Goal: Task Accomplishment & Management: Complete application form

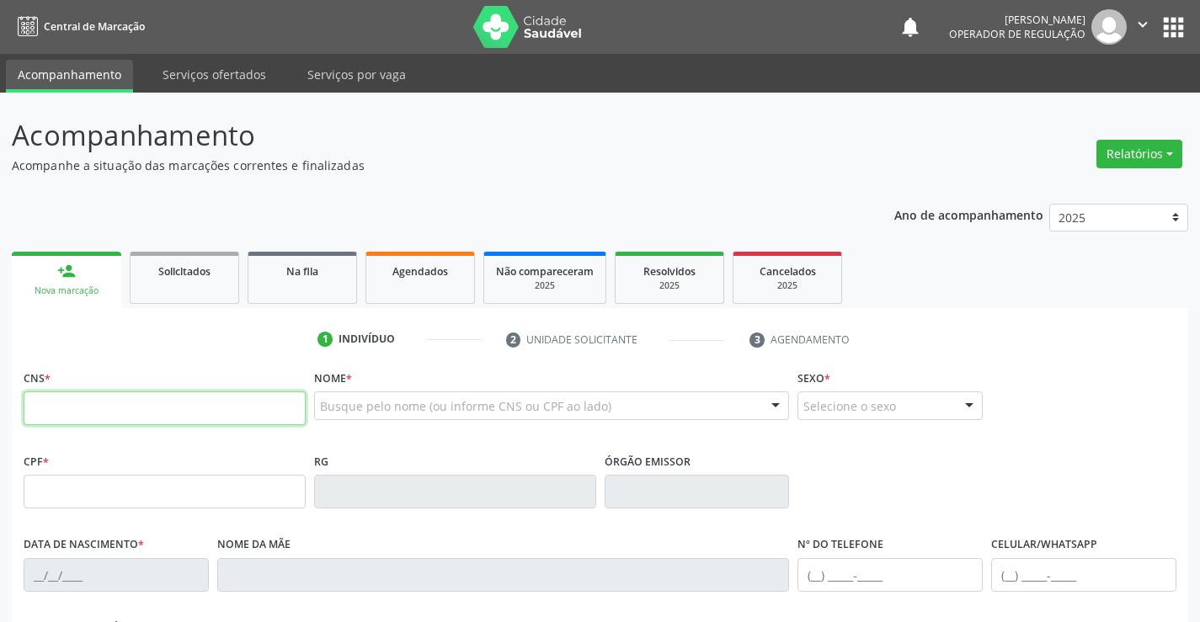
click at [131, 402] on input "text" at bounding box center [165, 409] width 282 height 34
type input "700 2049 6542 9926"
type input "1265596867"
type input "2[DATE]"
type input "SN"
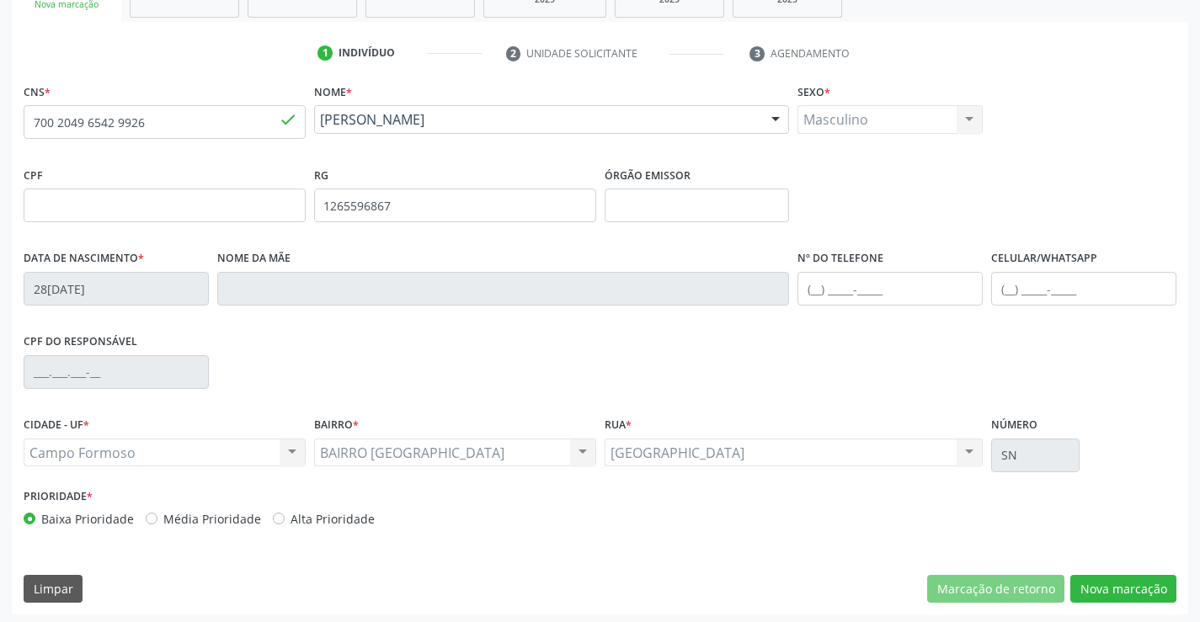
scroll to position [290, 0]
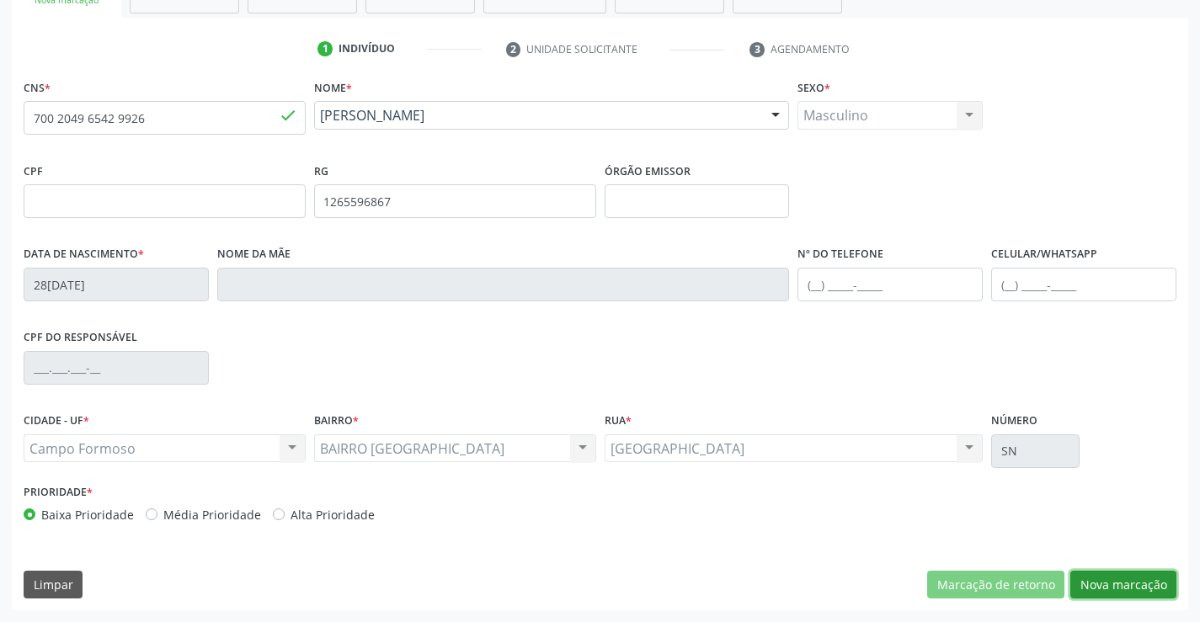
click at [1118, 584] on button "Nova marcação" at bounding box center [1123, 585] width 106 height 29
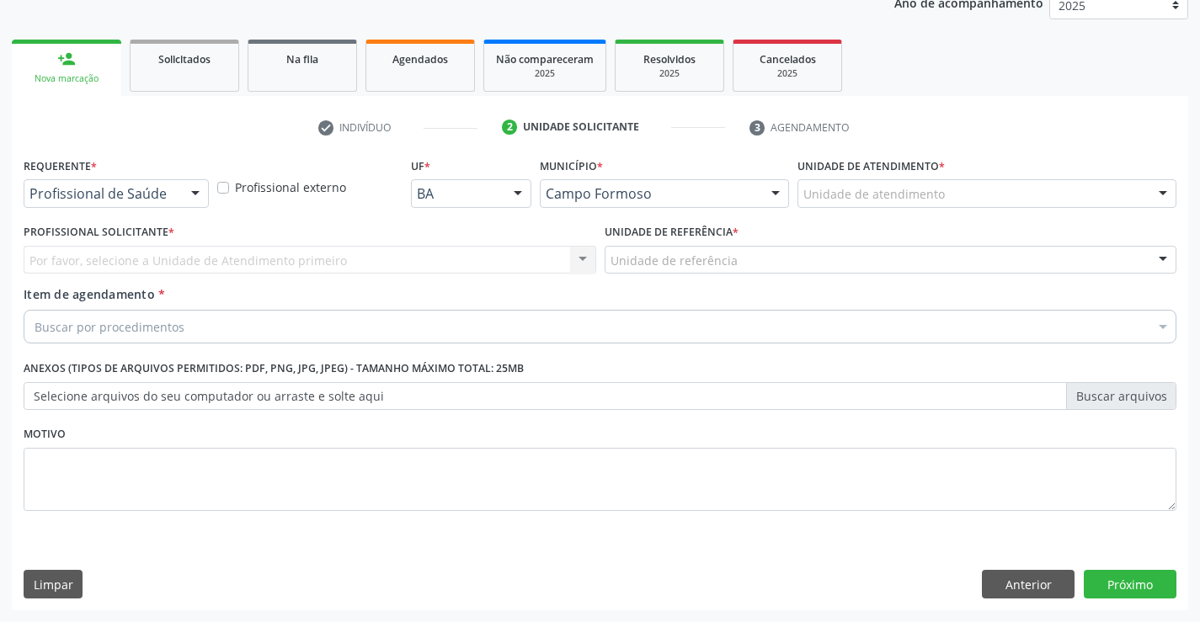
scroll to position [212, 0]
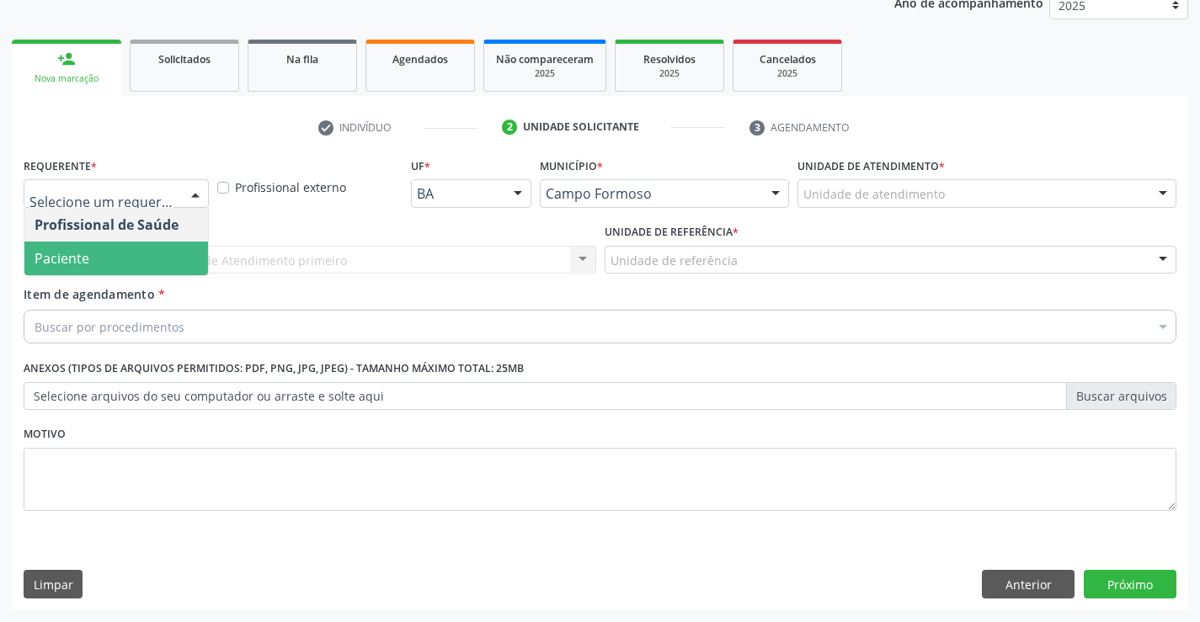
click at [131, 260] on span "Paciente" at bounding box center [116, 259] width 184 height 34
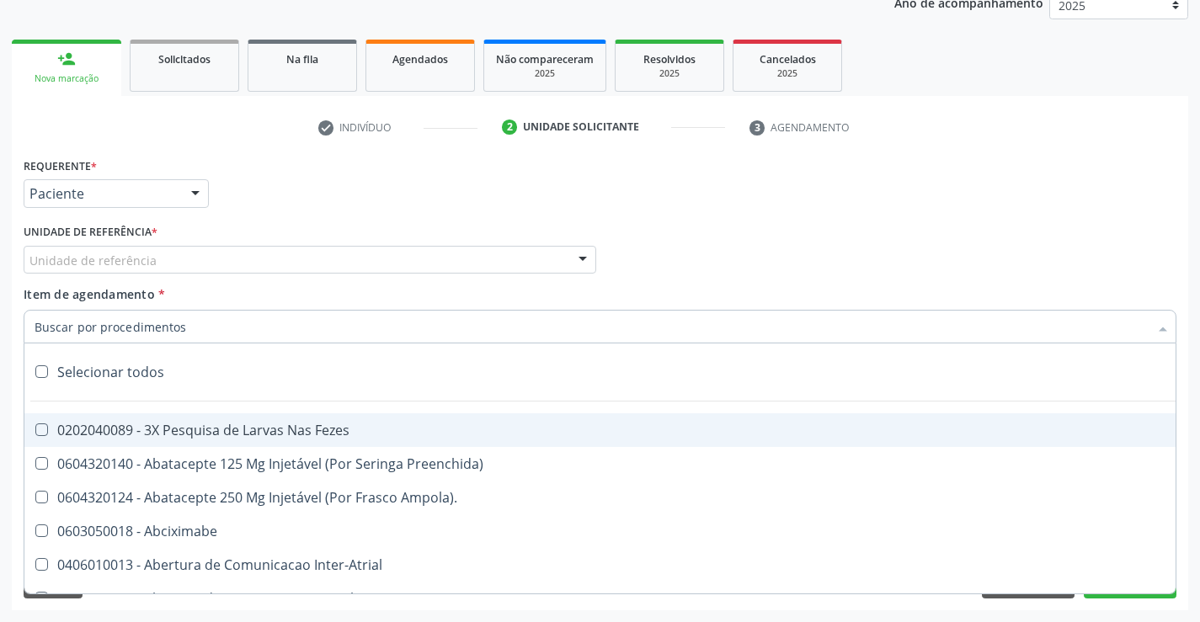
click at [175, 258] on div "Unidade de referência" at bounding box center [310, 260] width 573 height 29
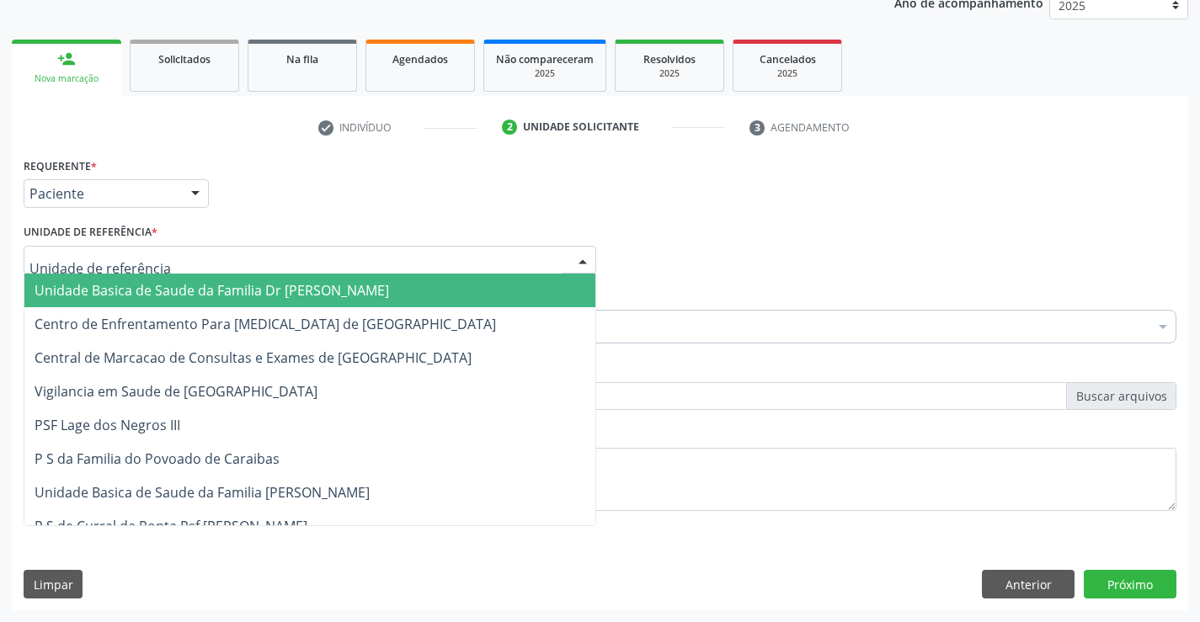
click at [196, 293] on span "Unidade Basica de Saude da Familia Dr [PERSON_NAME]" at bounding box center [212, 290] width 354 height 19
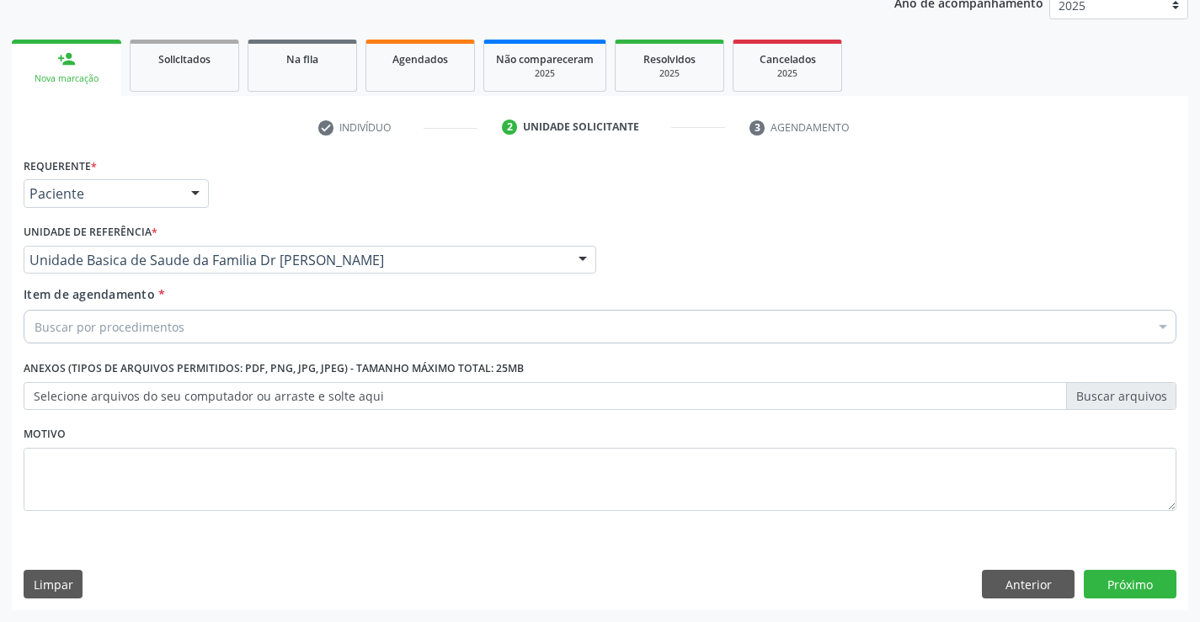
click at [198, 333] on div "Buscar por procedimentos" at bounding box center [600, 327] width 1153 height 34
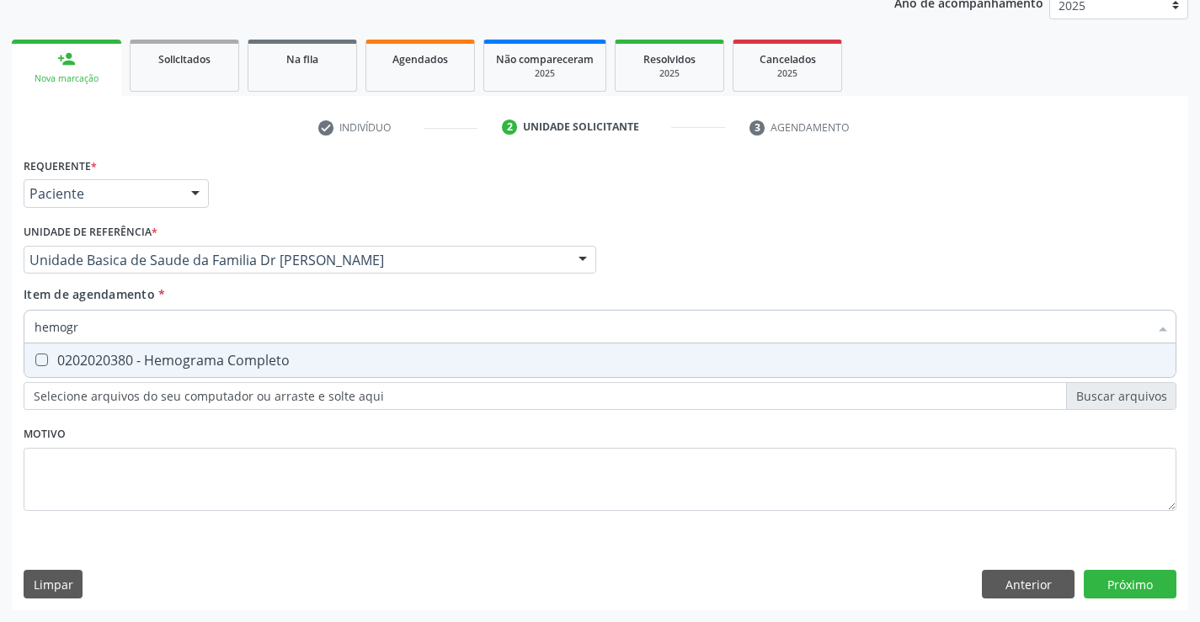
type input "hemogra"
click at [237, 363] on div "0202020380 - Hemograma Completo" at bounding box center [600, 360] width 1131 height 13
checkbox Completo "true"
click at [253, 301] on div "Item de agendamento * hemogra Desfazer seleção 0202020380 - Hemograma Completo …" at bounding box center [600, 311] width 1153 height 53
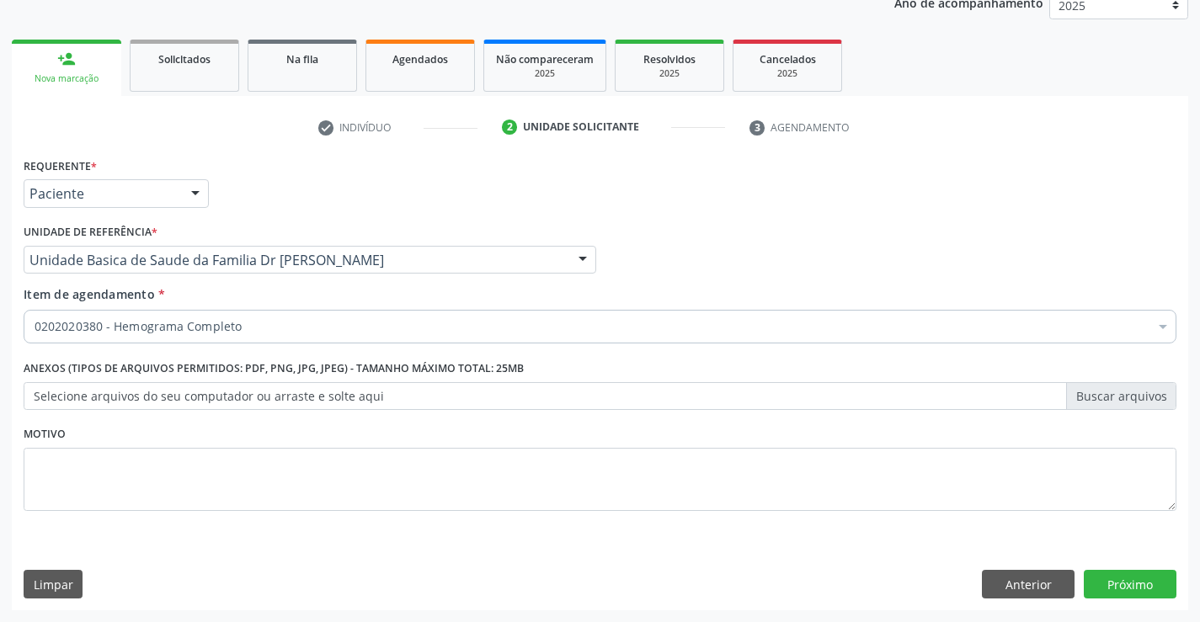
click at [228, 296] on div "Item de agendamento * 0202020380 - Hemograma Completo Desfazer seleção Selecion…" at bounding box center [600, 311] width 1153 height 53
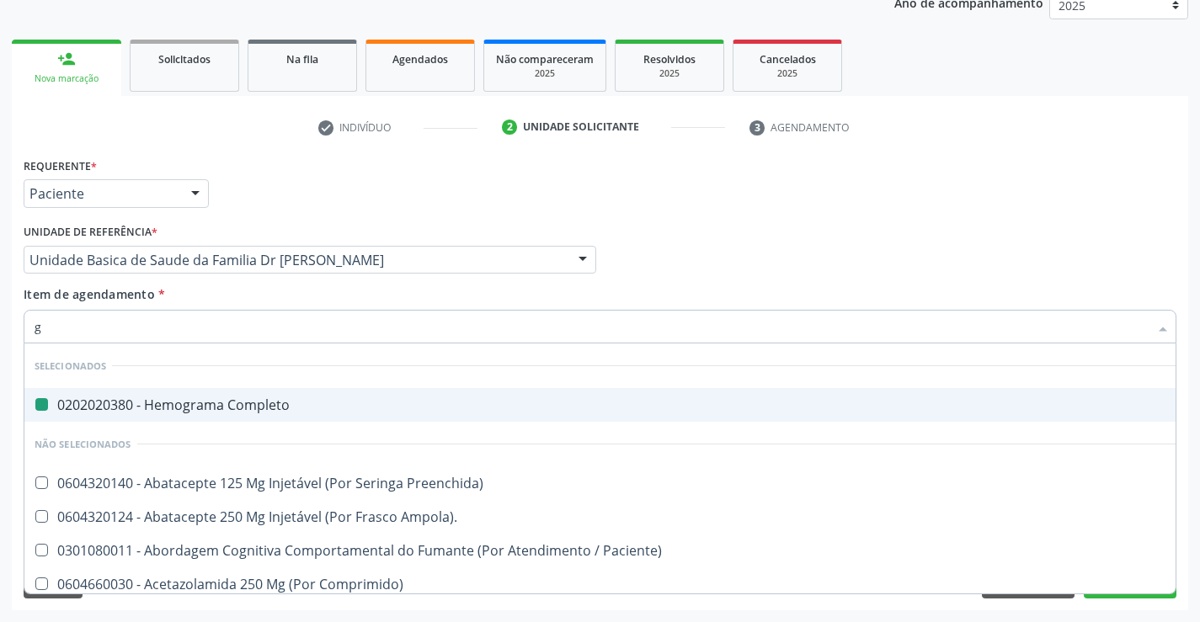
type input "gl"
checkbox Completo "false"
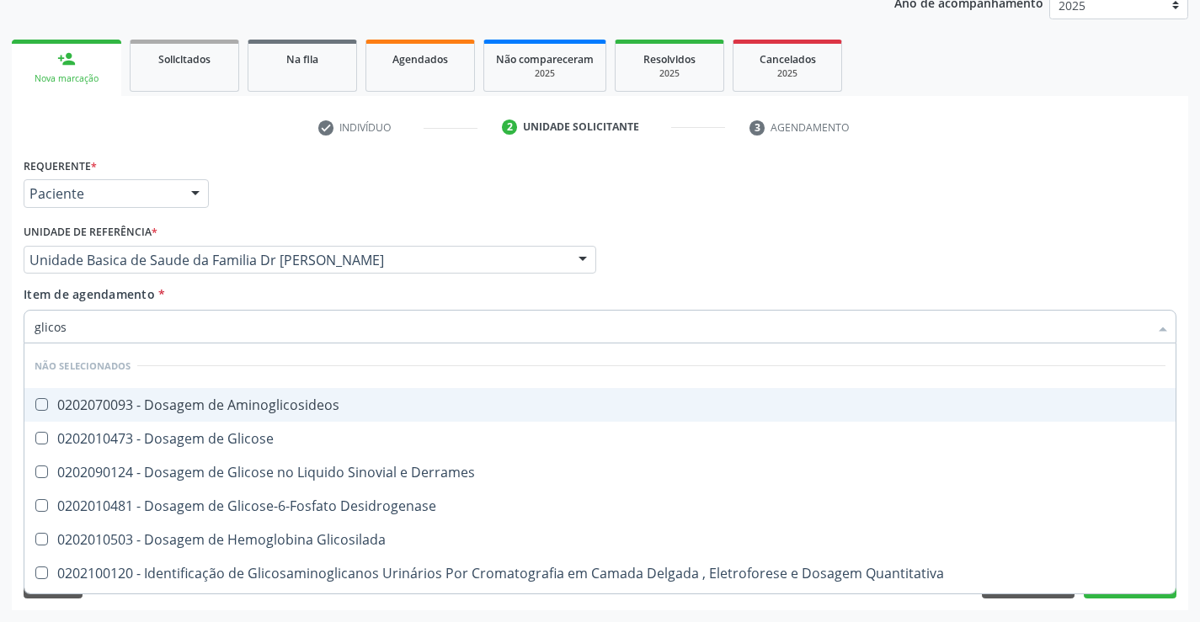
type input "glicose"
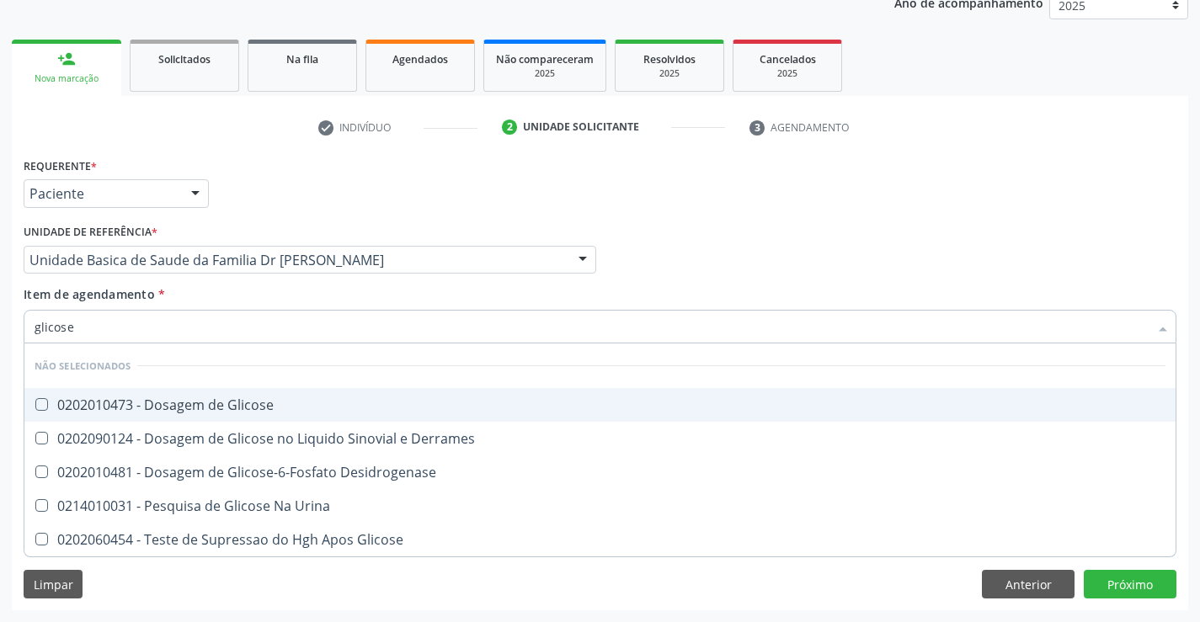
click at [222, 416] on span "0202010473 - Dosagem de Glicose" at bounding box center [599, 405] width 1151 height 34
checkbox Glicose "true"
type input "glicose"
click at [251, 290] on div "Item de agendamento * glicose Desfazer seleção Não selecionados 0202010473 - Do…" at bounding box center [600, 311] width 1153 height 53
checkbox Derrames "true"
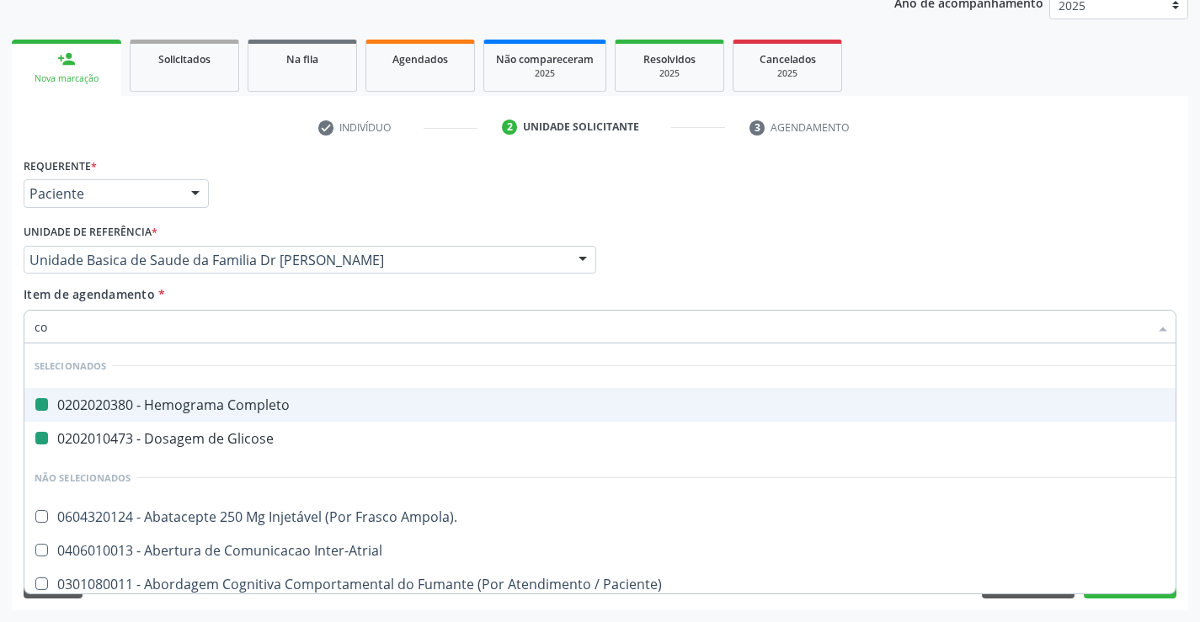
type input "col"
checkbox Completo "false"
checkbox Glicose "false"
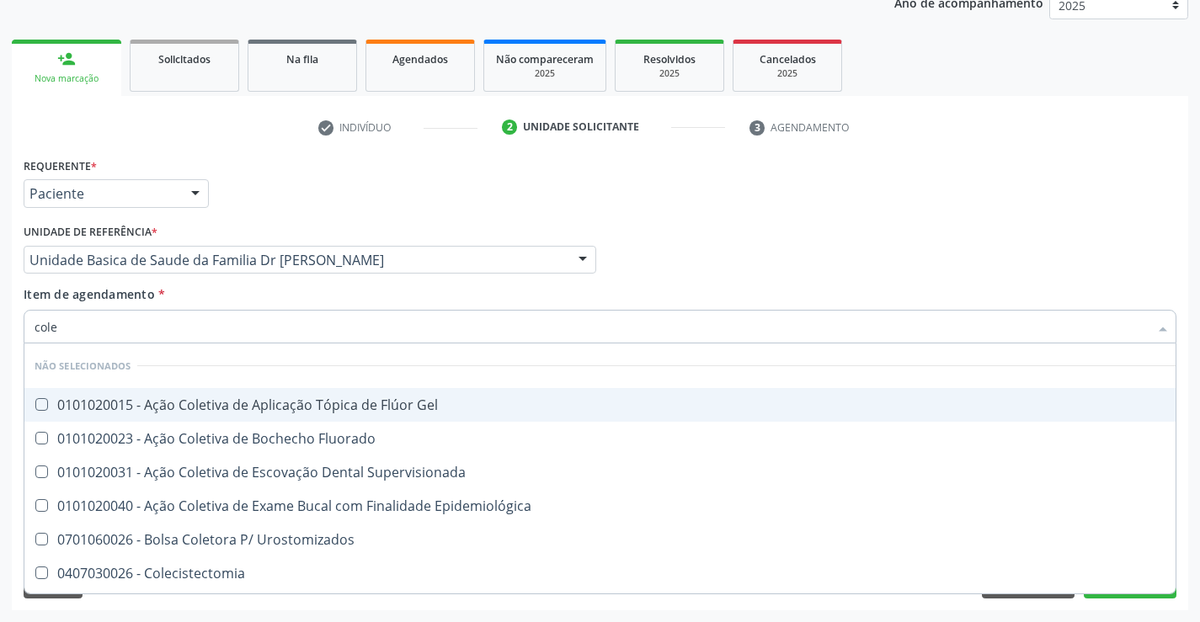
type input "coles"
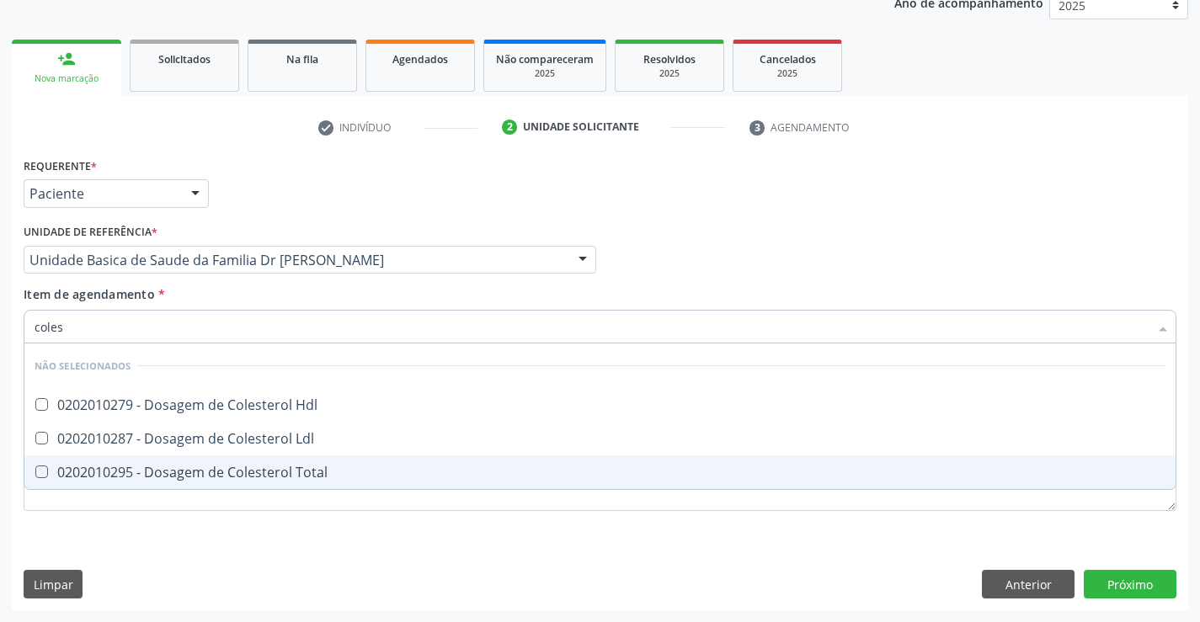
click at [277, 466] on div "0202010295 - Dosagem de Colesterol Total" at bounding box center [600, 472] width 1131 height 13
checkbox Total "true"
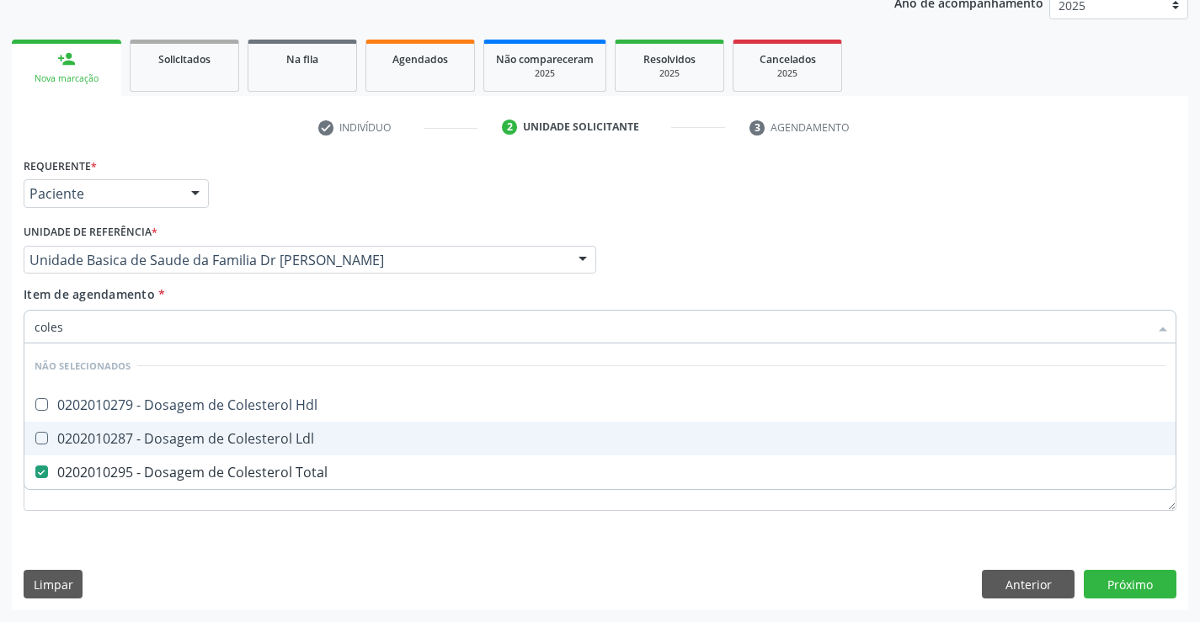
click at [276, 441] on div "0202010287 - Dosagem de Colesterol Ldl" at bounding box center [600, 438] width 1131 height 13
checkbox Ldl "true"
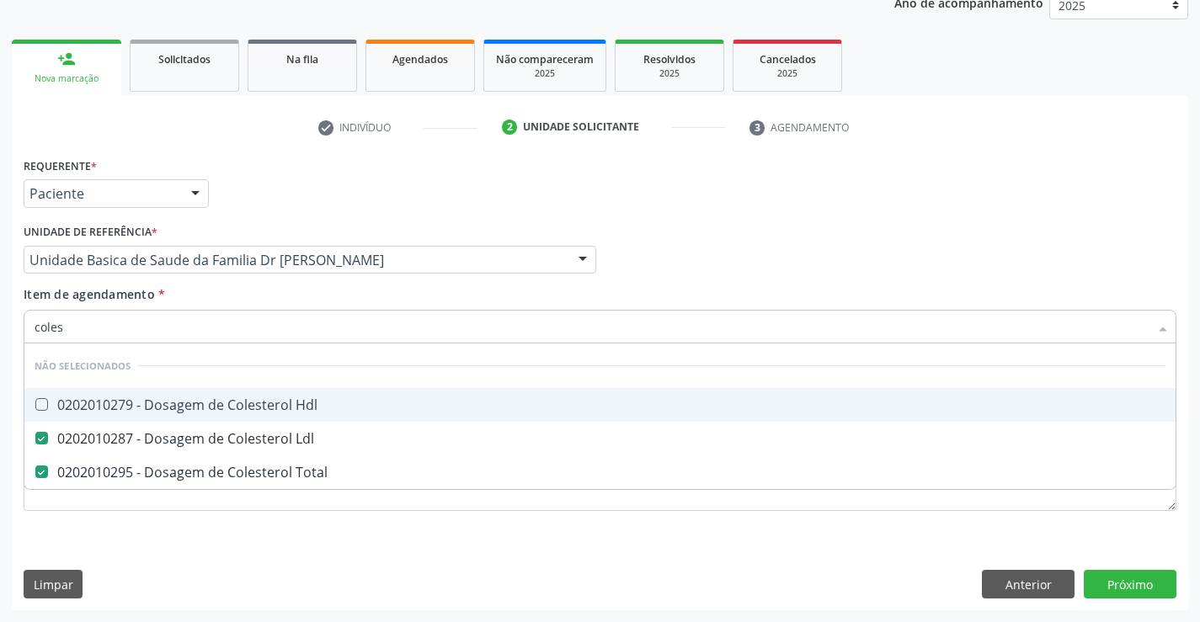
click at [273, 410] on div "0202010279 - Dosagem de Colesterol Hdl" at bounding box center [600, 404] width 1131 height 13
checkbox Hdl "true"
type input "coles"
click at [270, 291] on div "Item de agendamento * coles Desfazer seleção Não selecionados 0202010279 - Dosa…" at bounding box center [600, 311] width 1153 height 53
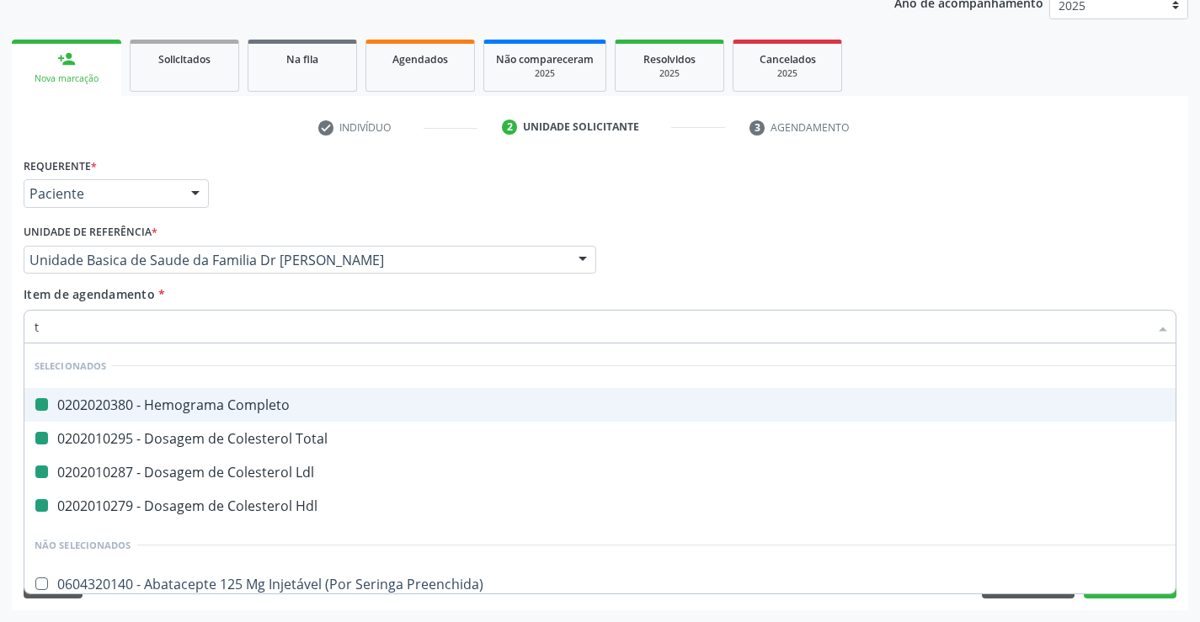
type input "tr"
checkbox Completo "false"
checkbox Total "false"
checkbox Ldl "false"
checkbox Hdl "false"
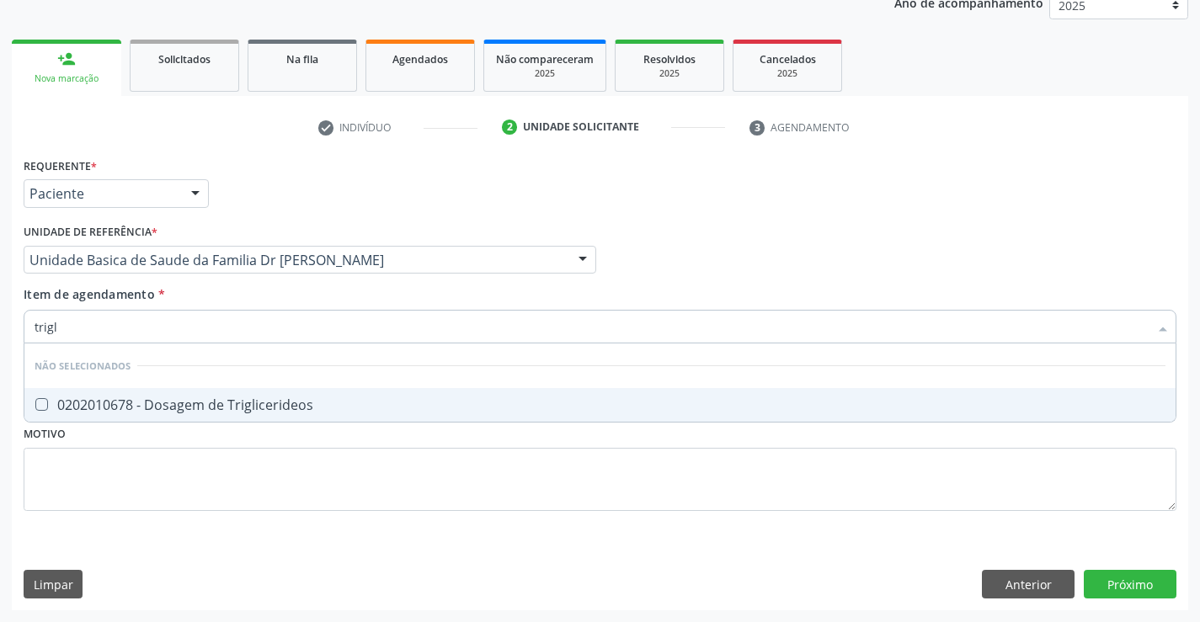
type input "trigli"
click at [267, 408] on div "0202010678 - Dosagem de Triglicerideos" at bounding box center [600, 404] width 1131 height 13
checkbox Triglicerideos "true"
click at [274, 302] on div "Item de agendamento * trigli Desfazer seleção Não selecionados 0202010678 - Dos…" at bounding box center [600, 311] width 1153 height 53
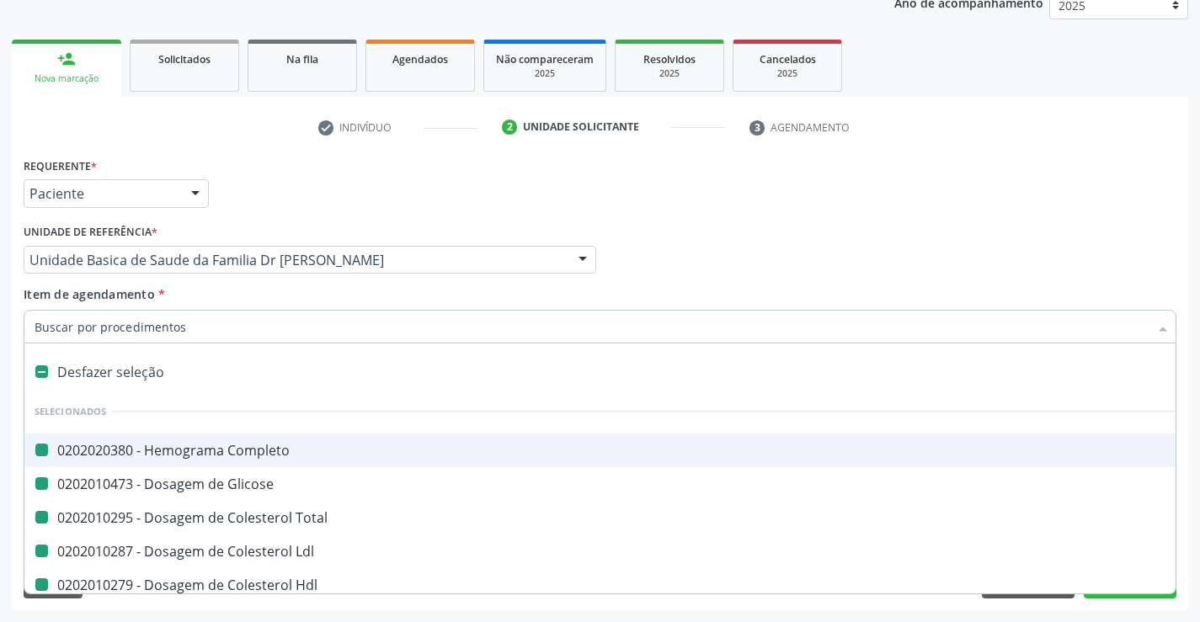
type input "u"
checkbox Completo "false"
checkbox Glicose "false"
checkbox Total "false"
checkbox Ldl "false"
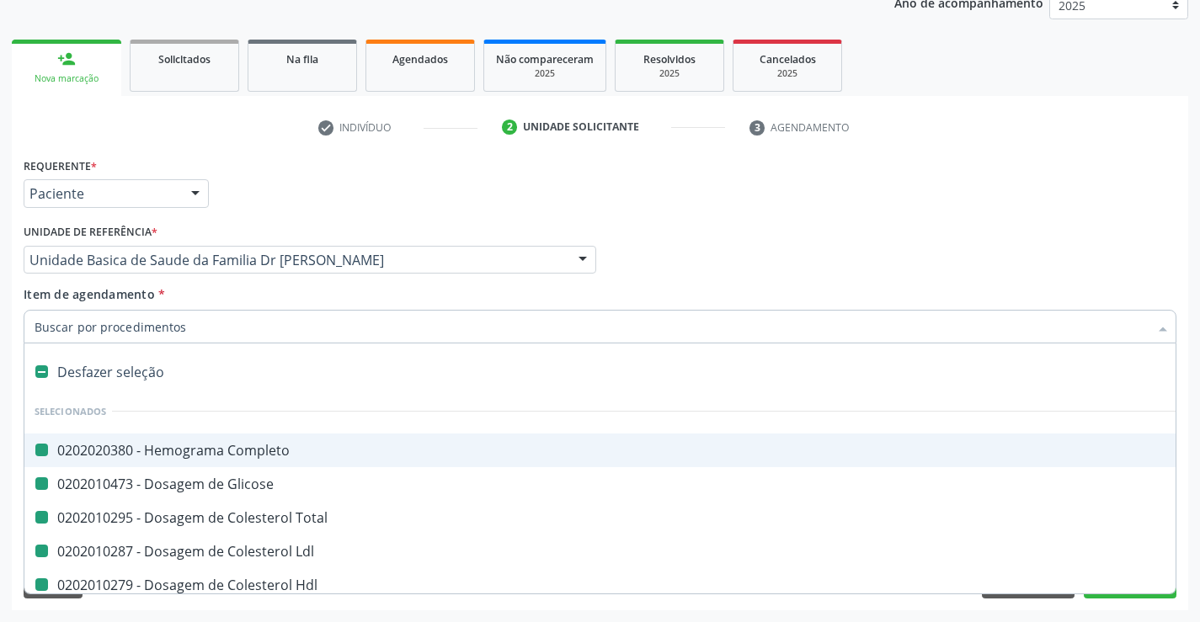
checkbox Hdl "false"
checkbox Triglicerideos "false"
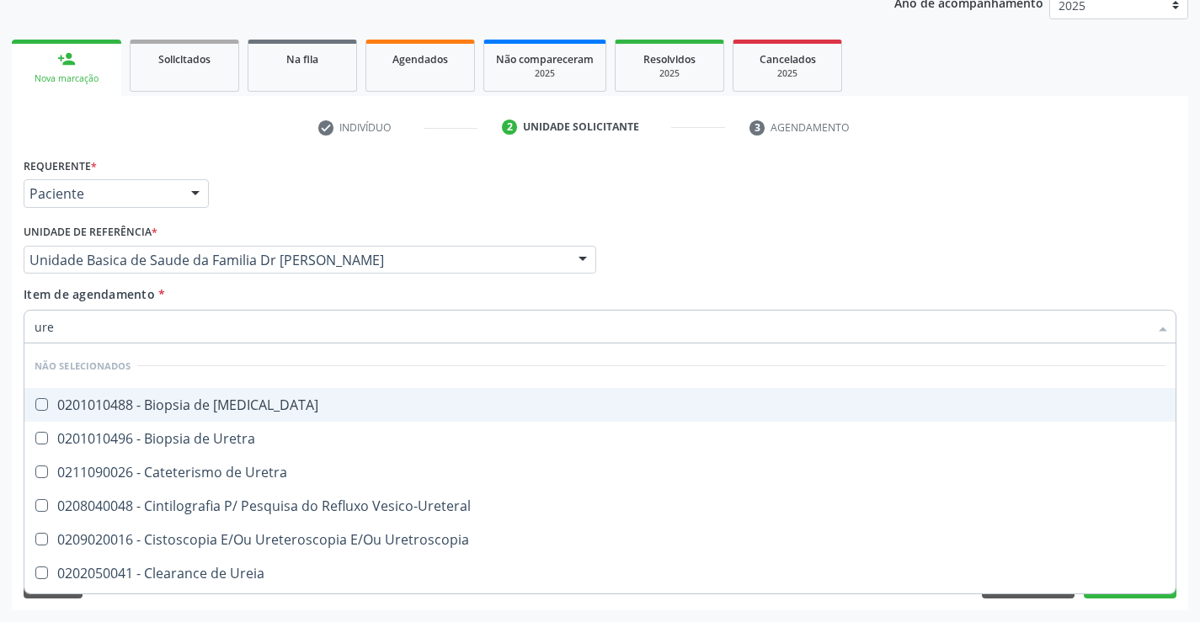
type input "urei"
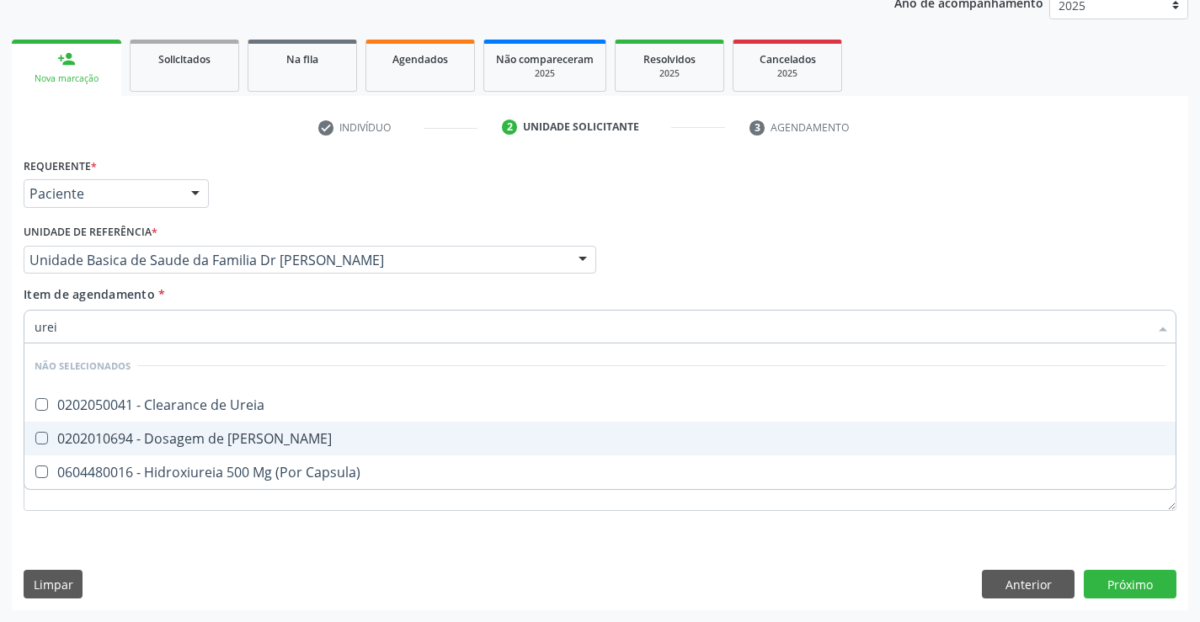
click at [253, 434] on div "0202010694 - Dosagem de [PERSON_NAME]" at bounding box center [600, 438] width 1131 height 13
checkbox Ureia "true"
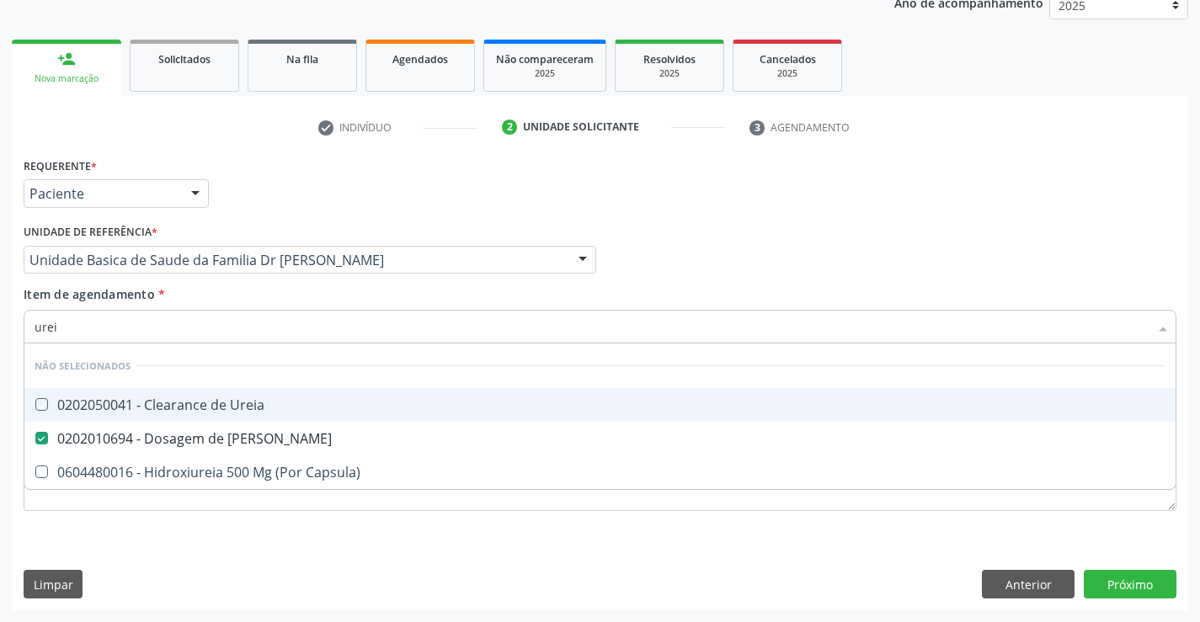
click at [264, 306] on div "Item de agendamento * urei Desfazer seleção Não selecionados 0202050041 - Clear…" at bounding box center [600, 311] width 1153 height 53
checkbox Ureia "true"
checkbox Capsula\) "true"
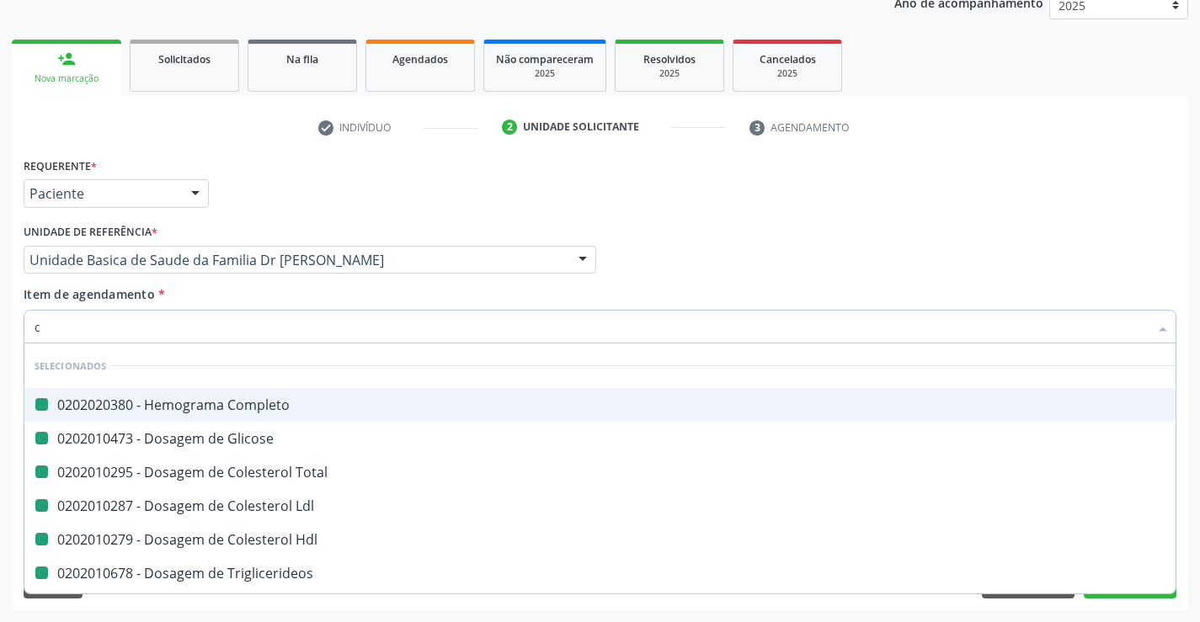
type input "cr"
checkbox Completo "false"
checkbox Glicose "false"
checkbox Total "false"
checkbox Ldl "false"
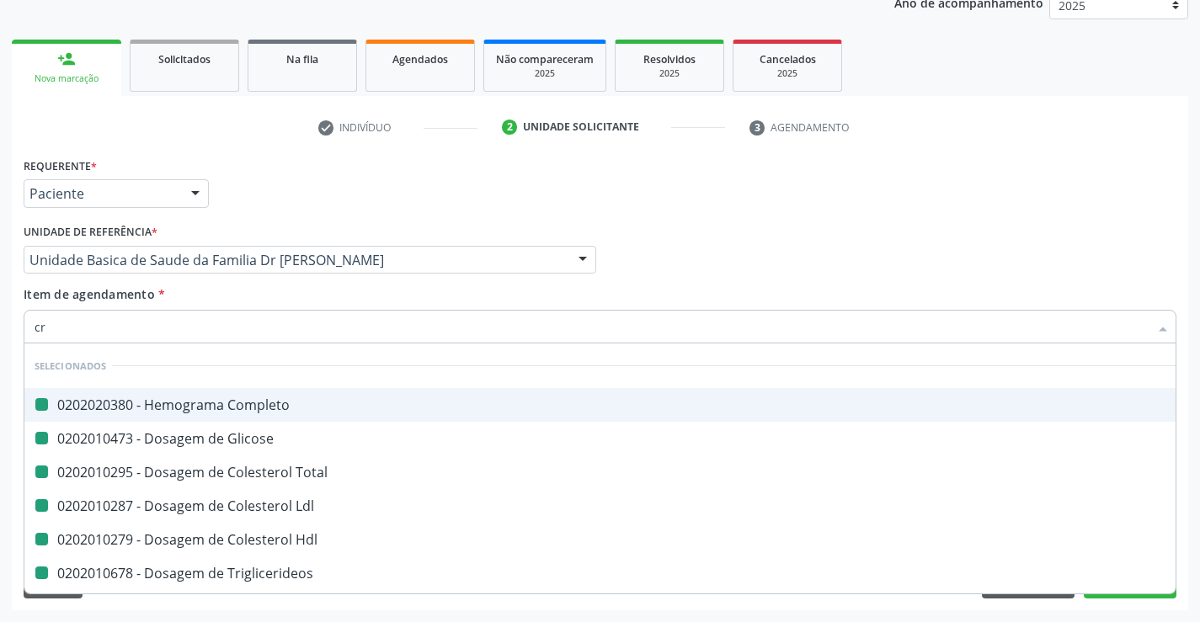
checkbox Hdl "false"
checkbox Triglicerideos "false"
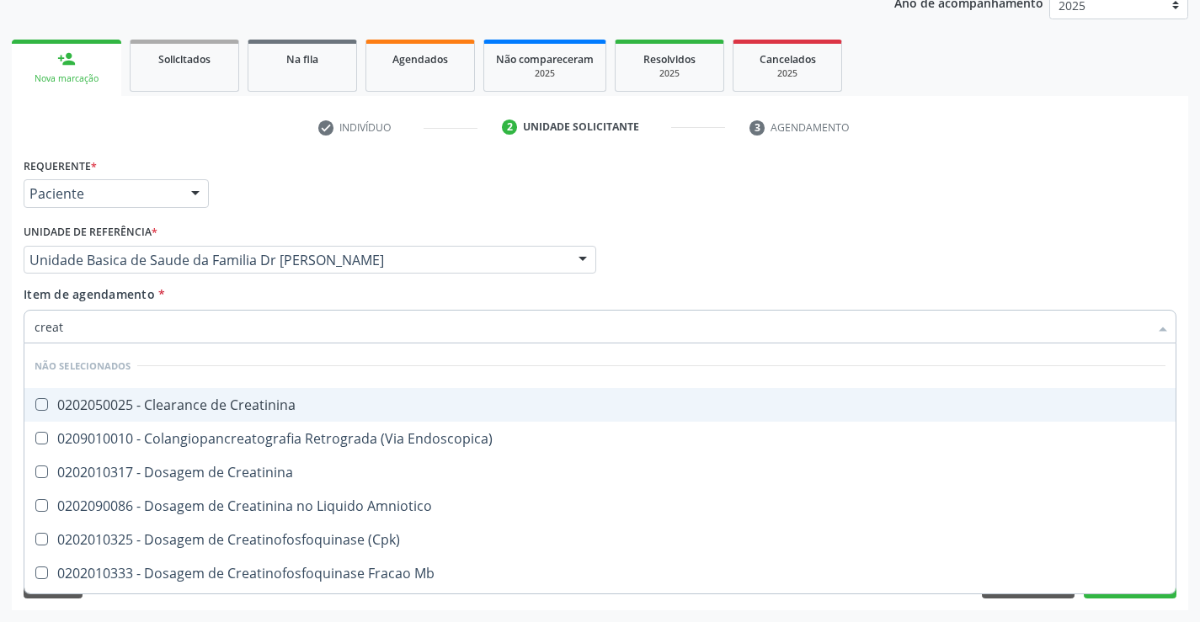
type input "creati"
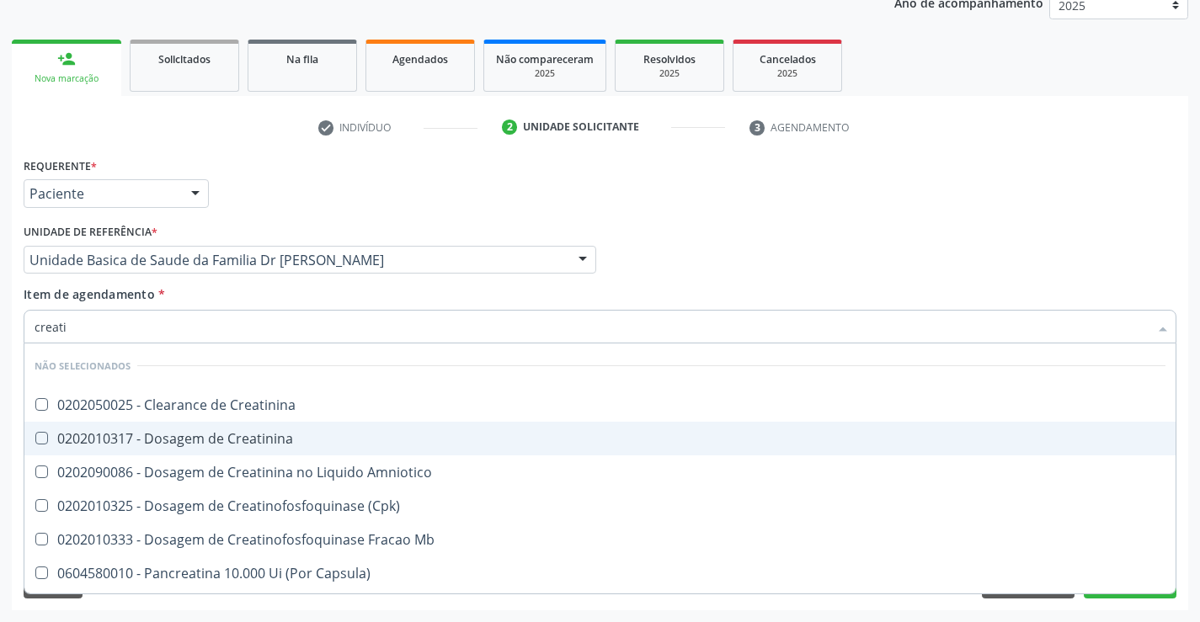
click at [243, 436] on div "0202010317 - Dosagem de Creatinina" at bounding box center [600, 438] width 1131 height 13
checkbox Creatinina "true"
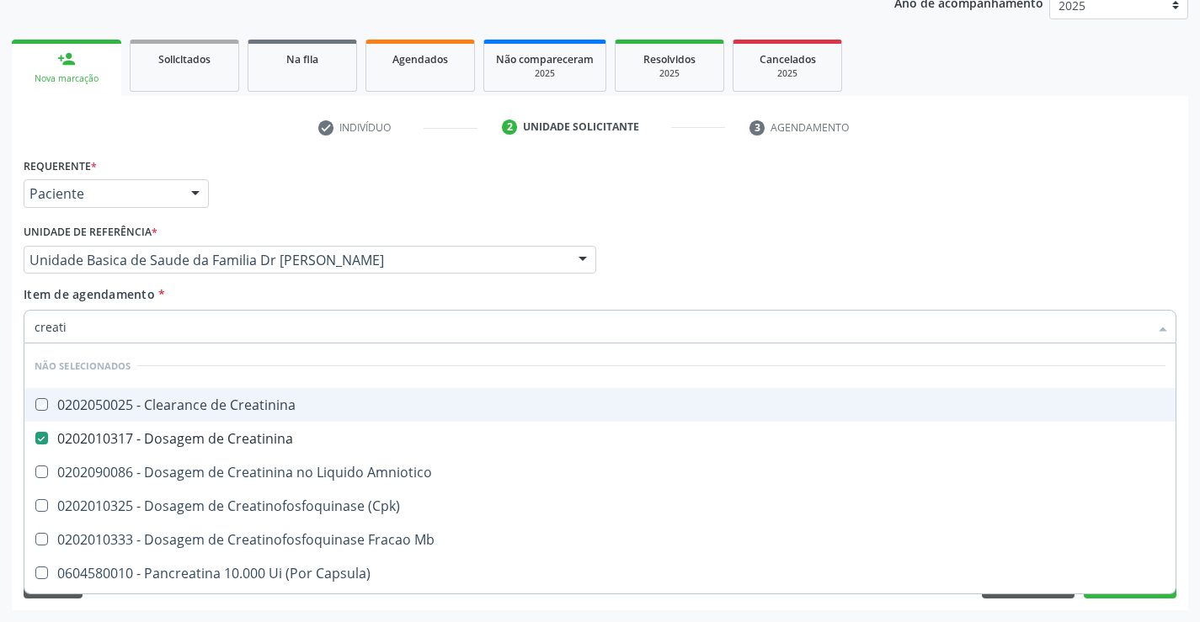
click at [233, 295] on div "Item de agendamento * creati Desfazer seleção Não selecionados 0202050025 - Cle…" at bounding box center [600, 311] width 1153 height 53
checkbox Creatinina "true"
checkbox Amniotico "true"
checkbox \(Cpk\) "true"
checkbox Mb "true"
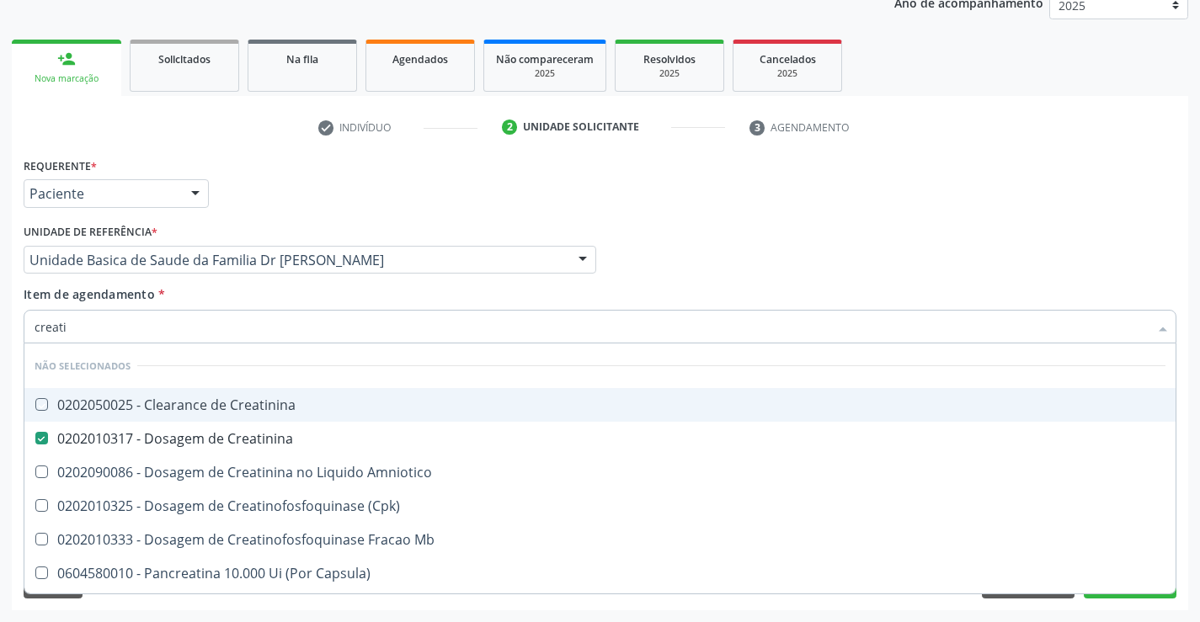
checkbox Capsula\) "true"
checkbox Pancreaticos "true"
checkbox Capsula\) "true"
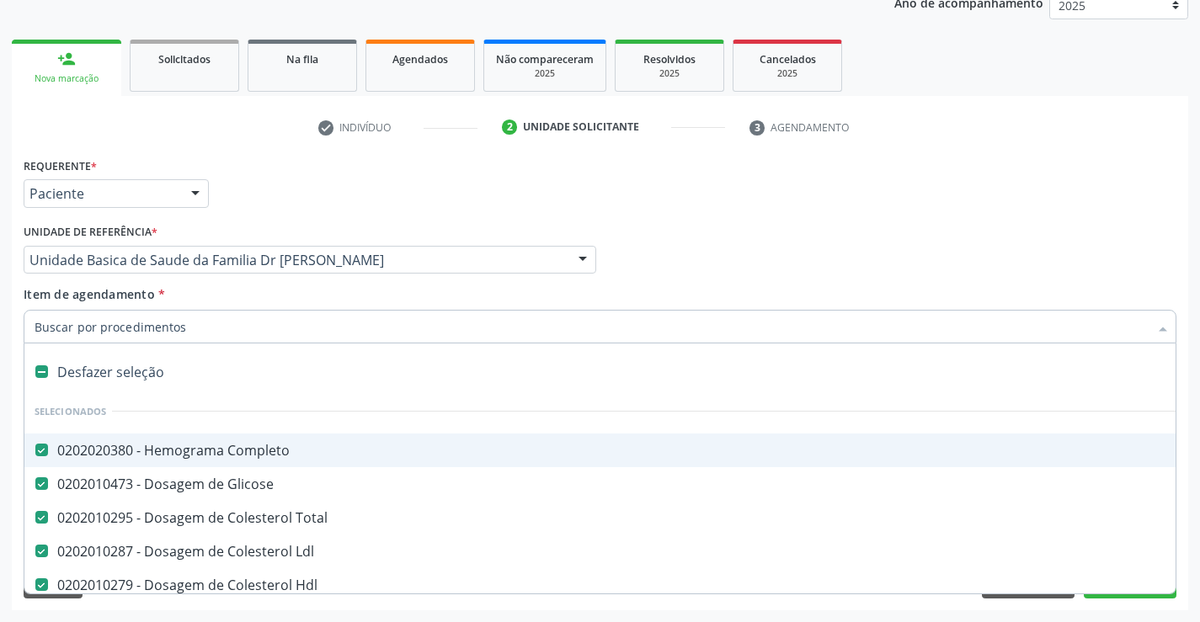
type input "t"
checkbox Creatinina "false"
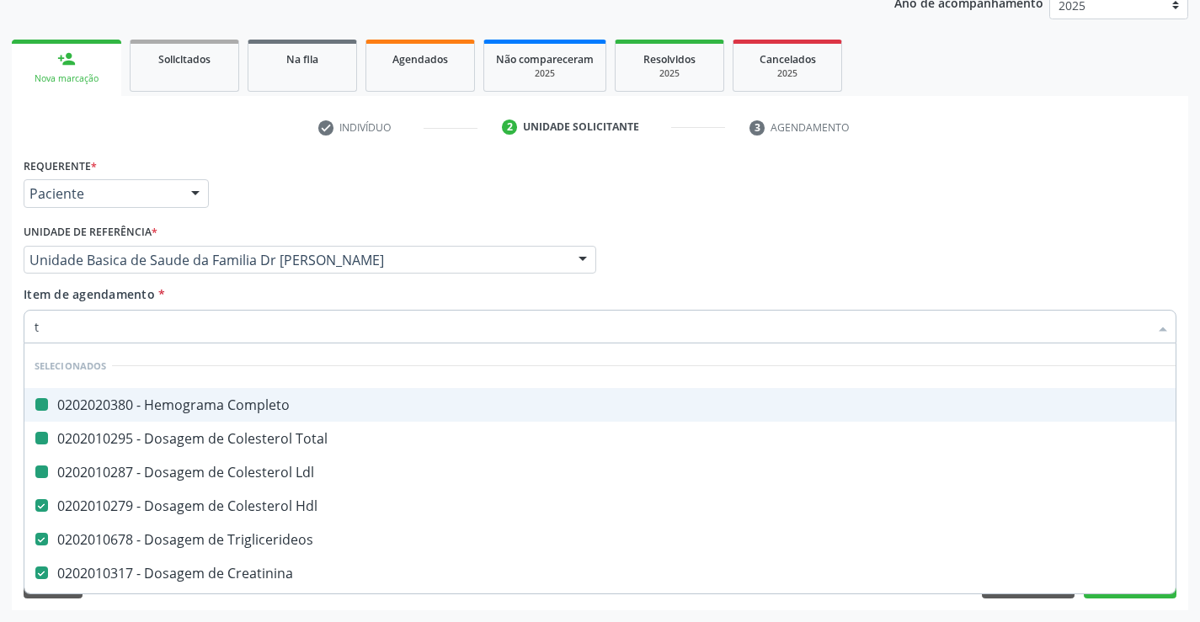
type input "tg"
checkbox Completo "false"
checkbox Total "false"
checkbox Ldl "false"
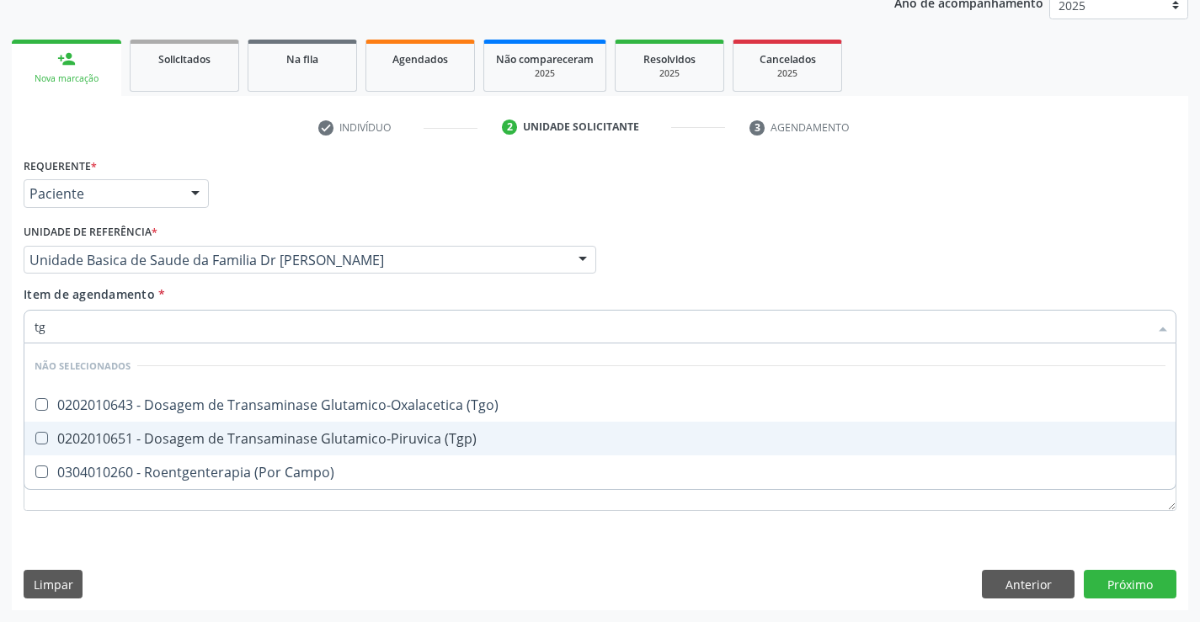
click at [205, 437] on div "0202010651 - Dosagem de Transaminase Glutamico-Piruvica (Tgp)" at bounding box center [600, 438] width 1131 height 13
checkbox \(Tgp\) "true"
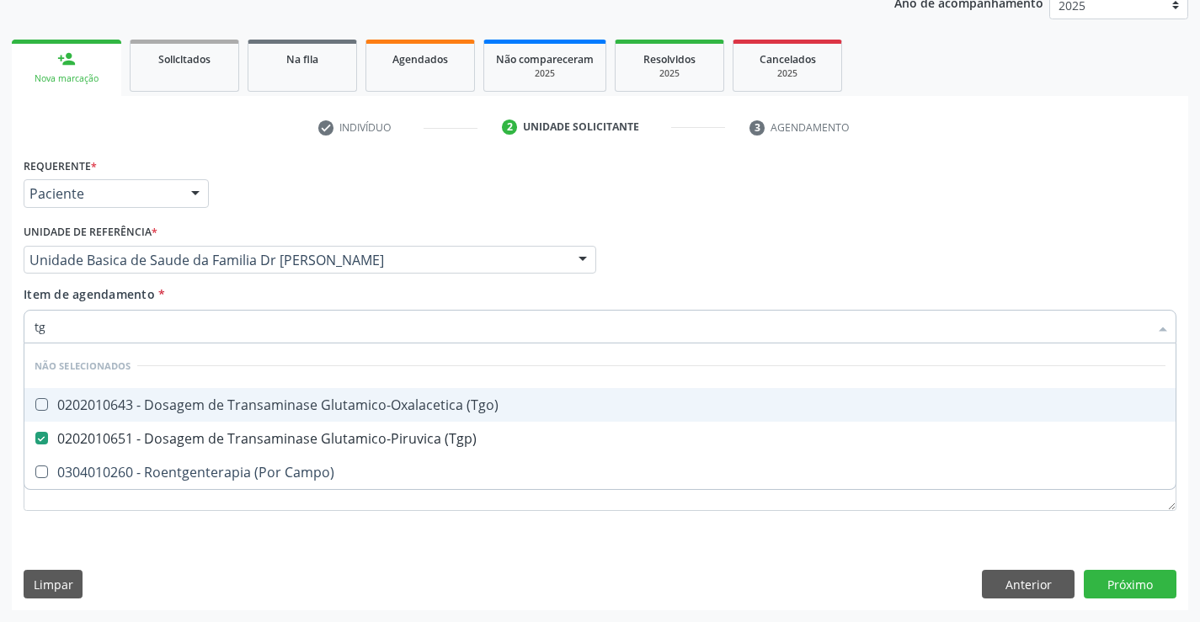
click at [208, 411] on div "0202010643 - Dosagem de Transaminase Glutamico-Oxalacetica (Tgo)" at bounding box center [600, 404] width 1131 height 13
checkbox \(Tgo\) "true"
click at [217, 297] on div "Item de agendamento * tg Desfazer seleção Não selecionados 0202010643 - Dosagem…" at bounding box center [600, 311] width 1153 height 53
checkbox Campo\) "true"
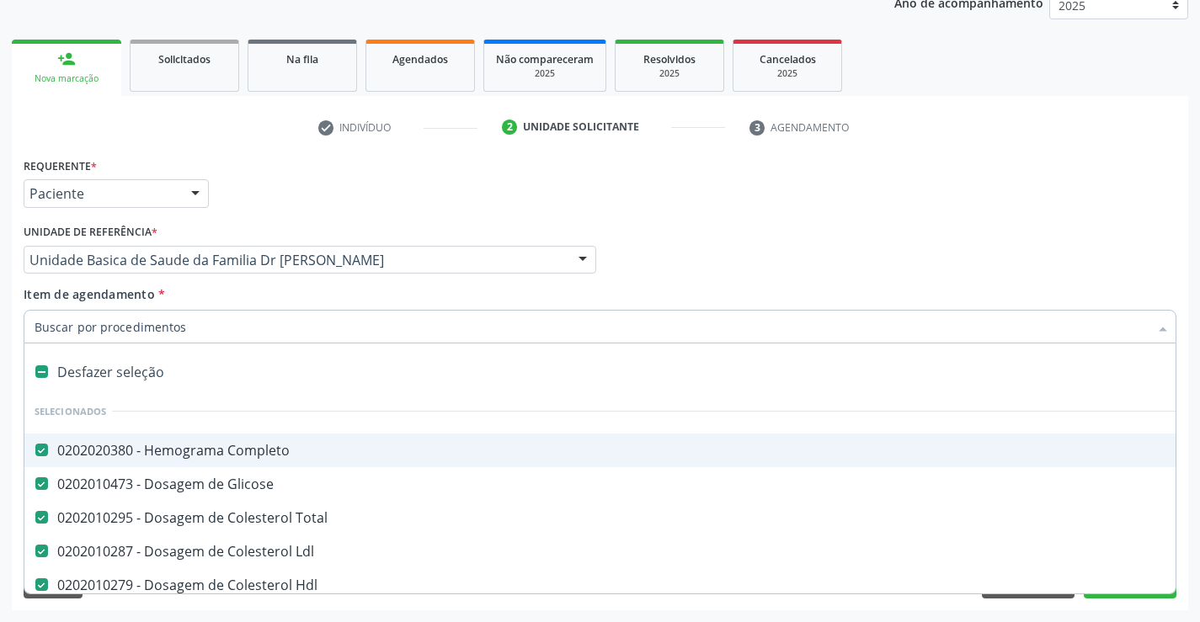
click at [1184, 381] on div "Requerente * Paciente Profissional de Saúde Paciente Nenhum resultado encontrad…" at bounding box center [600, 381] width 1176 height 457
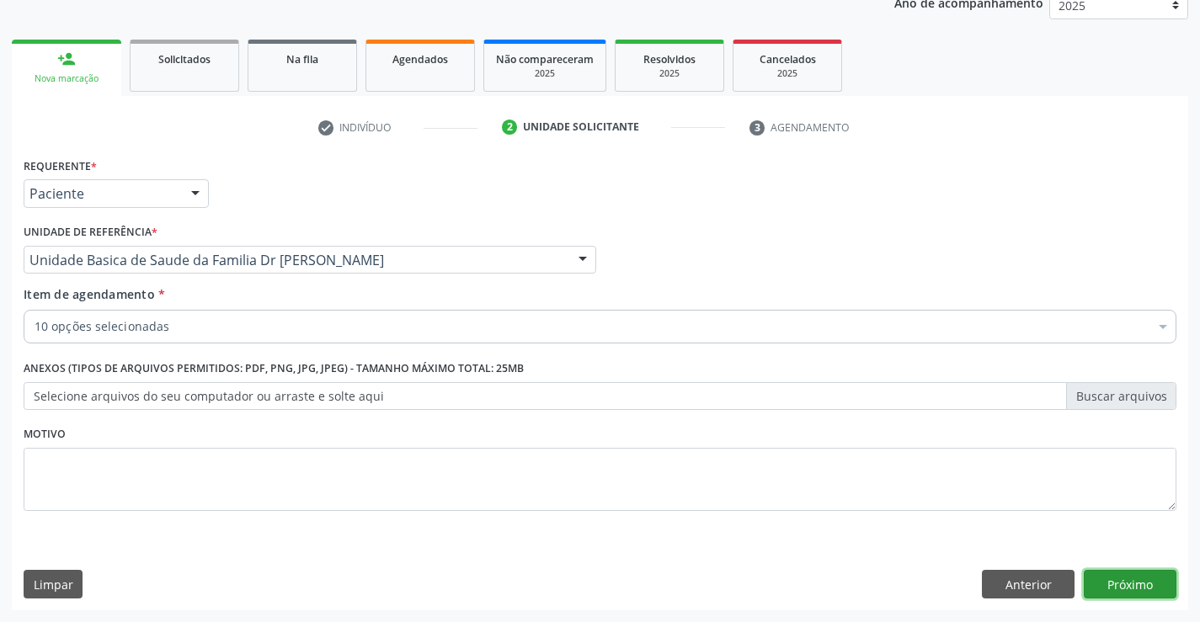
click at [1118, 575] on button "Próximo" at bounding box center [1130, 584] width 93 height 29
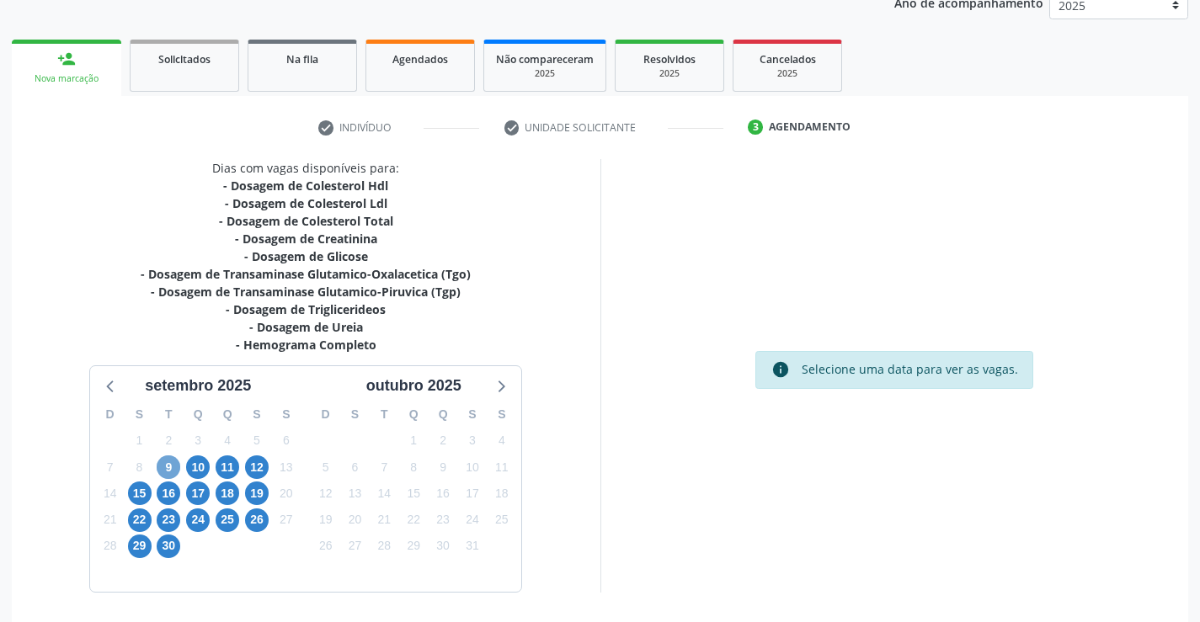
click at [169, 466] on span "9" at bounding box center [169, 468] width 24 height 24
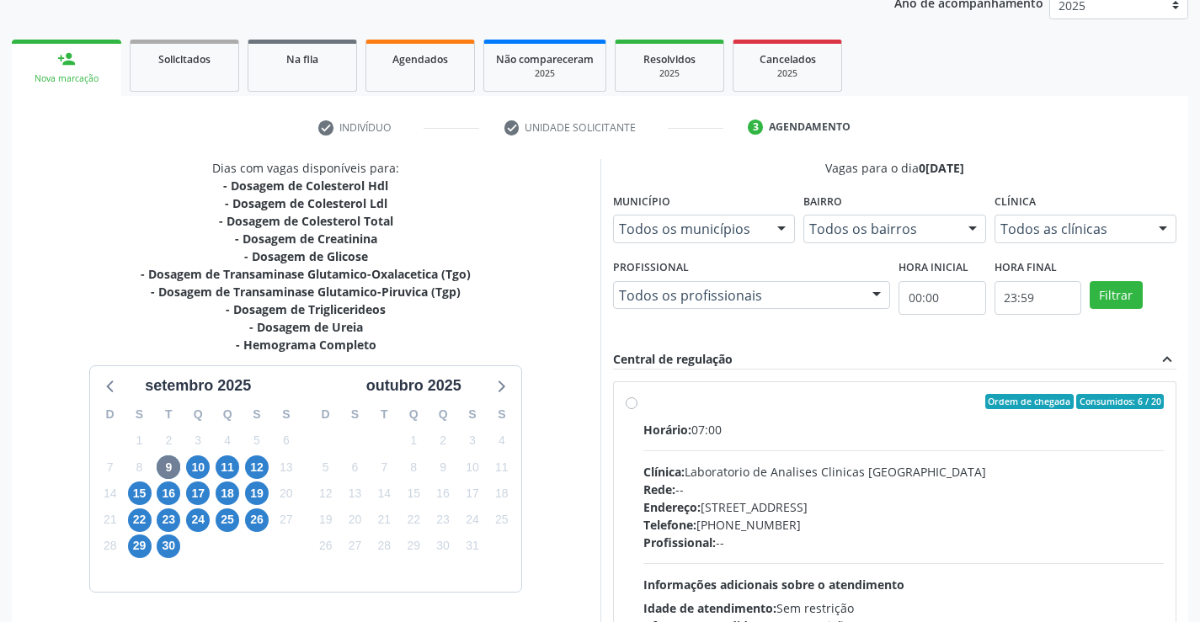
click at [772, 403] on div "Ordem de chegada Consumidos: 6 / 20" at bounding box center [903, 401] width 521 height 15
click at [637, 403] on input "Ordem de chegada Consumidos: 6 / 20 Horário: 07:00 Clínica: Laboratorio de Anal…" at bounding box center [632, 401] width 12 height 15
radio input "true"
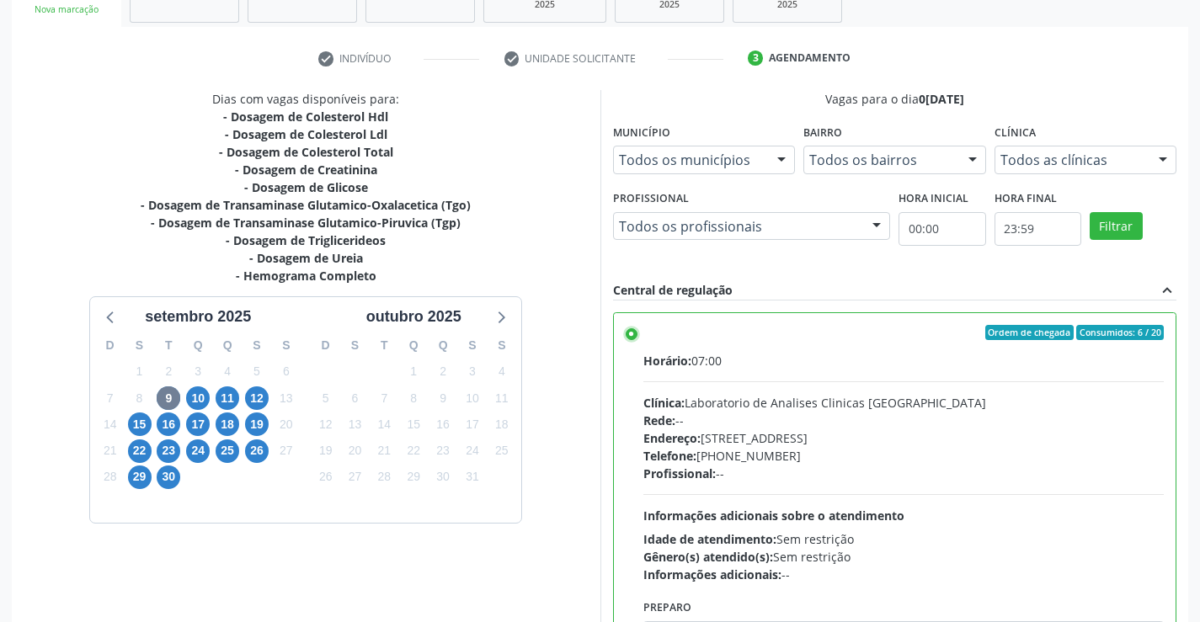
scroll to position [384, 0]
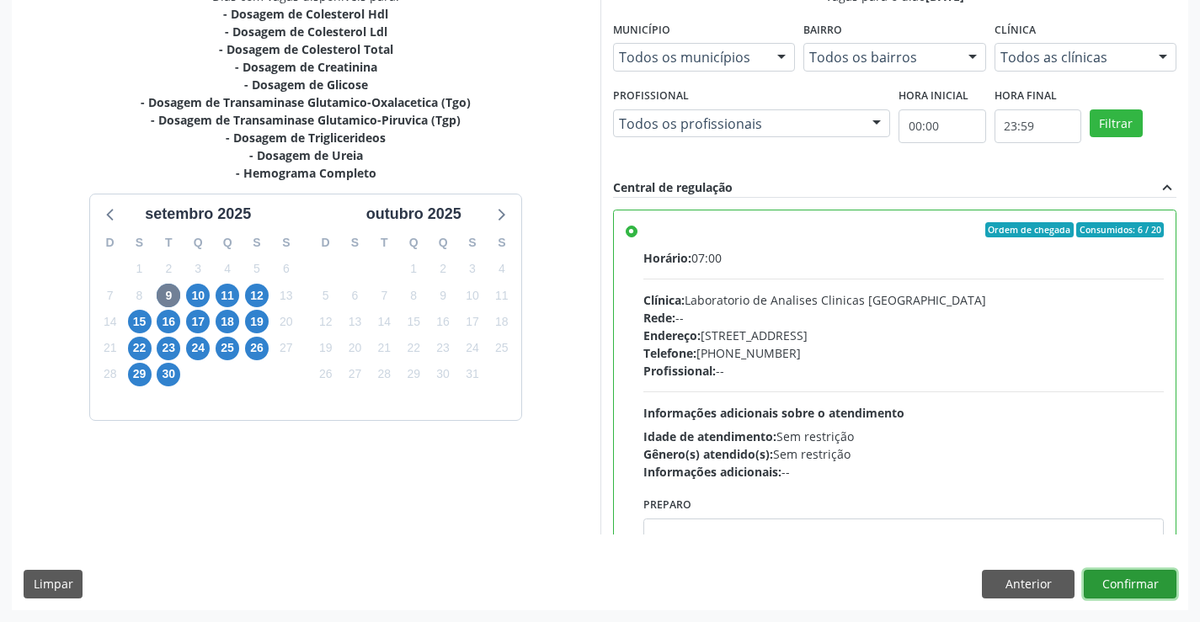
click at [1127, 581] on button "Confirmar" at bounding box center [1130, 584] width 93 height 29
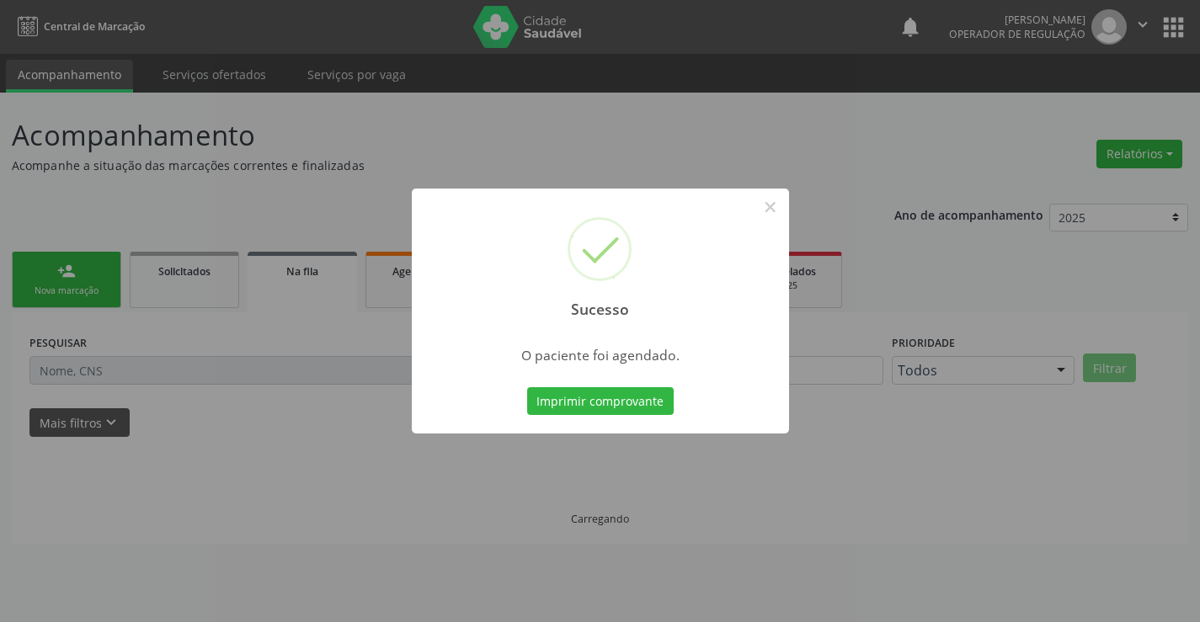
scroll to position [0, 0]
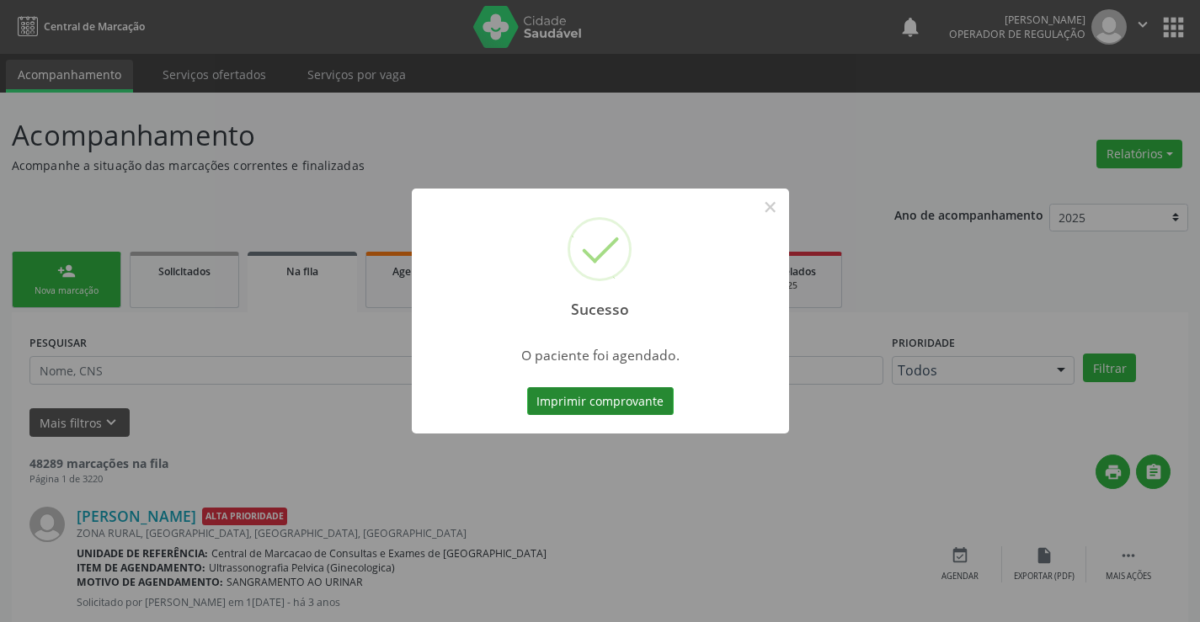
click at [583, 403] on button "Imprimir comprovante" at bounding box center [600, 401] width 147 height 29
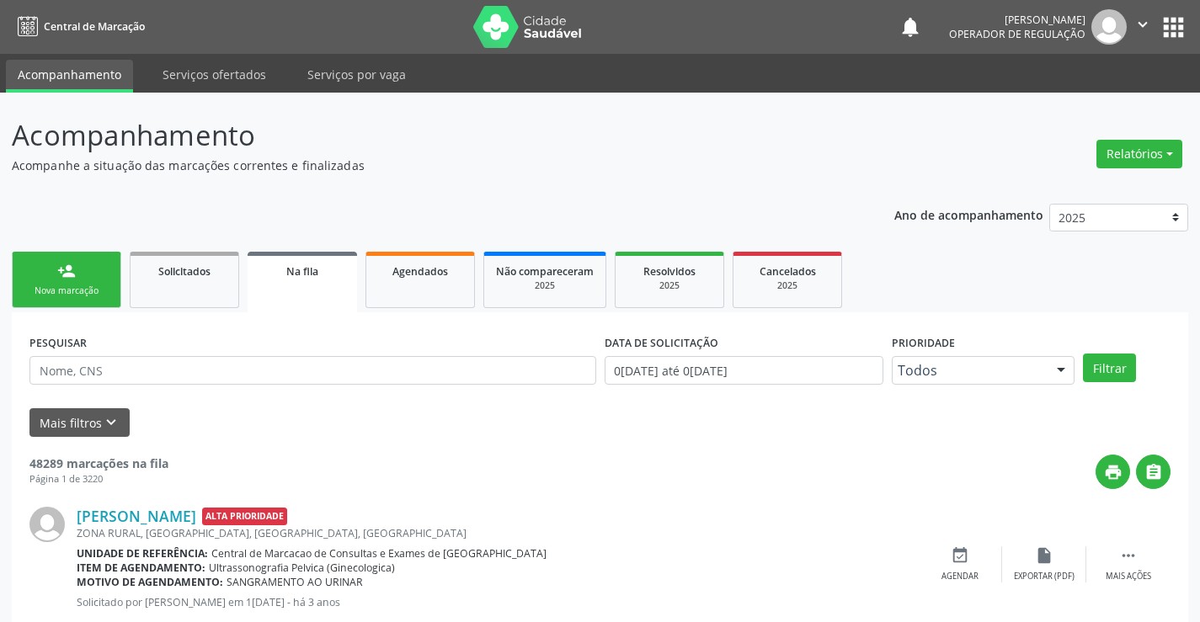
click at [82, 277] on link "person_add Nova marcação" at bounding box center [66, 280] width 109 height 56
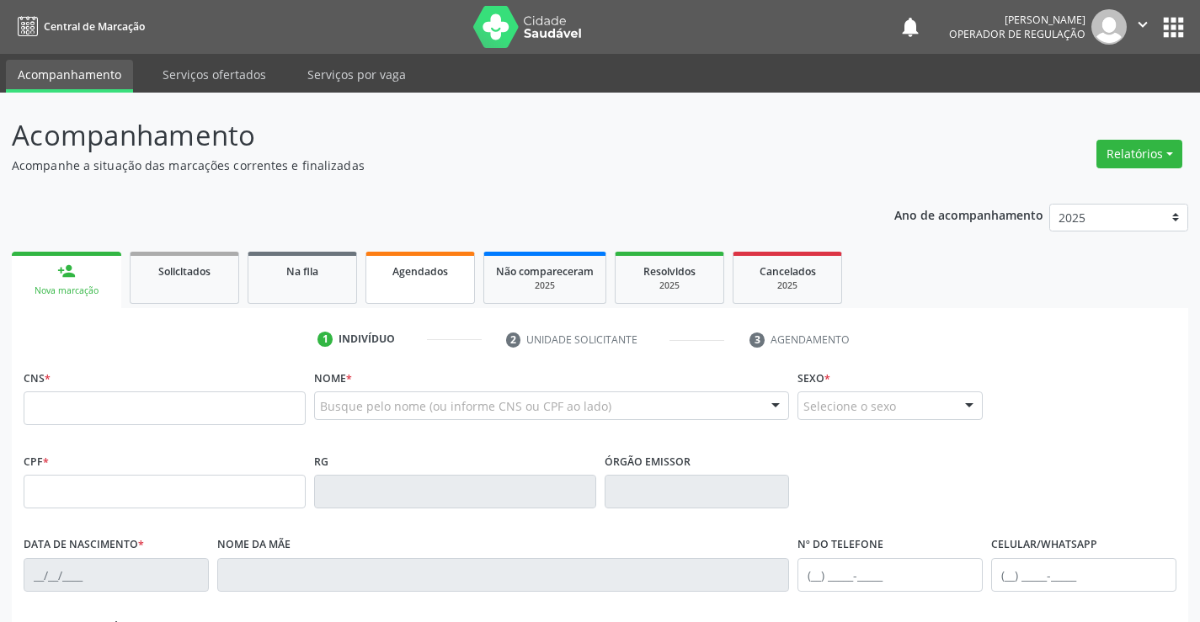
click at [450, 269] on div "Agendados" at bounding box center [420, 271] width 84 height 18
select select "8"
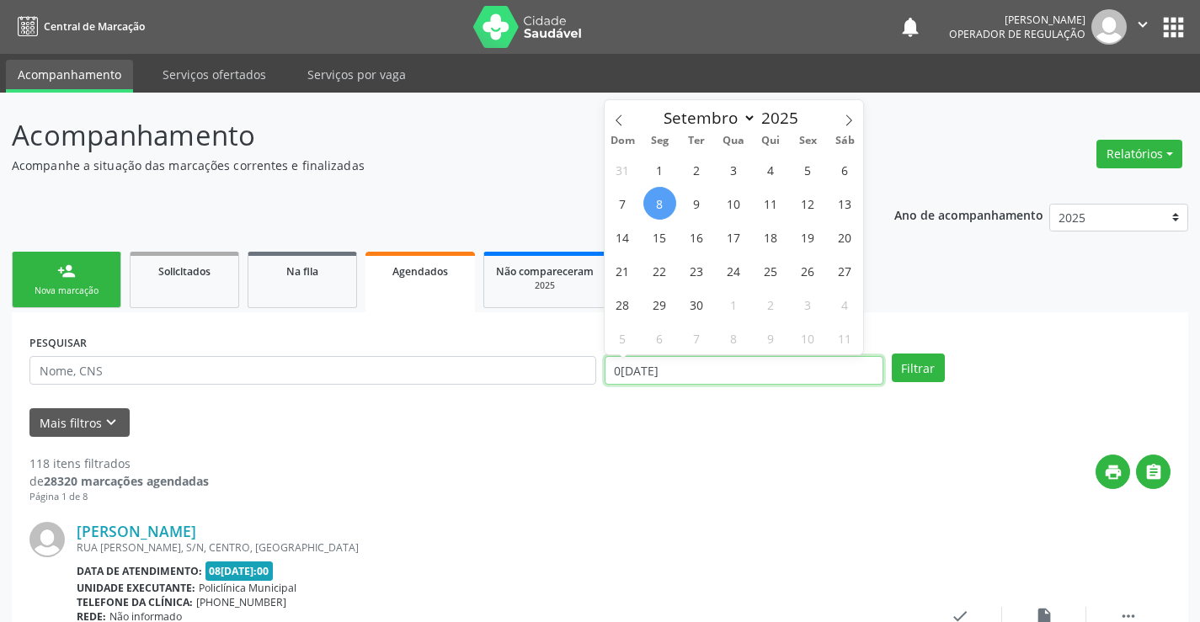
drag, startPoint x: 675, startPoint y: 365, endPoint x: 608, endPoint y: 382, distance: 69.4
click at [608, 382] on input "08/09/2025" at bounding box center [744, 370] width 279 height 29
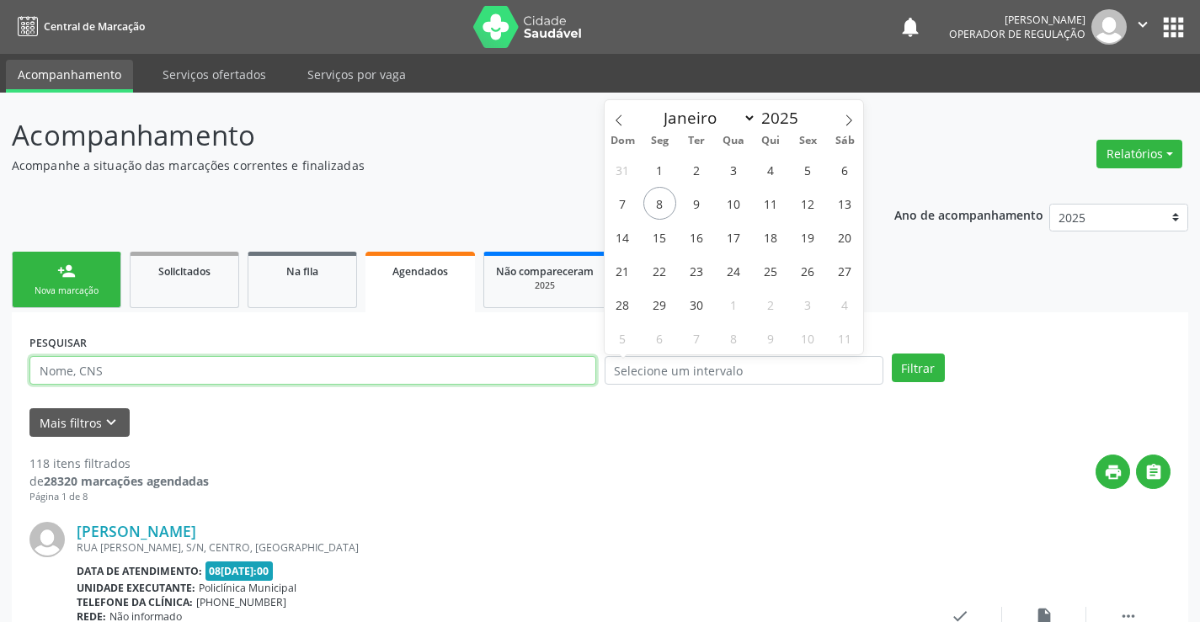
click at [185, 364] on input "text" at bounding box center [312, 370] width 567 height 29
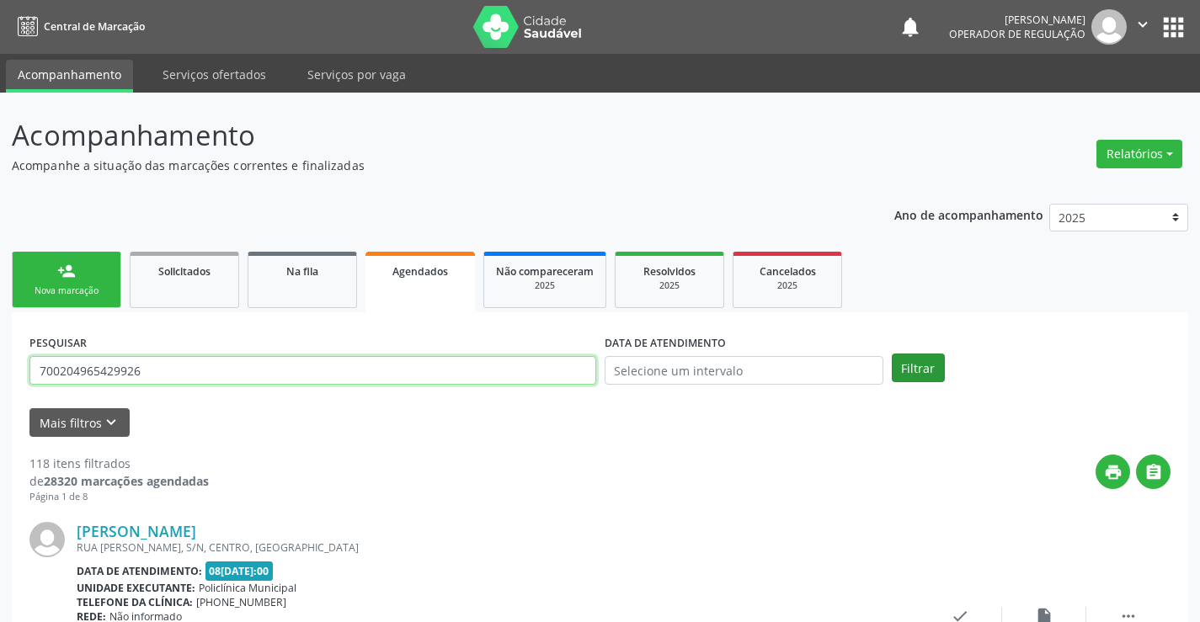
type input "700204965429926"
click at [914, 359] on button "Filtrar" at bounding box center [918, 368] width 53 height 29
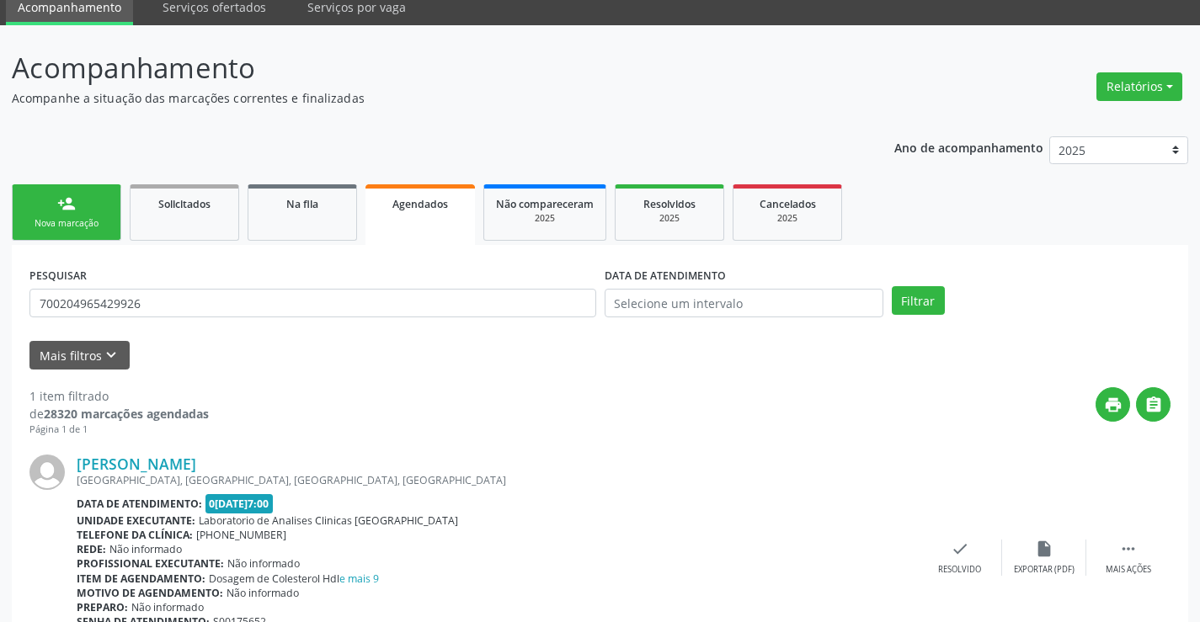
scroll to position [153, 0]
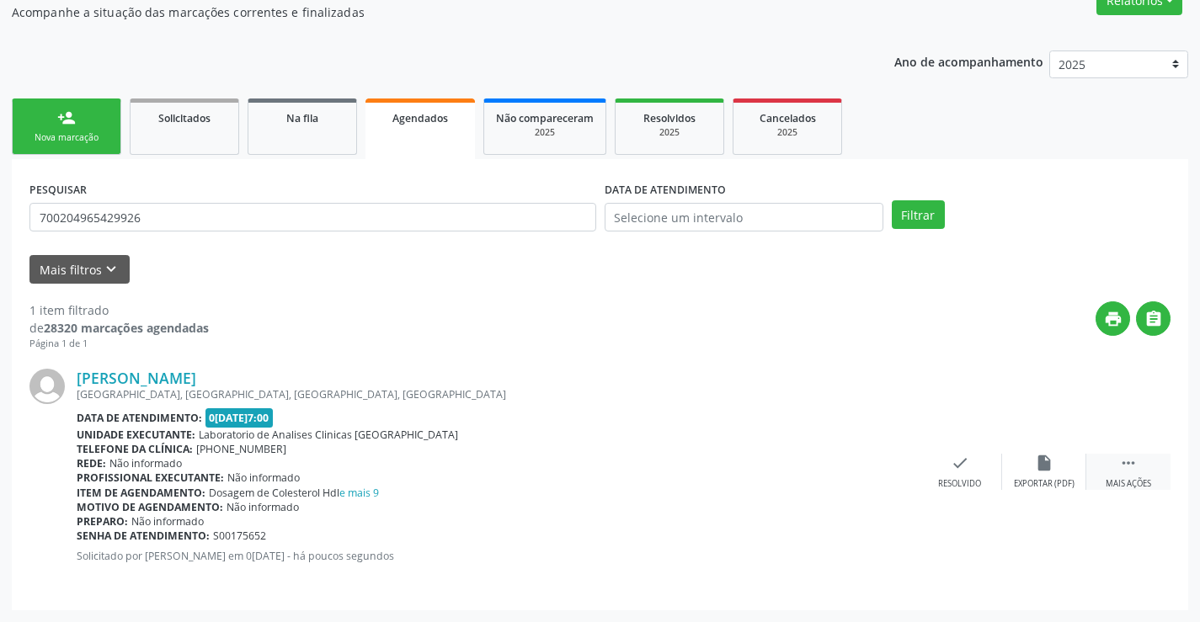
click at [1132, 461] on icon "" at bounding box center [1128, 463] width 19 height 19
click at [1035, 464] on icon "edit" at bounding box center [1044, 463] width 19 height 19
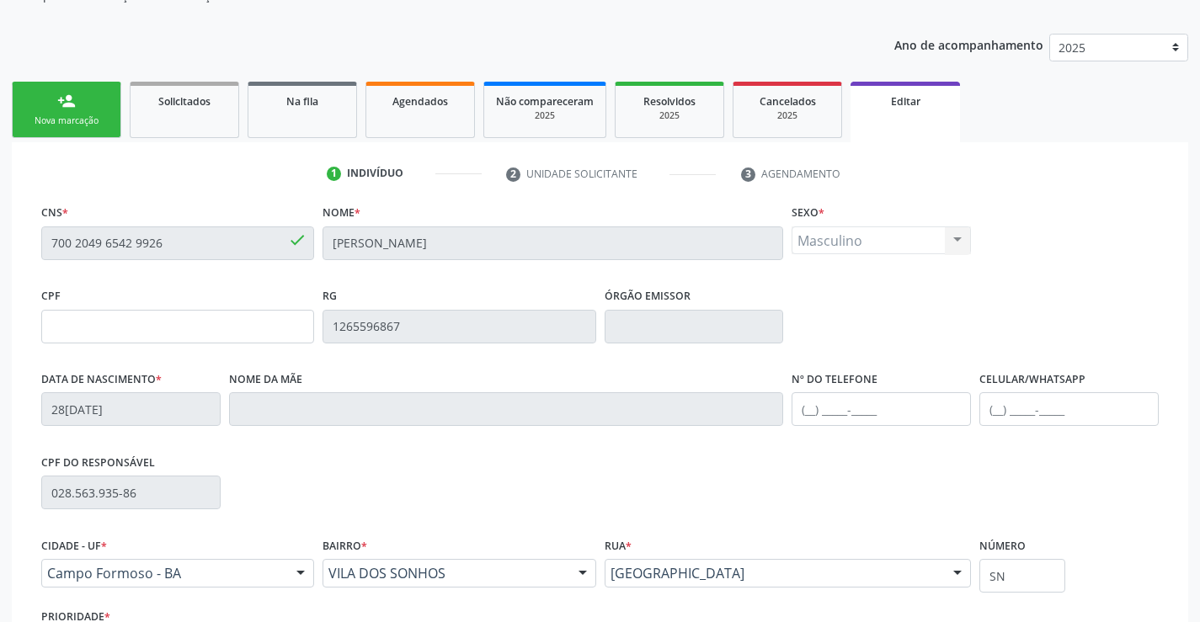
scroll to position [313, 0]
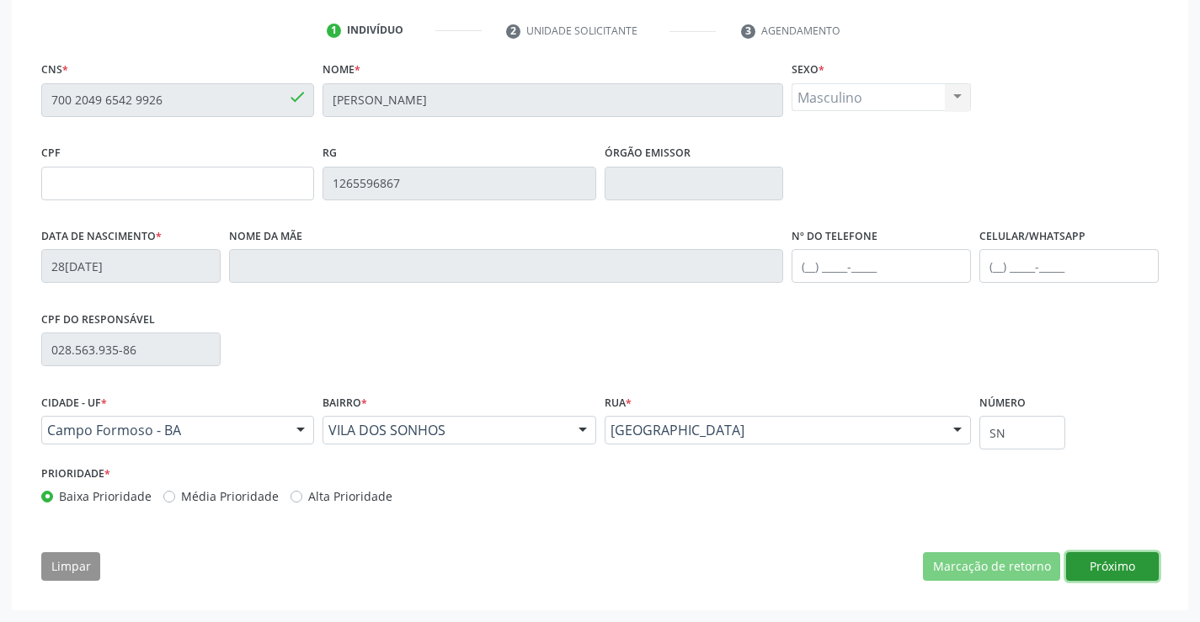
click at [1084, 560] on button "Próximo" at bounding box center [1112, 566] width 93 height 29
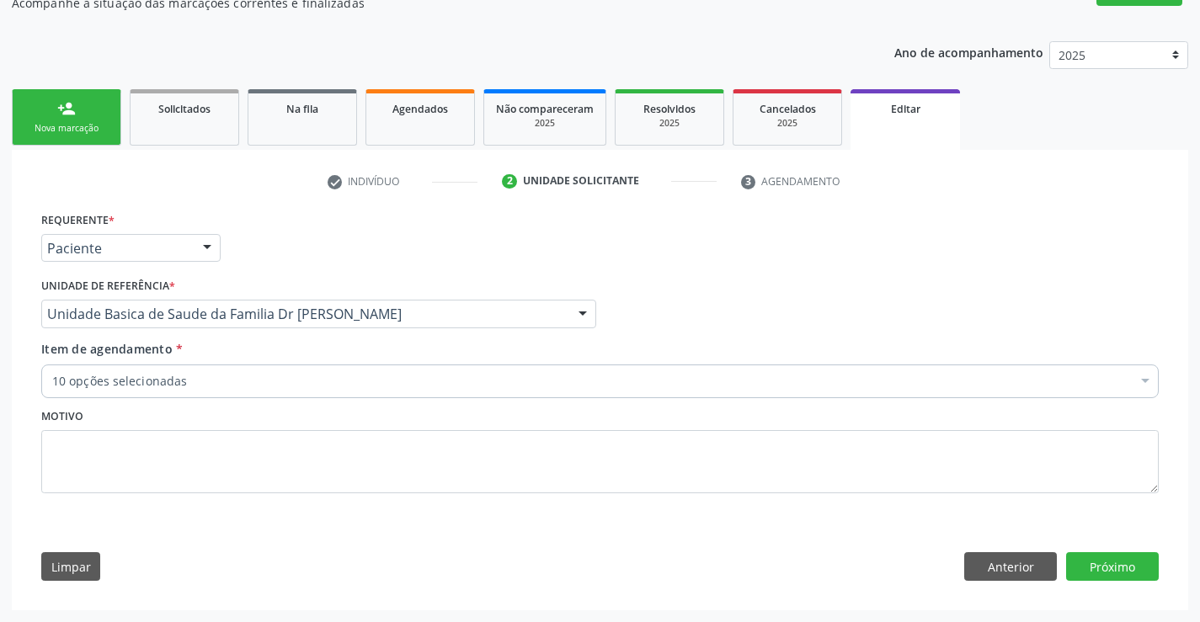
scroll to position [163, 0]
click at [1084, 560] on button "Próximo" at bounding box center [1112, 566] width 93 height 29
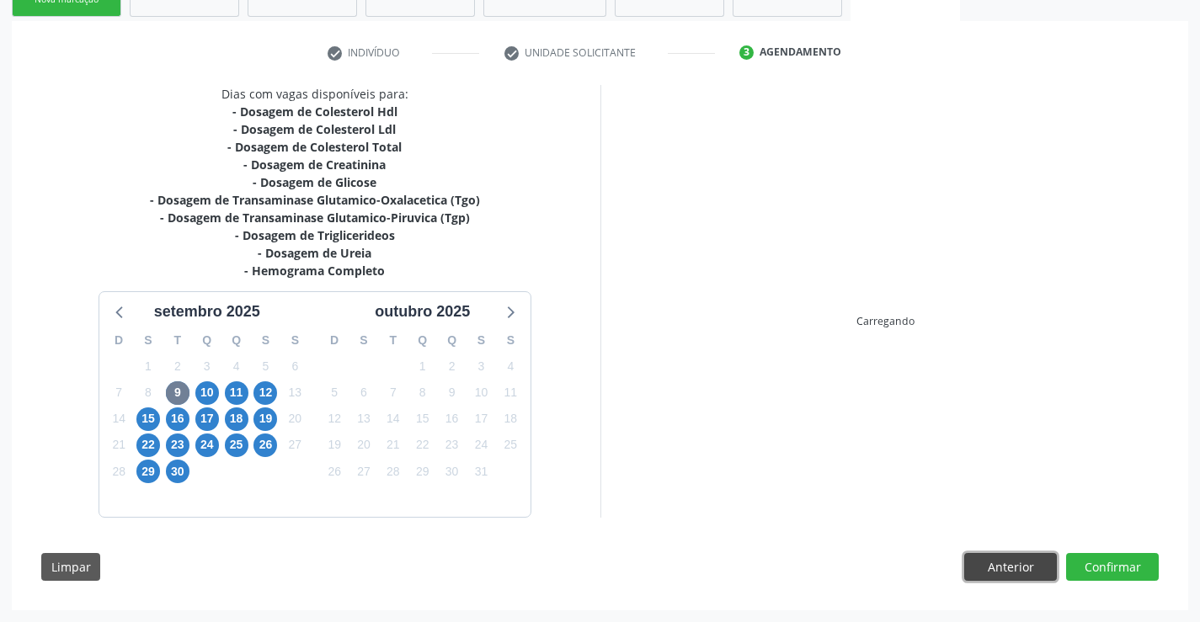
click at [978, 568] on button "Anterior" at bounding box center [1010, 567] width 93 height 29
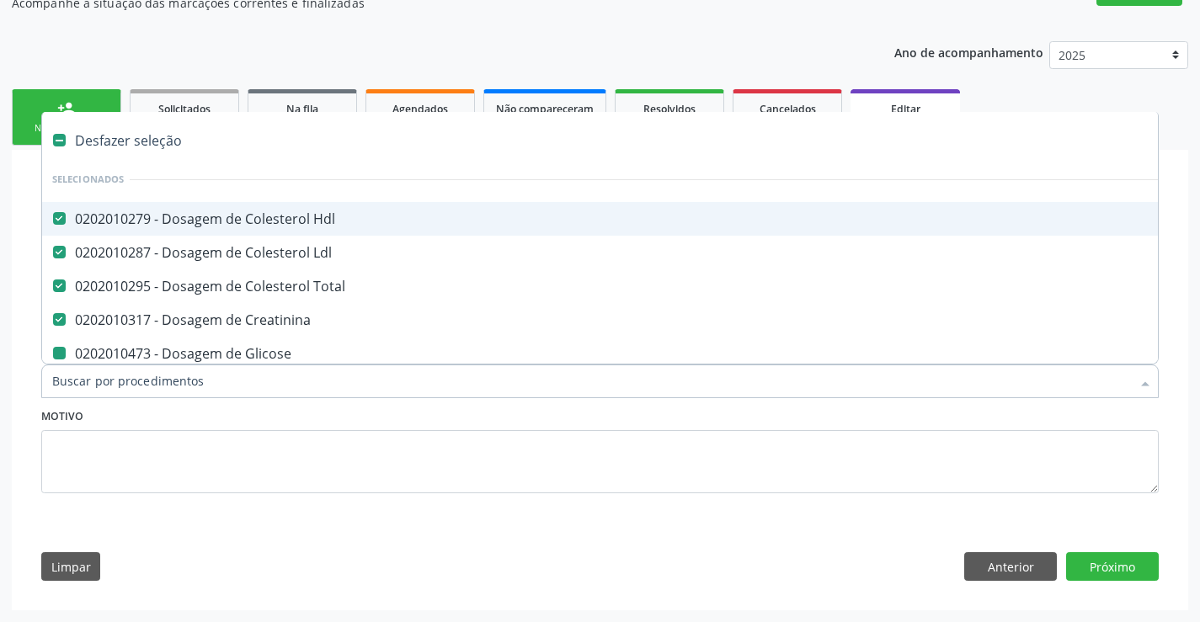
type input "u"
checkbox Glicose "false"
checkbox \(Tgo\) "false"
checkbox \(Tgp\) "false"
checkbox Triglicerideos "false"
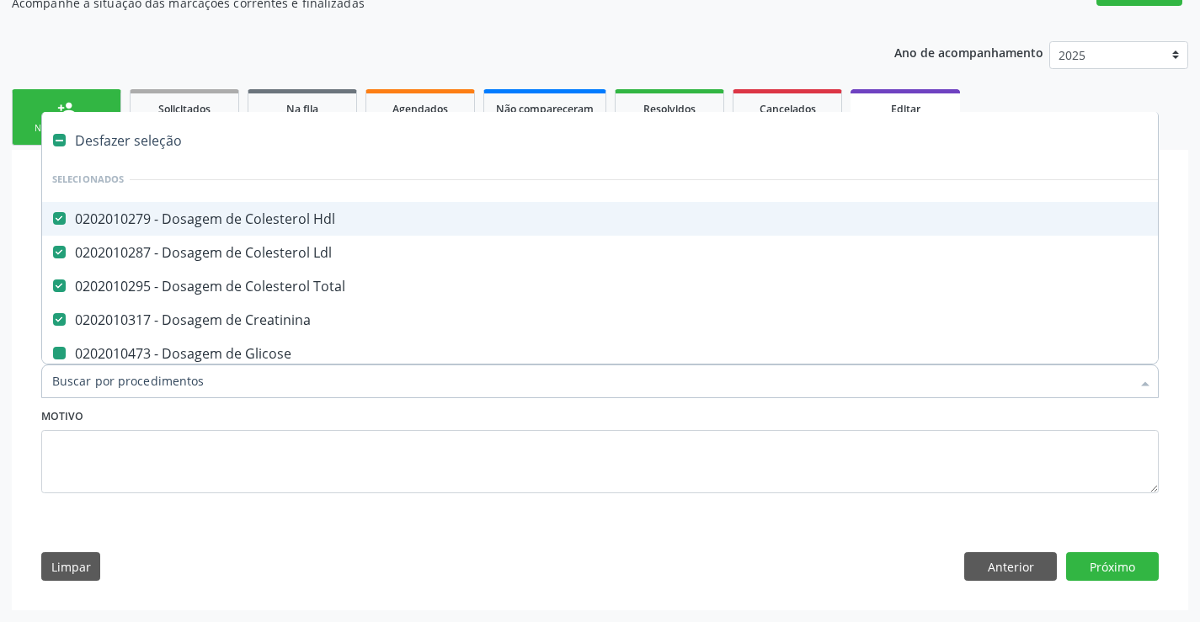
checkbox Ureia "false"
checkbox Completo "false"
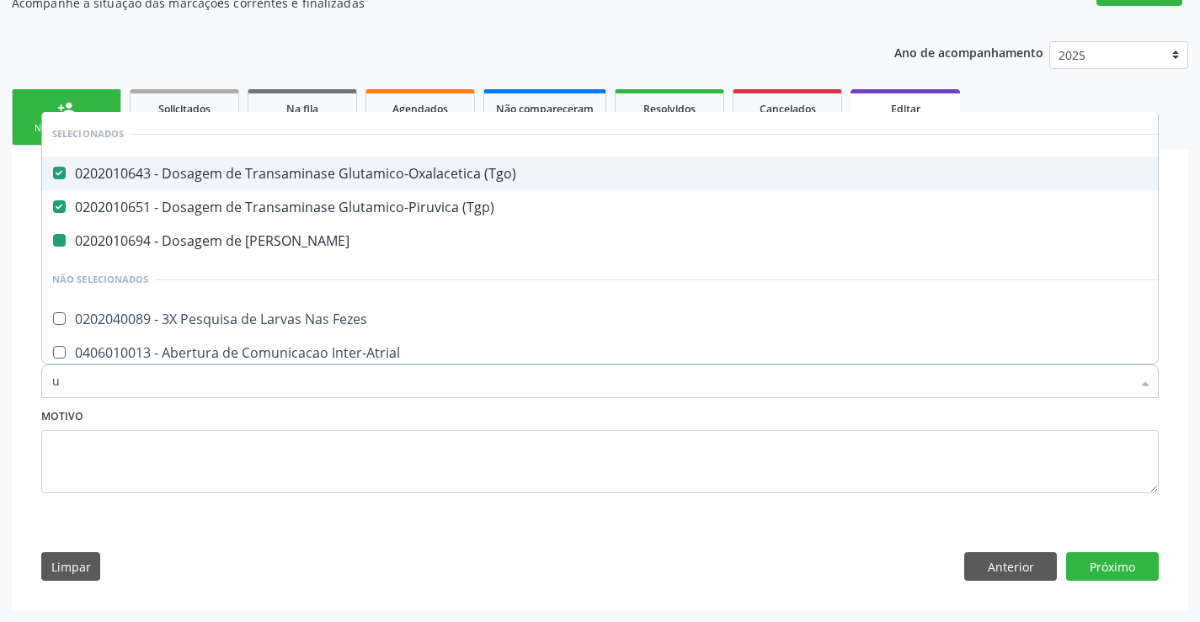
type input "ur"
checkbox Ureia "false"
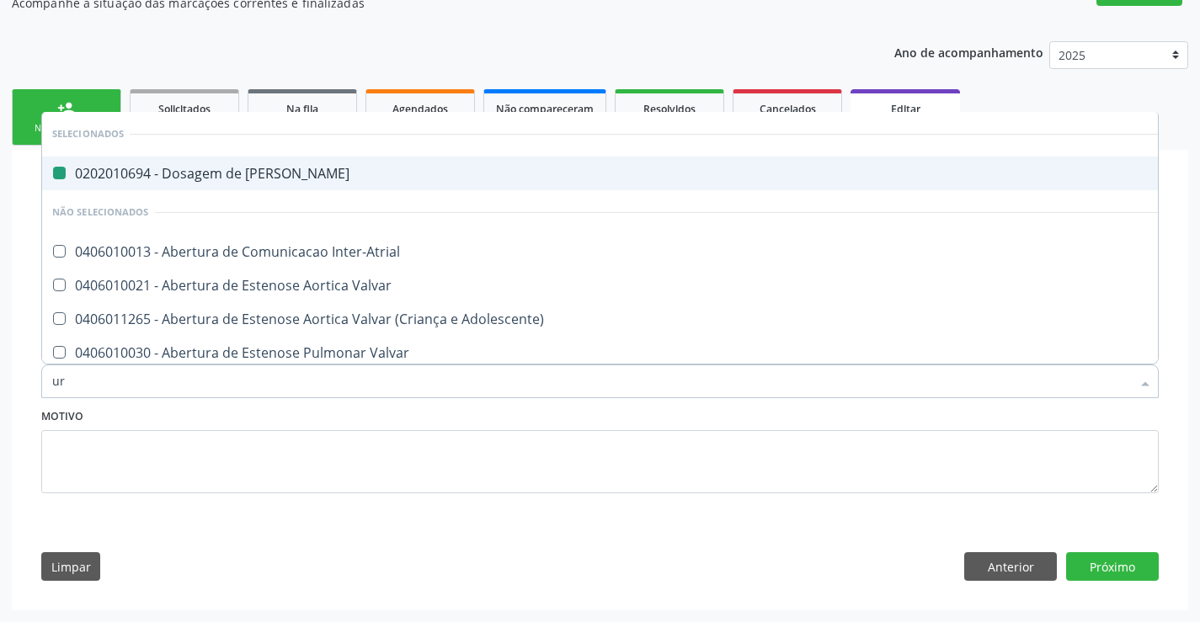
type input "uri"
checkbox Ureia "false"
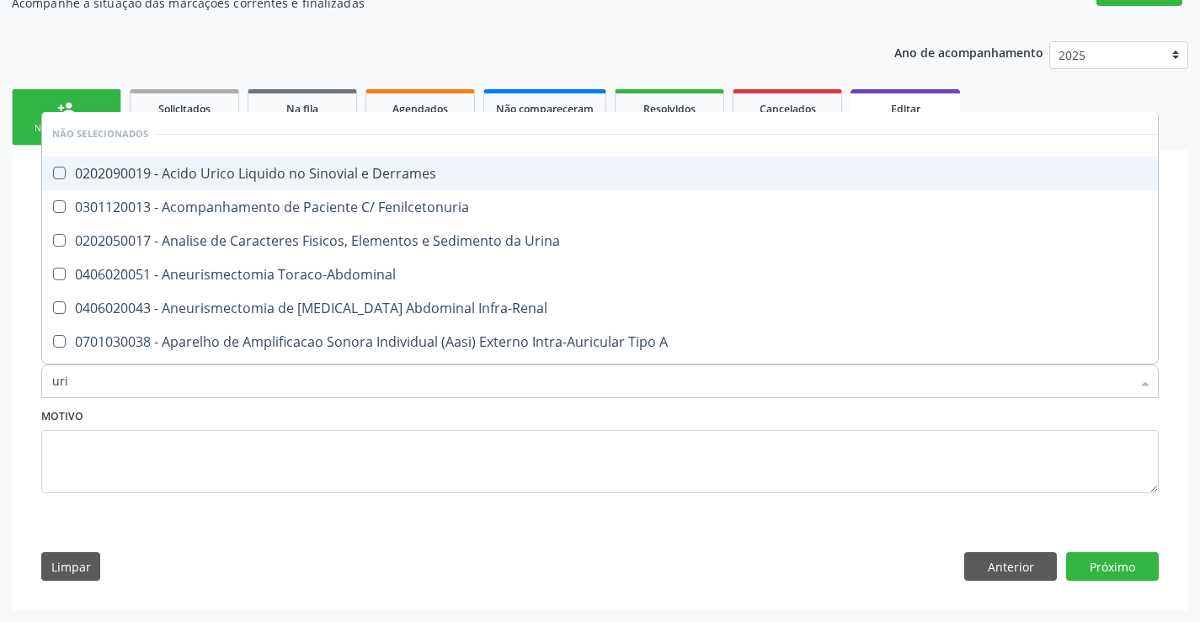
type input "urin"
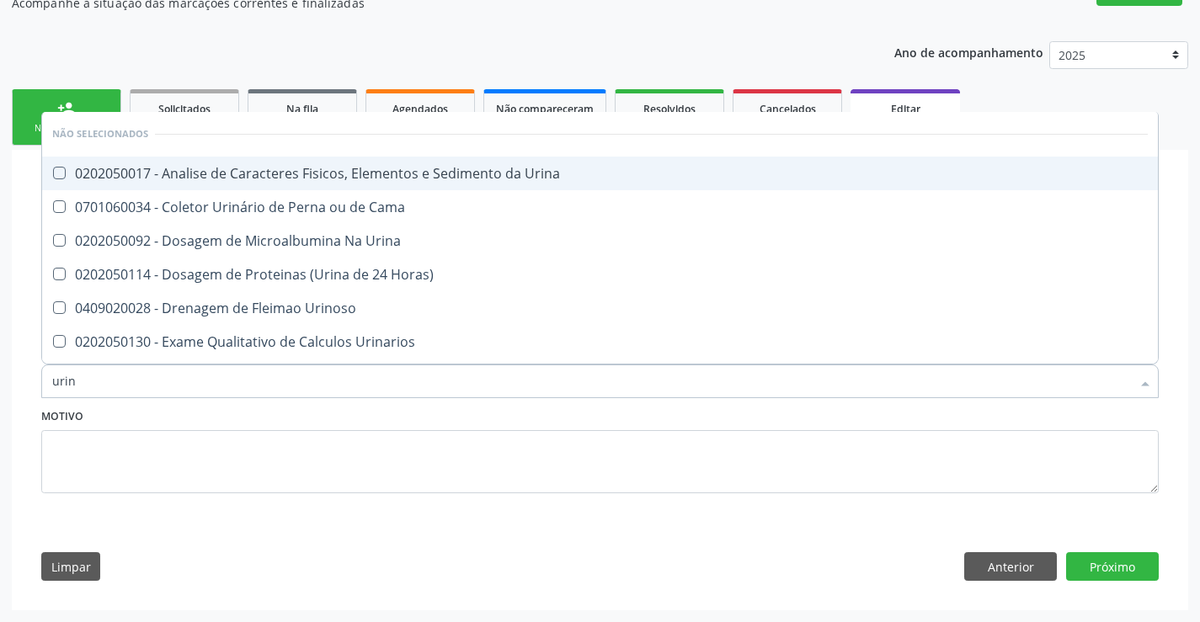
click at [322, 170] on div "0202050017 - Analise de Caracteres Fisicos, Elementos e Sedimento da Urina" at bounding box center [599, 173] width 1095 height 13
checkbox Urina "true"
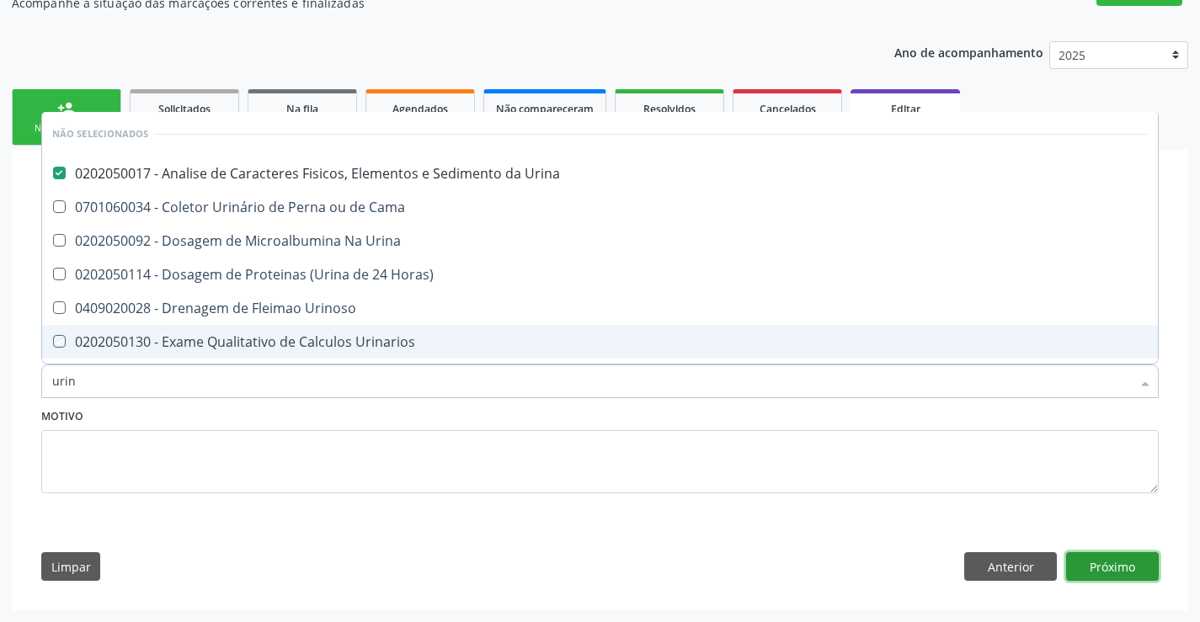
click at [1114, 564] on button "Próximo" at bounding box center [1112, 566] width 93 height 29
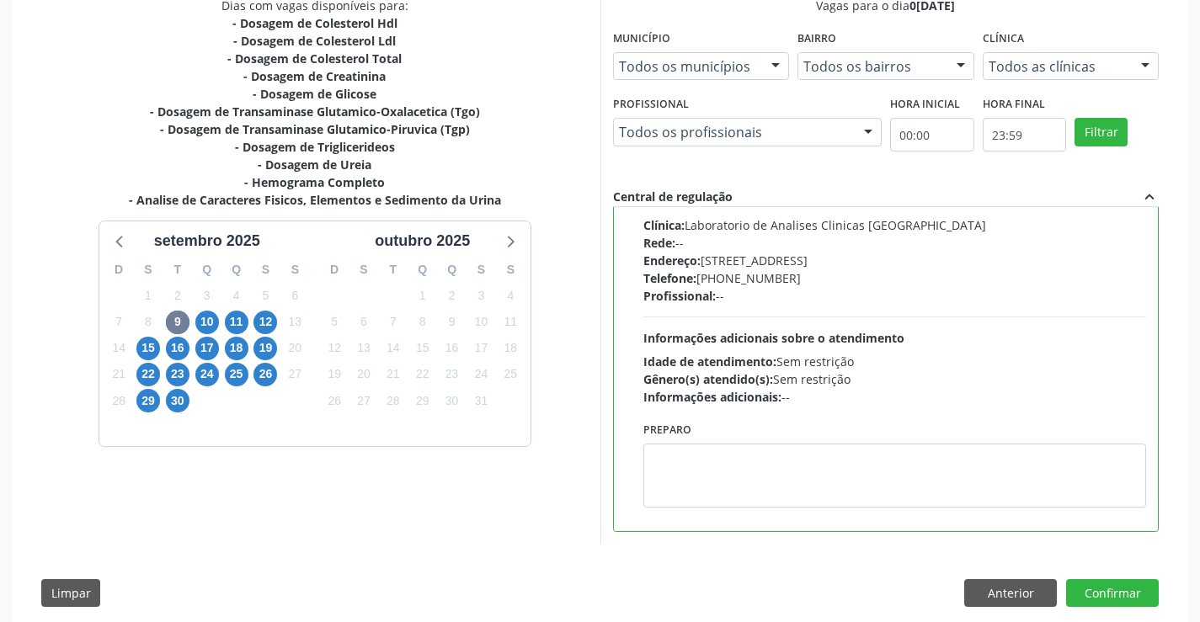
scroll to position [406, 0]
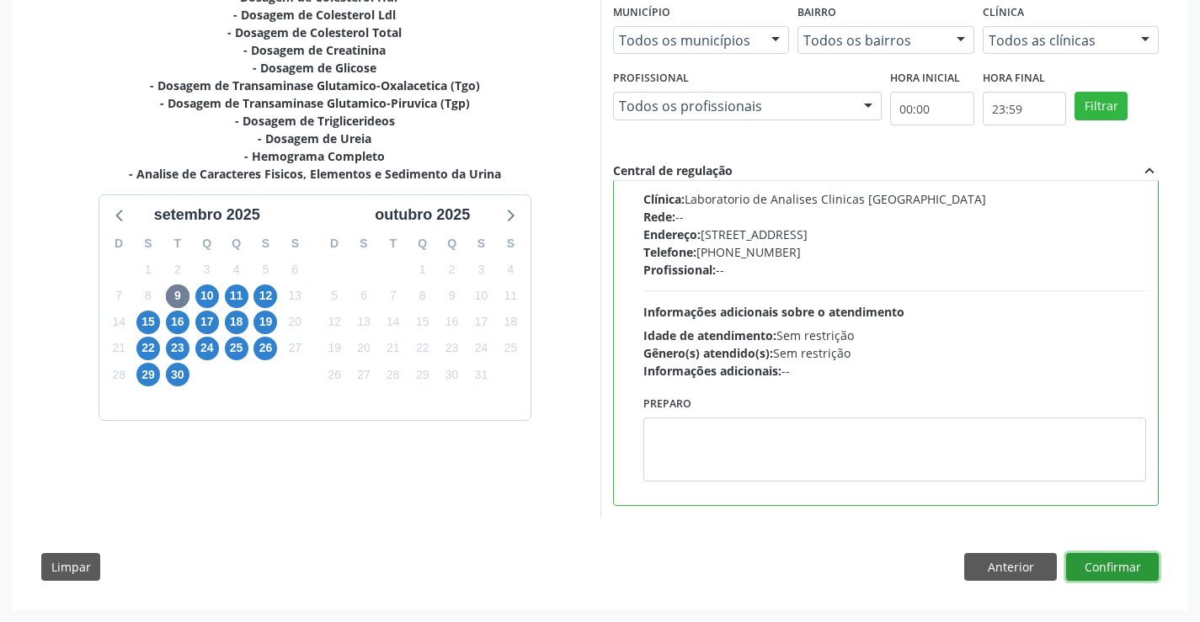
click at [1111, 560] on button "Confirmar" at bounding box center [1112, 567] width 93 height 29
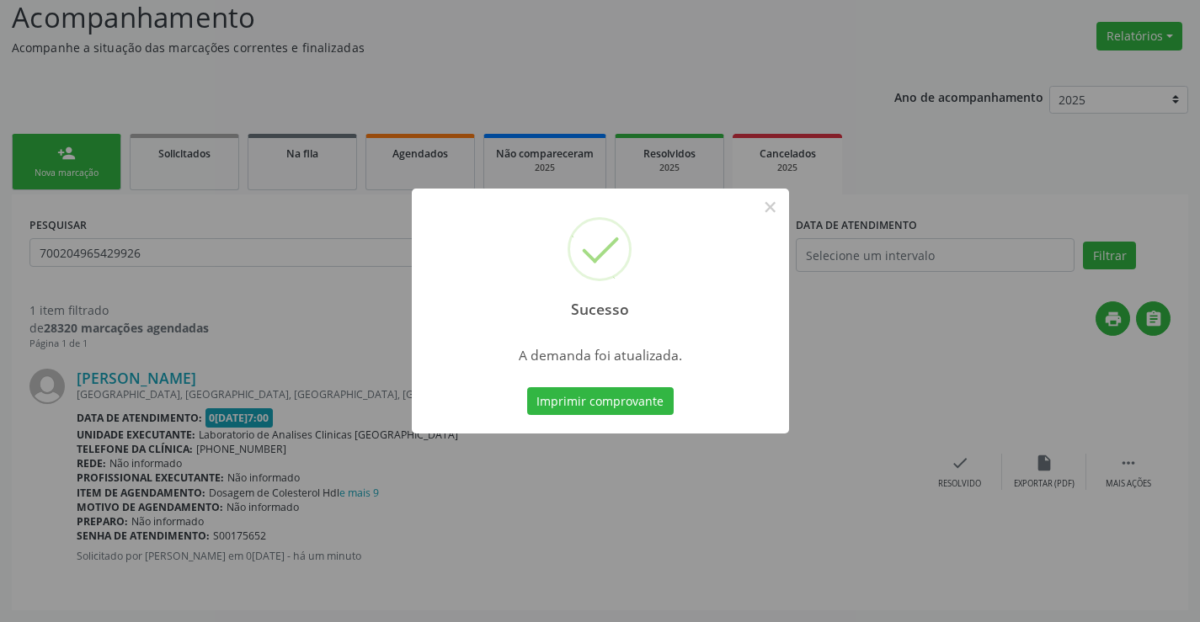
scroll to position [0, 0]
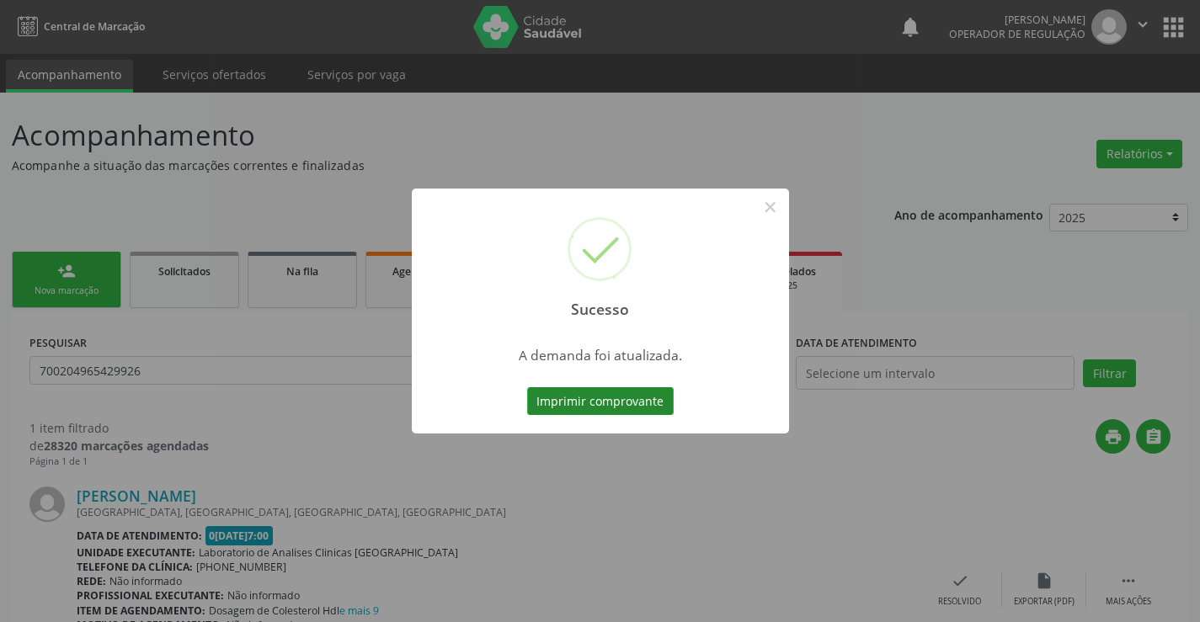
click at [584, 400] on button "Imprimir comprovante" at bounding box center [600, 401] width 147 height 29
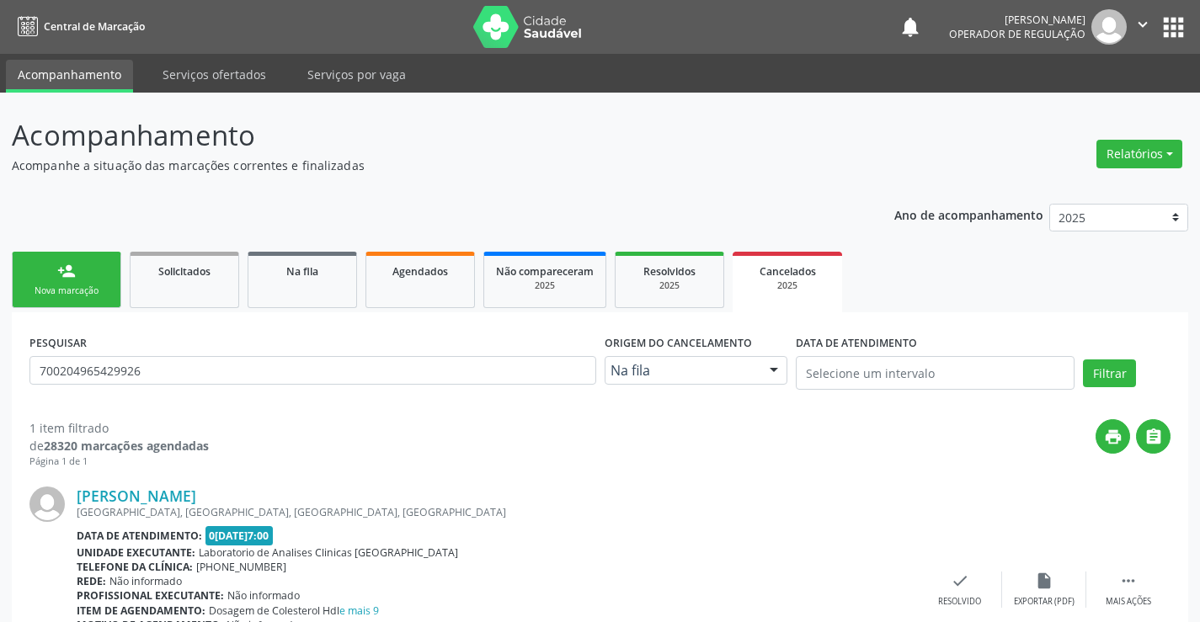
click at [73, 270] on div "person_add" at bounding box center [66, 271] width 19 height 19
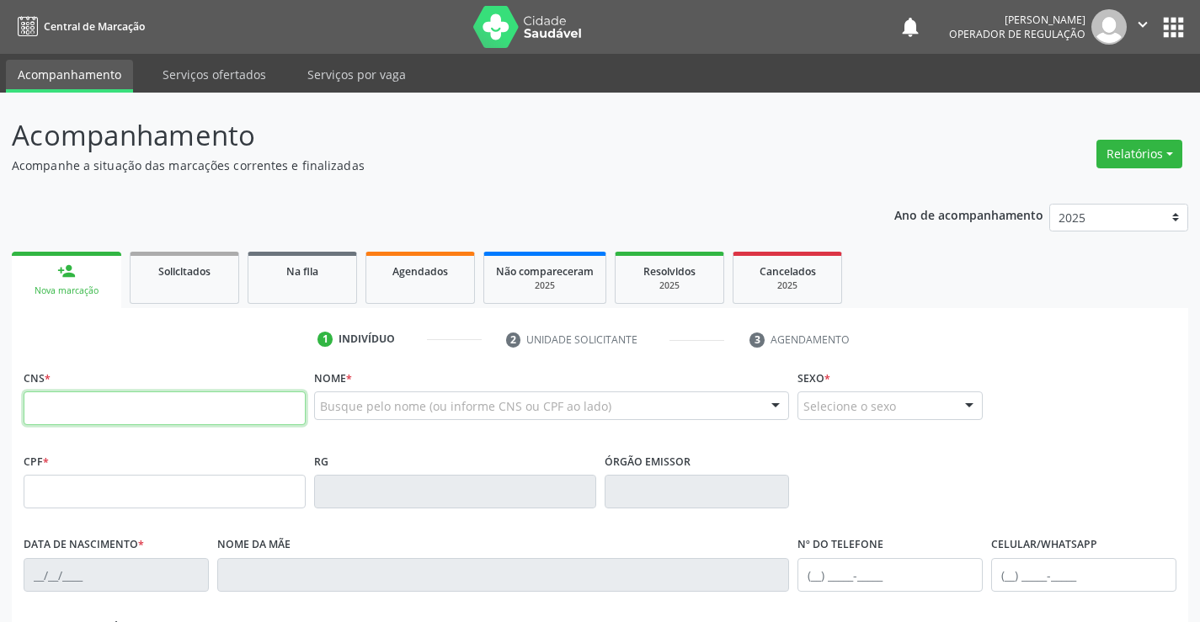
click at [125, 418] on input "text" at bounding box center [165, 409] width 282 height 34
type input "700 2049 6542 9926"
type input "1265596867"
type input "2[DATE]"
type input "028.563.935-86"
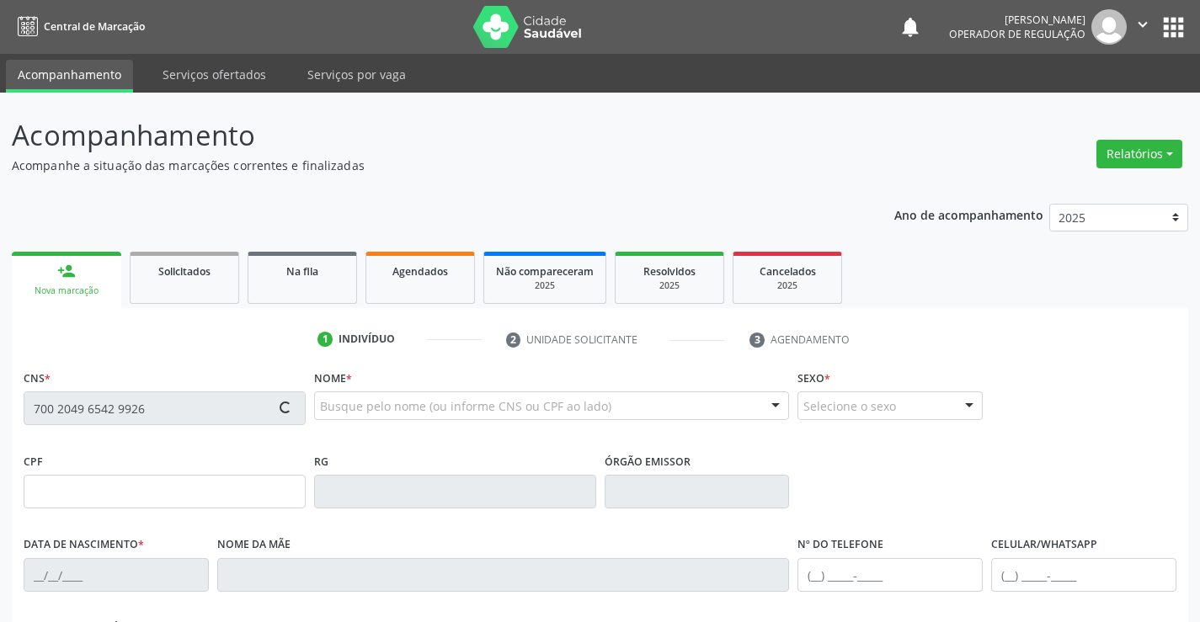
type input "SN"
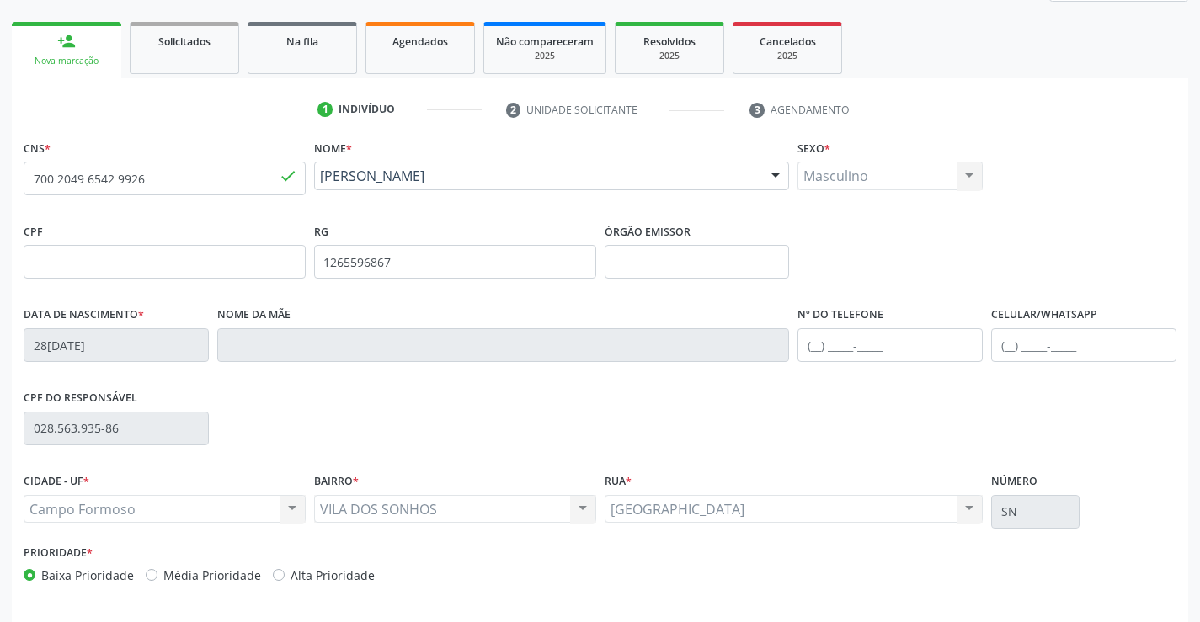
scroll to position [290, 0]
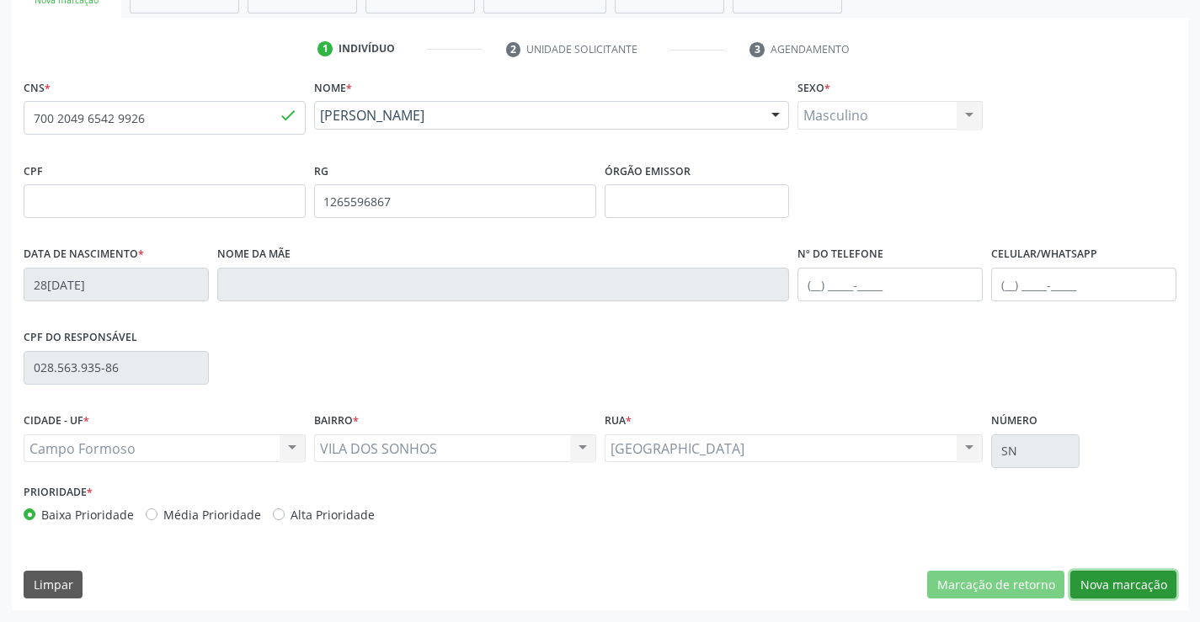
click at [1126, 577] on button "Nova marcação" at bounding box center [1123, 585] width 106 height 29
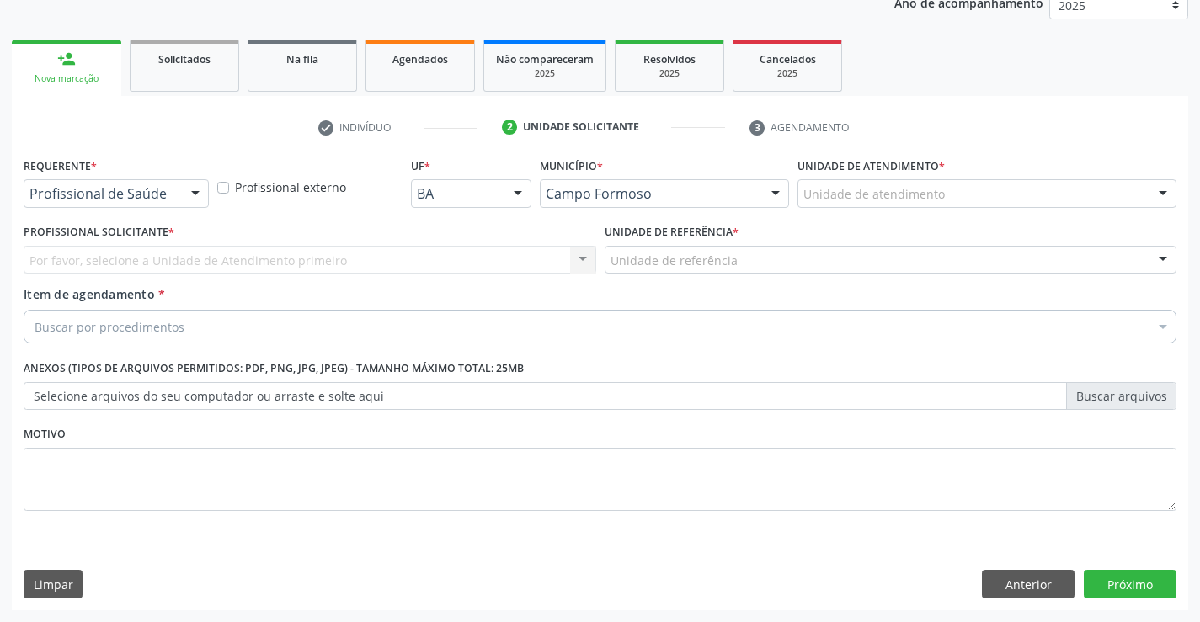
scroll to position [212, 0]
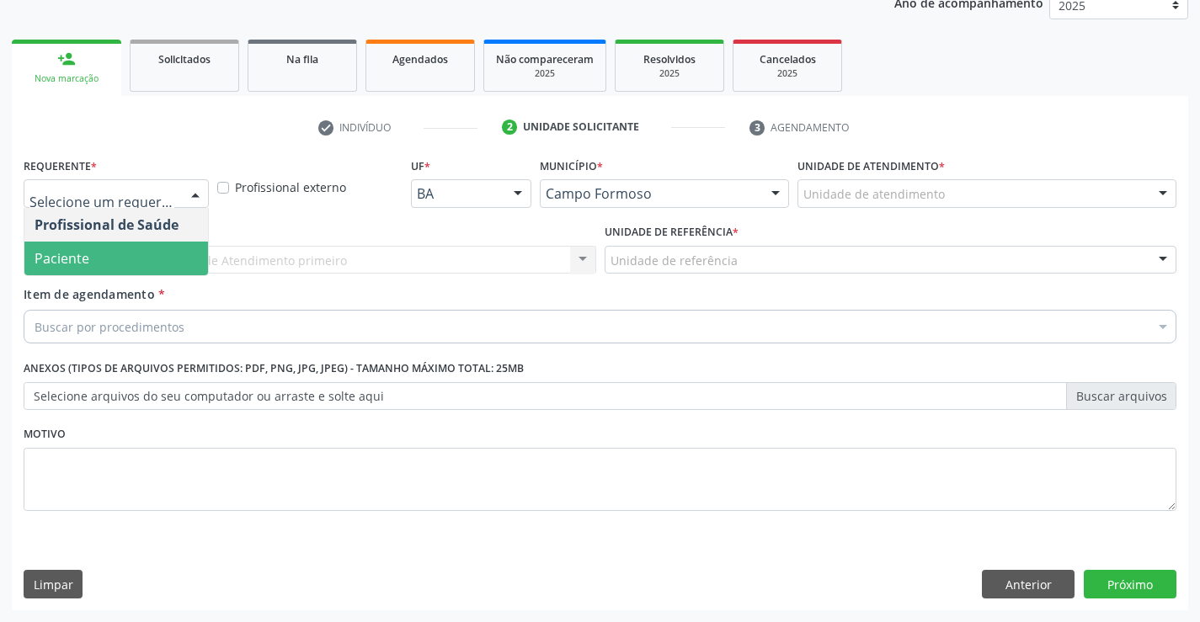
click at [93, 255] on span "Paciente" at bounding box center [116, 259] width 184 height 34
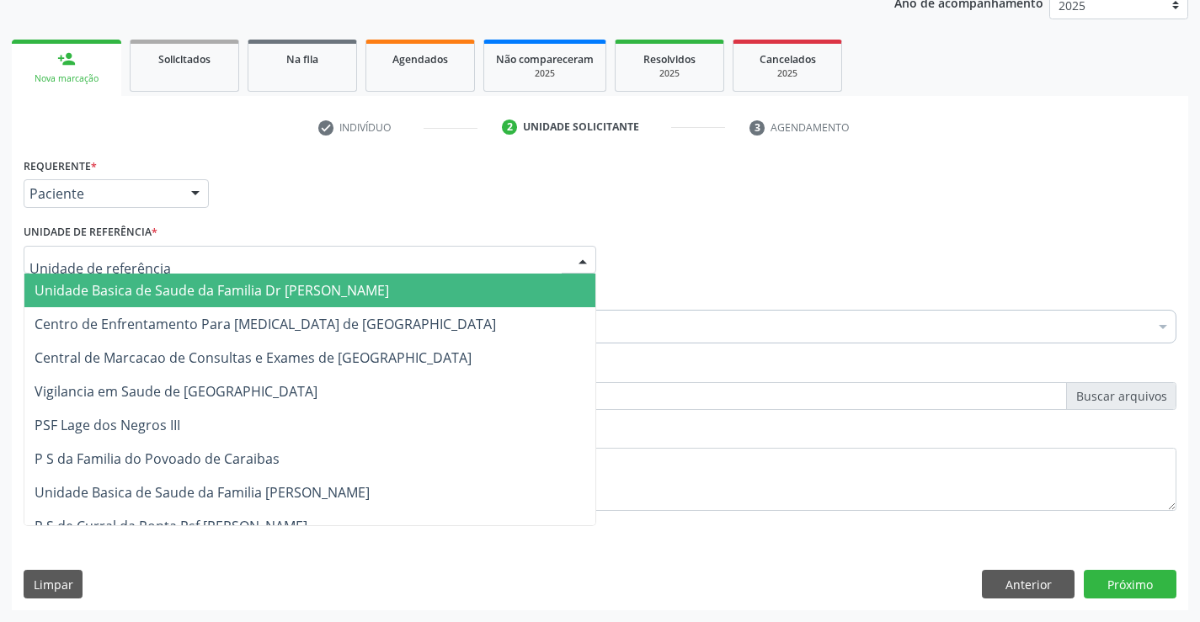
click at [182, 290] on span "Unidade Basica de Saude da Familia Dr [PERSON_NAME]" at bounding box center [212, 290] width 354 height 19
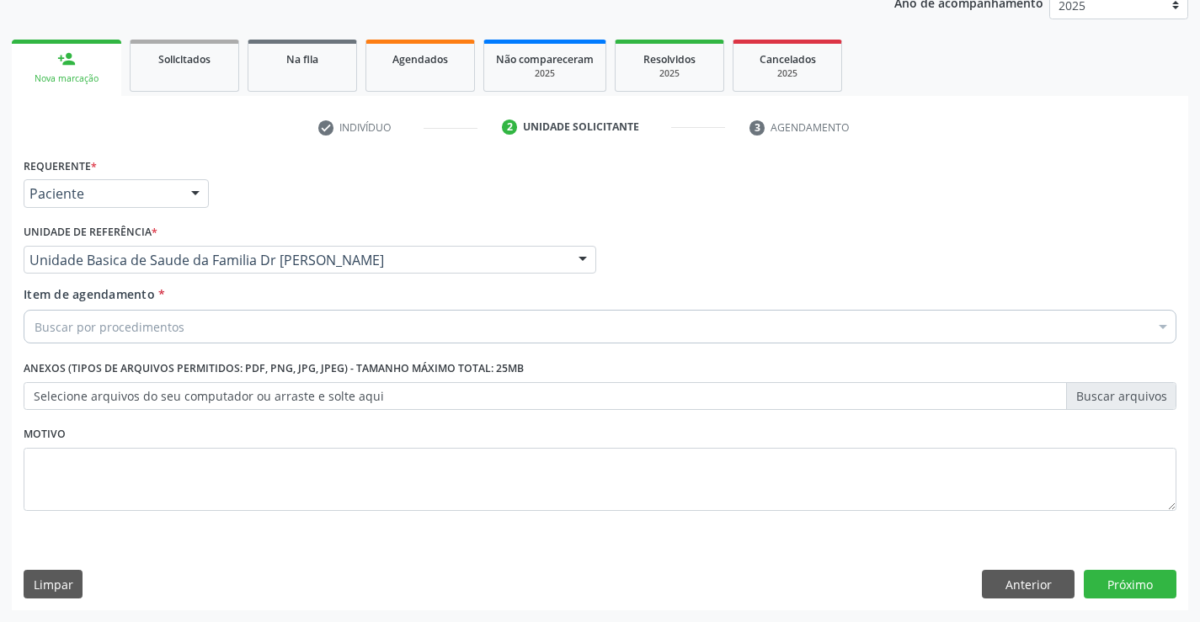
click at [216, 328] on div "Buscar por procedimentos" at bounding box center [600, 327] width 1153 height 34
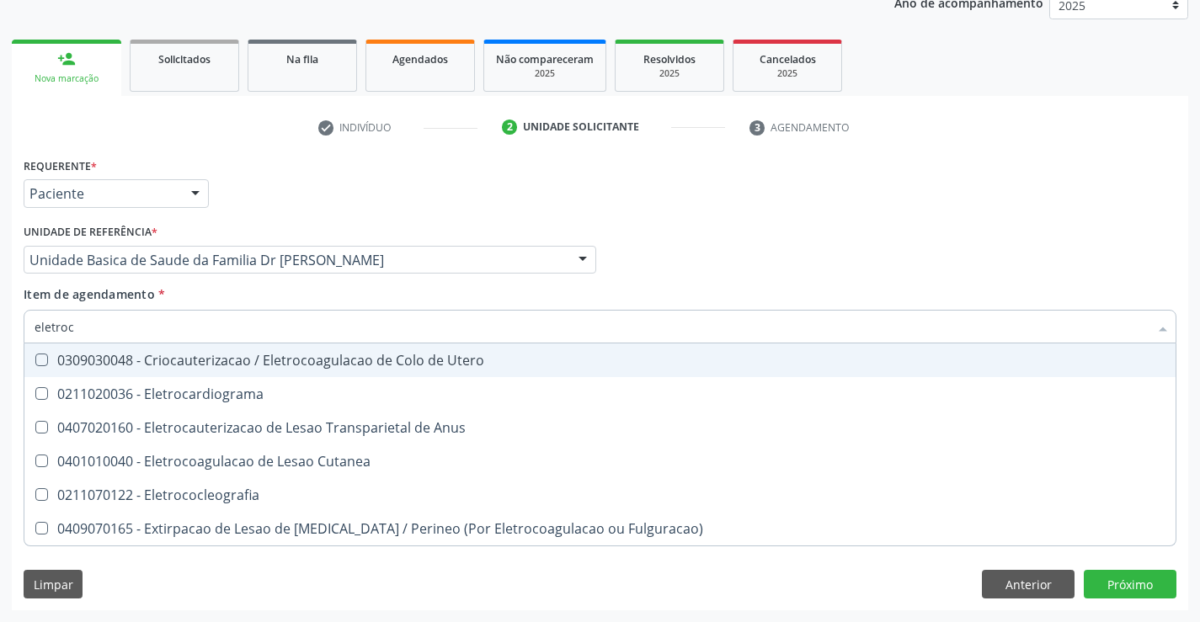
type input "eletroca"
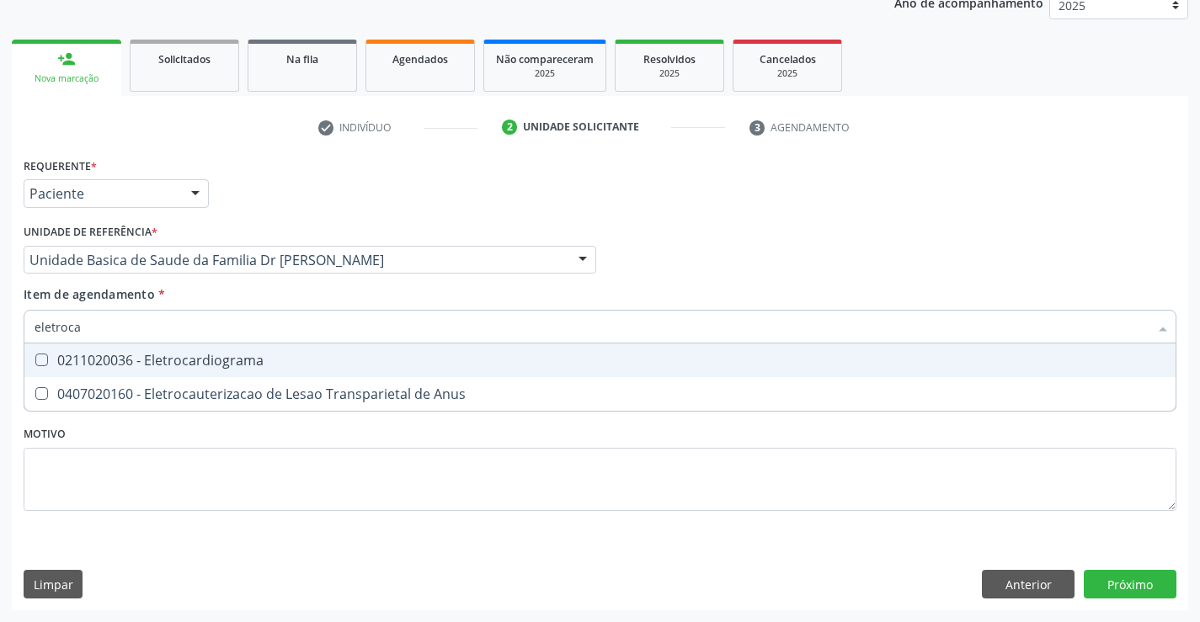
click at [253, 360] on div "0211020036 - Eletrocardiograma" at bounding box center [600, 360] width 1131 height 13
checkbox Eletrocardiograma "true"
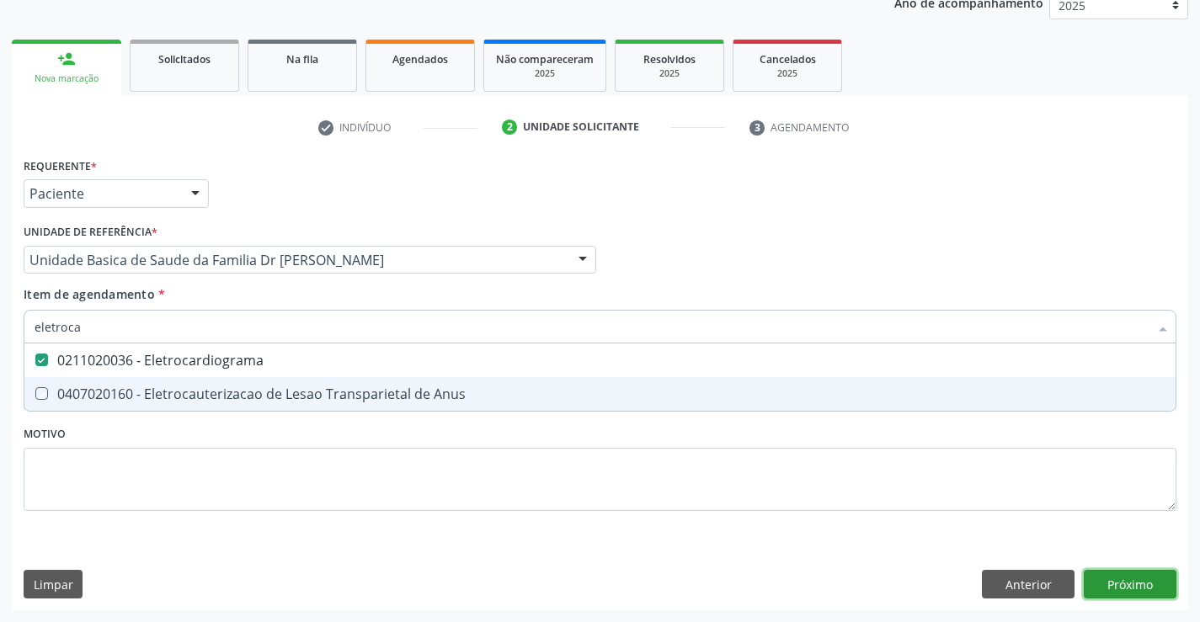
click at [1132, 589] on div "Requerente * Paciente Profissional de Saúde Paciente Nenhum resultado encontrad…" at bounding box center [600, 381] width 1176 height 457
checkbox Anus "true"
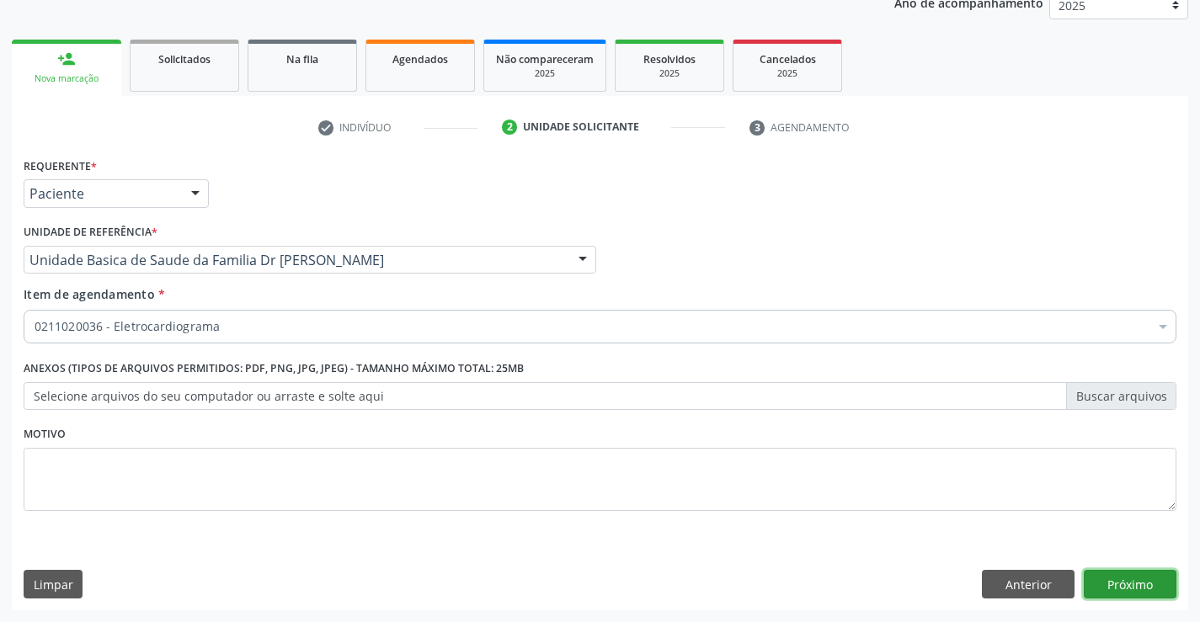
click at [1117, 578] on button "Próximo" at bounding box center [1130, 584] width 93 height 29
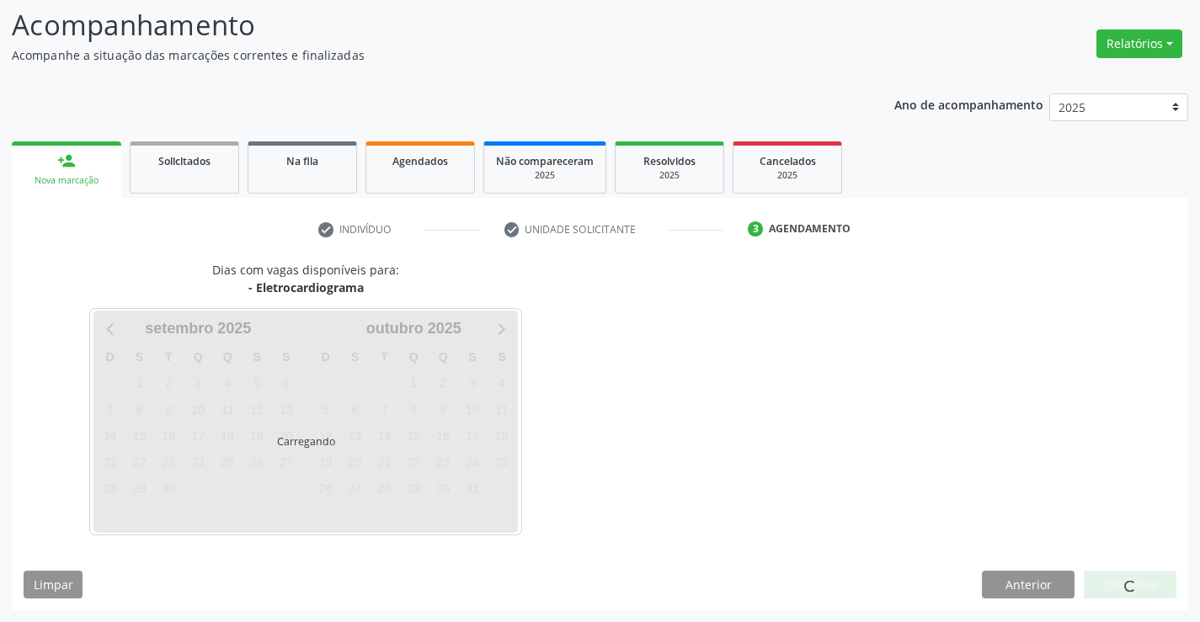
scroll to position [110, 0]
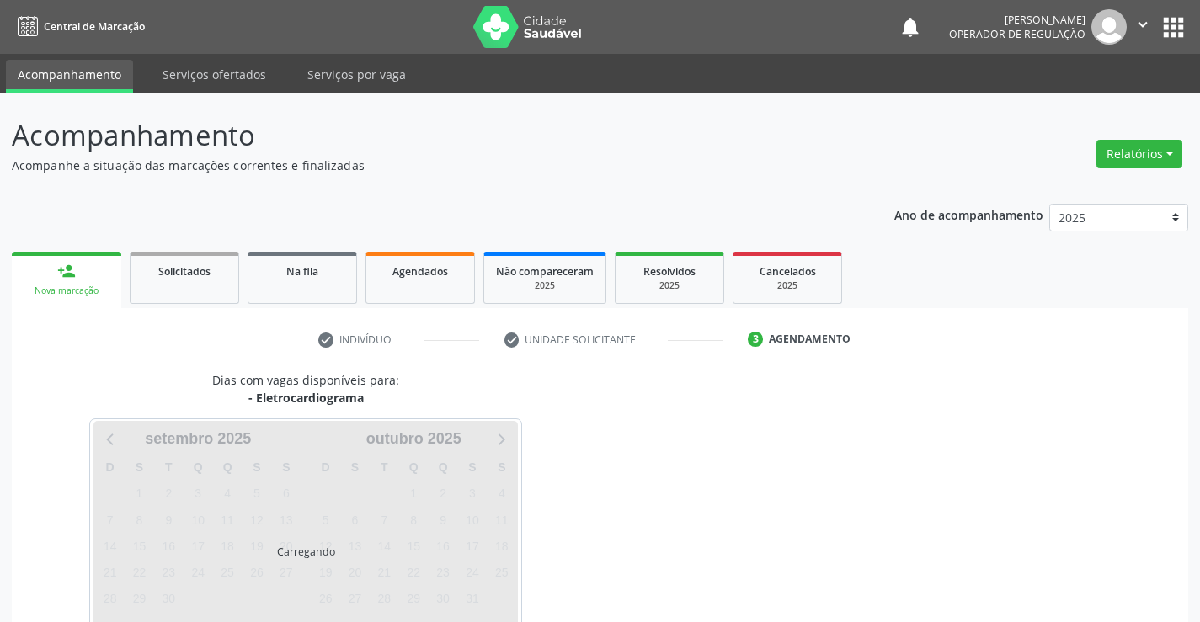
scroll to position [160, 0]
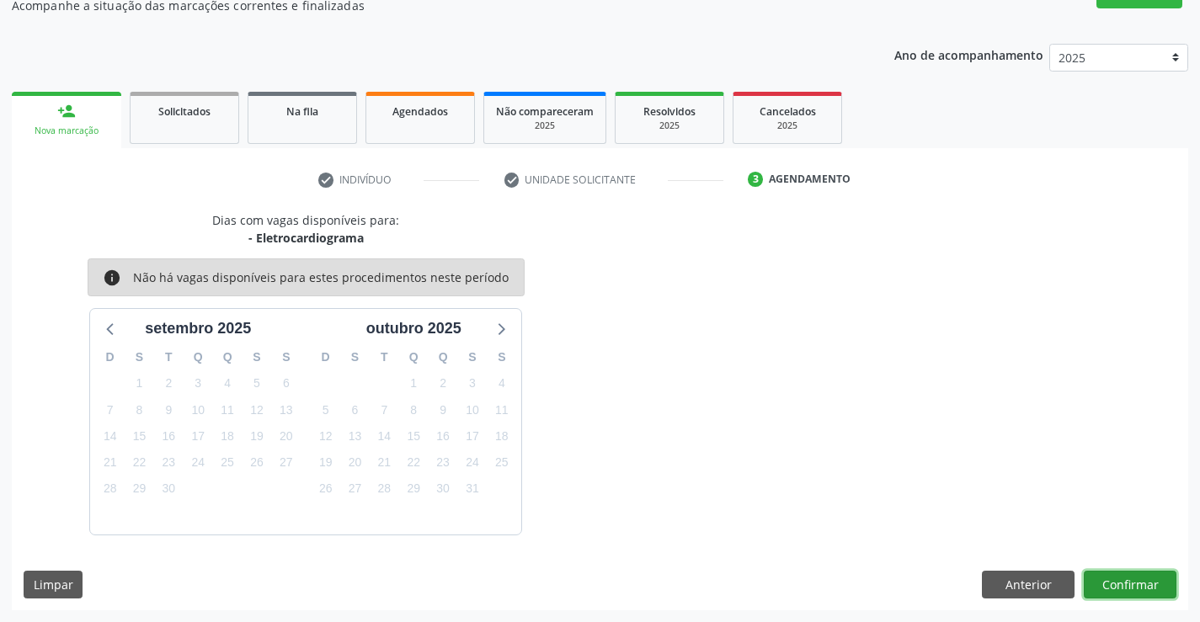
click at [1117, 578] on button "Confirmar" at bounding box center [1130, 585] width 93 height 29
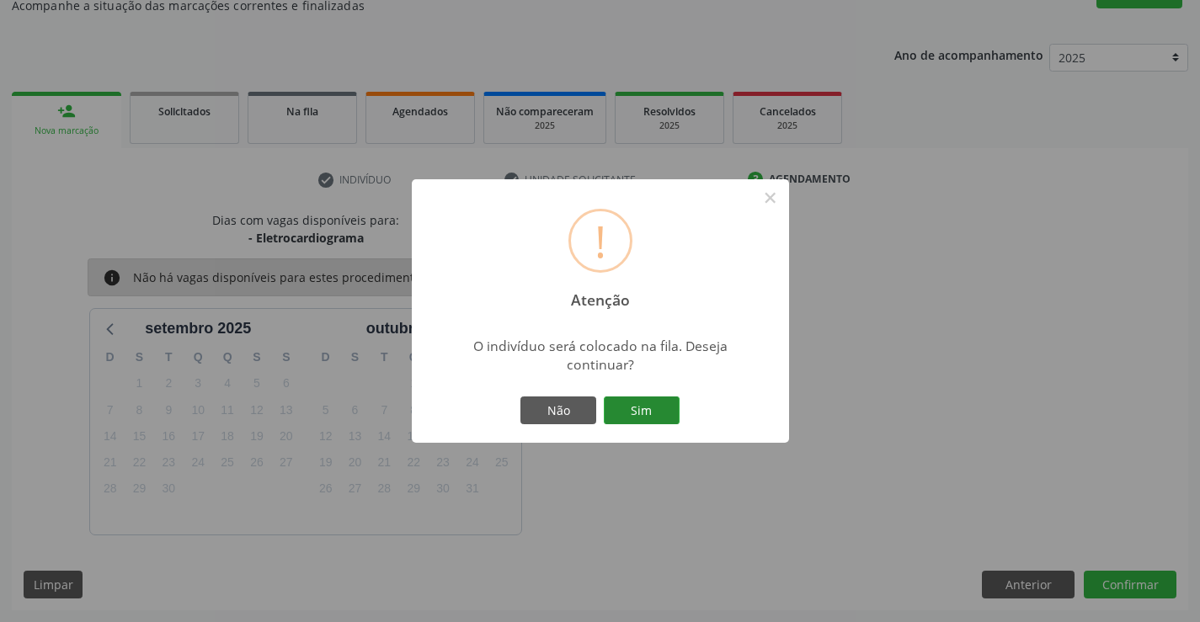
click at [634, 399] on button "Sim" at bounding box center [642, 411] width 76 height 29
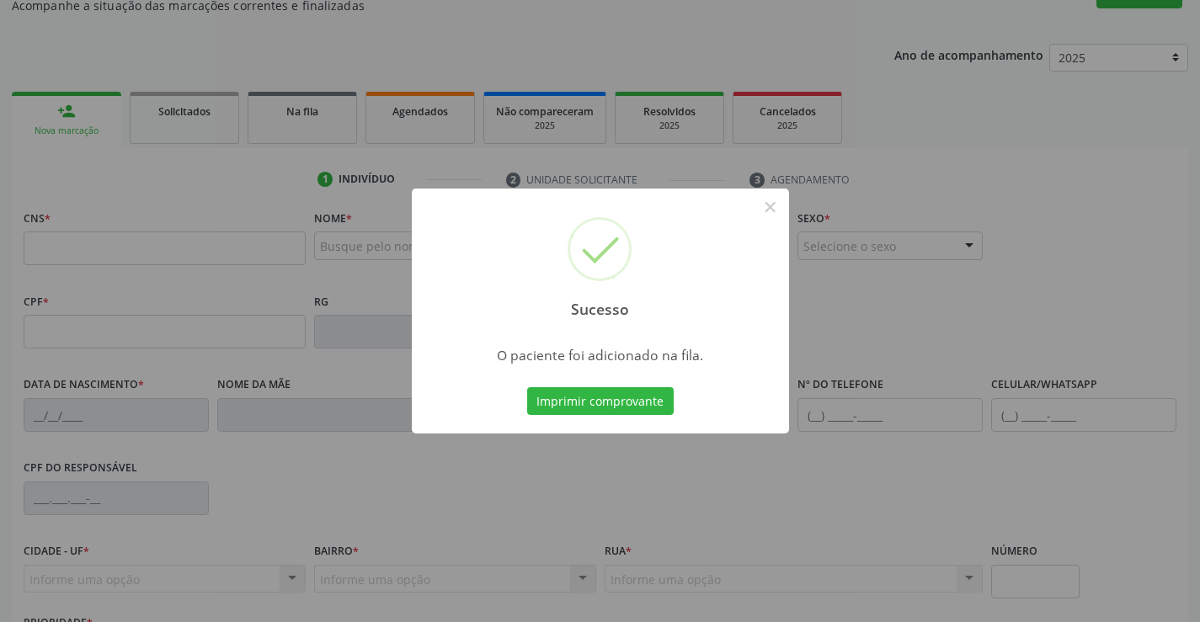
click at [634, 403] on button "Imprimir comprovante" at bounding box center [600, 401] width 147 height 29
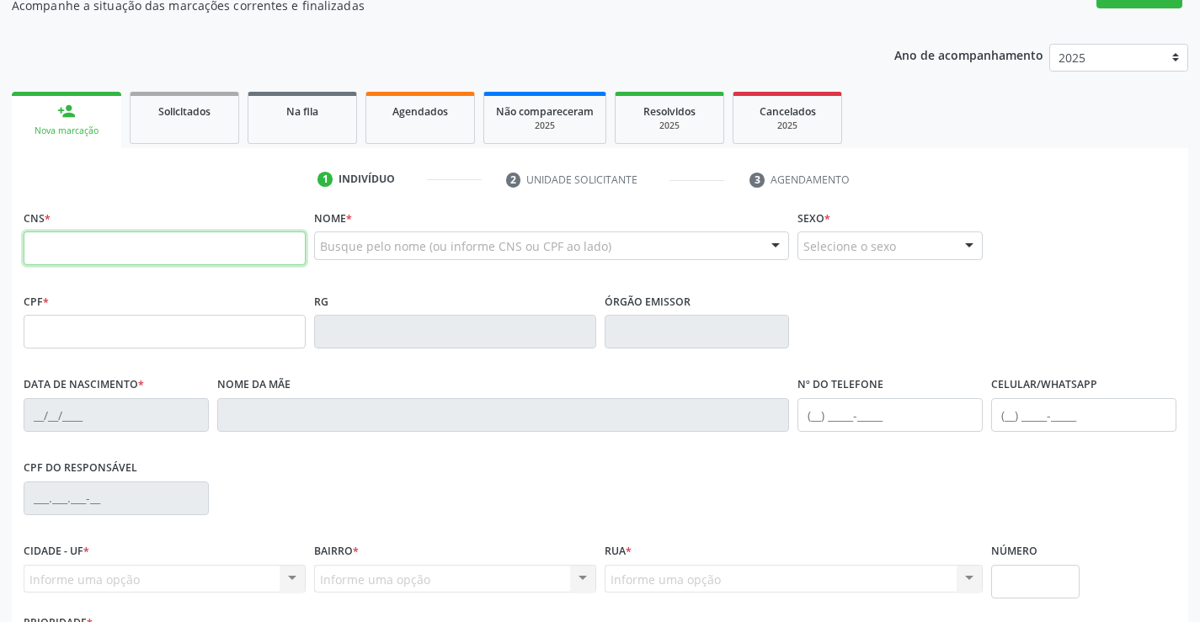
click at [76, 242] on input "text" at bounding box center [165, 249] width 282 height 34
type input "700 4094 6450 6548"
type input "0524706441"
type input "0[DATE]"
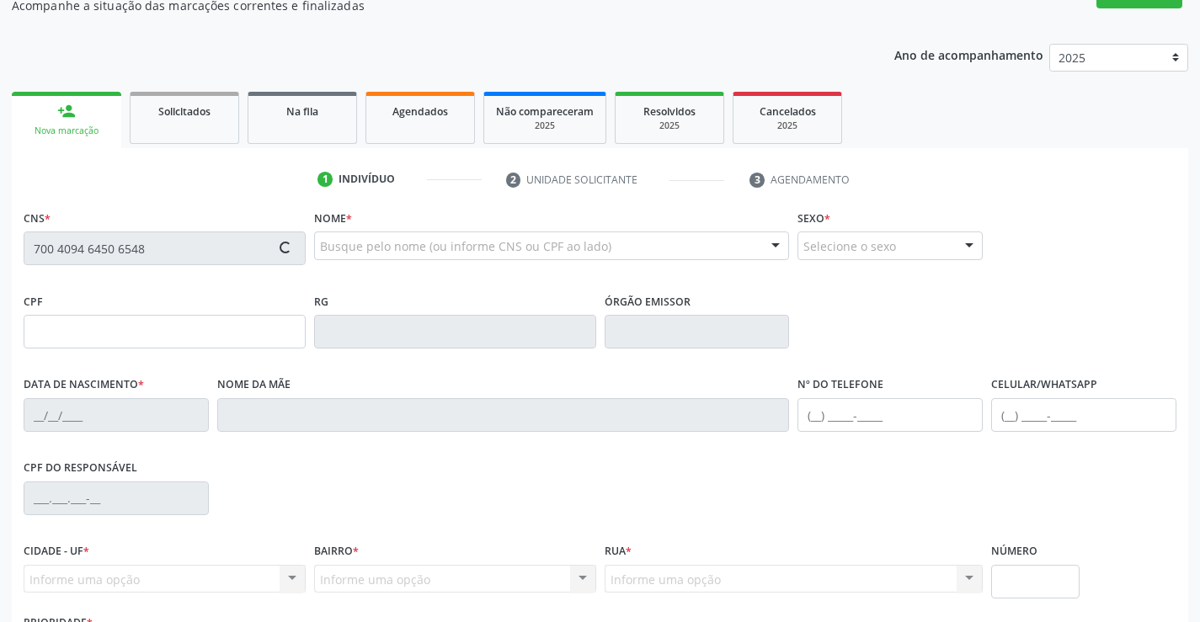
type input "Eurides [PERSON_NAME]"
type input "[PHONE_NUMBER]"
type input "4"
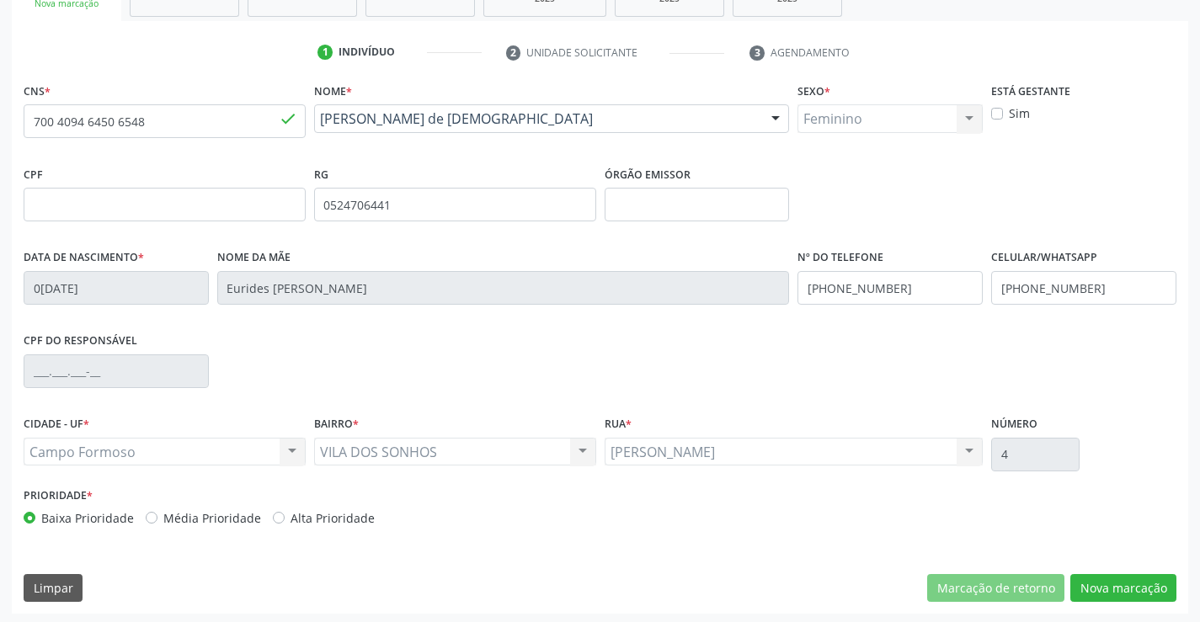
scroll to position [290, 0]
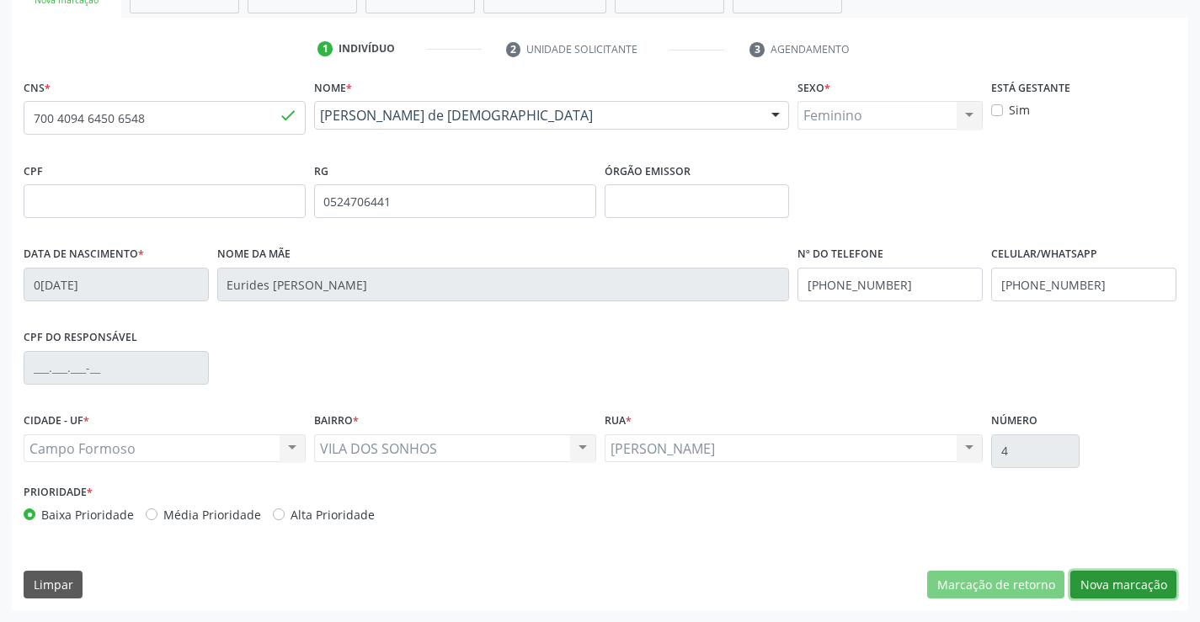
click at [1106, 581] on button "Nova marcação" at bounding box center [1123, 585] width 106 height 29
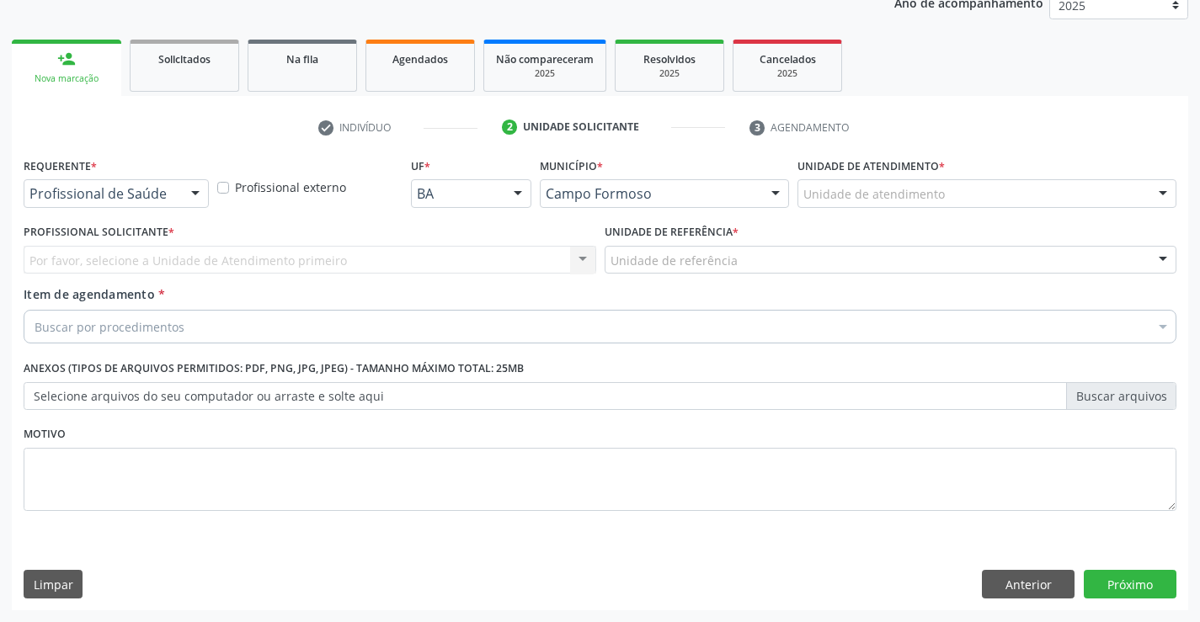
scroll to position [212, 0]
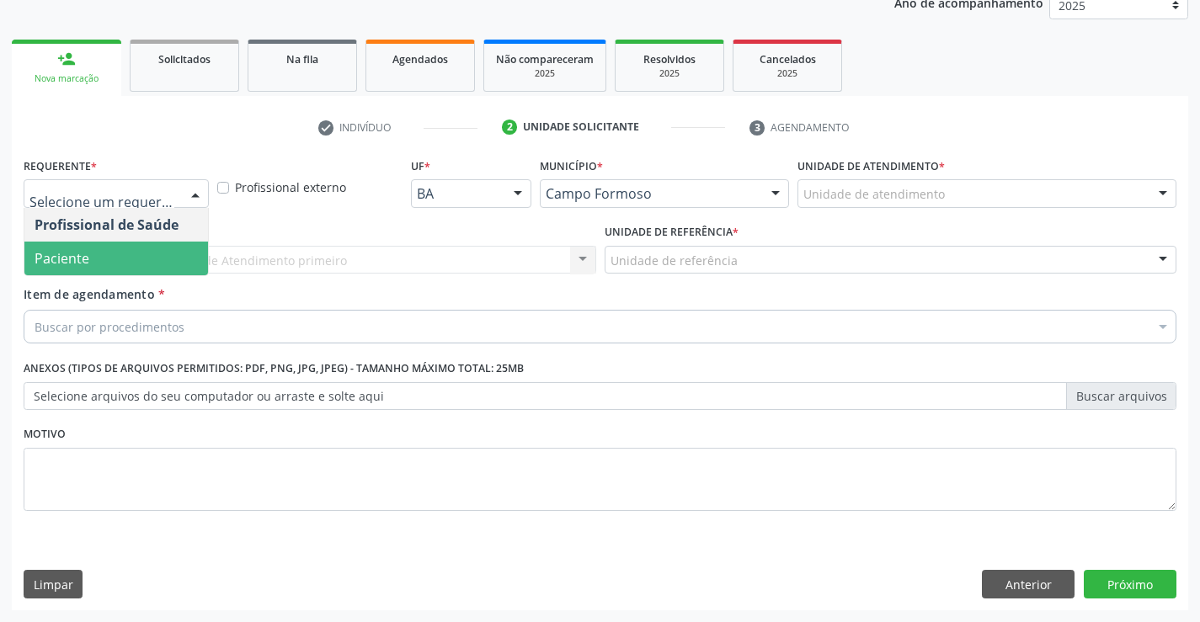
click at [108, 263] on span "Paciente" at bounding box center [116, 259] width 184 height 34
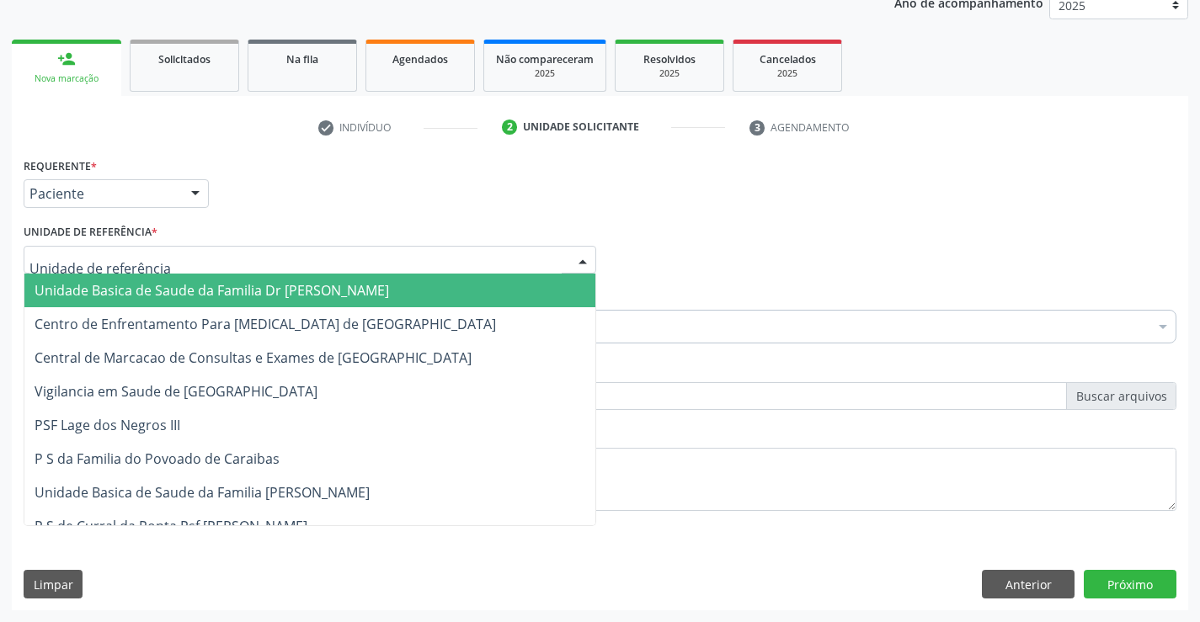
click at [161, 261] on div at bounding box center [310, 260] width 573 height 29
click at [173, 295] on span "Unidade Basica de Saude da Familia Dr [PERSON_NAME]" at bounding box center [212, 290] width 354 height 19
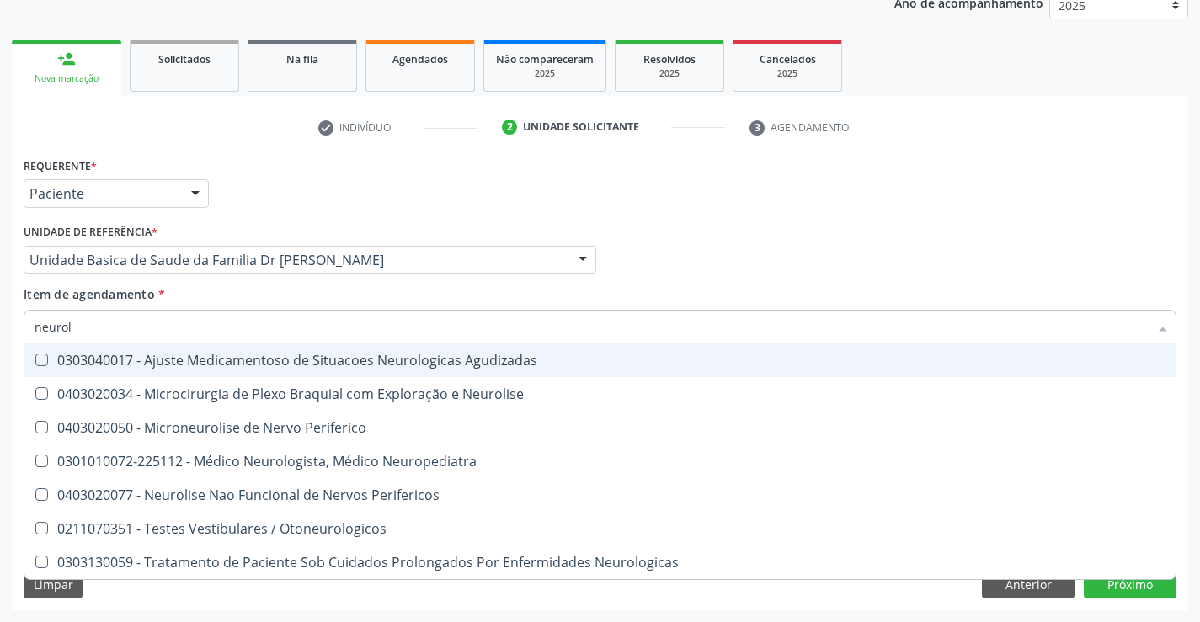
type input "neurolo"
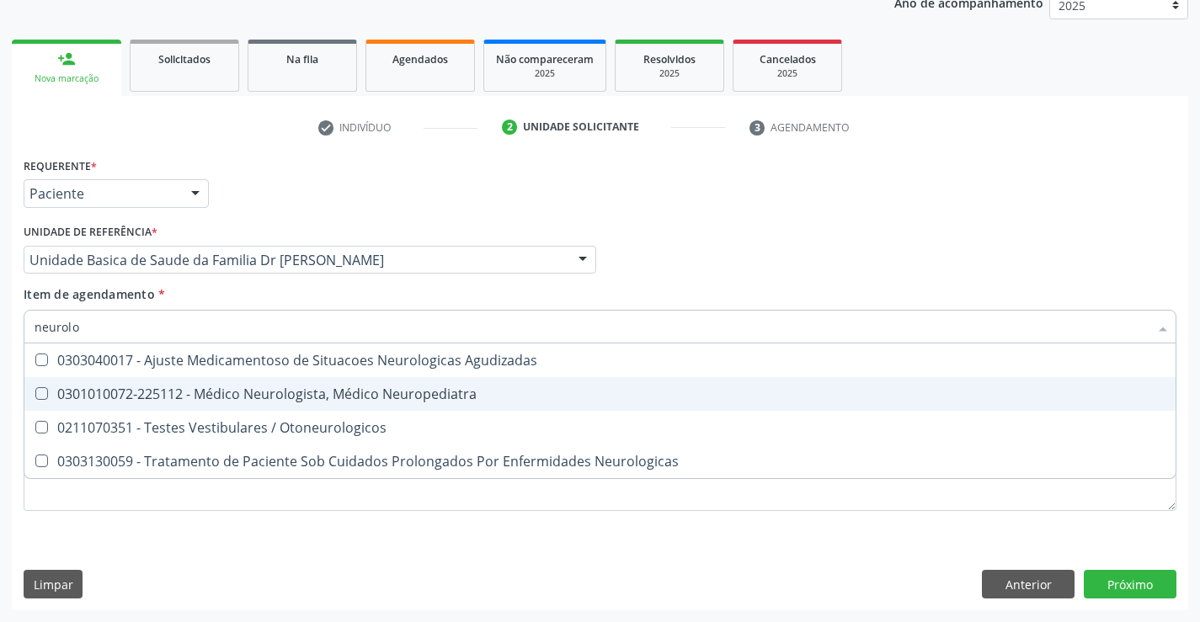
click at [312, 399] on div "0301010072-225112 - Médico Neurologista, Médico Neuropediatra" at bounding box center [600, 393] width 1131 height 13
checkbox Neuropediatra "true"
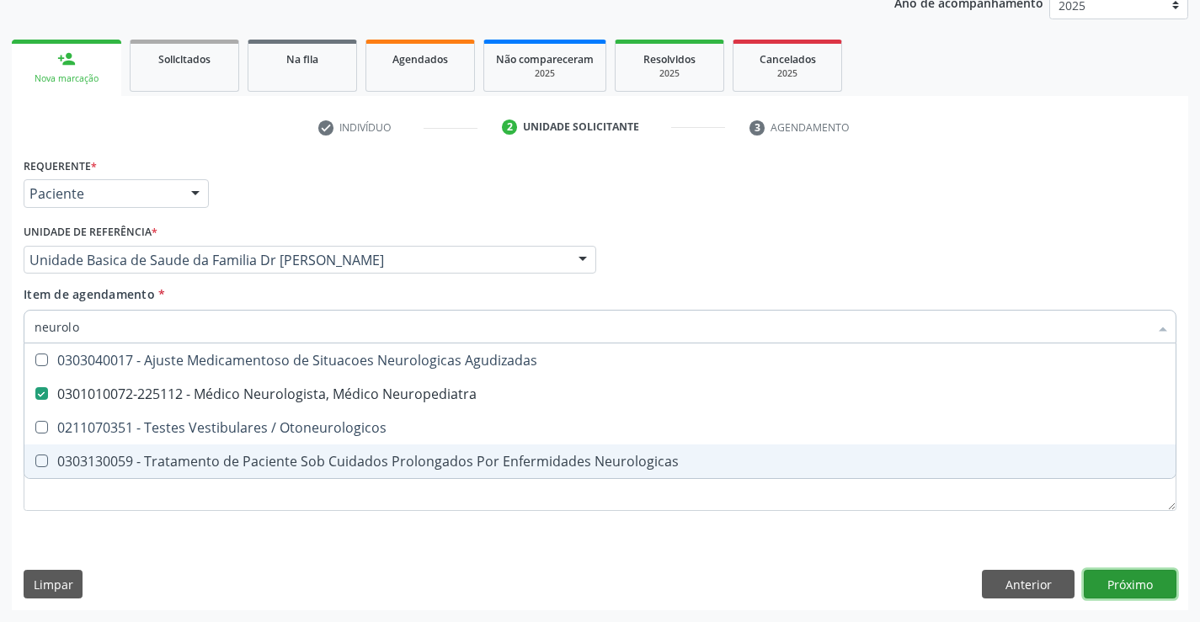
click at [1140, 582] on div "Requerente * Paciente Profissional de Saúde Paciente Nenhum resultado encontrad…" at bounding box center [600, 381] width 1176 height 457
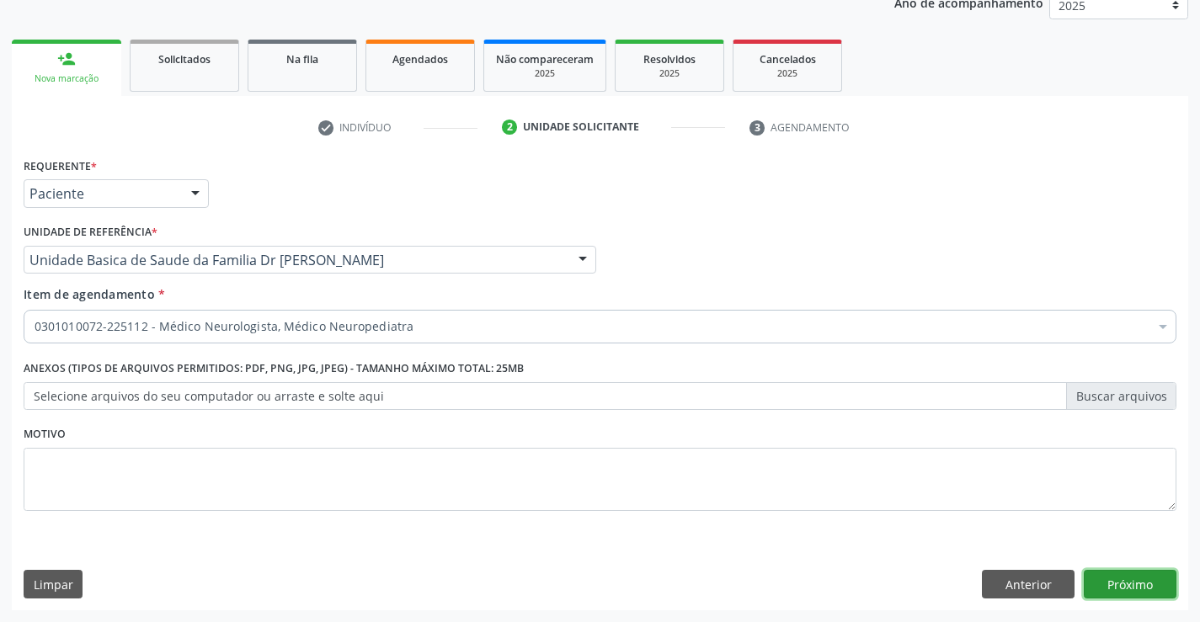
click at [1139, 582] on button "Próximo" at bounding box center [1130, 584] width 93 height 29
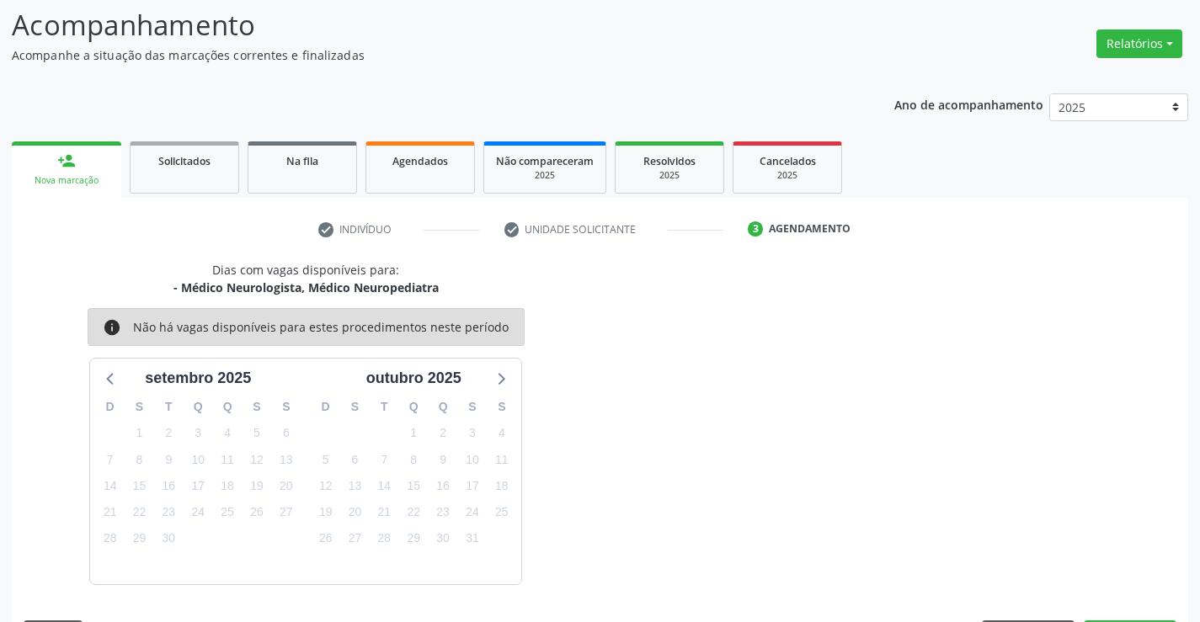
scroll to position [160, 0]
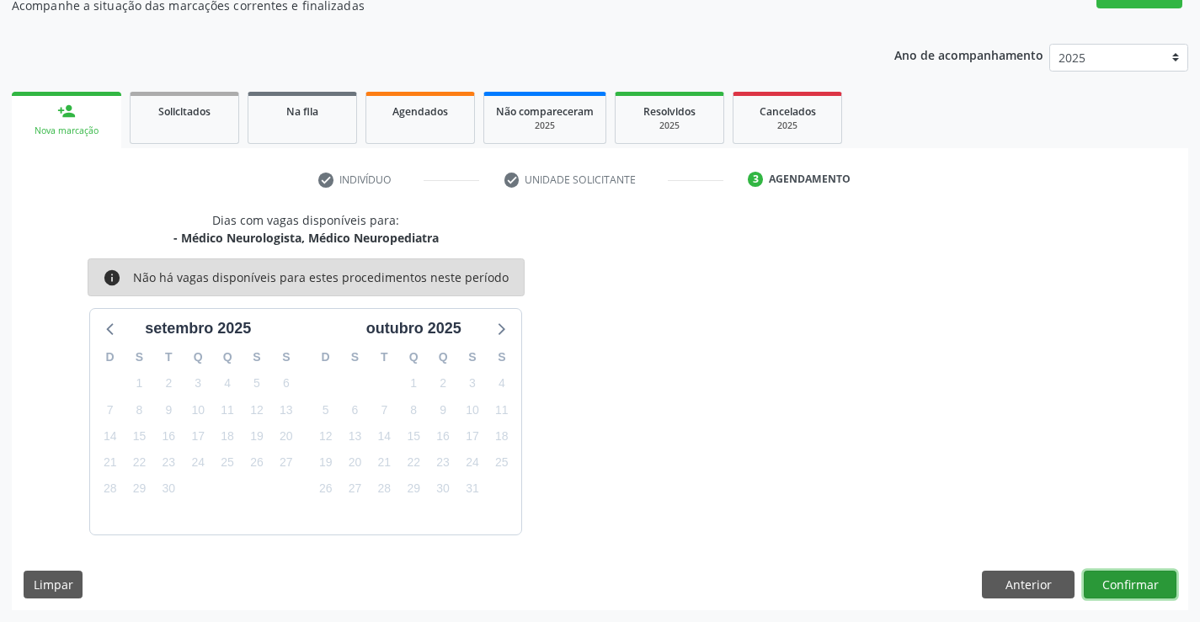
click at [1139, 582] on button "Confirmar" at bounding box center [1130, 585] width 93 height 29
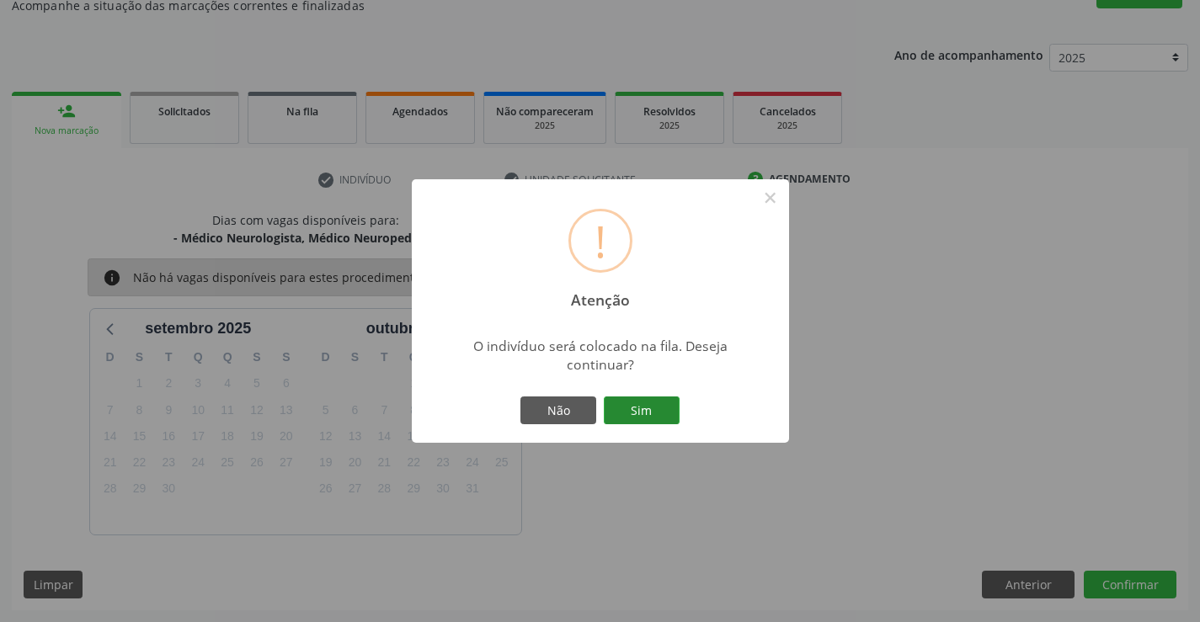
click at [647, 404] on button "Sim" at bounding box center [642, 411] width 76 height 29
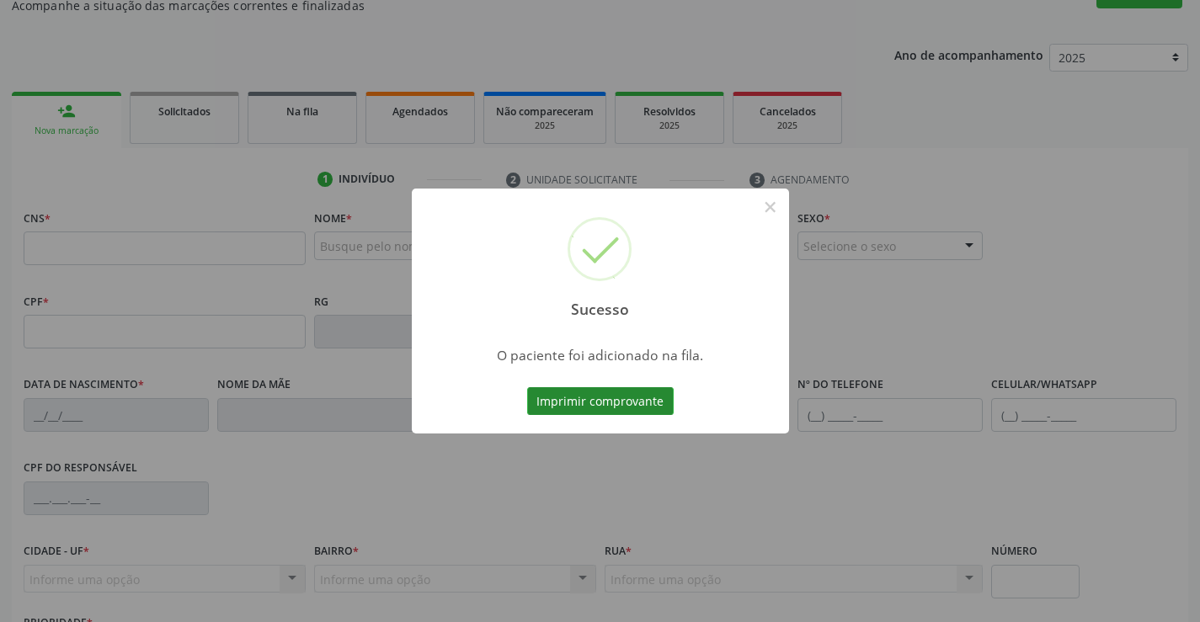
click at [609, 399] on button "Imprimir comprovante" at bounding box center [600, 401] width 147 height 29
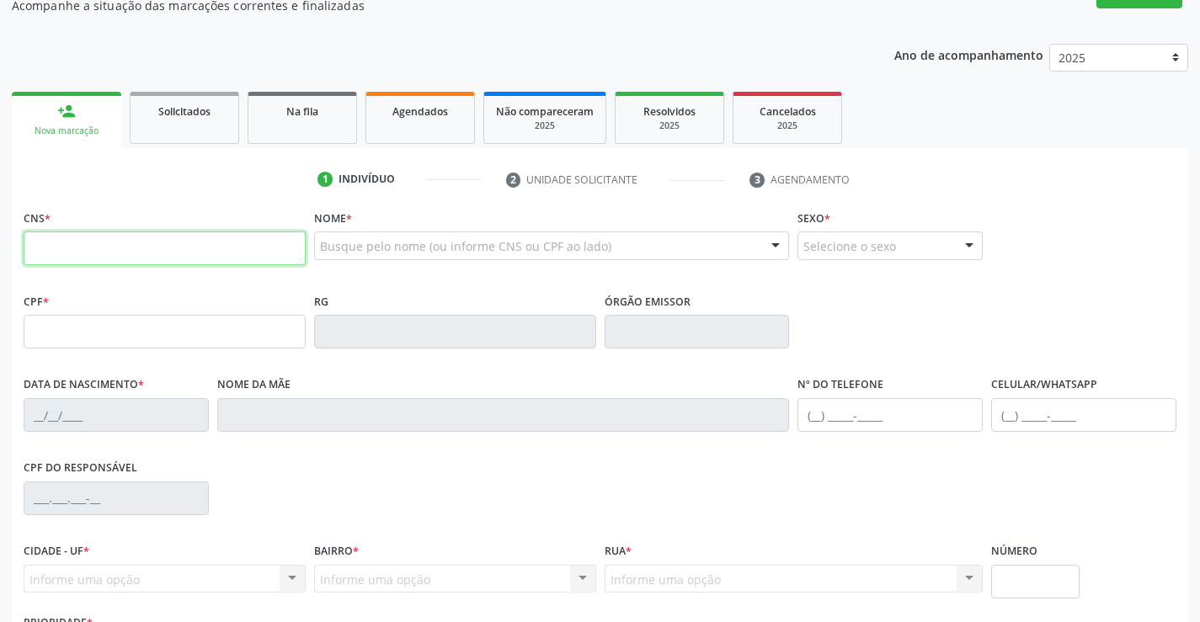
click at [96, 241] on input "text" at bounding box center [165, 249] width 282 height 34
click at [96, 250] on input "text" at bounding box center [165, 249] width 282 height 34
type input "706 2080 5805 6164"
type input "2280048370"
type input "2[DATE]"
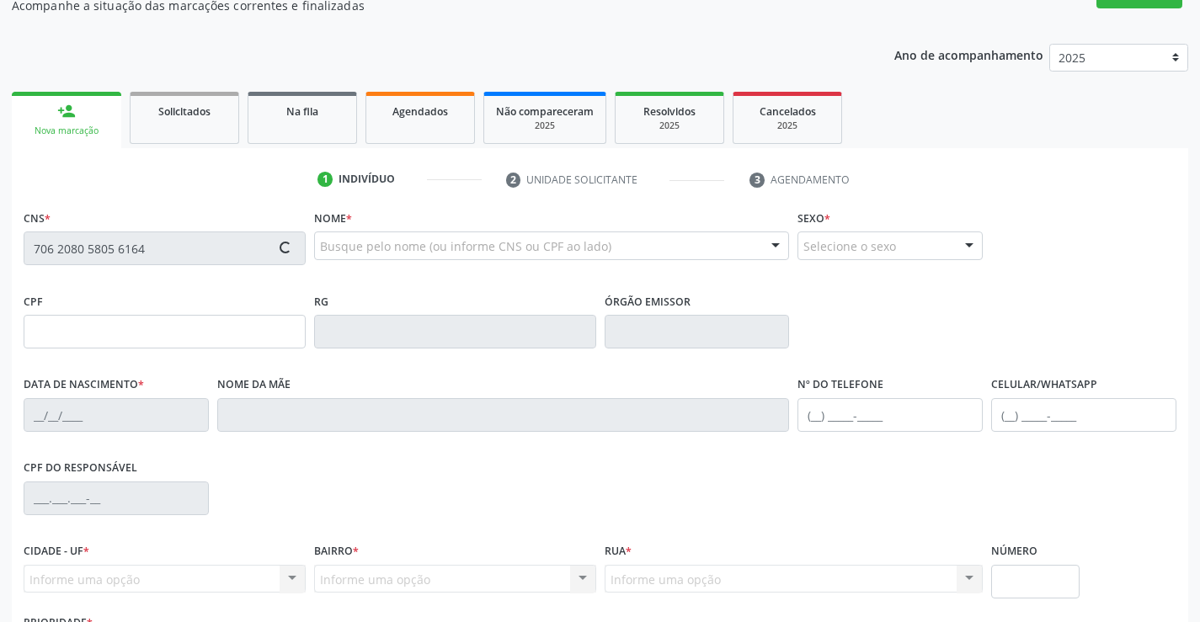
type input "[PHONE_NUMBER]"
type input "sn"
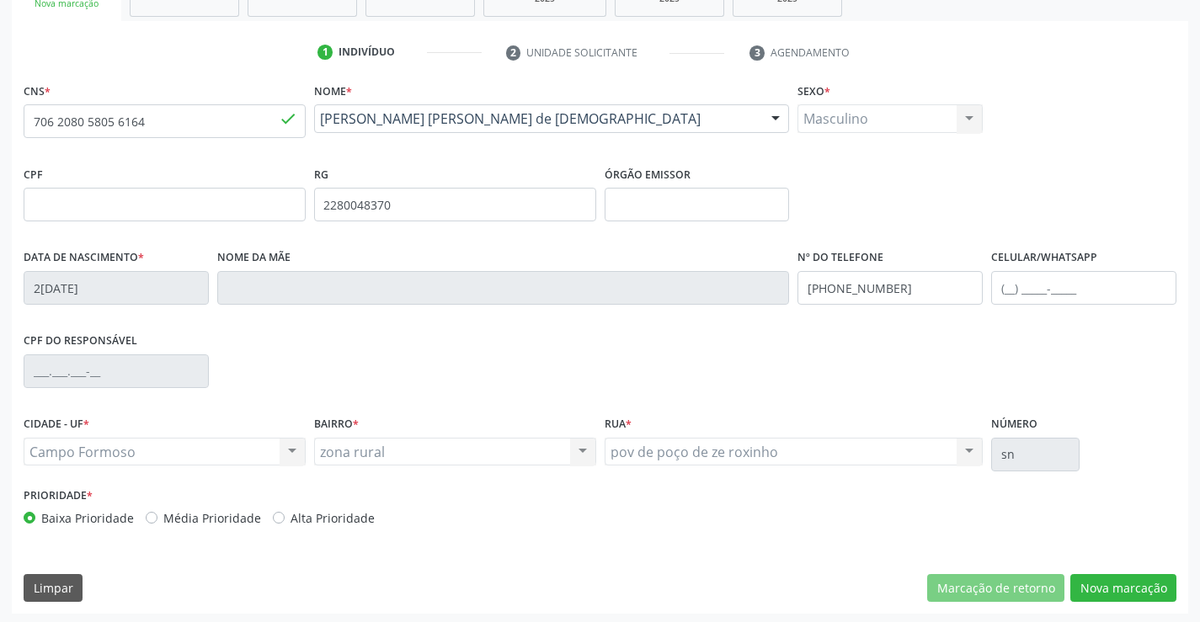
scroll to position [290, 0]
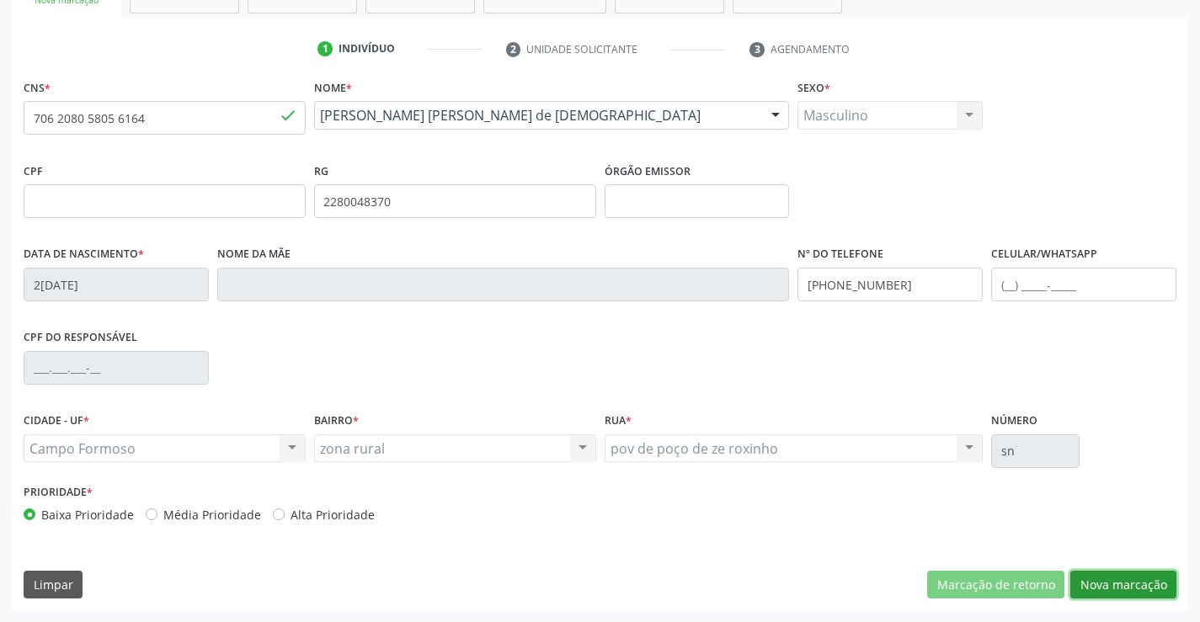
click at [1123, 578] on button "Nova marcação" at bounding box center [1123, 585] width 106 height 29
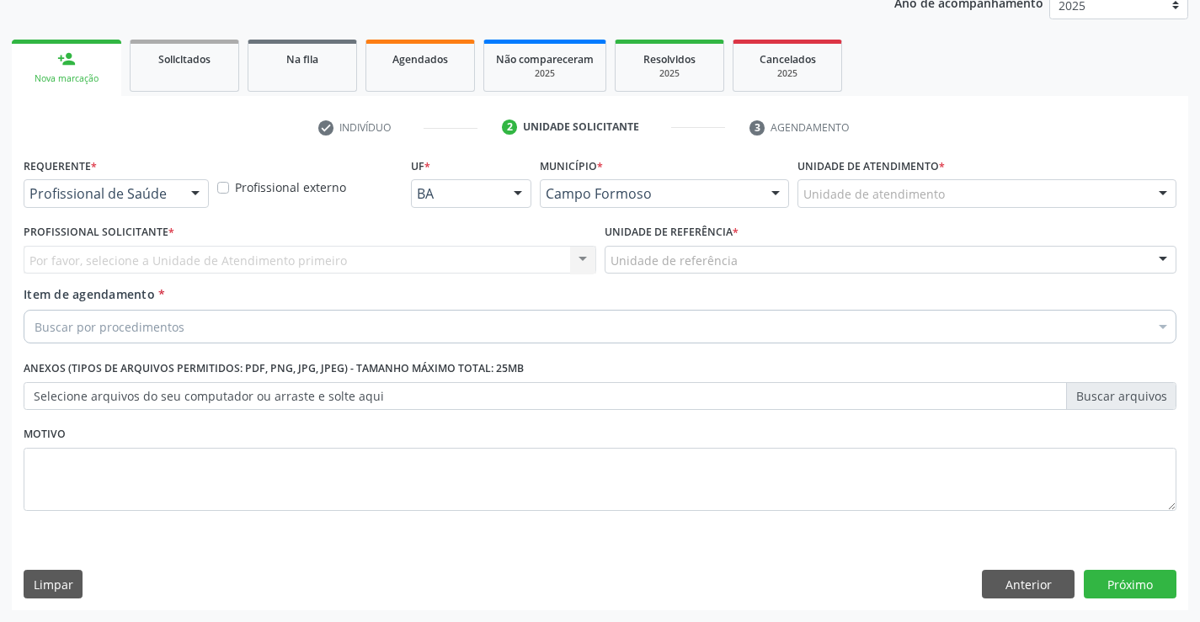
scroll to position [212, 0]
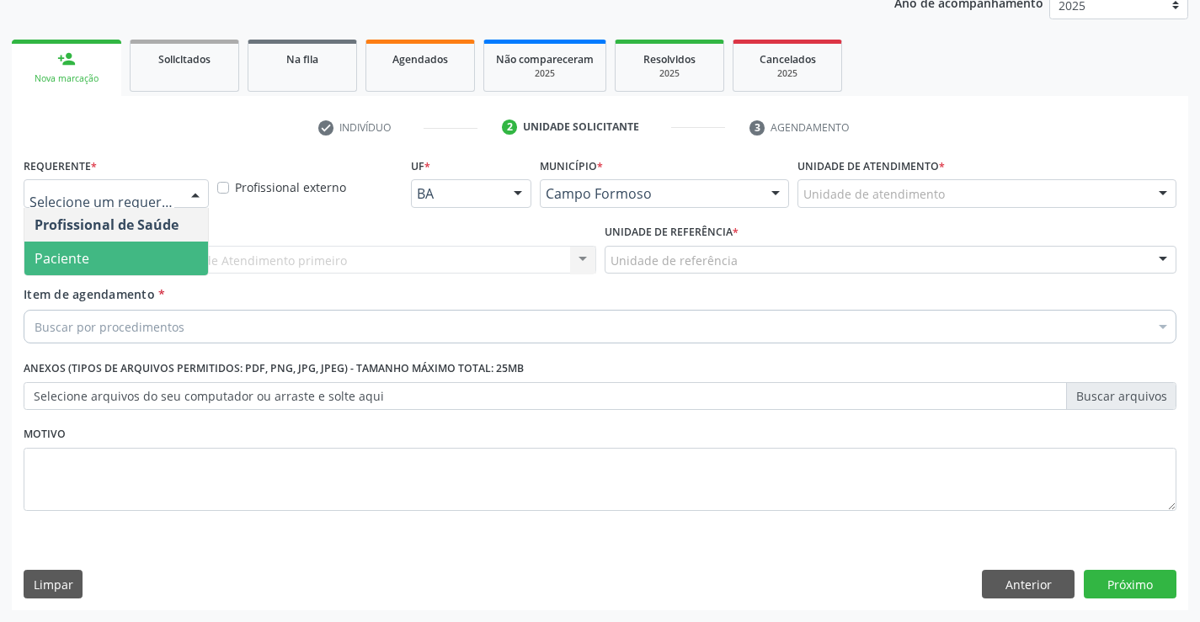
click at [88, 253] on span "Paciente" at bounding box center [116, 259] width 184 height 34
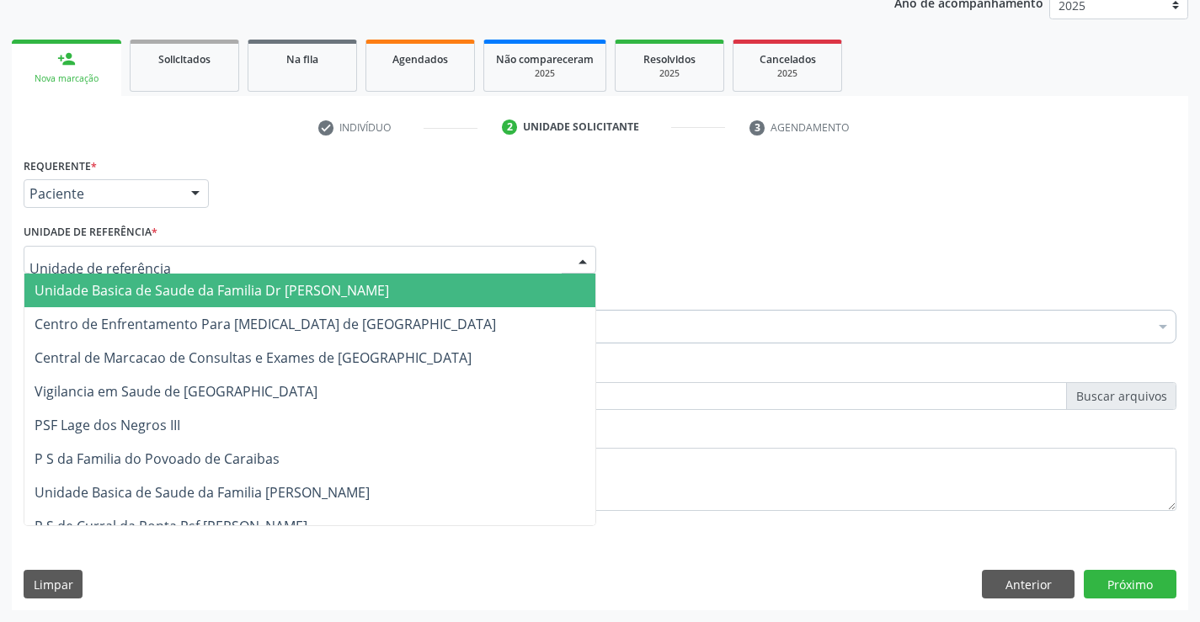
click at [155, 280] on span "Unidade Basica de Saude da Familia Dr [PERSON_NAME]" at bounding box center [309, 291] width 571 height 34
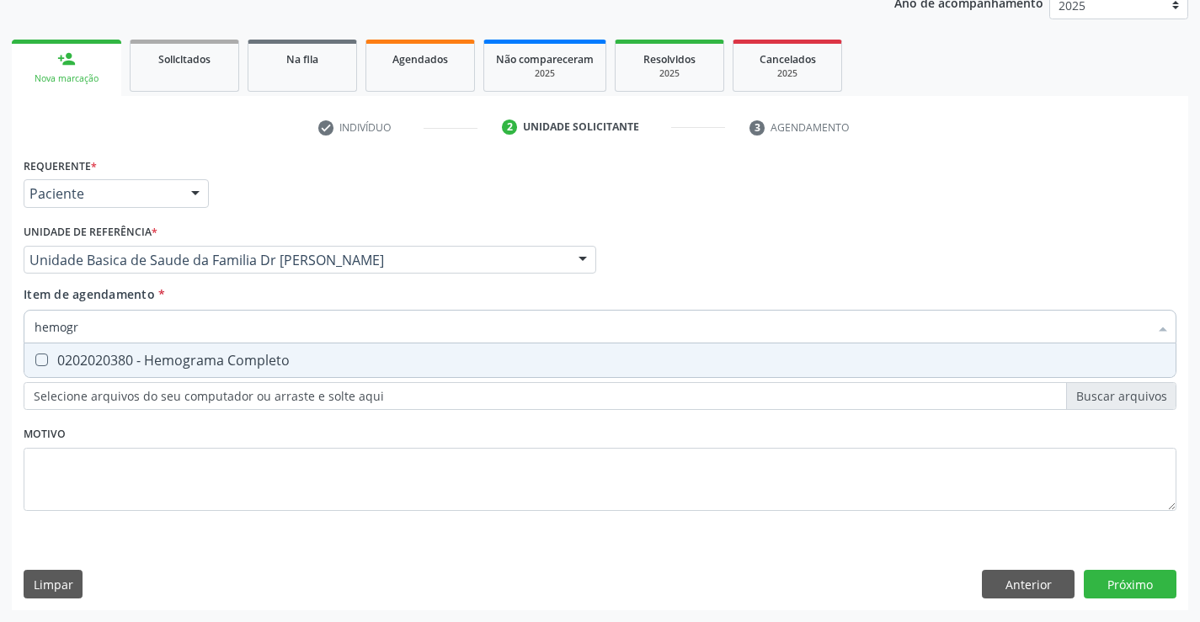
type input "hemogra"
click at [168, 357] on div "0202020380 - Hemograma Completo" at bounding box center [600, 360] width 1131 height 13
checkbox Completo "true"
type input "hemogra"
click at [205, 294] on div "Item de agendamento * hemogra Desfazer seleção 0202020380 - Hemograma Completo …" at bounding box center [600, 311] width 1153 height 53
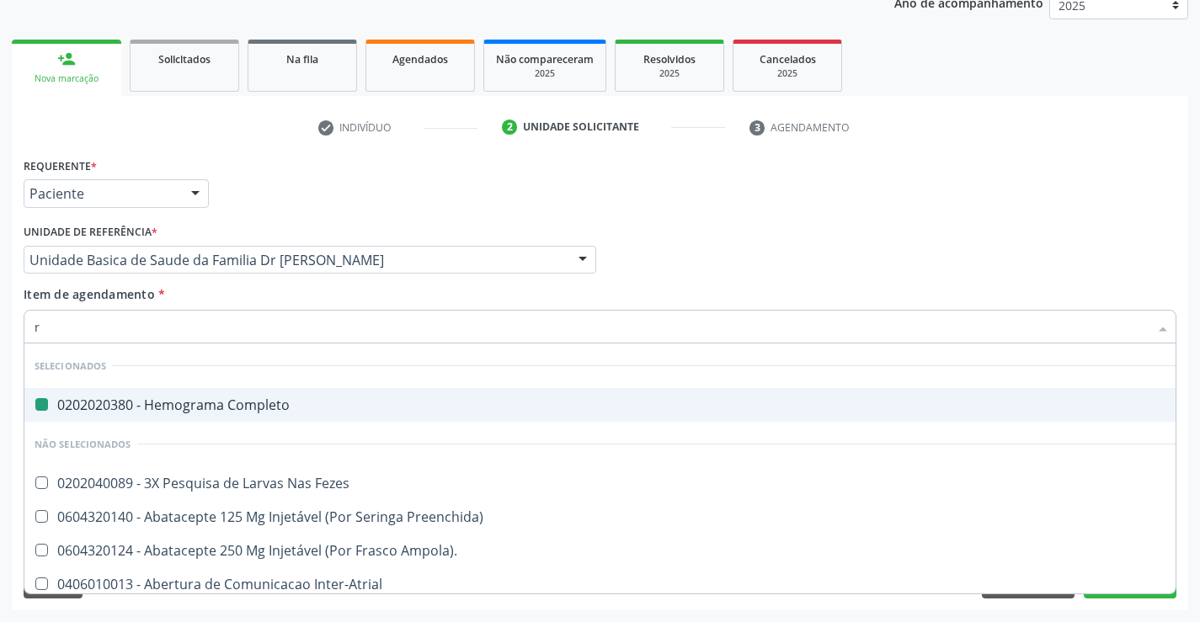
type input "re"
checkbox Completo "false"
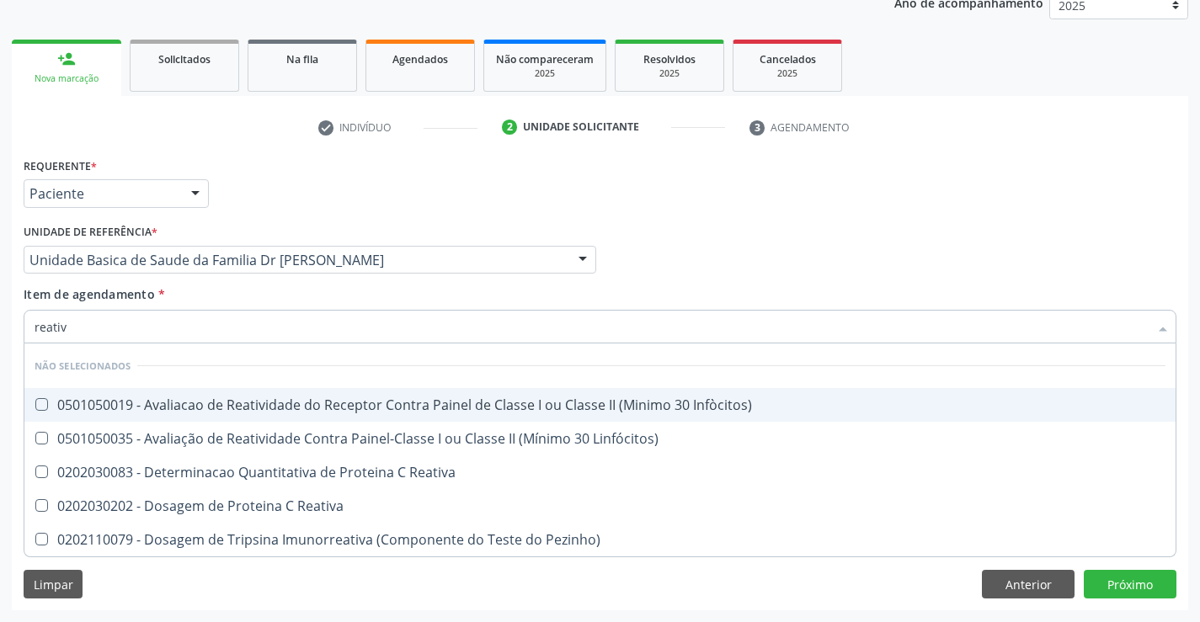
type input "reativa"
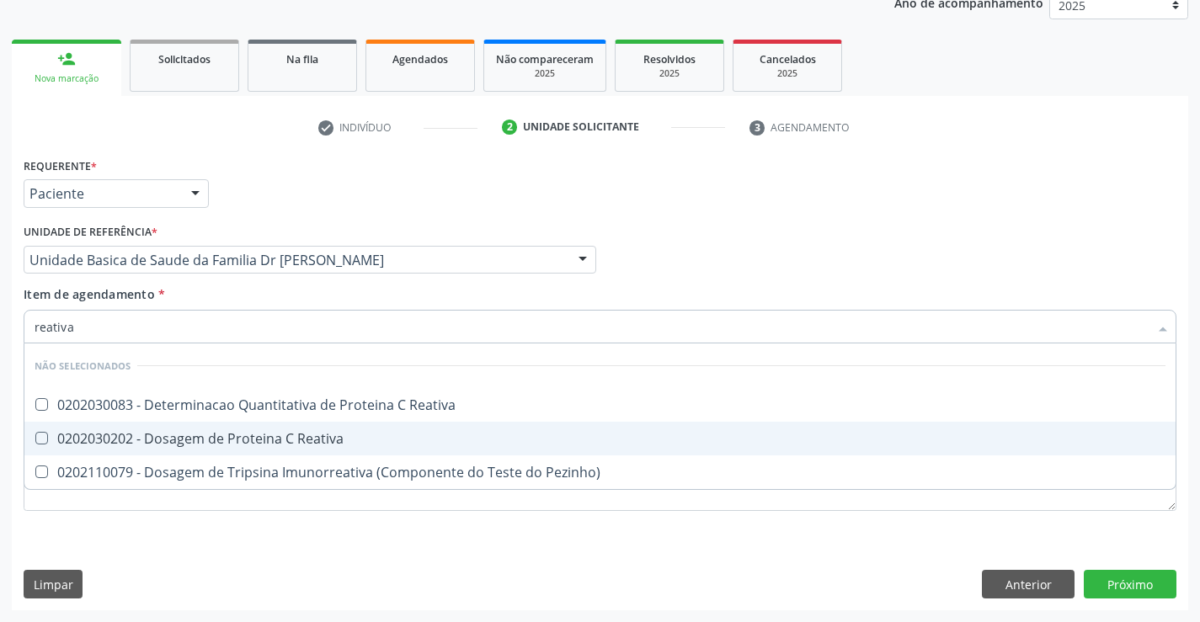
click at [251, 440] on div "0202030202 - Dosagem de Proteina C Reativa" at bounding box center [600, 438] width 1131 height 13
checkbox Reativa "true"
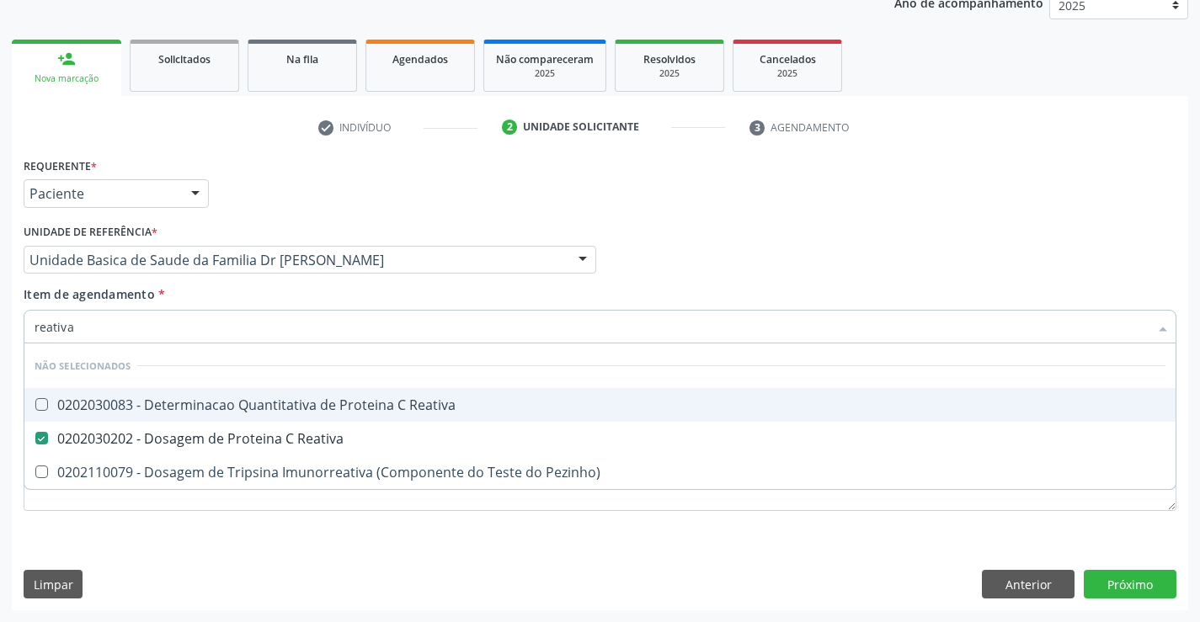
type input "reativa"
click at [262, 296] on div "Item de agendamento * reativa Desfazer seleção Não selecionados 0202030083 - De…" at bounding box center [600, 311] width 1153 height 53
checkbox Reativa "true"
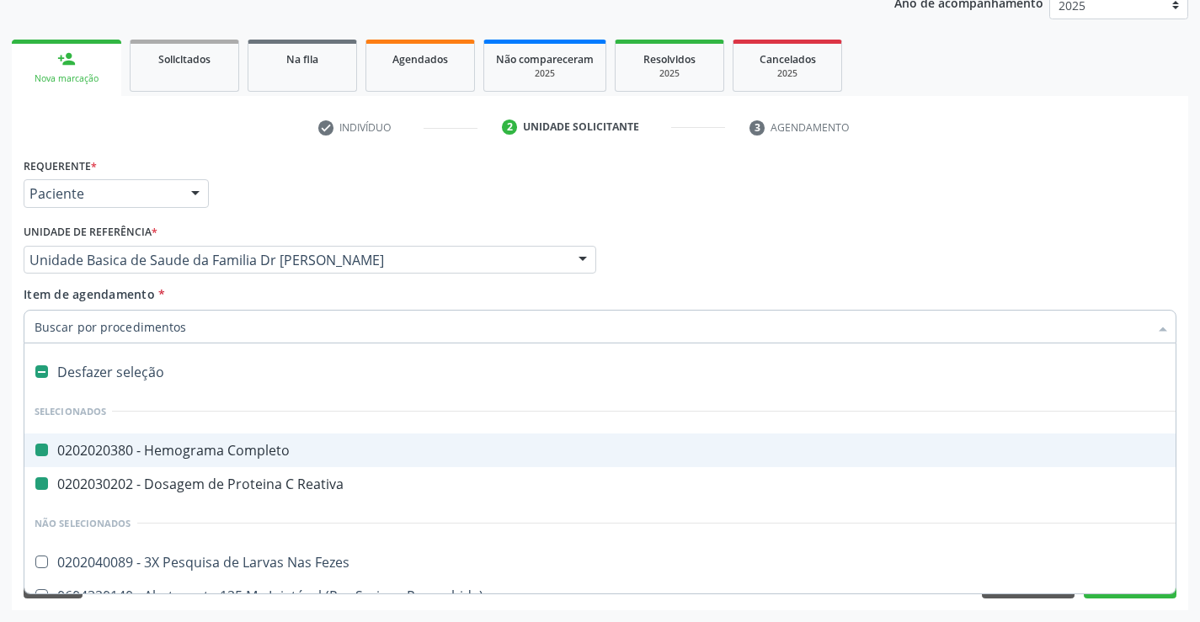
type input "u"
checkbox Completo "false"
checkbox Reativa "false"
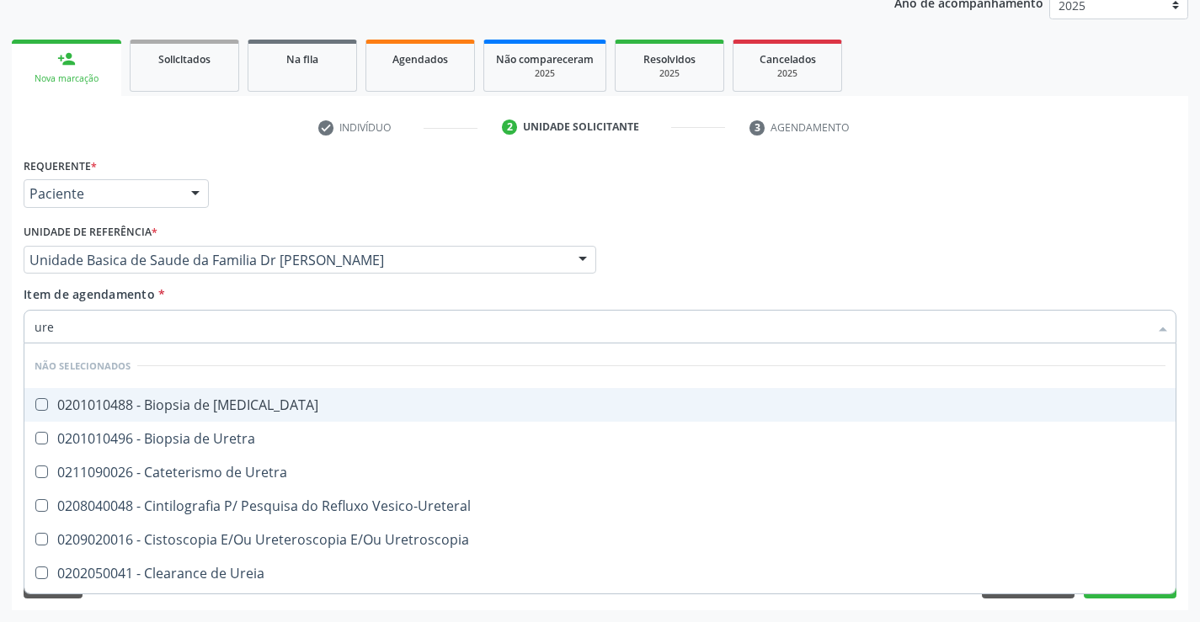
type input "urei"
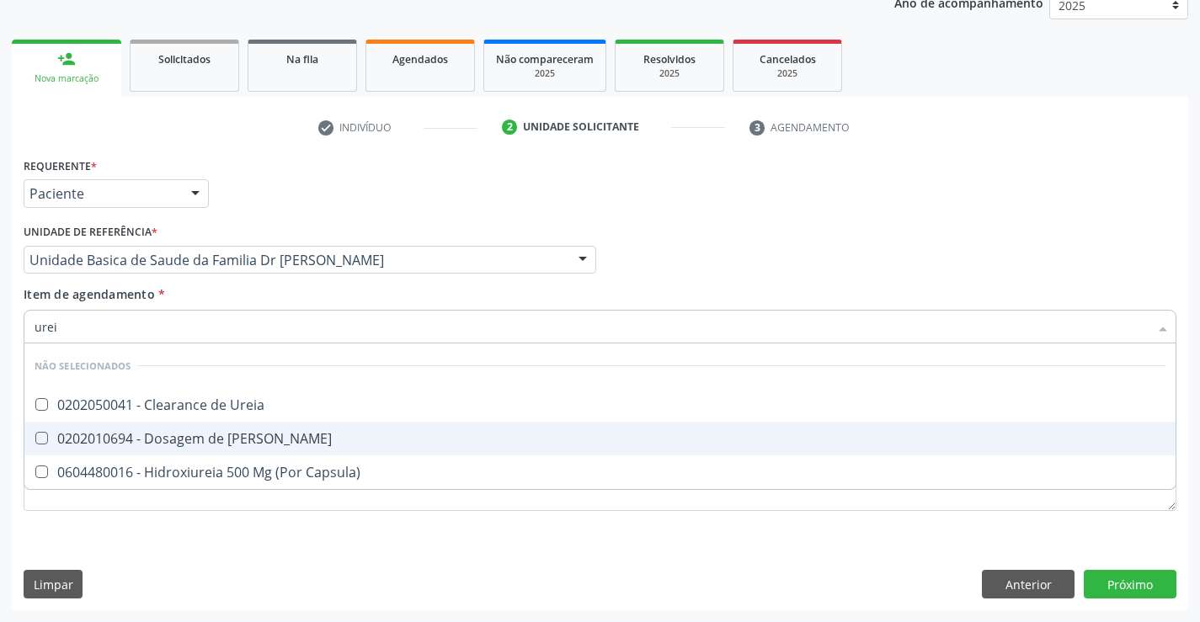
click at [236, 435] on div "0202010694 - Dosagem de [PERSON_NAME]" at bounding box center [600, 438] width 1131 height 13
checkbox Ureia "true"
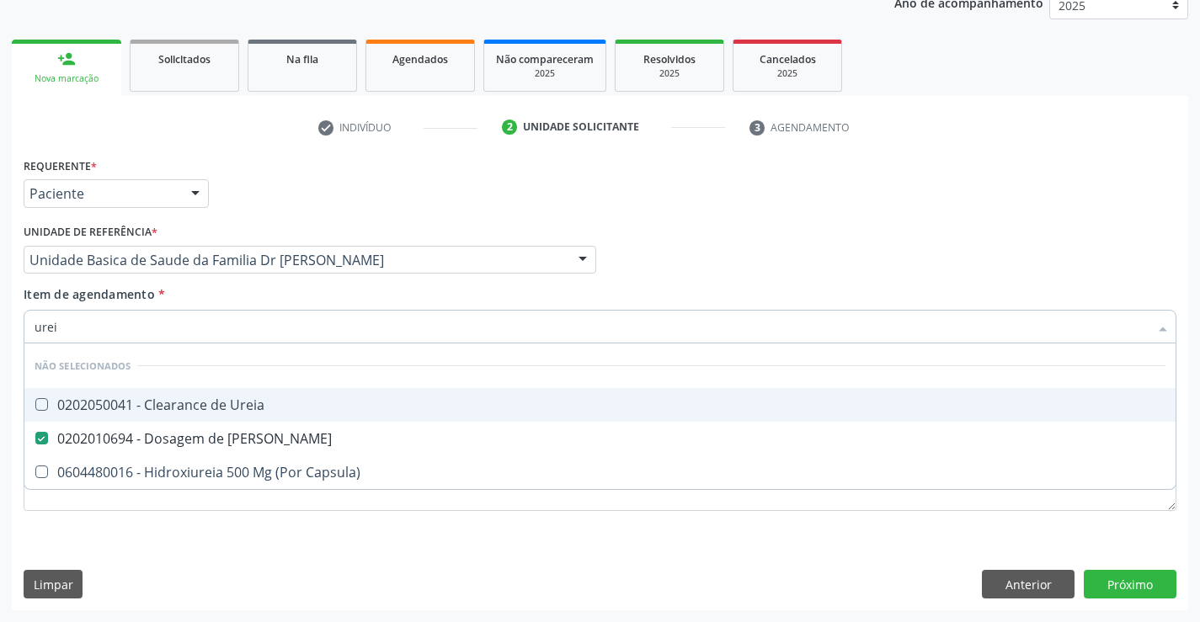
type input "urei"
click at [232, 298] on div "Item de agendamento * urei Desfazer seleção Não selecionados 0202050041 - Clear…" at bounding box center [600, 311] width 1153 height 53
checkbox Ureia "true"
checkbox Capsula\) "true"
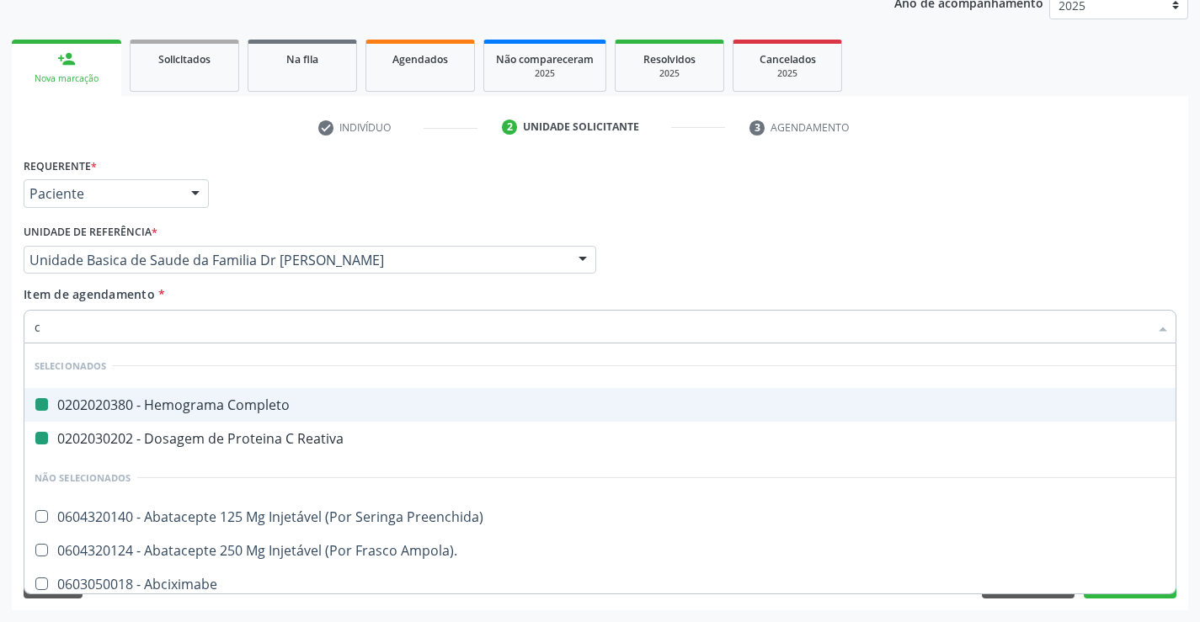
type input "cr"
checkbox Completo "false"
checkbox Reativa "false"
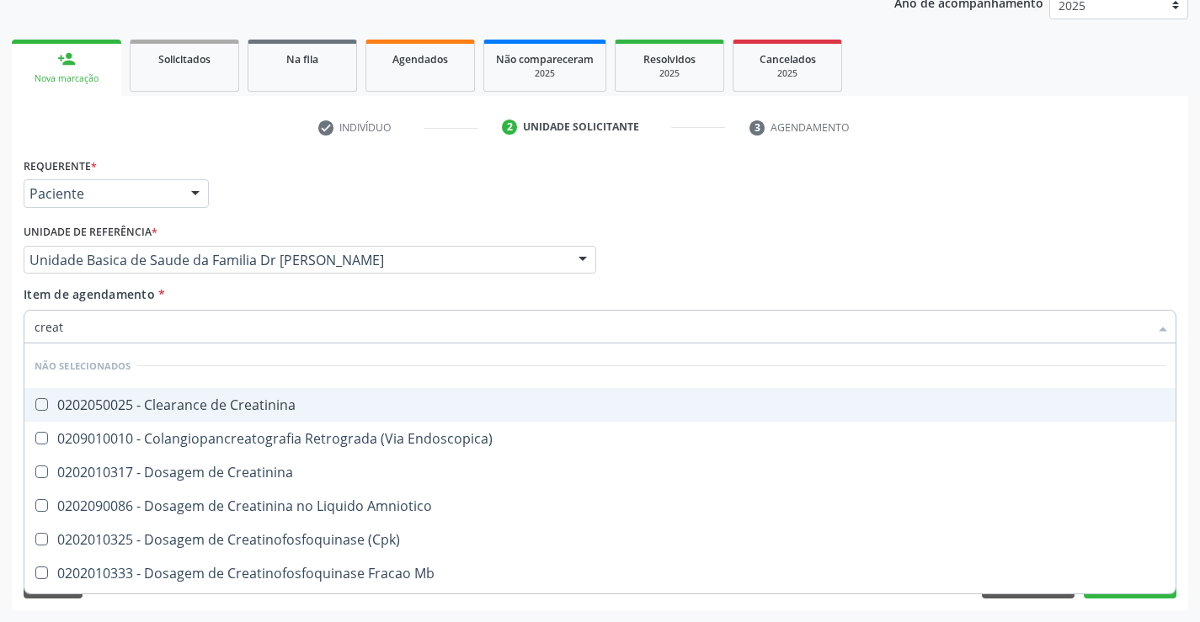
type input "creati"
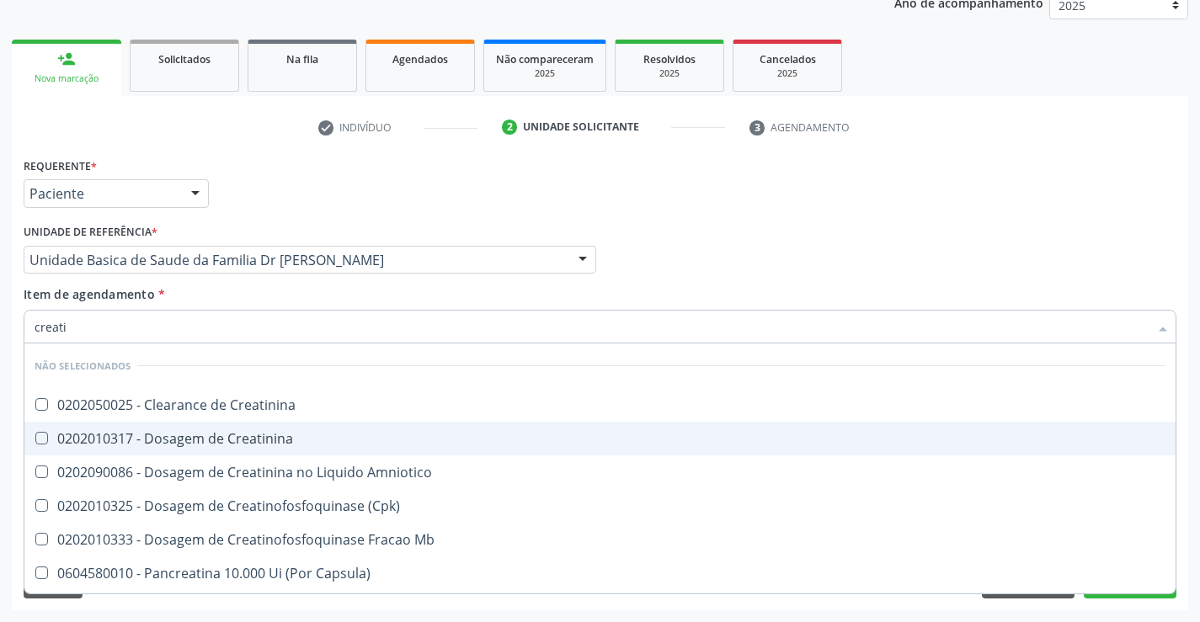
click at [218, 440] on div "0202010317 - Dosagem de Creatinina" at bounding box center [600, 438] width 1131 height 13
checkbox Creatinina "true"
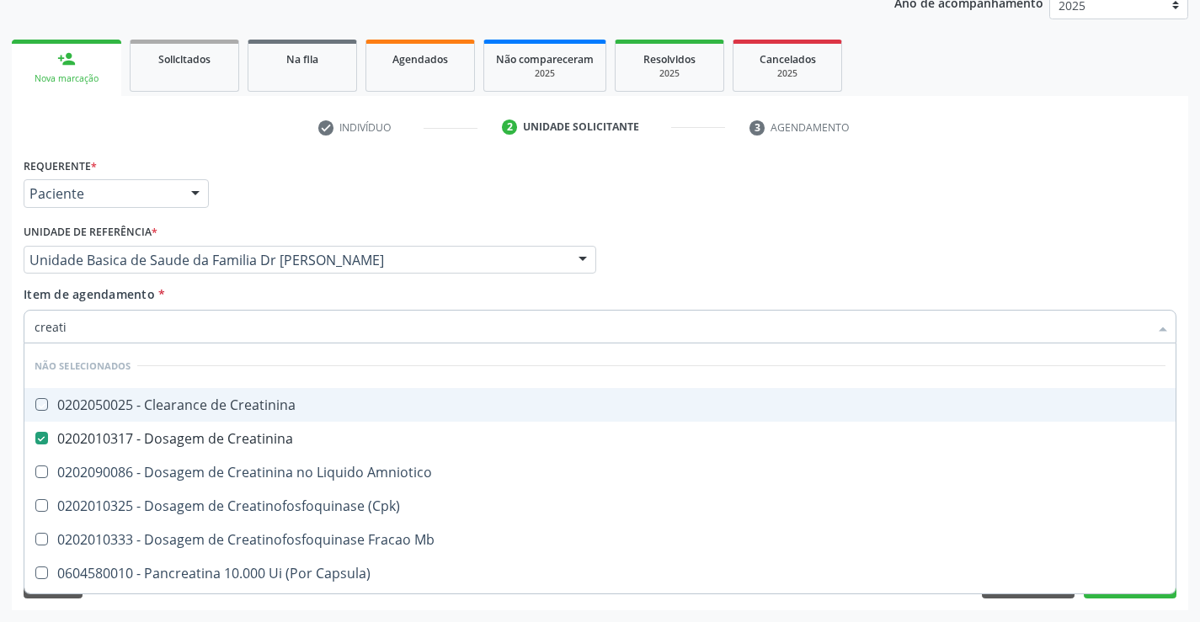
click at [217, 292] on div "Item de agendamento * creati Desfazer seleção Não selecionados 0202050025 - Cle…" at bounding box center [600, 311] width 1153 height 53
checkbox Creatinina "true"
checkbox \(Cpk\) "true"
checkbox Amniotico "true"
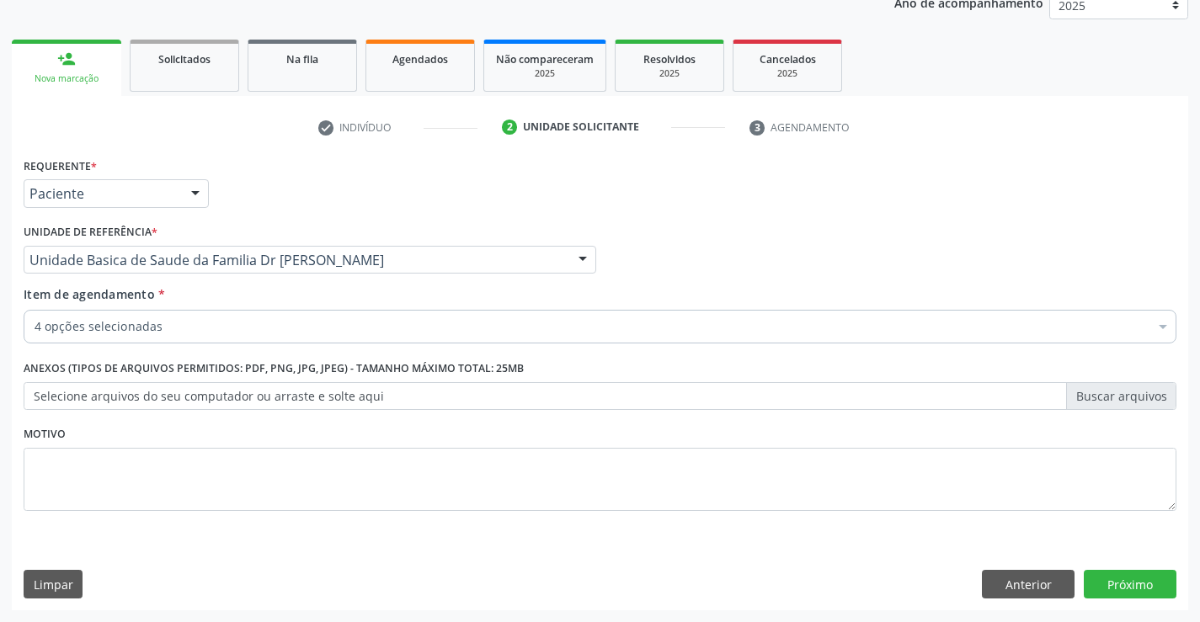
click at [197, 336] on div "4 opções selecionadas" at bounding box center [600, 327] width 1153 height 34
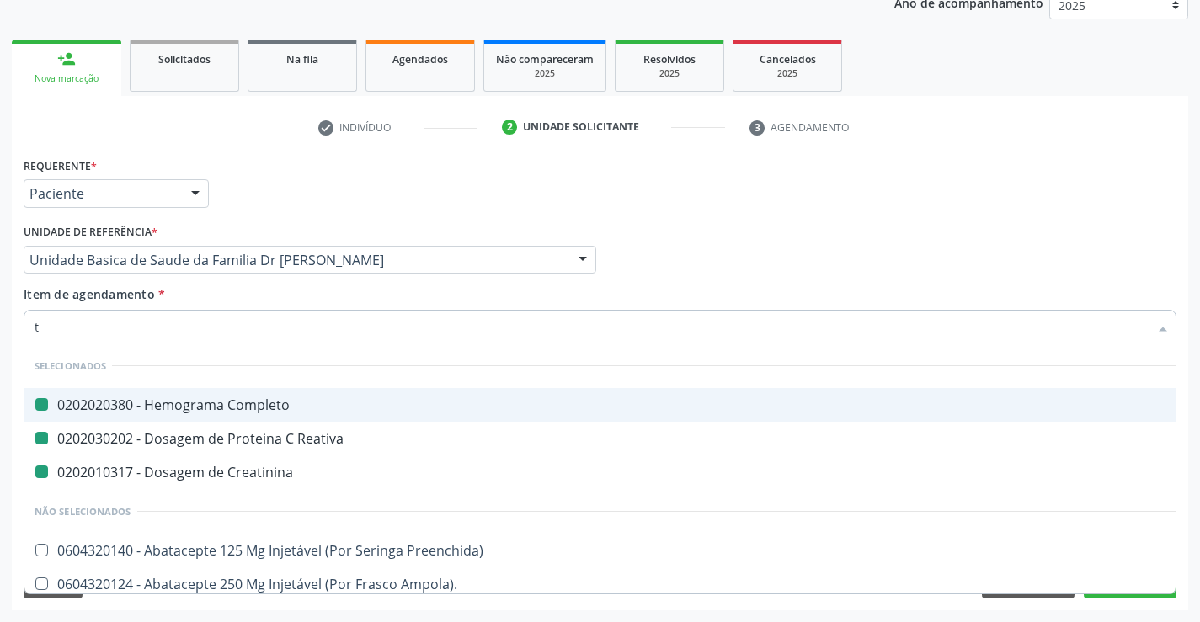
type input "tg"
checkbox Completo "false"
checkbox Reativa "false"
checkbox Creatinina "false"
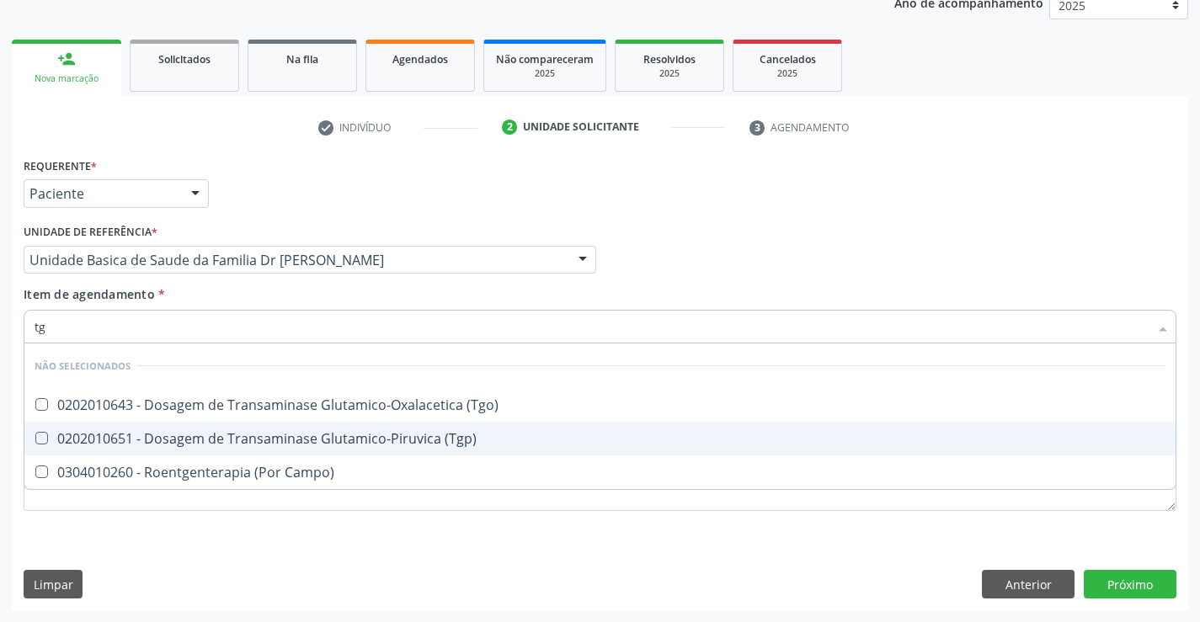
click at [223, 436] on div "0202010651 - Dosagem de Transaminase Glutamico-Piruvica (Tgp)" at bounding box center [600, 438] width 1131 height 13
checkbox \(Tgp\) "true"
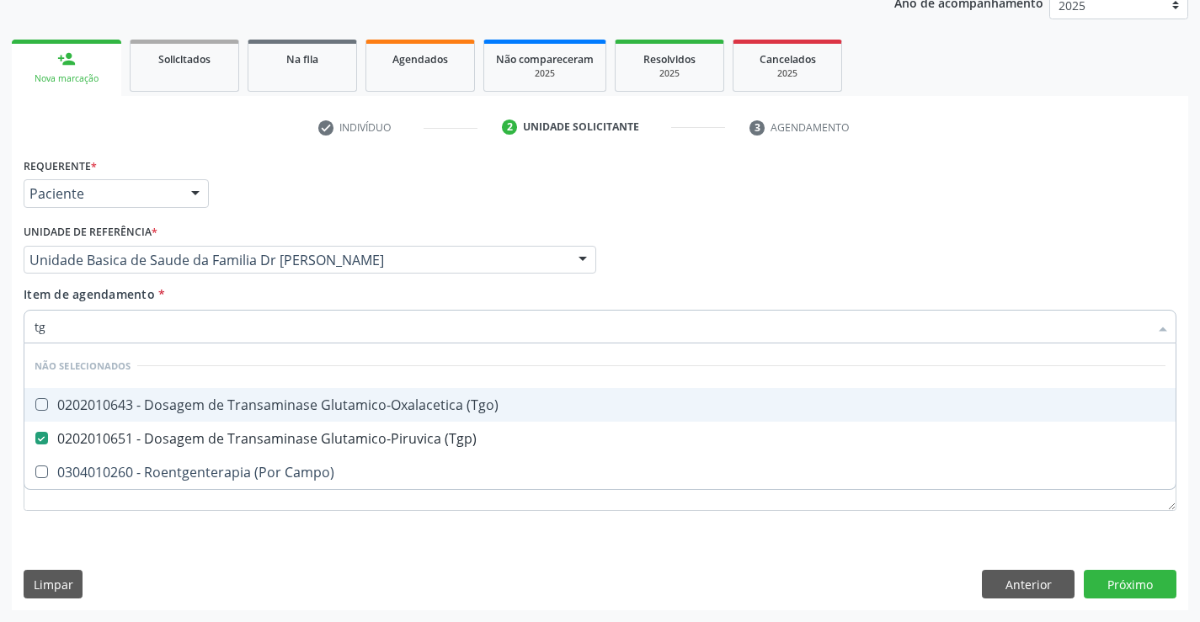
click at [225, 395] on span "0202010643 - Dosagem de Transaminase Glutamico-Oxalacetica (Tgo)" at bounding box center [599, 405] width 1151 height 34
checkbox \(Tgo\) "true"
click at [223, 287] on div "Item de agendamento * tg Desfazer seleção Não selecionados 0202010643 - Dosagem…" at bounding box center [600, 311] width 1153 height 53
checkbox Campo\) "true"
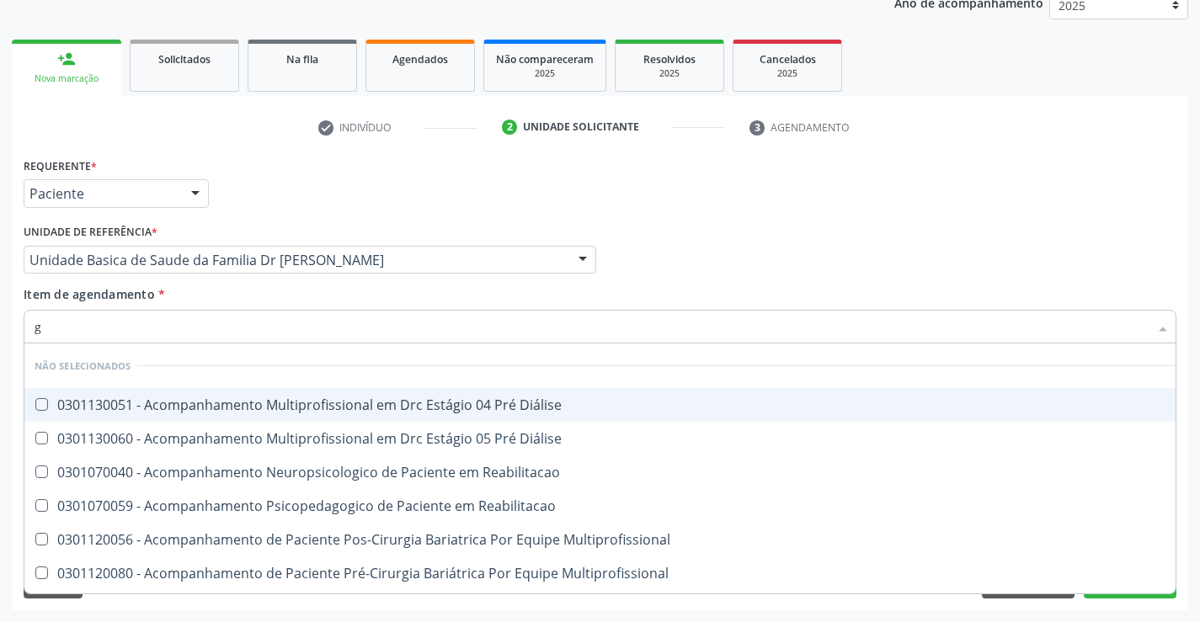
type input "gi"
checkbox Diálise "false"
checkbox Reabilitacao "false"
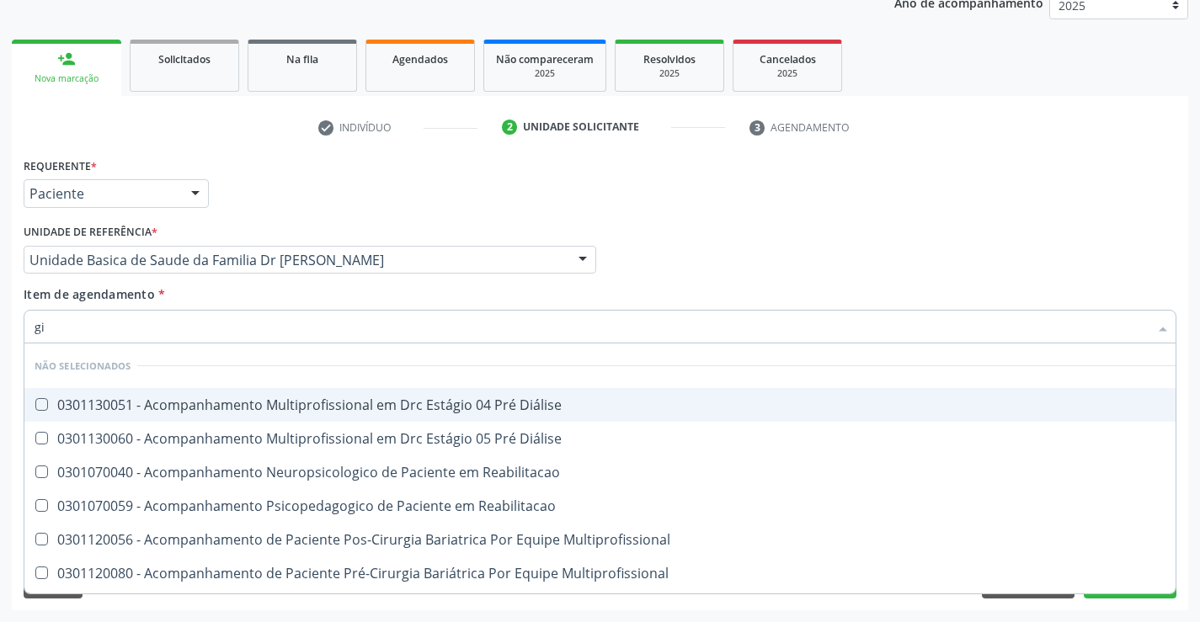
checkbox Multiprofissional "false"
type input "g"
checkbox Diálise "true"
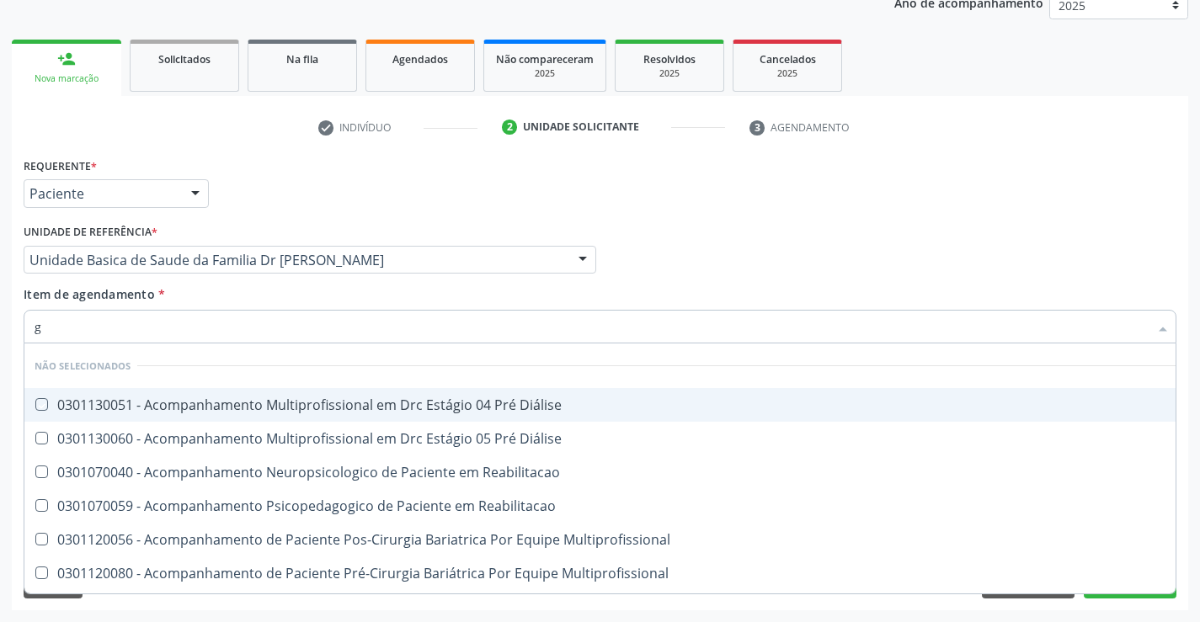
checkbox Reabilitacao "true"
checkbox Multiprofissional "true"
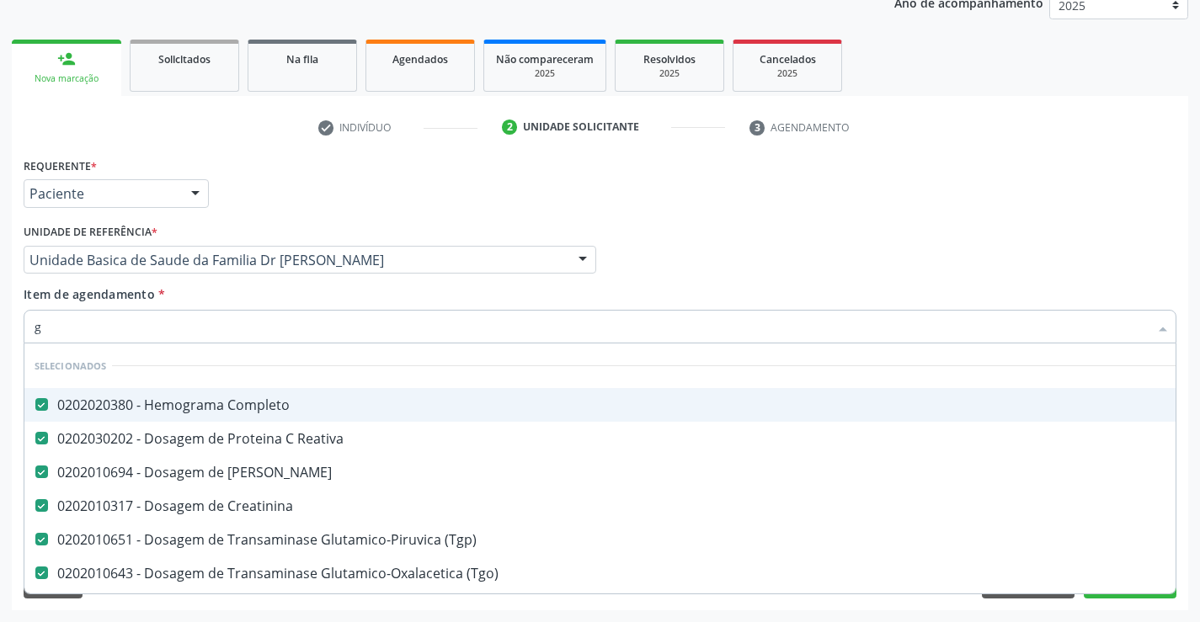
type input "gl"
checkbox Creatinina "false"
checkbox \(Tgp\) "false"
checkbox \(Tgo\) "false"
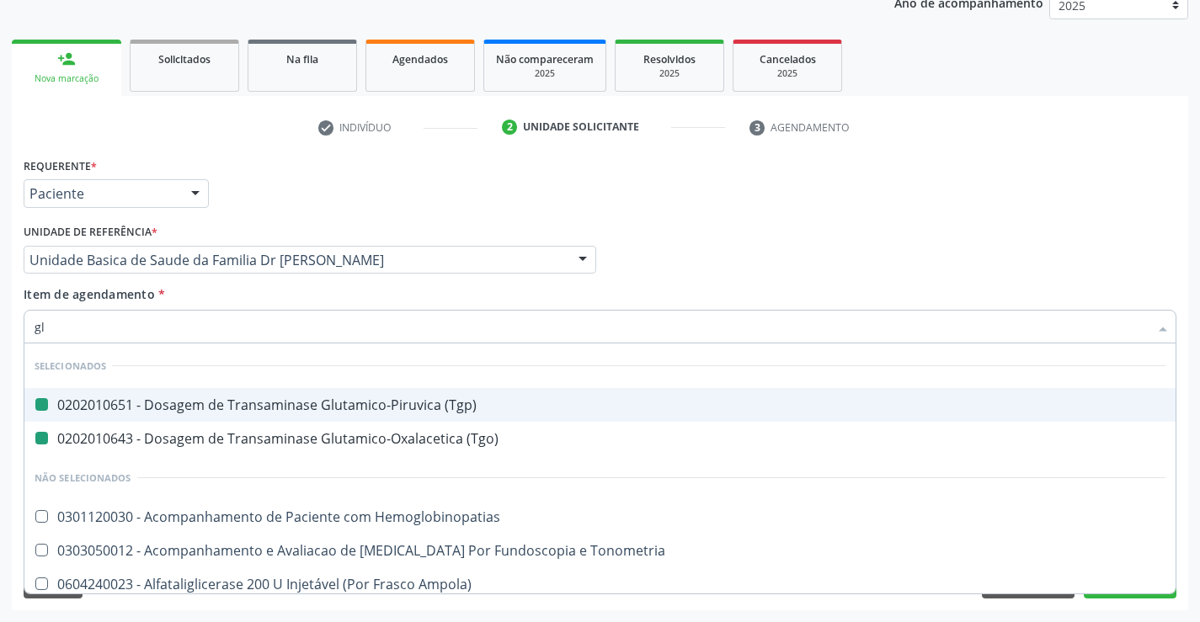
type input "gli"
checkbox \(Tgp\) "false"
checkbox \(Tgo\) "false"
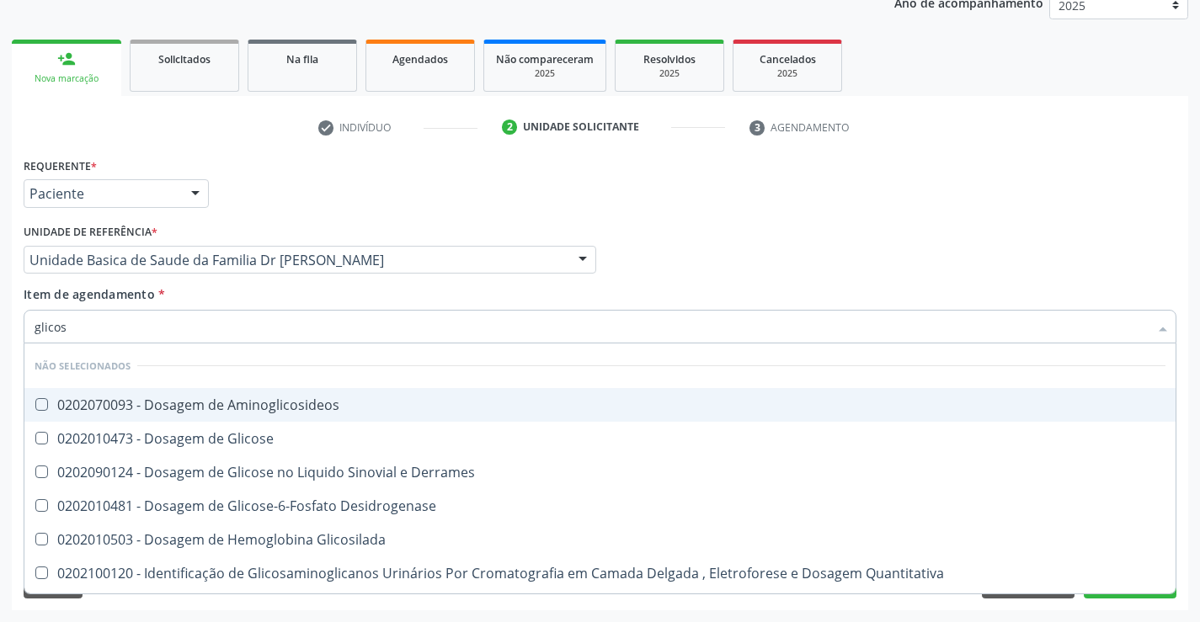
type input "glicose"
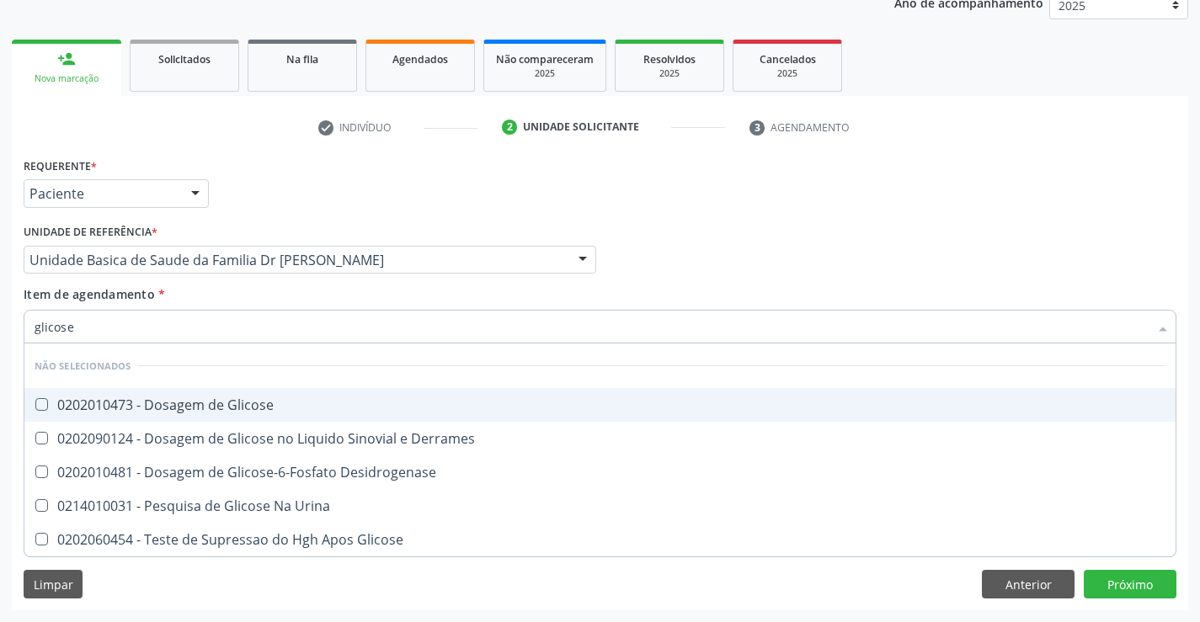
click at [199, 398] on div "0202010473 - Dosagem de Glicose" at bounding box center [600, 404] width 1131 height 13
checkbox Glicose "true"
click at [200, 301] on div "Item de agendamento * glicose Desfazer seleção Não selecionados 0202010473 - Do…" at bounding box center [600, 311] width 1153 height 53
checkbox Derrames "true"
checkbox Urina "true"
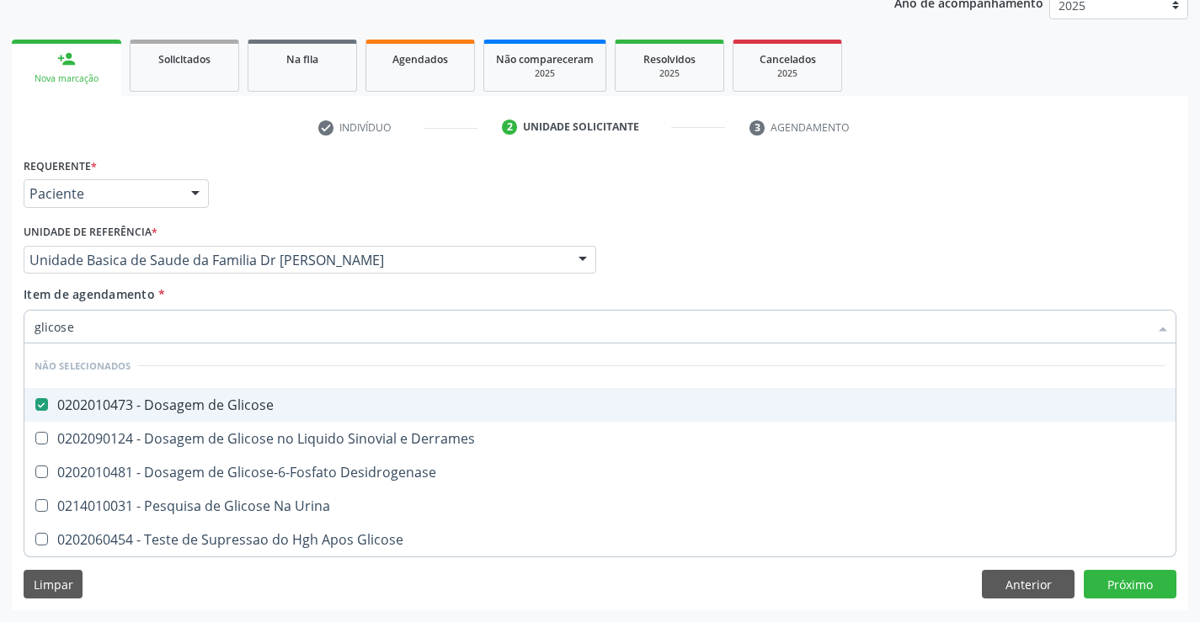
checkbox Glicose "true"
checkbox Desidrogenase "true"
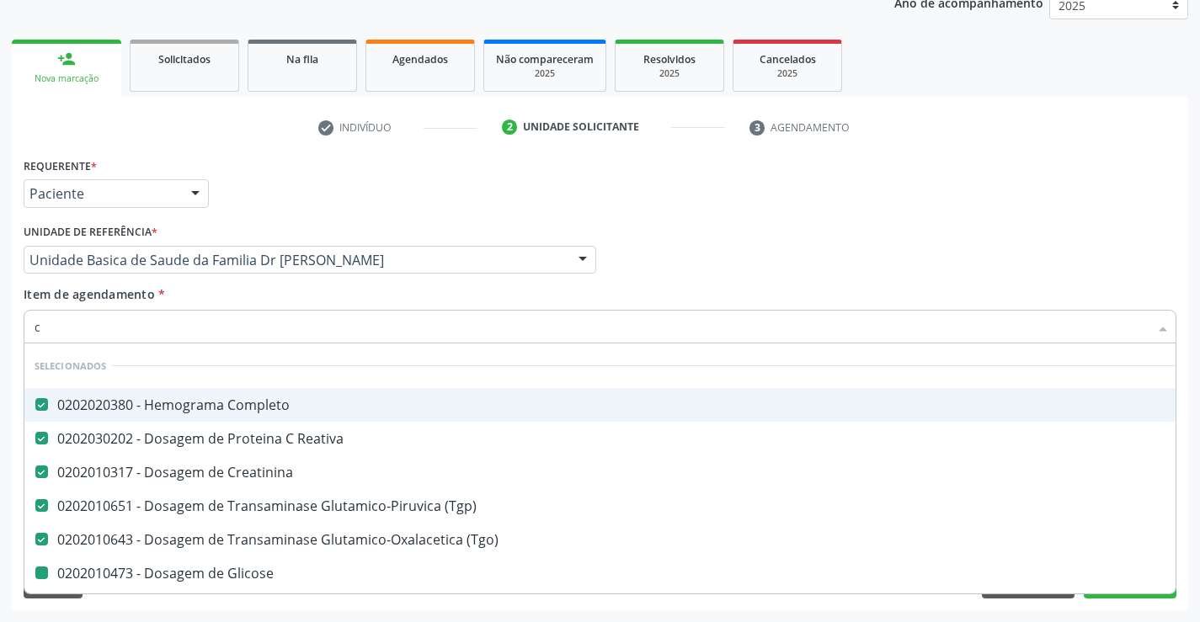
type input "co"
checkbox Glicose "false"
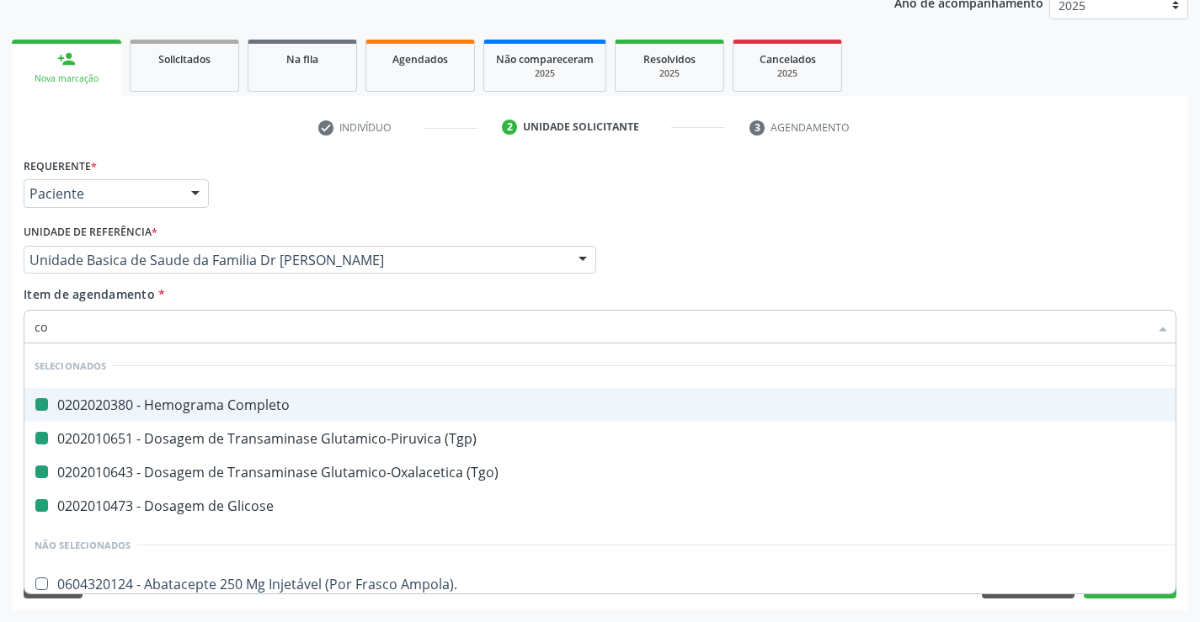
type input "col"
checkbox Completo "false"
checkbox \(Tgp\) "false"
checkbox Glicose "false"
checkbox \(Tgo\) "false"
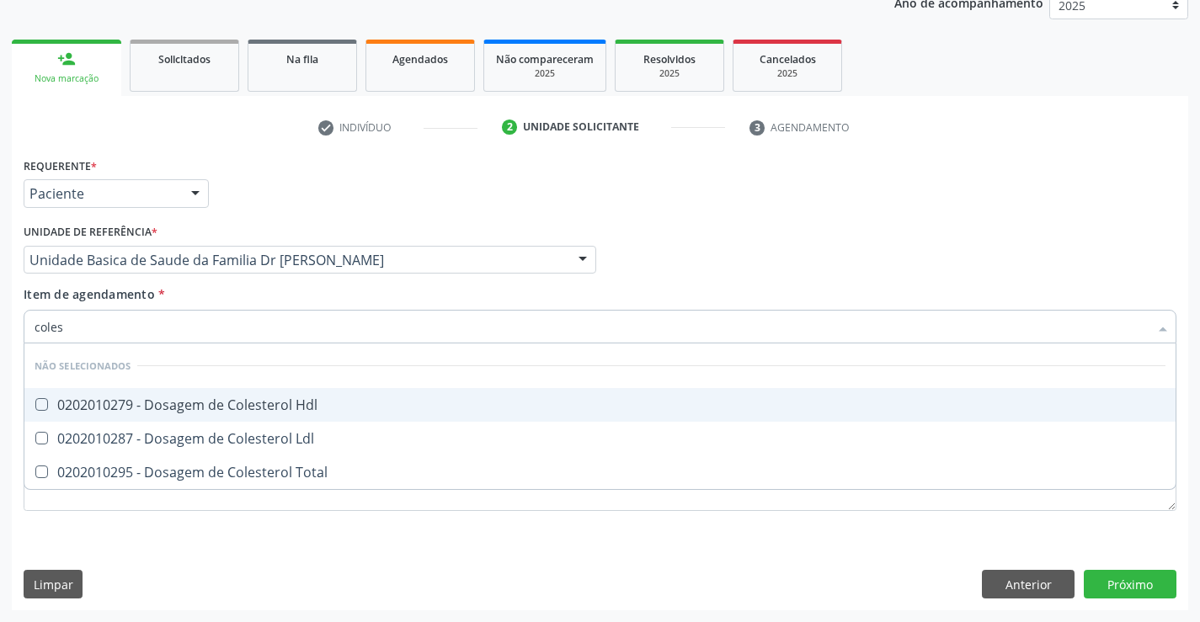
type input "colest"
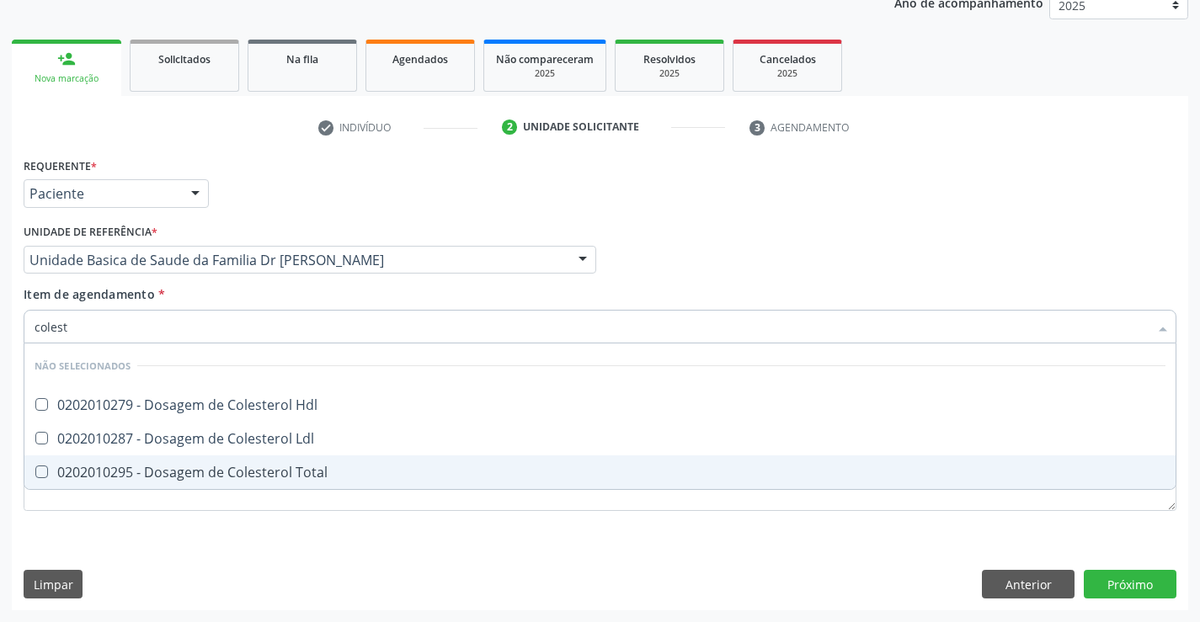
click at [150, 466] on div "0202010295 - Dosagem de Colesterol Total" at bounding box center [600, 472] width 1131 height 13
checkbox Total "true"
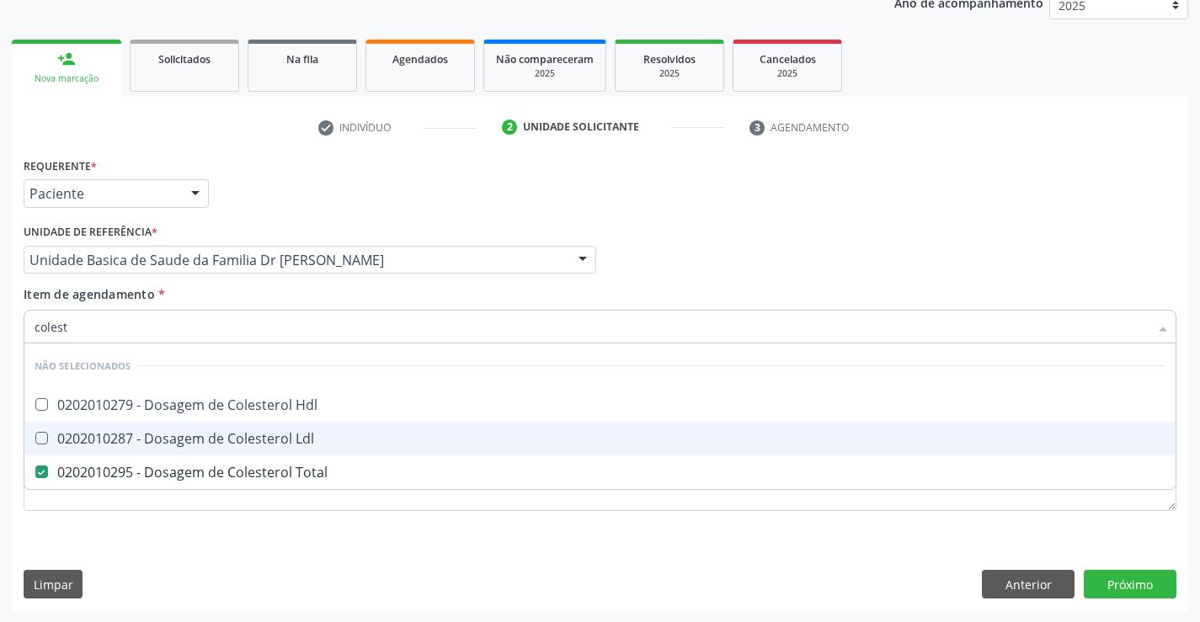
click at [157, 436] on div "0202010287 - Dosagem de Colesterol Ldl" at bounding box center [600, 438] width 1131 height 13
checkbox Ldl "true"
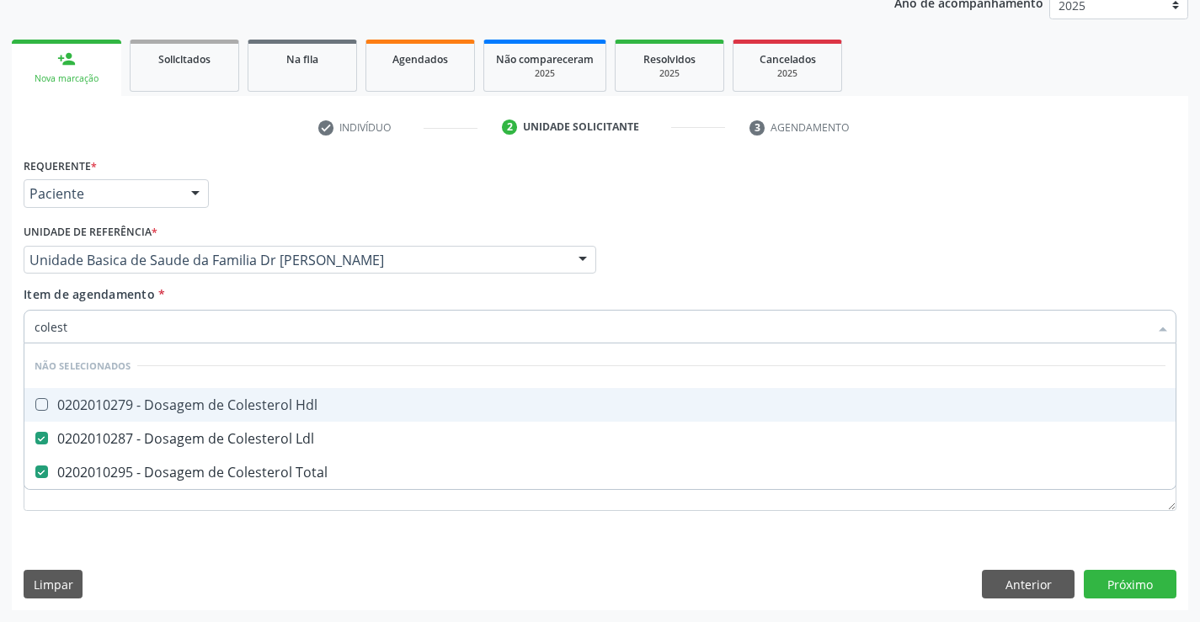
click at [158, 403] on div "0202010279 - Dosagem de Colesterol Hdl" at bounding box center [600, 404] width 1131 height 13
checkbox Hdl "true"
click at [196, 296] on div "Item de agendamento * colest Desfazer seleção Não selecionados 0202010279 - Dos…" at bounding box center [600, 311] width 1153 height 53
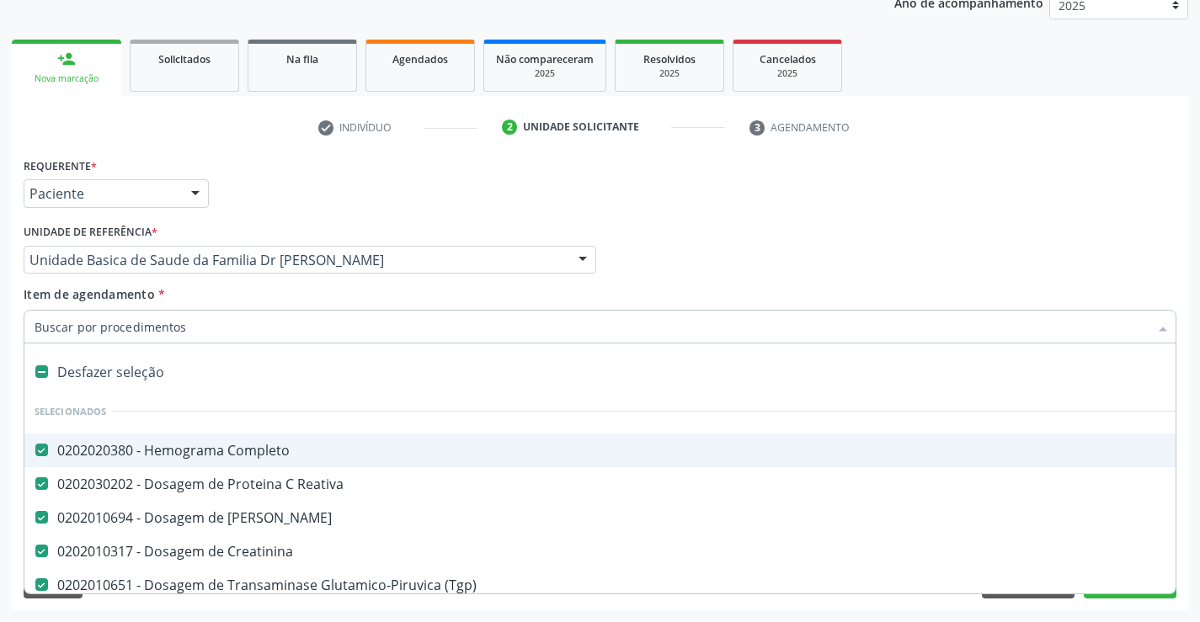
type input "t"
checkbox Hdl "false"
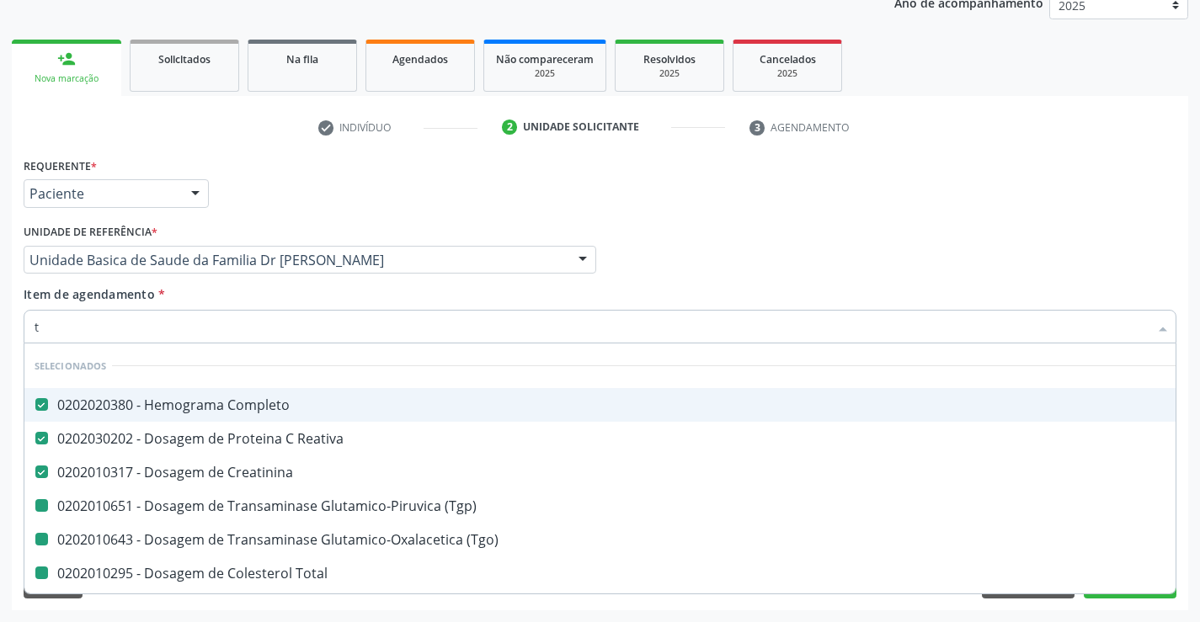
type input "tr"
checkbox \(Tgp\) "false"
checkbox \(Tgo\) "false"
checkbox Total "false"
checkbox Ldl "false"
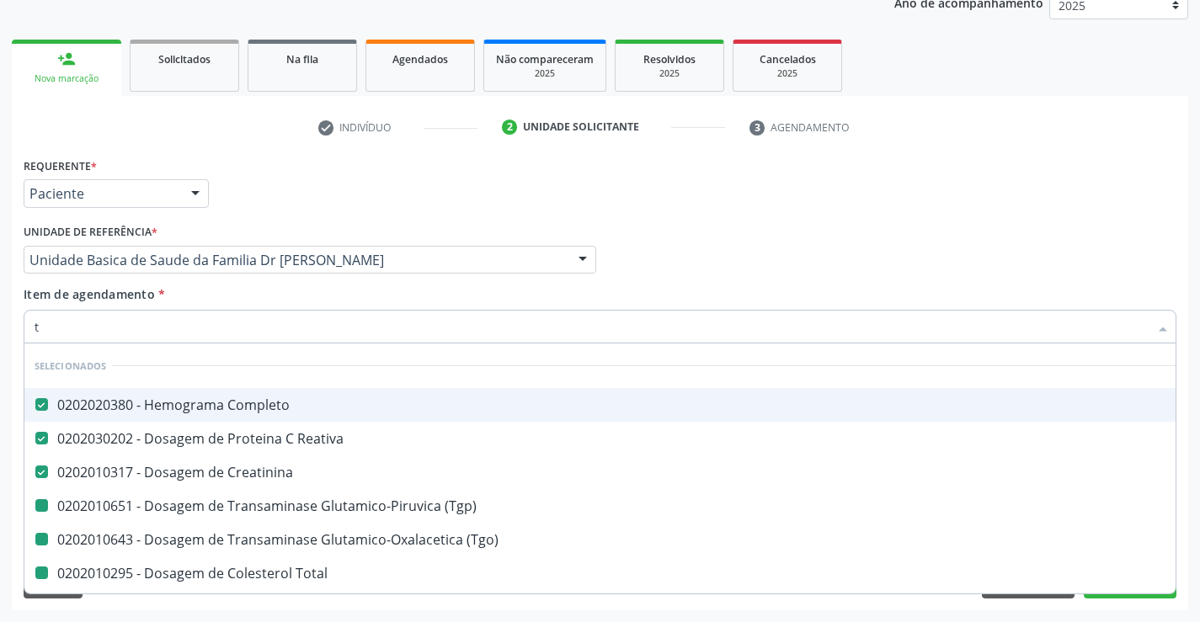
checkbox Hdl "false"
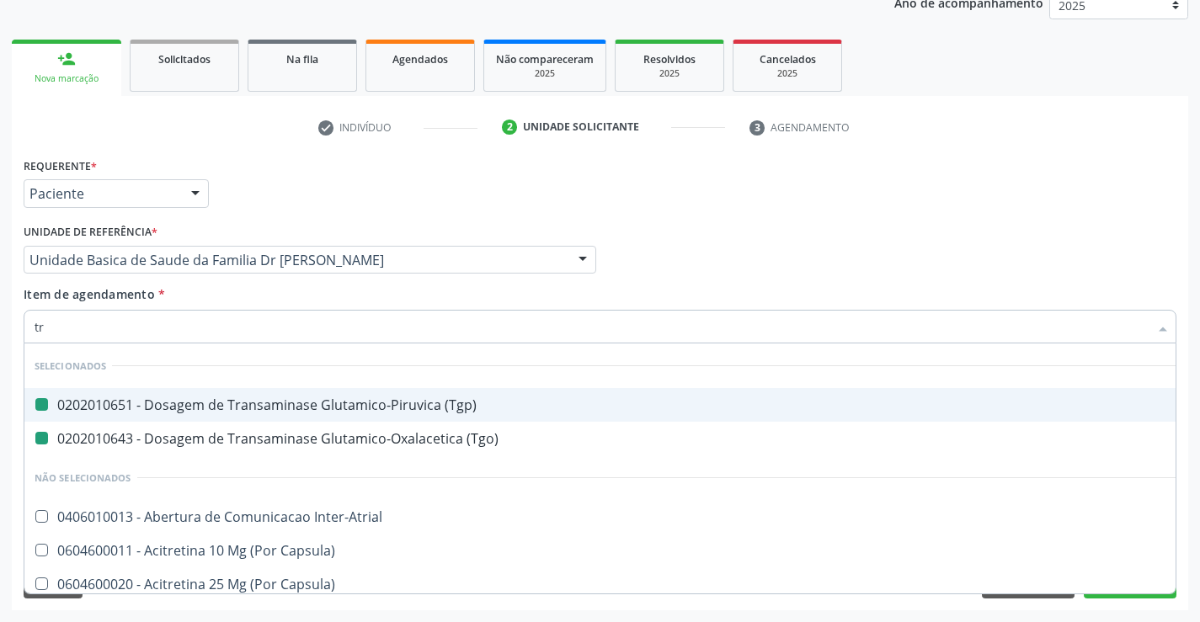
type input "tri"
checkbox \(Tgp\) "false"
checkbox \(Tgo\) "false"
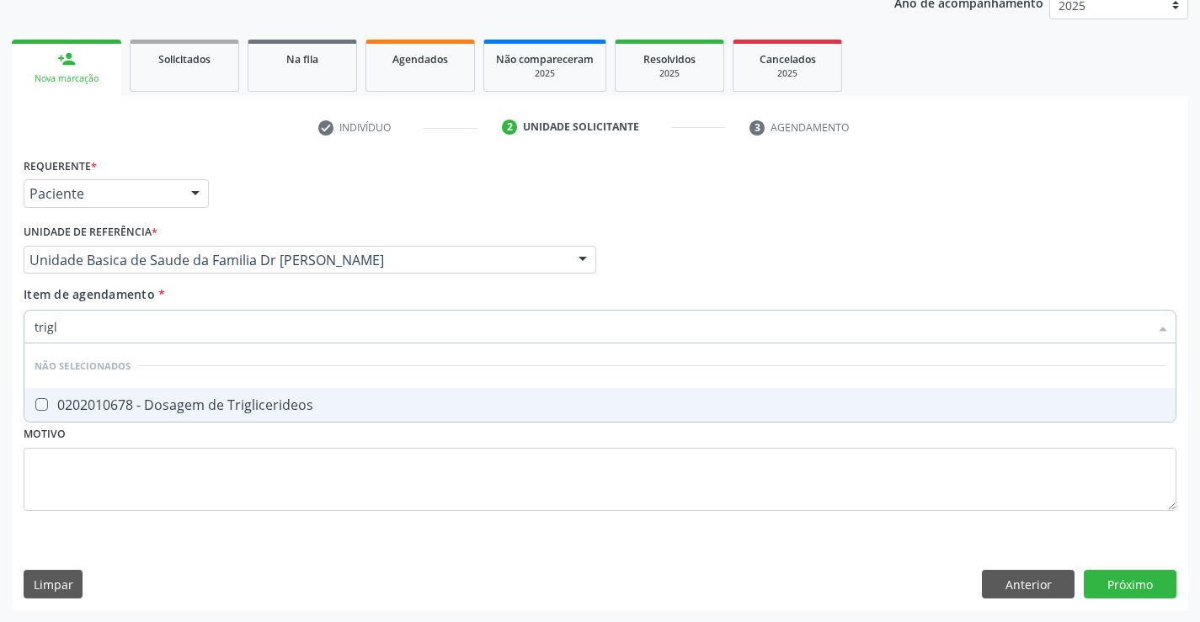
type input "trigli"
click at [180, 399] on div "0202010678 - Dosagem de Triglicerideos" at bounding box center [600, 404] width 1131 height 13
checkbox Triglicerideos "true"
click at [199, 291] on div "Item de agendamento * trigli Desfazer seleção Não selecionados 0202010678 - Dos…" at bounding box center [600, 311] width 1153 height 53
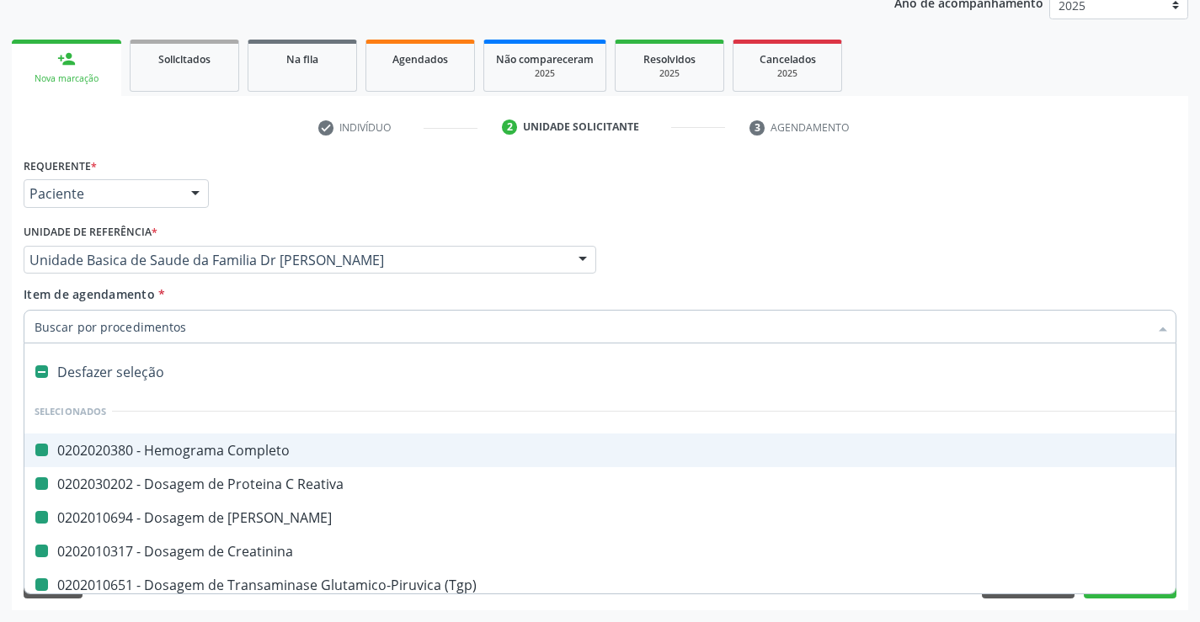
type input "f"
checkbox Completo "false"
checkbox Reativa "false"
checkbox Ureia "false"
checkbox Creatinina "false"
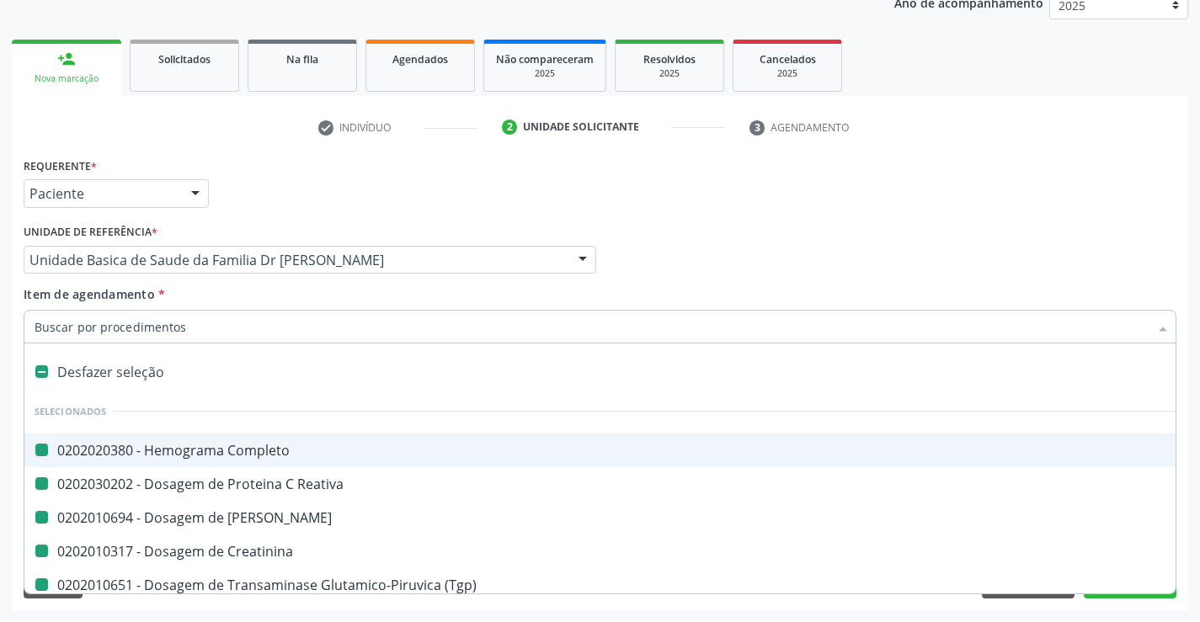
checkbox \(Tgp\) "false"
checkbox \(Tgo\) "false"
checkbox Glicose "false"
checkbox Total "false"
checkbox Ldl "false"
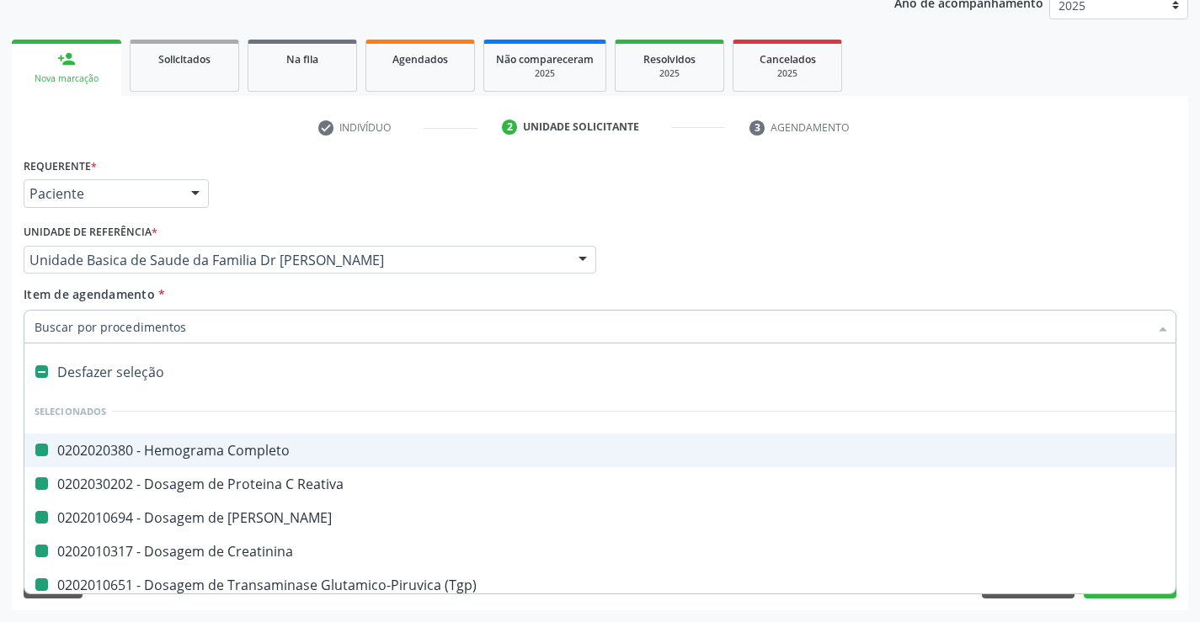
checkbox Hdl "false"
checkbox Triglicerideos "false"
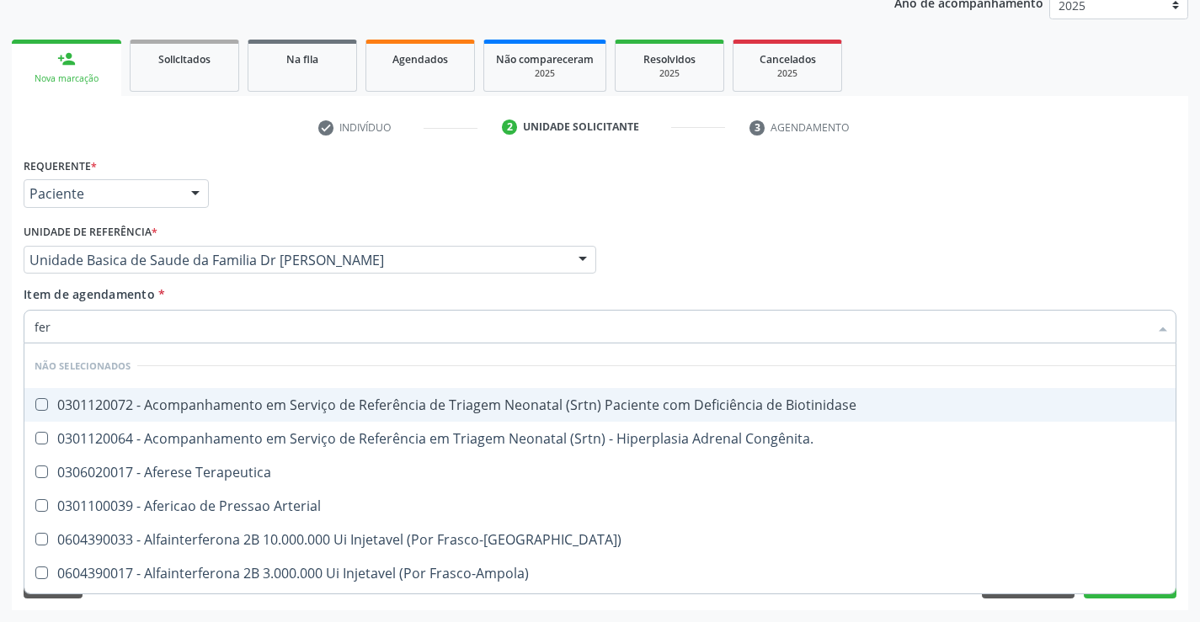
type input "ferr"
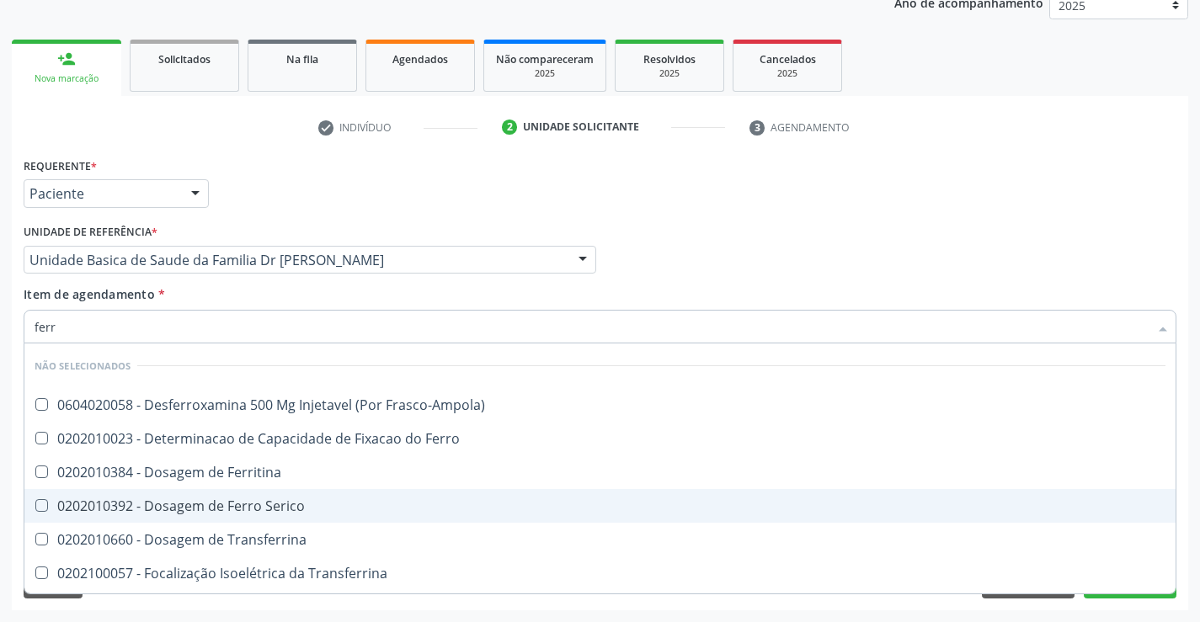
click at [194, 502] on div "0202010392 - Dosagem de Ferro Serico" at bounding box center [600, 505] width 1131 height 13
checkbox Serico "true"
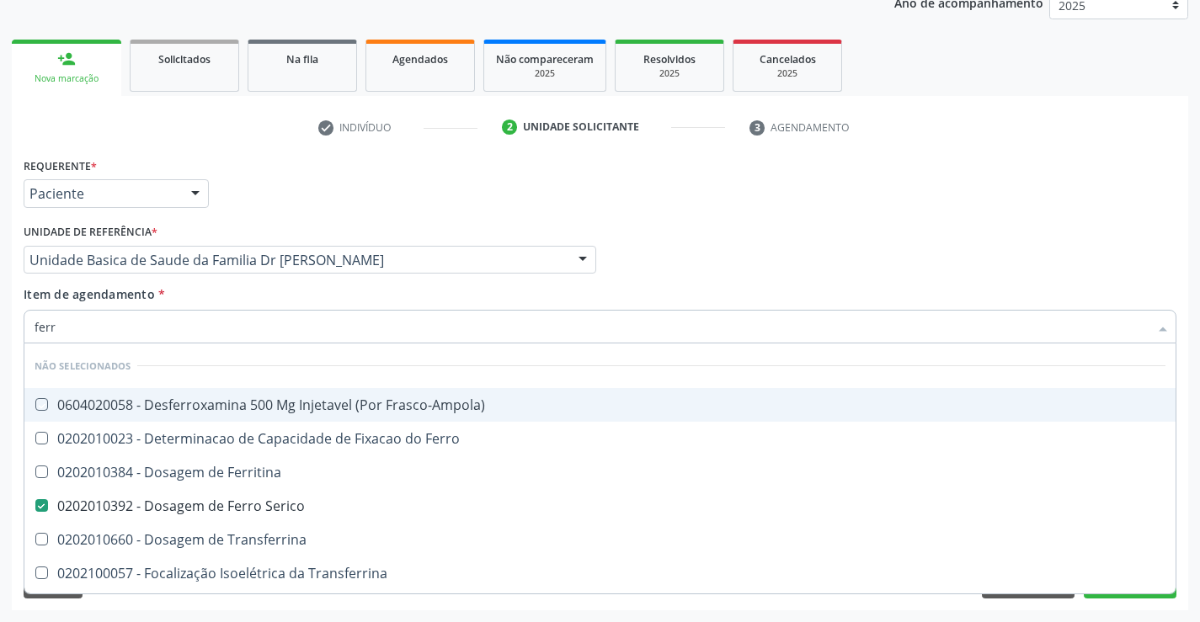
click at [202, 289] on div "Item de agendamento * ferr Desfazer seleção Não selecionados 0604020058 - Desfe…" at bounding box center [600, 311] width 1153 height 53
checkbox Frasco-Ampola\) "true"
checkbox Ferro "true"
checkbox Ferritina "true"
checkbox Transferrina "true"
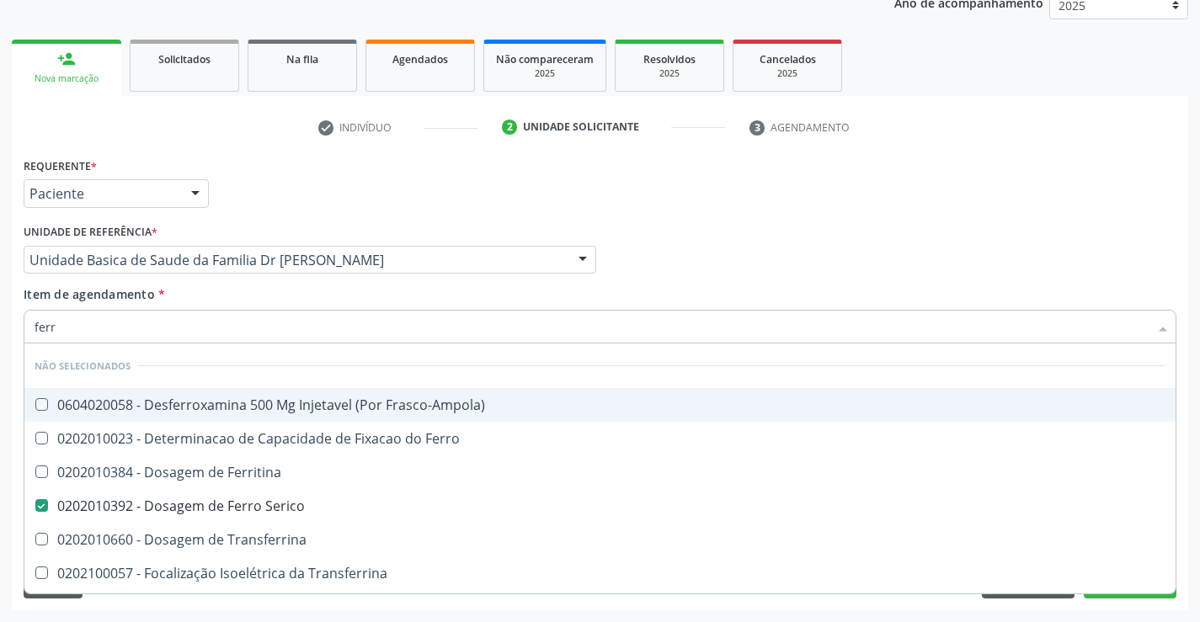
checkbox Transferrina "true"
checkbox Ml\) "true"
checkbox \(Nefroplastia\) "true"
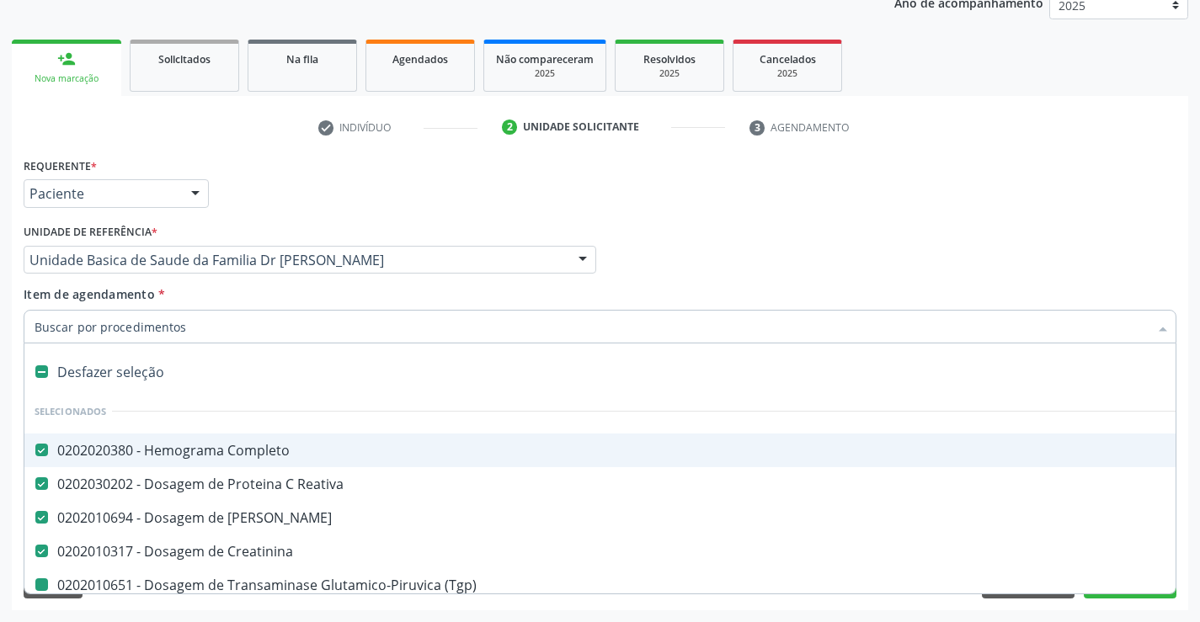
type input "u"
checkbox \(Tgp\) "false"
checkbox \(Tgo\) "false"
checkbox Glicose "false"
checkbox Total "false"
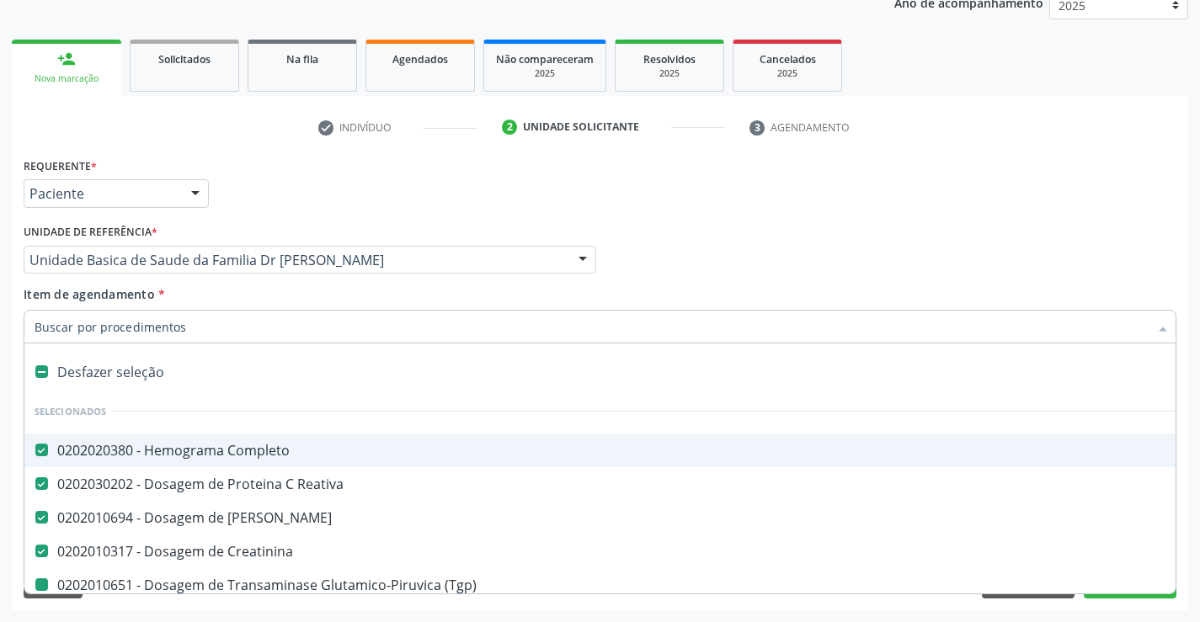
checkbox Ldl "false"
checkbox Hdl "false"
checkbox Triglicerideos "false"
checkbox Serico "false"
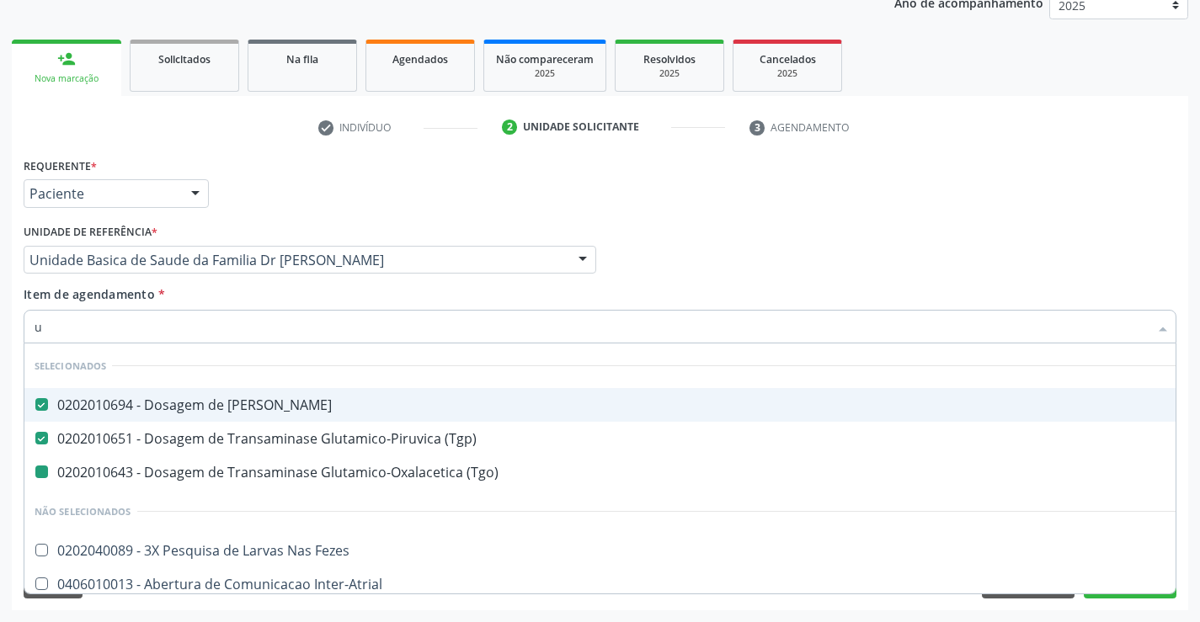
type input "ur"
checkbox \(Tgo\) "false"
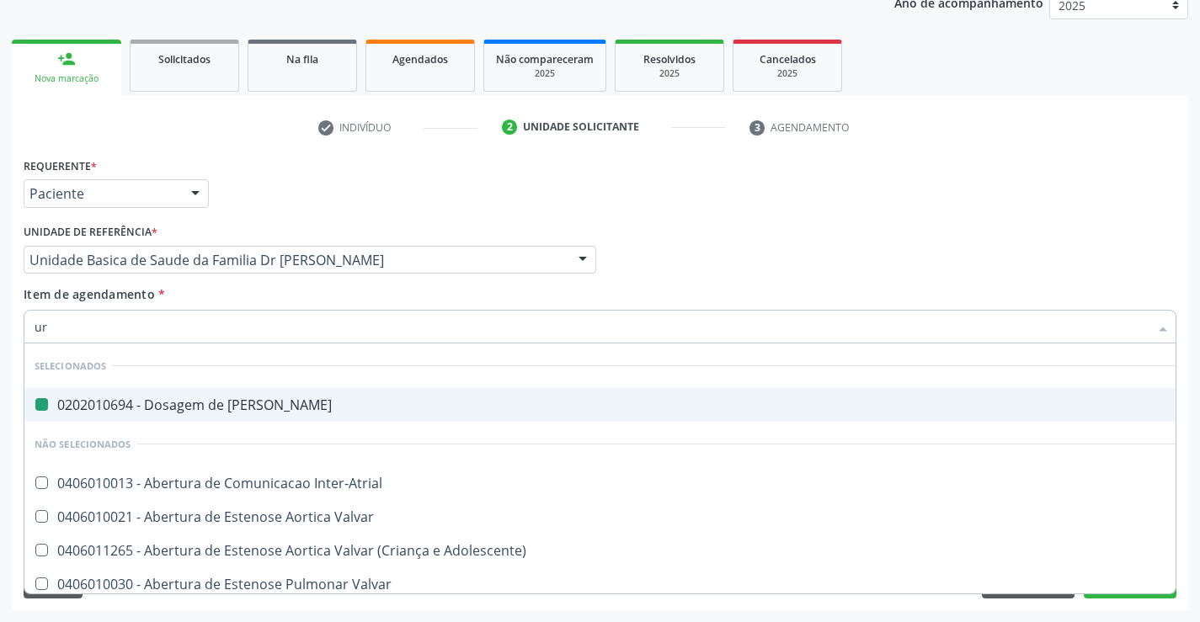
type input "urn"
checkbox Ureia "false"
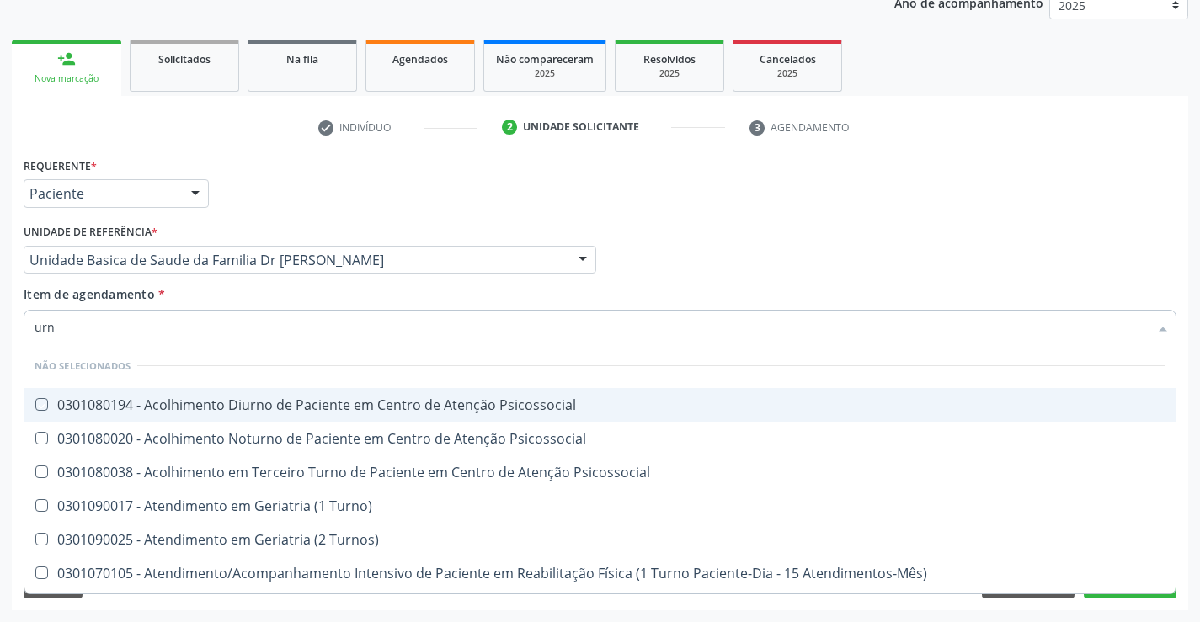
type input "ur"
checkbox Psicossocial "true"
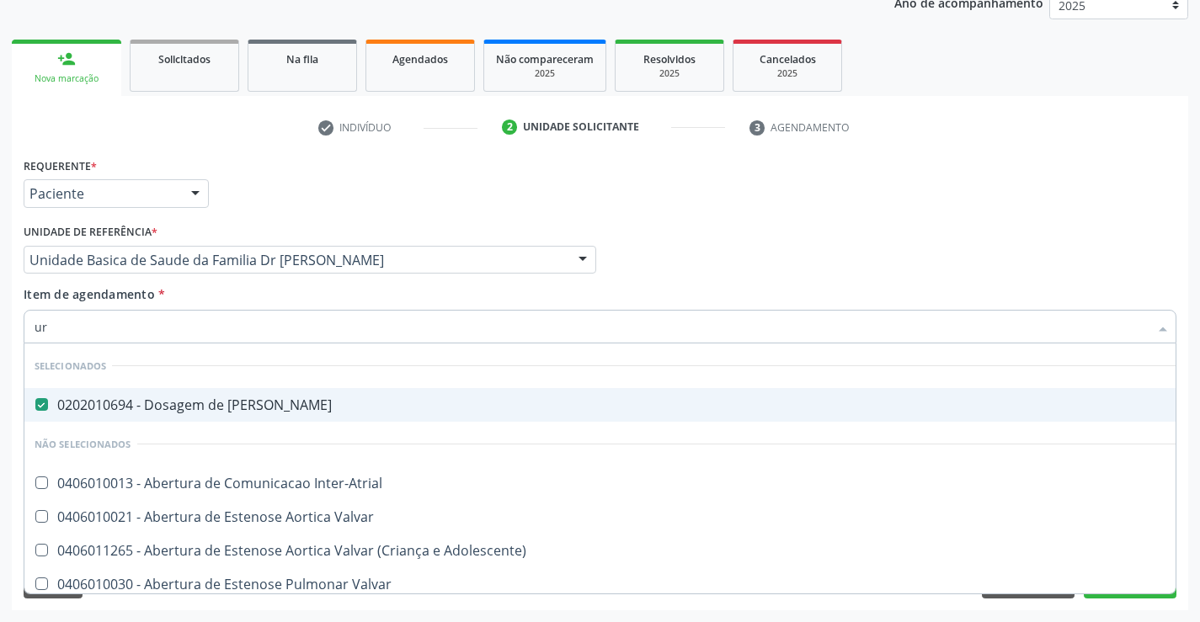
type input "uri"
checkbox Ureia "false"
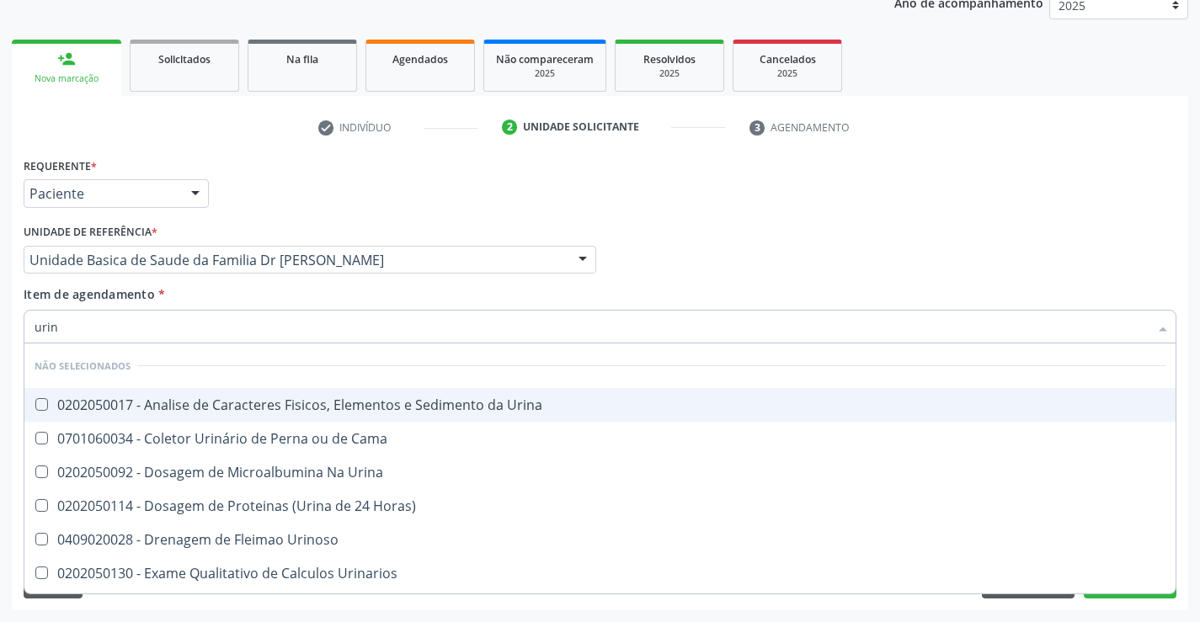
type input "urina"
click at [192, 404] on div "0202050017 - Analise de Caracteres Fisicos, Elementos e Sedimento da Urina" at bounding box center [600, 404] width 1131 height 13
checkbox Urina "true"
click at [192, 301] on div "Item de agendamento * urina Desfazer seleção Não selecionados 0202050017 - Anal…" at bounding box center [600, 311] width 1153 height 53
checkbox Horas\) "true"
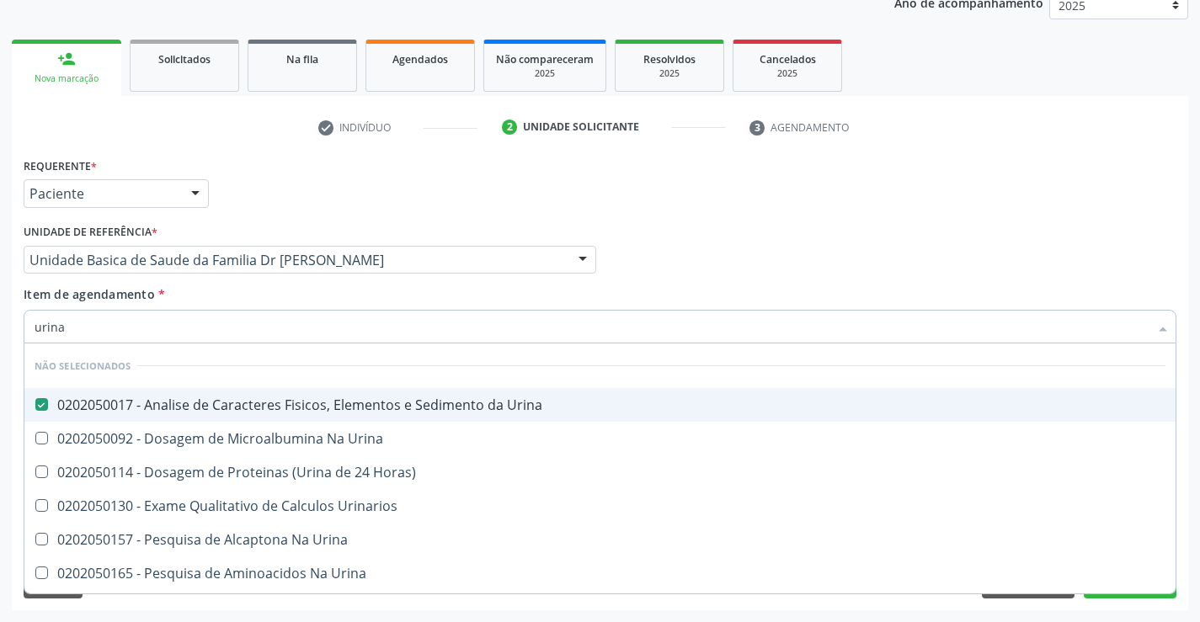
checkbox Urinarios "true"
checkbox Urina "true"
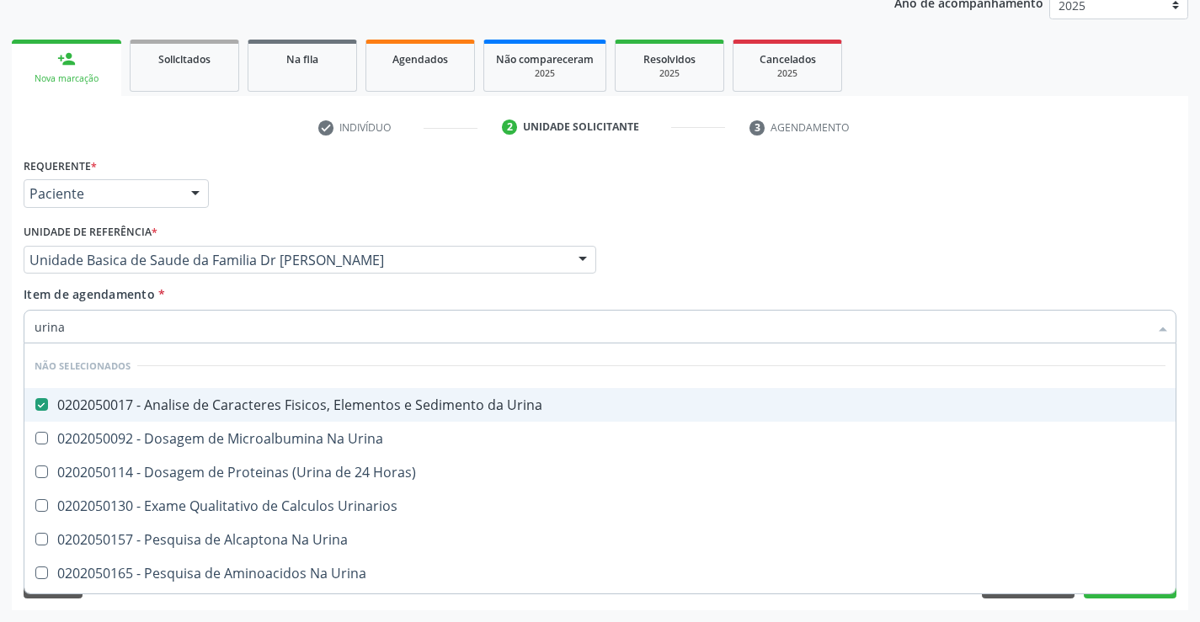
checkbox Urina "true"
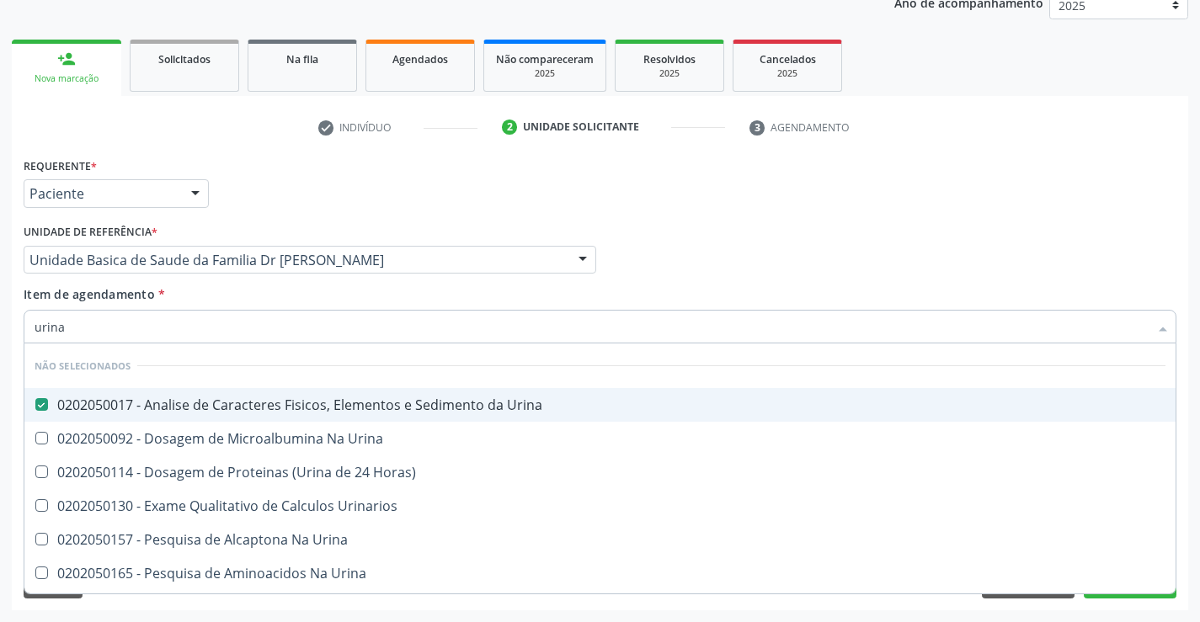
checkbox Urina "true"
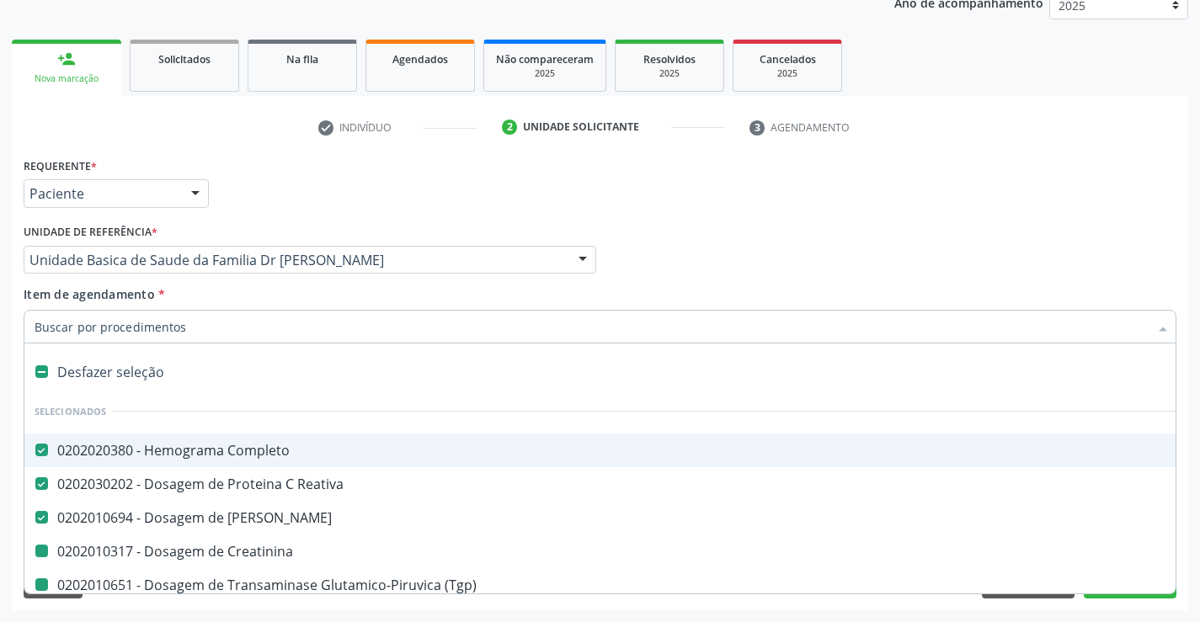
type input "f"
checkbox Creatinina "false"
checkbox \(Tgp\) "false"
checkbox \(Tgo\) "false"
checkbox Glicose "false"
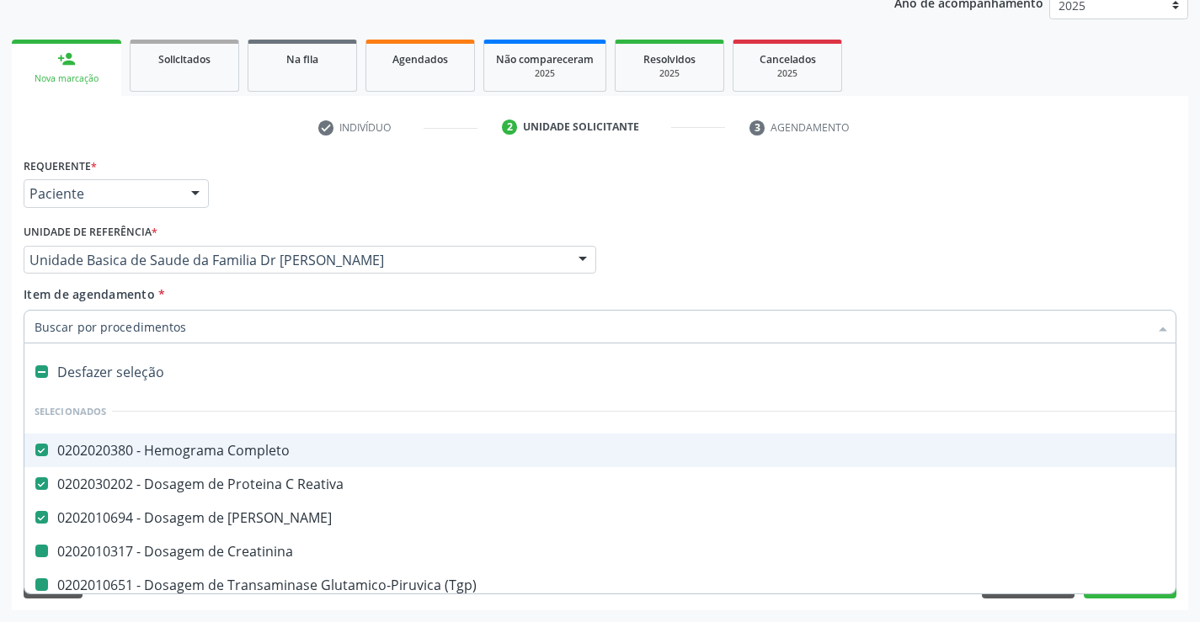
checkbox Total "false"
checkbox Ldl "false"
checkbox Hdl "false"
checkbox Triglicerideos "false"
checkbox Serico "false"
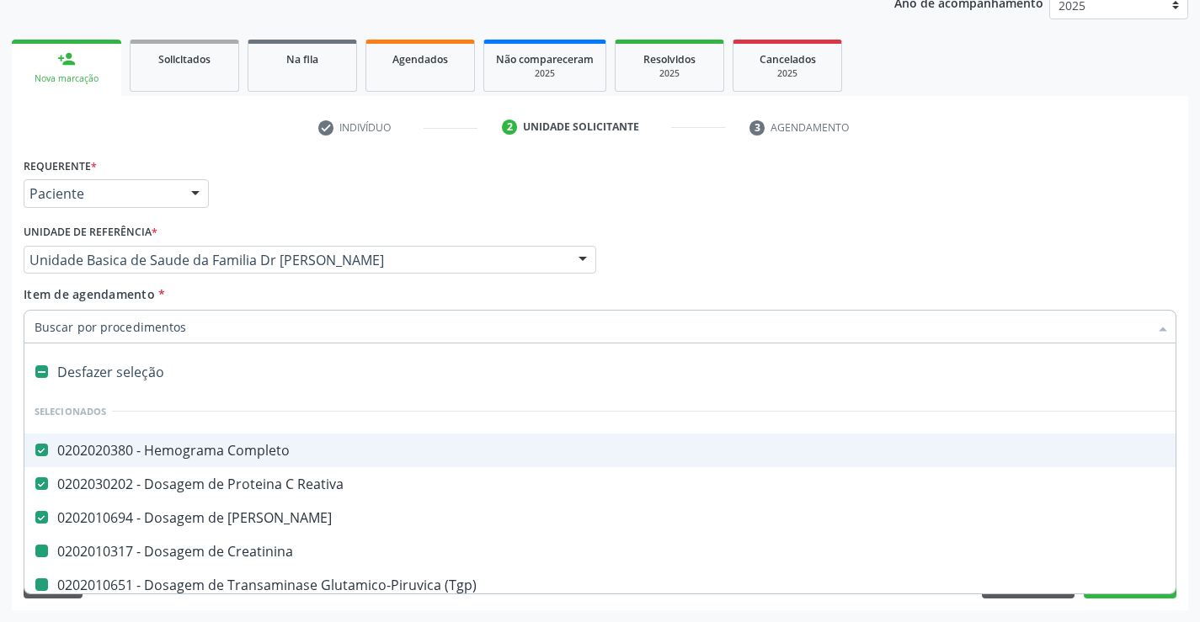
checkbox Urina "false"
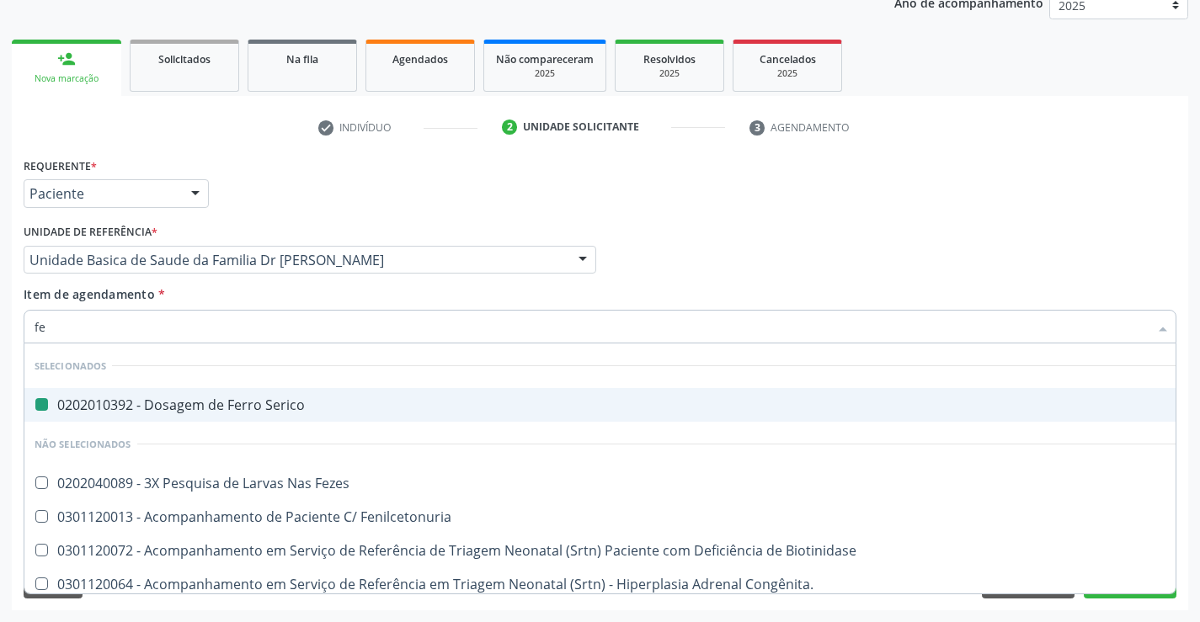
type input "fez"
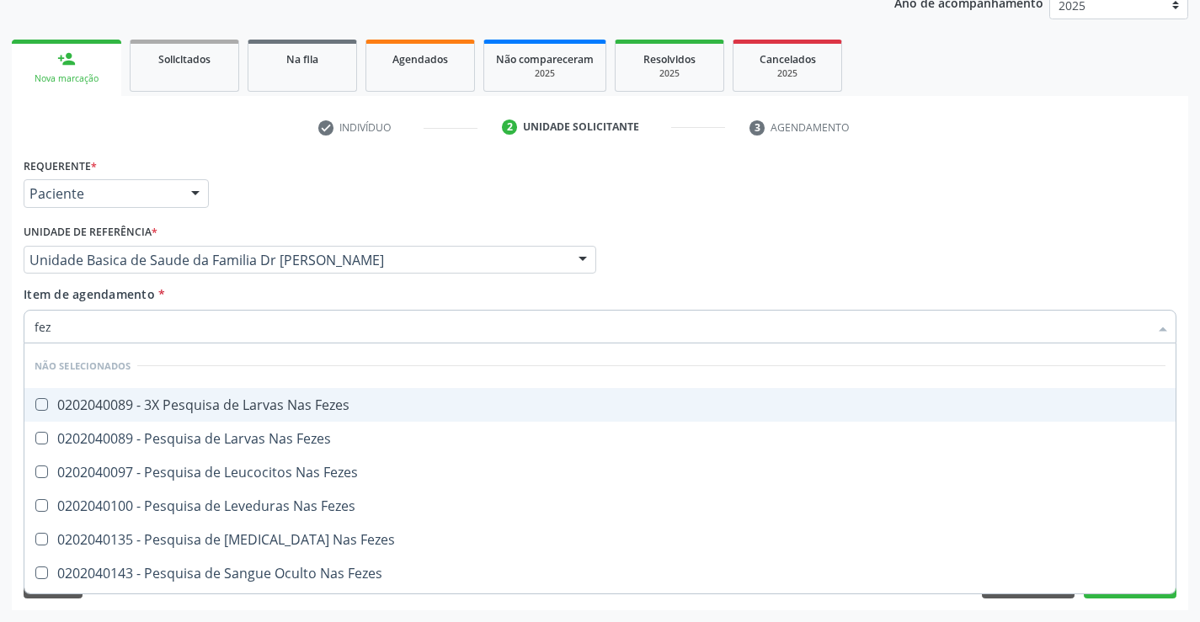
click at [190, 408] on div "0202040089 - 3X Pesquisa de Larvas Nas Fezes" at bounding box center [600, 404] width 1131 height 13
checkbox Fezes "true"
click at [1187, 450] on div "Requerente * Paciente Profissional de Saúde Paciente Nenhum resultado encontrad…" at bounding box center [600, 381] width 1176 height 457
checkbox Fezes "true"
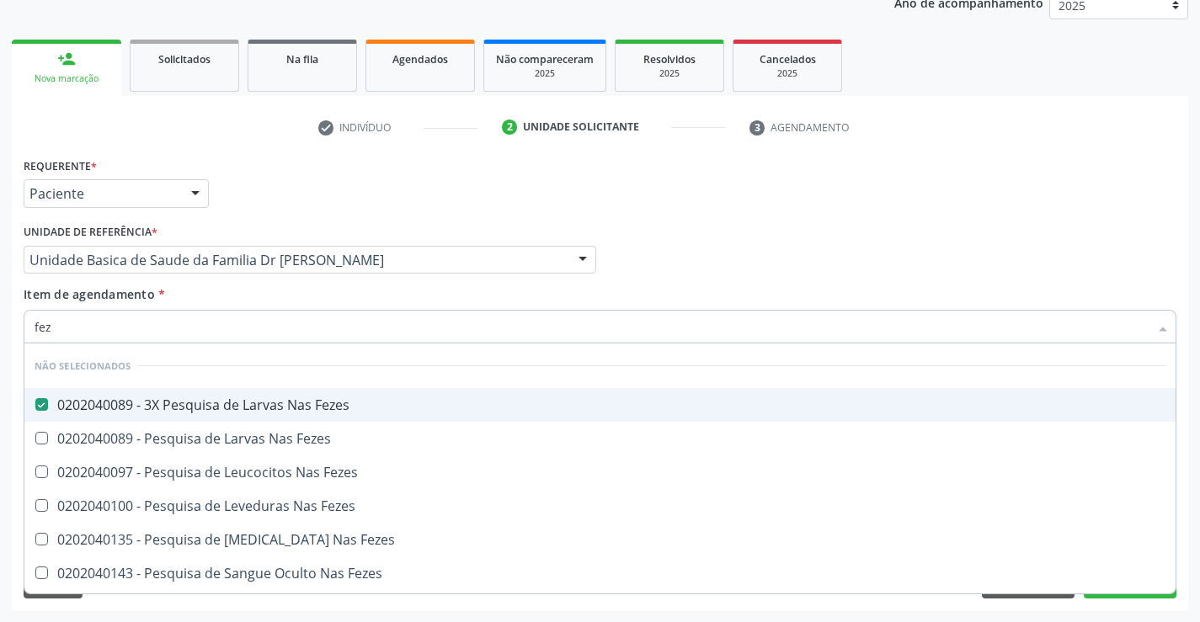
checkbox Fezes "true"
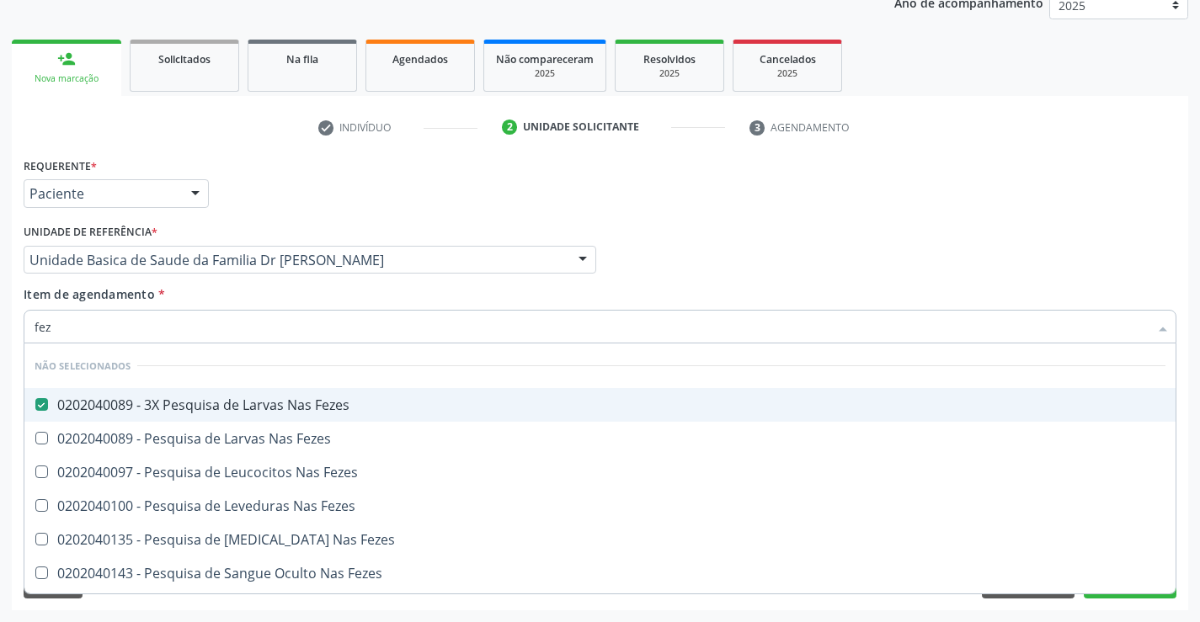
checkbox Fezes "true"
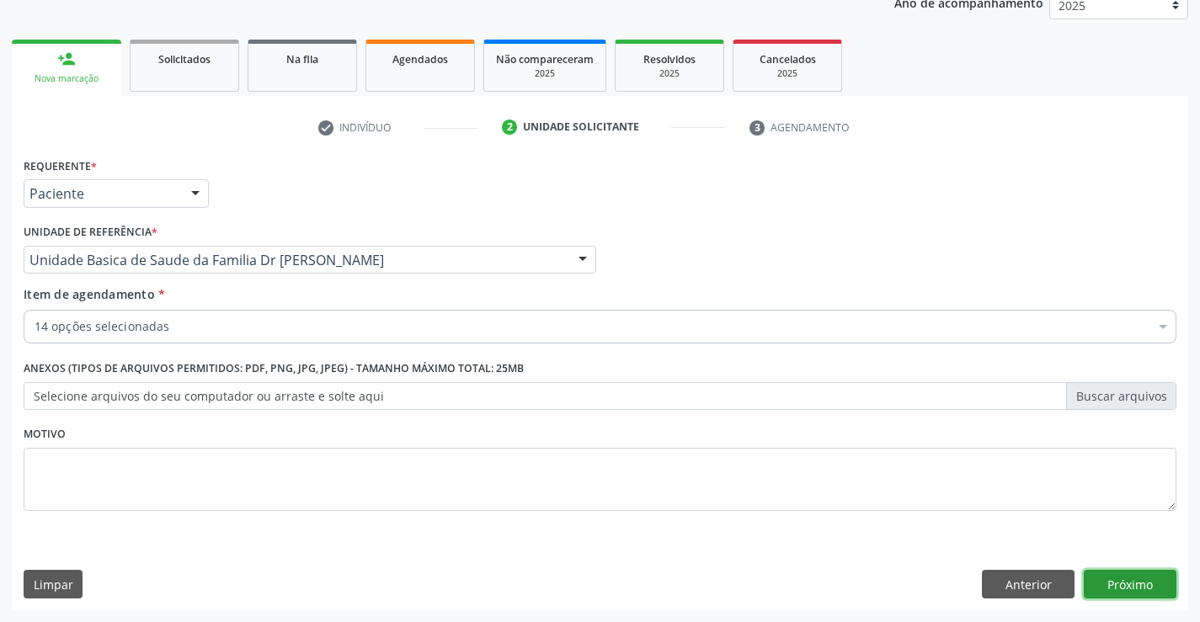
click at [1133, 582] on button "Próximo" at bounding box center [1130, 584] width 93 height 29
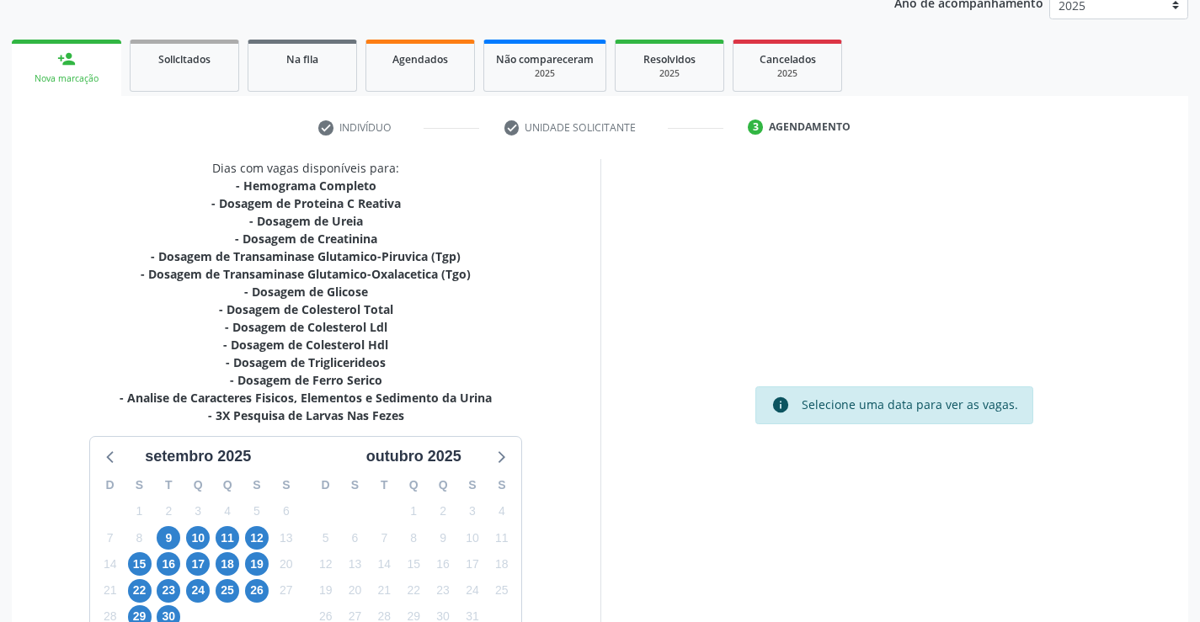
scroll to position [340, 0]
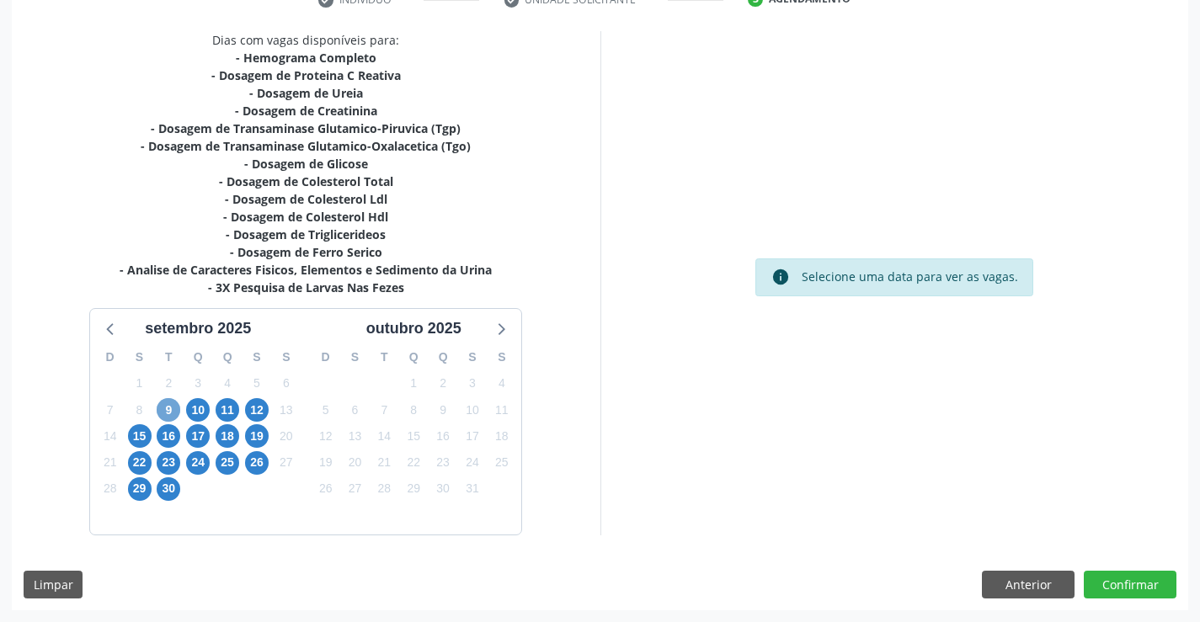
click at [169, 408] on span "9" at bounding box center [169, 410] width 24 height 24
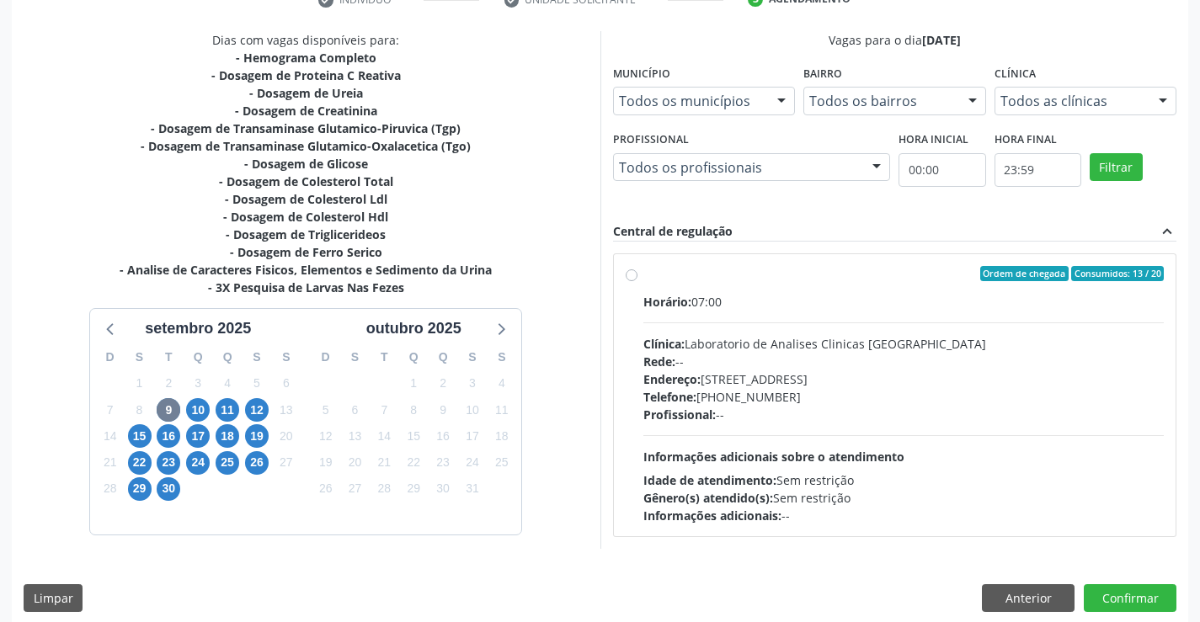
click at [775, 270] on div "Ordem de chegada Consumidos: 13 / 20" at bounding box center [903, 273] width 521 height 15
click at [637, 270] on input "Ordem de chegada Consumidos: 13 / 20 Horário: 07:00 Clínica: Laboratorio de Ana…" at bounding box center [632, 273] width 12 height 15
radio input "true"
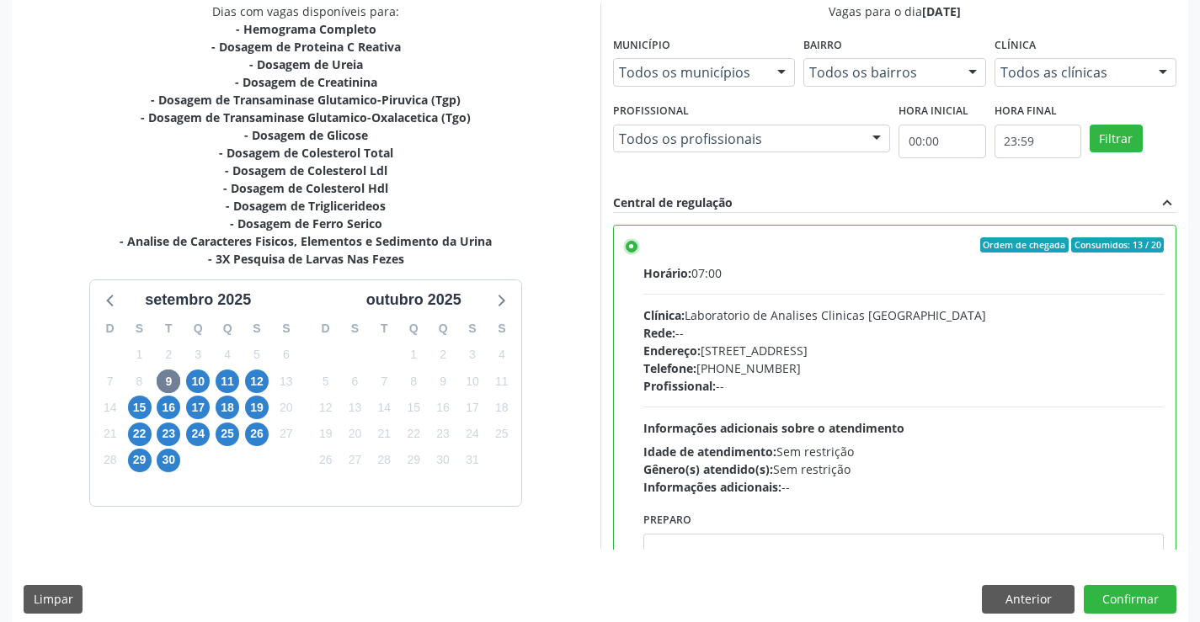
scroll to position [384, 0]
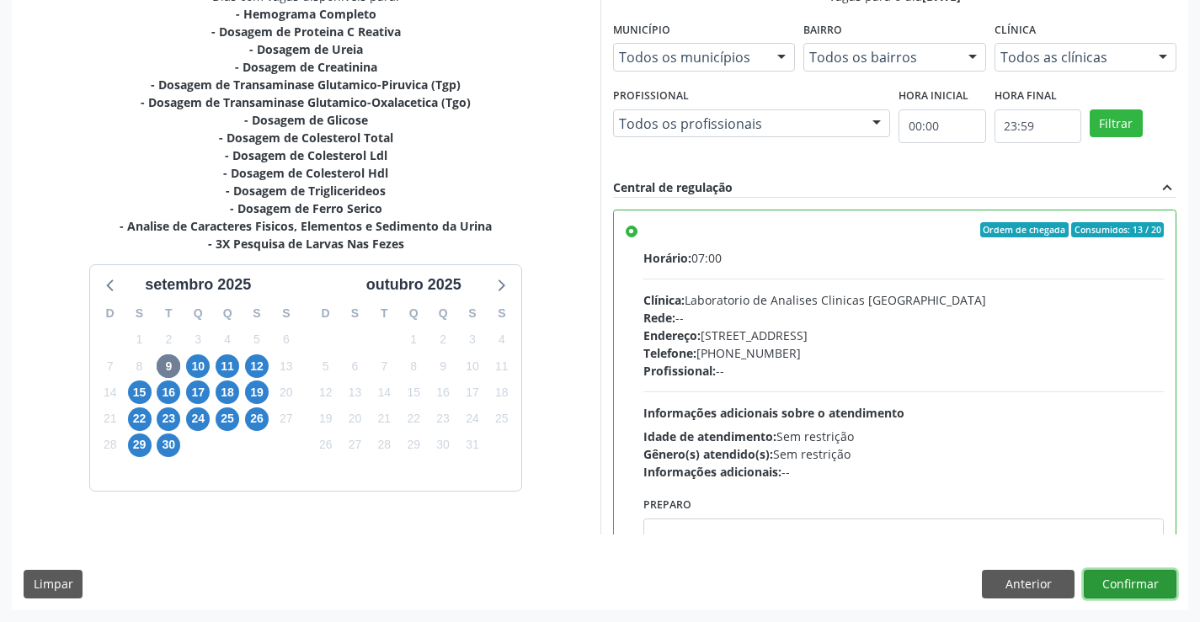
click at [1126, 583] on button "Confirmar" at bounding box center [1130, 584] width 93 height 29
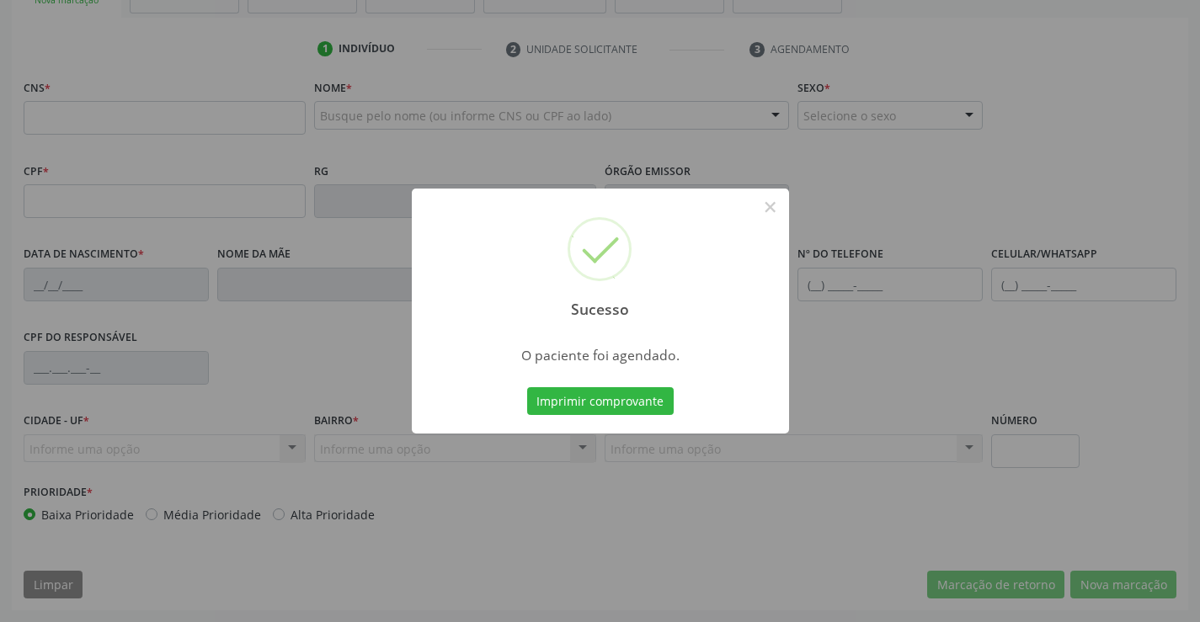
scroll to position [290, 0]
click at [622, 404] on button "Imprimir comprovante" at bounding box center [600, 401] width 147 height 29
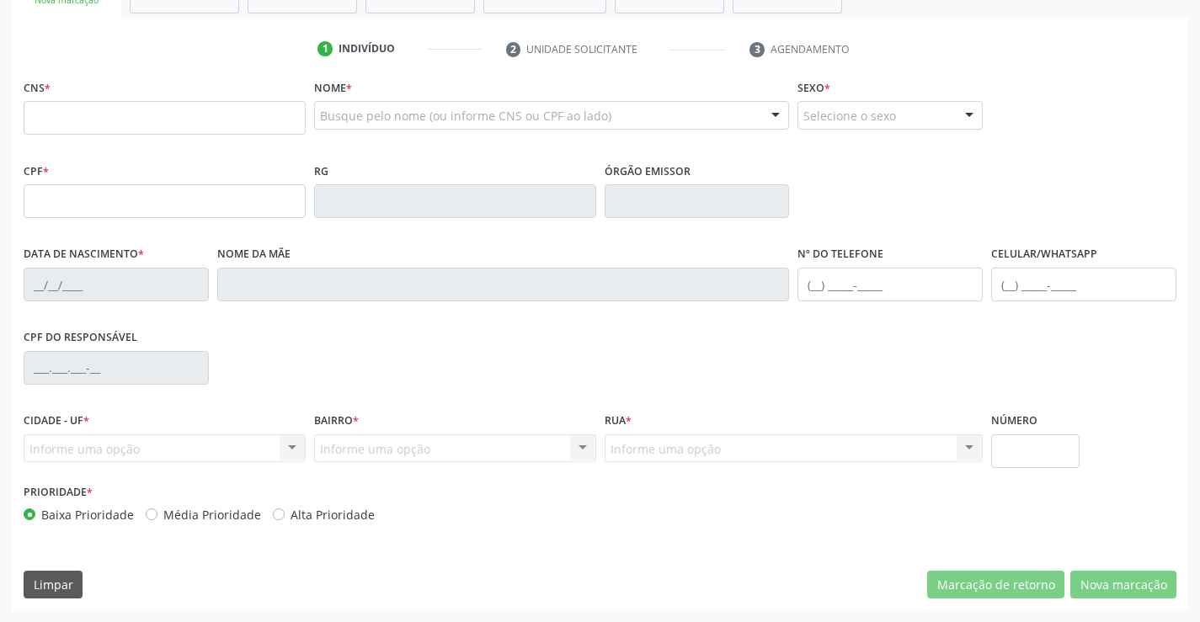
scroll to position [290, 0]
click at [99, 116] on input "text" at bounding box center [165, 118] width 282 height 34
type input "708 4027 2034 5667"
type input "157.851.495-91"
type input "0214701387"
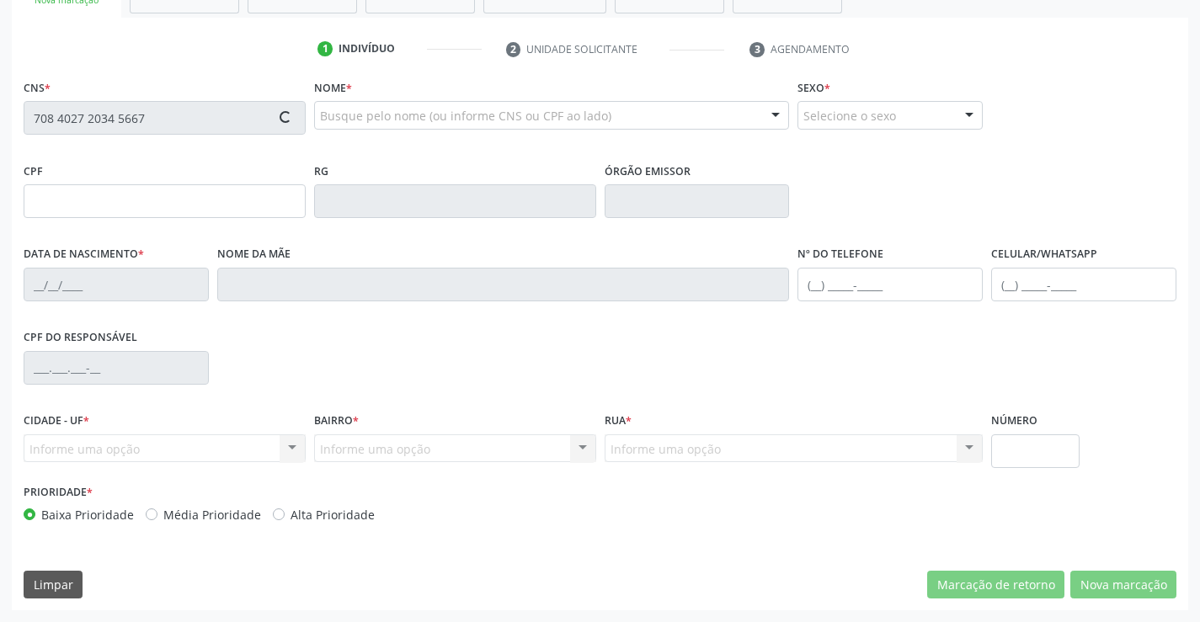
type input "26/08/1947"
type input "(74) 99129-4792"
type input "43"
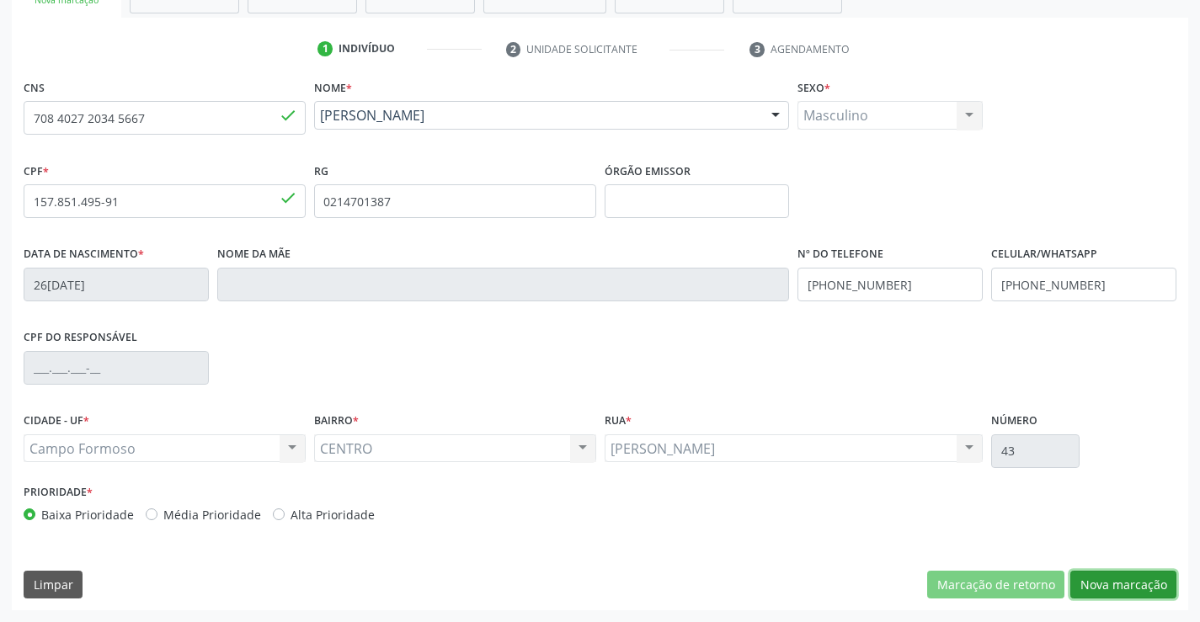
click at [1127, 581] on button "Nova marcação" at bounding box center [1123, 585] width 106 height 29
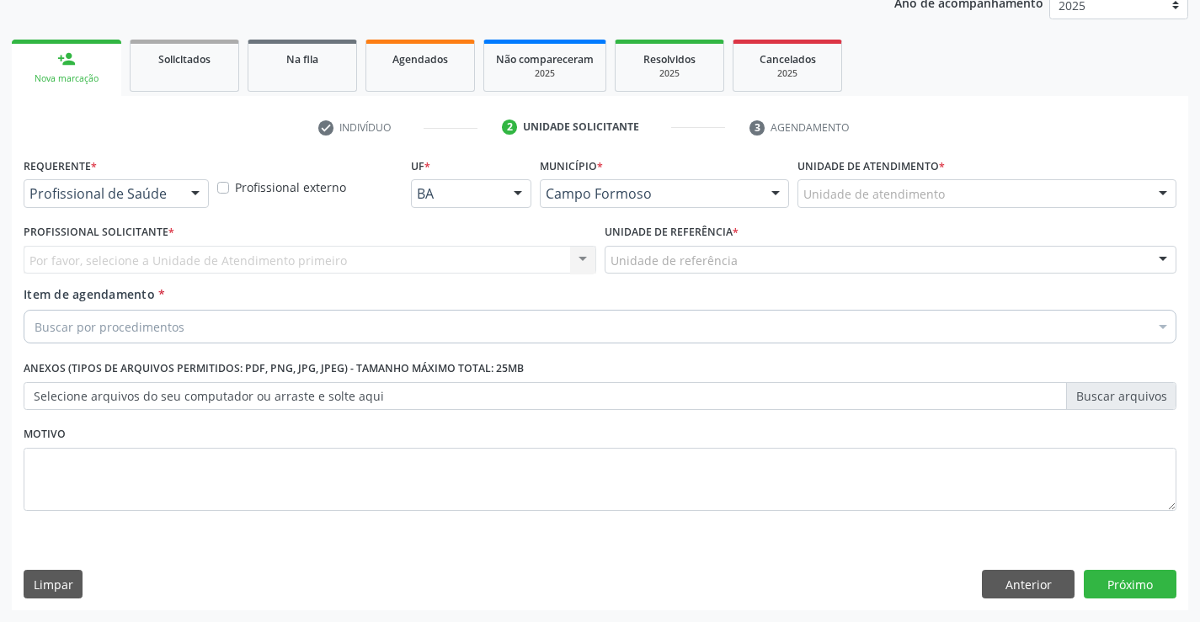
scroll to position [212, 0]
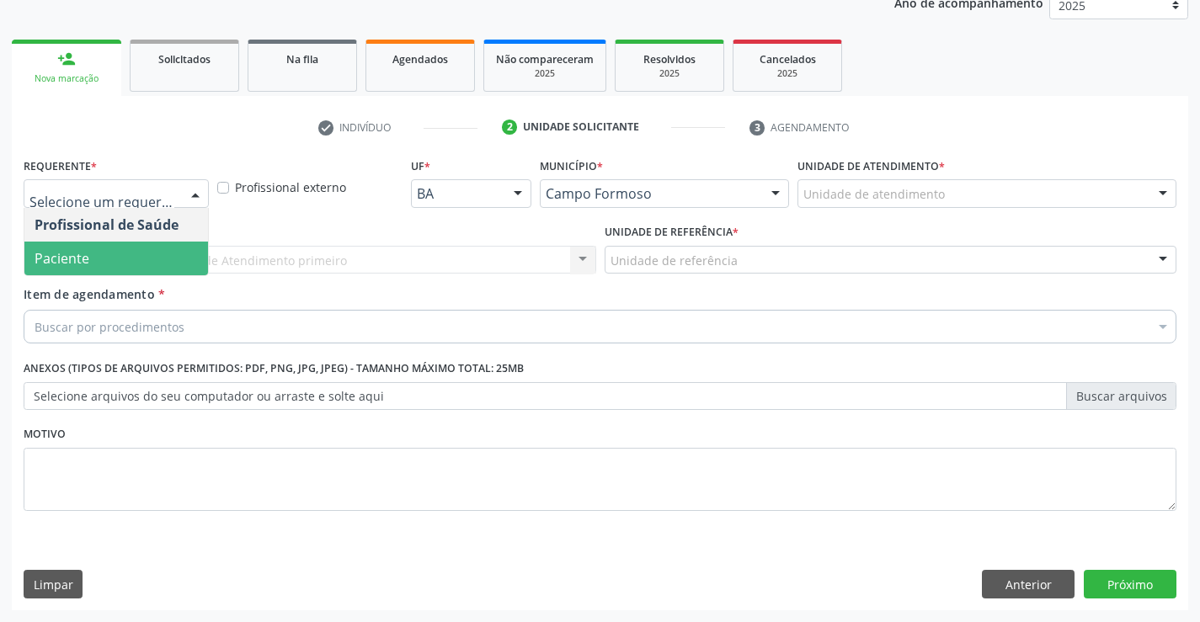
click at [101, 248] on span "Paciente" at bounding box center [116, 259] width 184 height 34
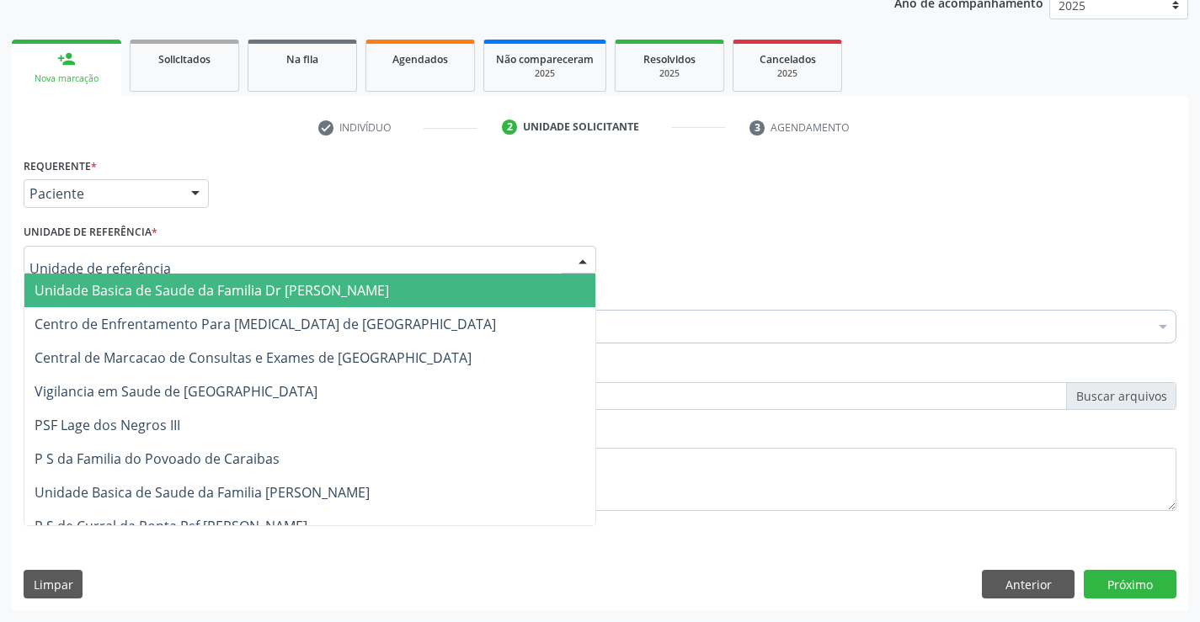
click at [151, 291] on span "Unidade Basica de Saude da Familia Dr [PERSON_NAME]" at bounding box center [212, 290] width 354 height 19
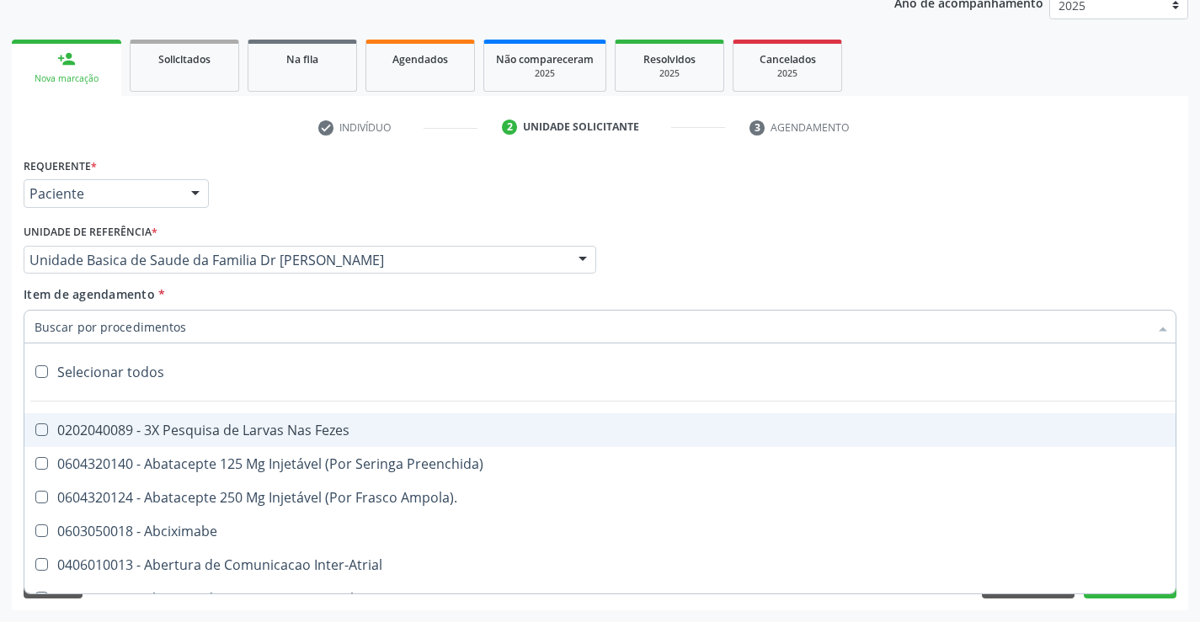
click at [189, 327] on div at bounding box center [600, 327] width 1153 height 34
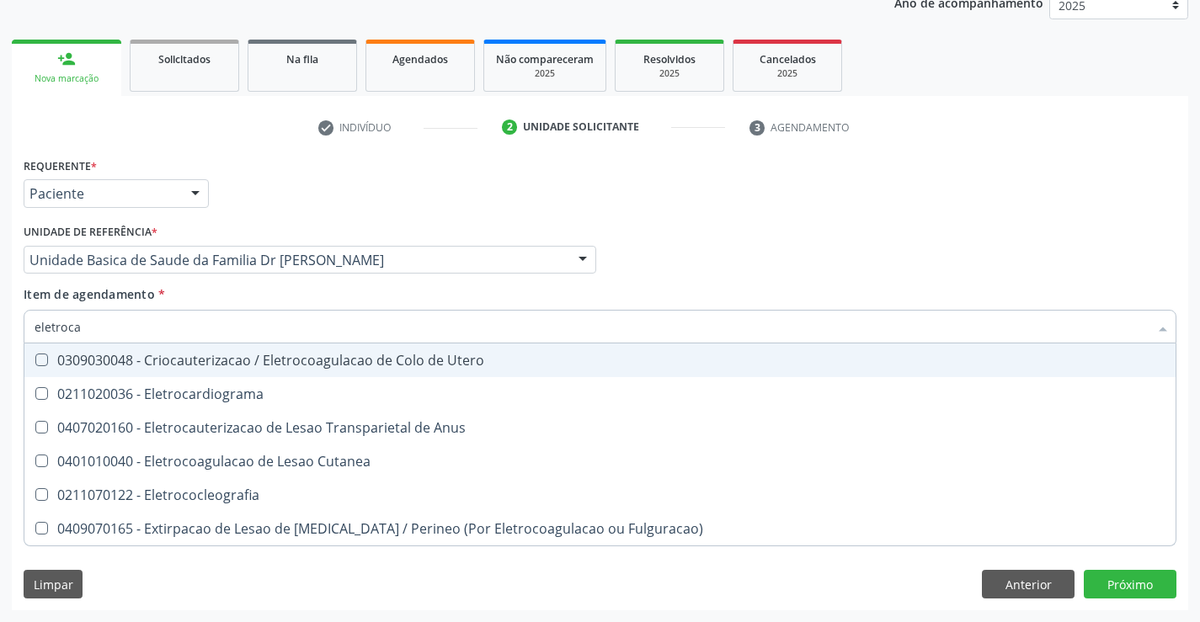
type input "eletrocar"
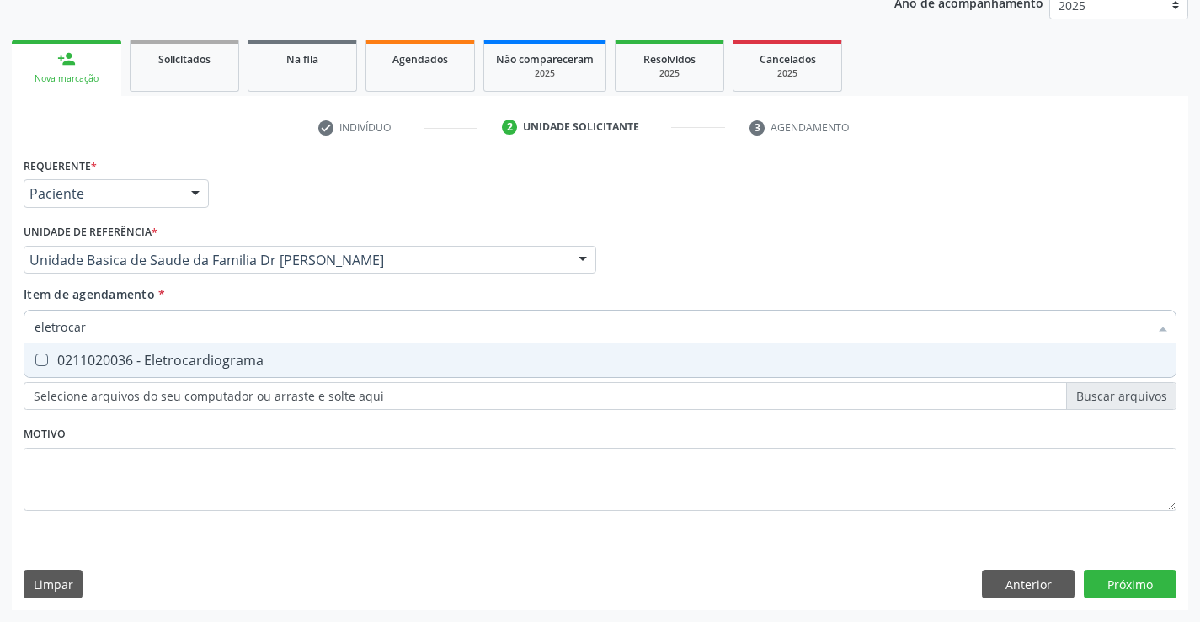
click at [239, 357] on div "0211020036 - Eletrocardiograma" at bounding box center [600, 360] width 1131 height 13
checkbox Eletrocardiograma "true"
click at [1134, 583] on div "Requerente * Paciente Profissional de Saúde Paciente Nenhum resultado encontrad…" at bounding box center [600, 381] width 1176 height 457
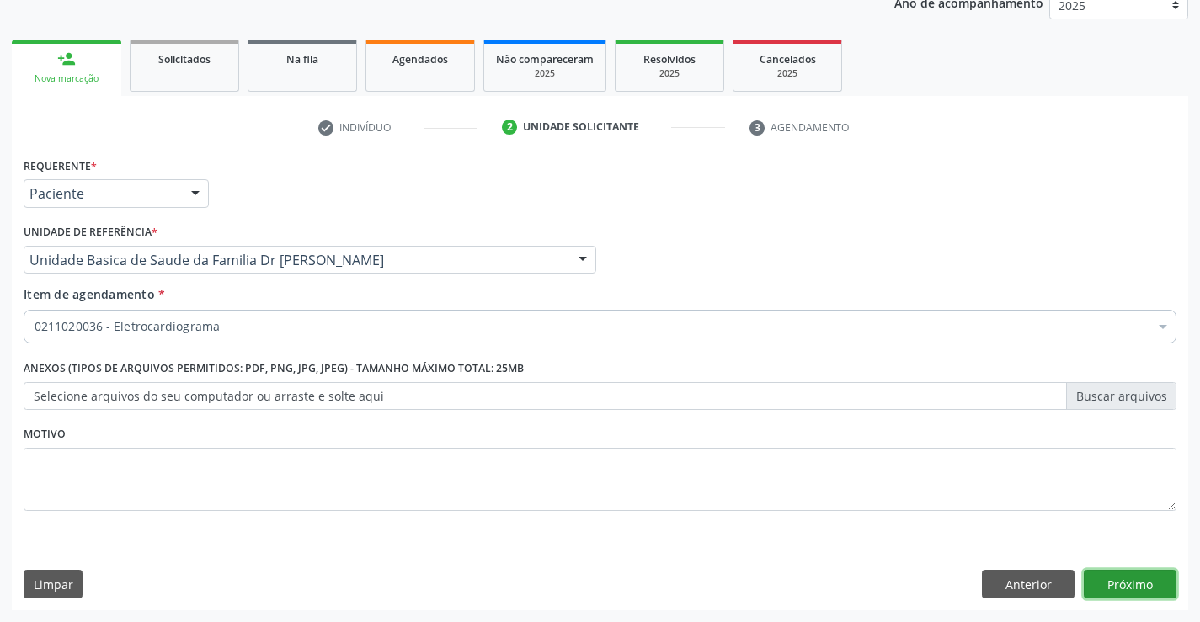
click at [1134, 583] on button "Próximo" at bounding box center [1130, 584] width 93 height 29
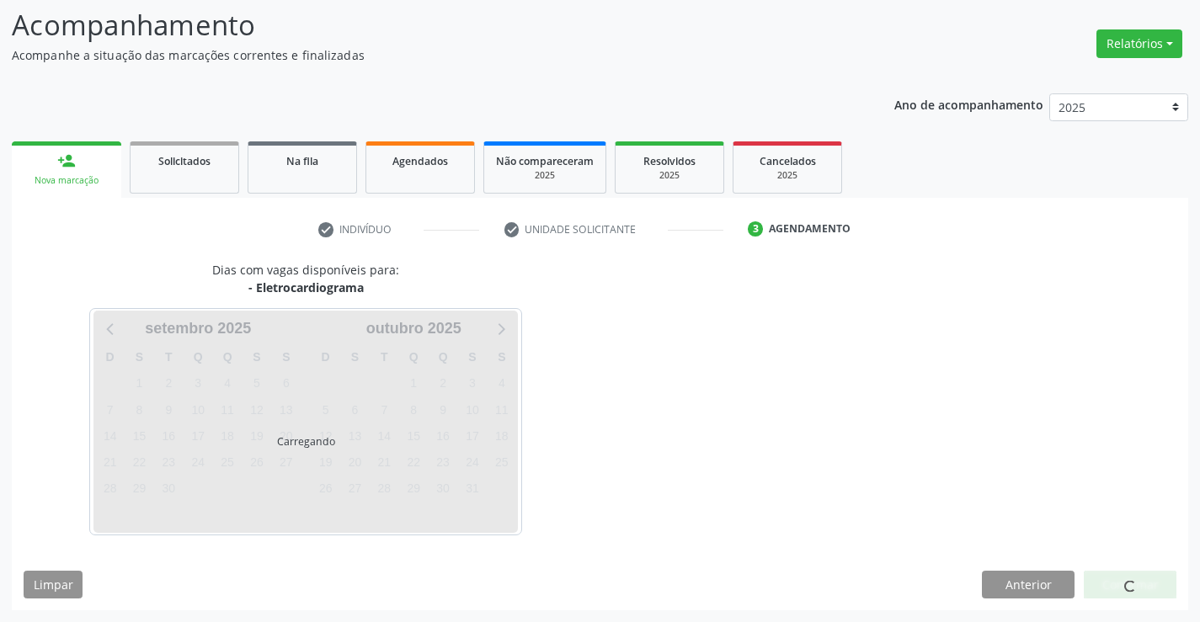
scroll to position [160, 0]
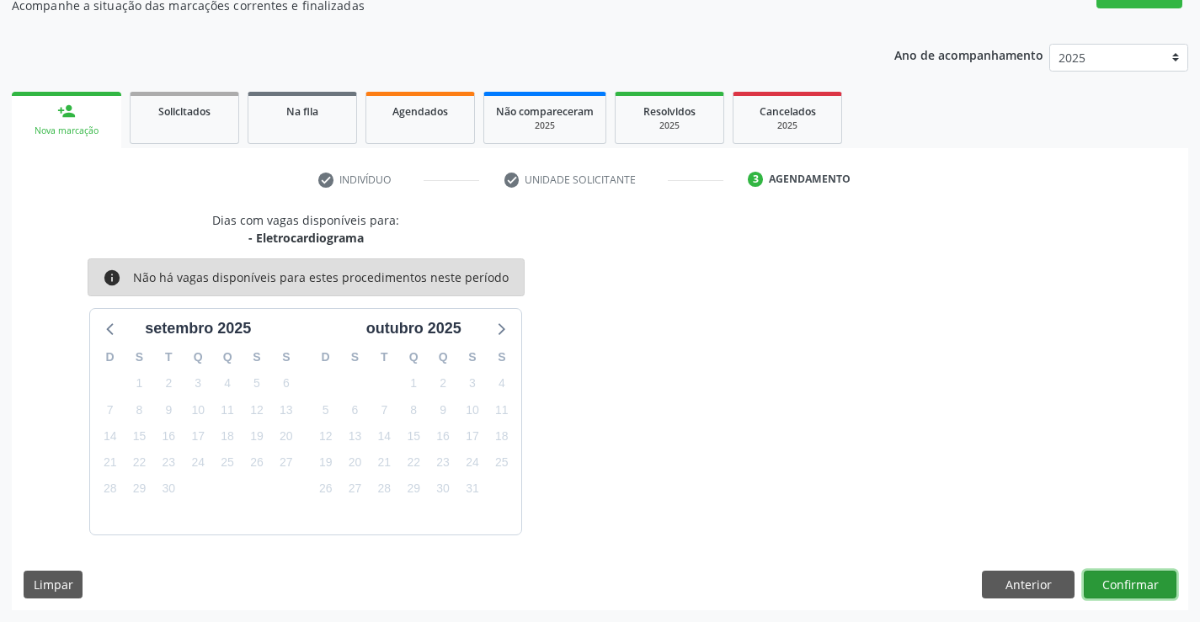
click at [1134, 583] on button "Confirmar" at bounding box center [1130, 585] width 93 height 29
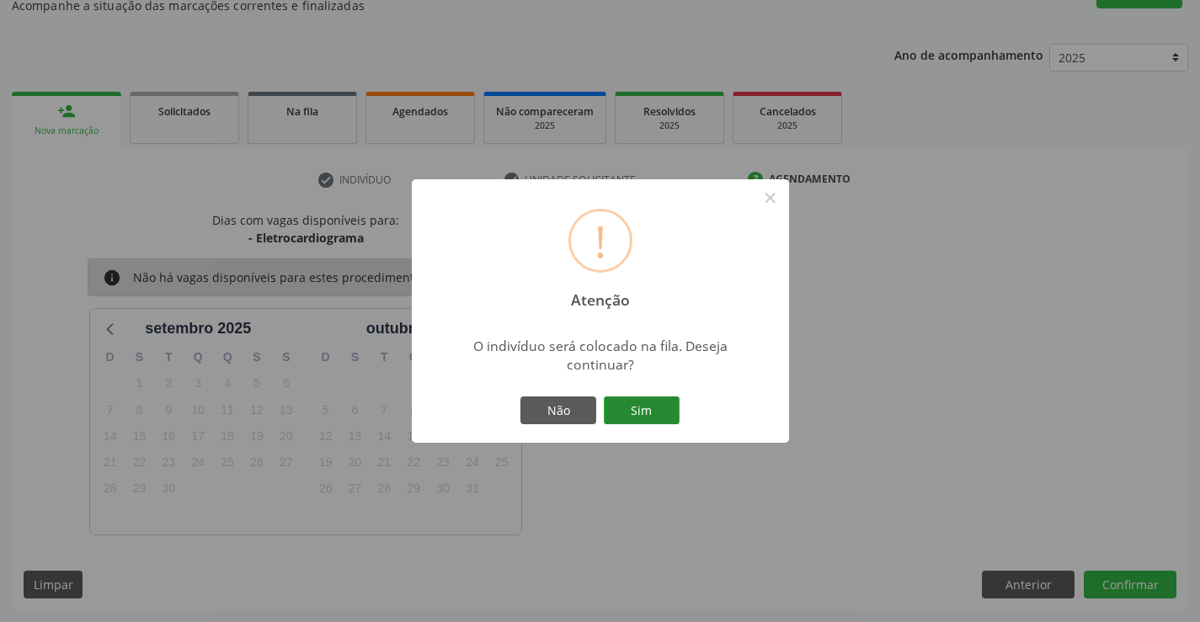
click at [650, 408] on button "Sim" at bounding box center [642, 411] width 76 height 29
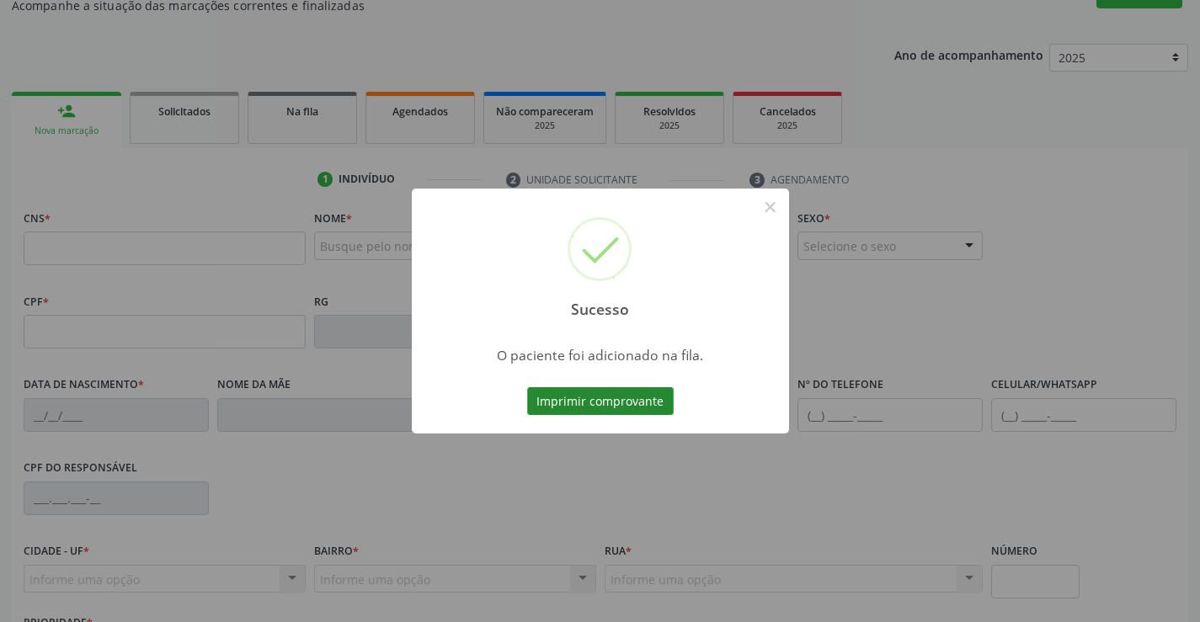
click at [637, 396] on button "Imprimir comprovante" at bounding box center [600, 401] width 147 height 29
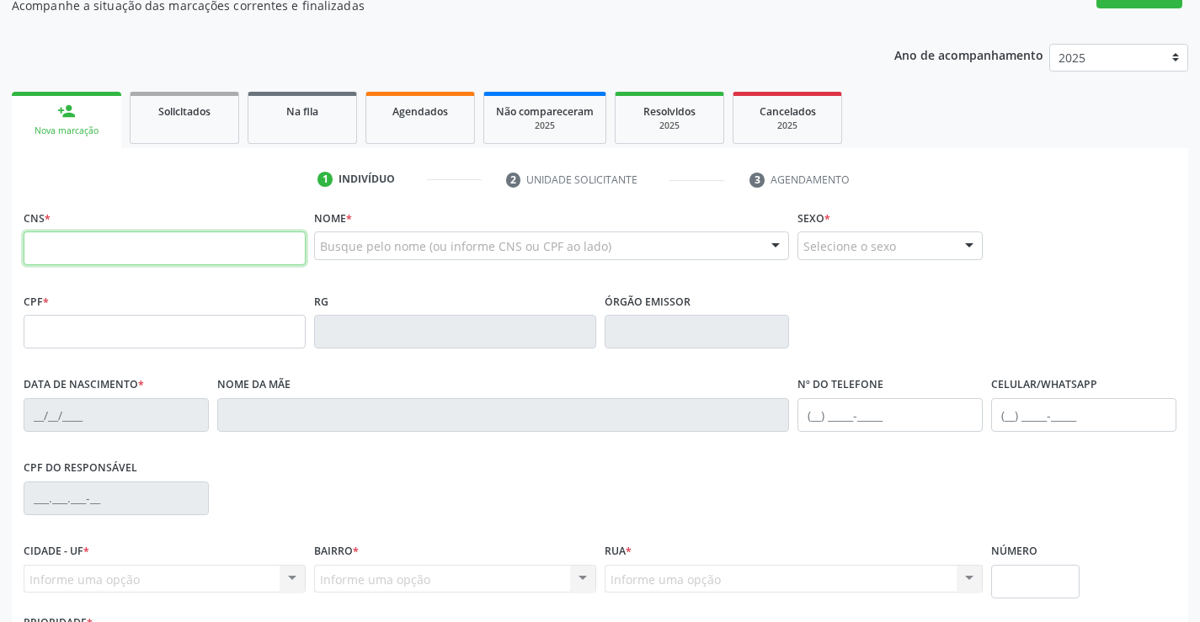
click at [99, 244] on input "text" at bounding box center [165, 249] width 282 height 34
click at [150, 252] on input "text" at bounding box center [165, 249] width 282 height 34
type input "706 1050 2059 2660"
type input "13/08/2018"
type input "S/N"
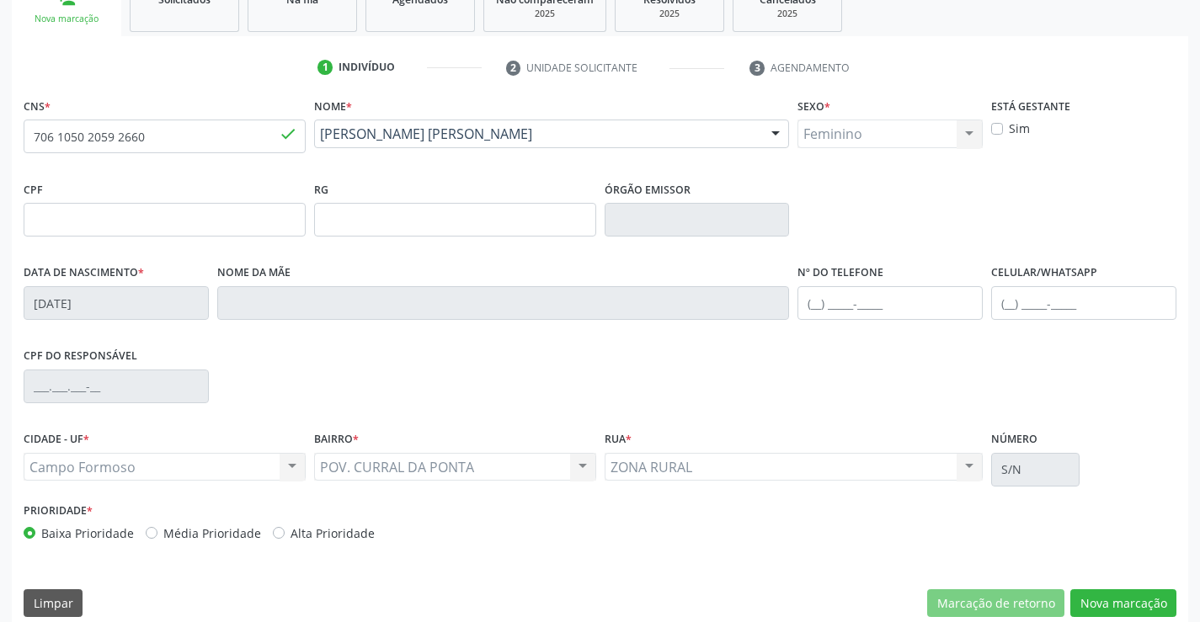
scroll to position [290, 0]
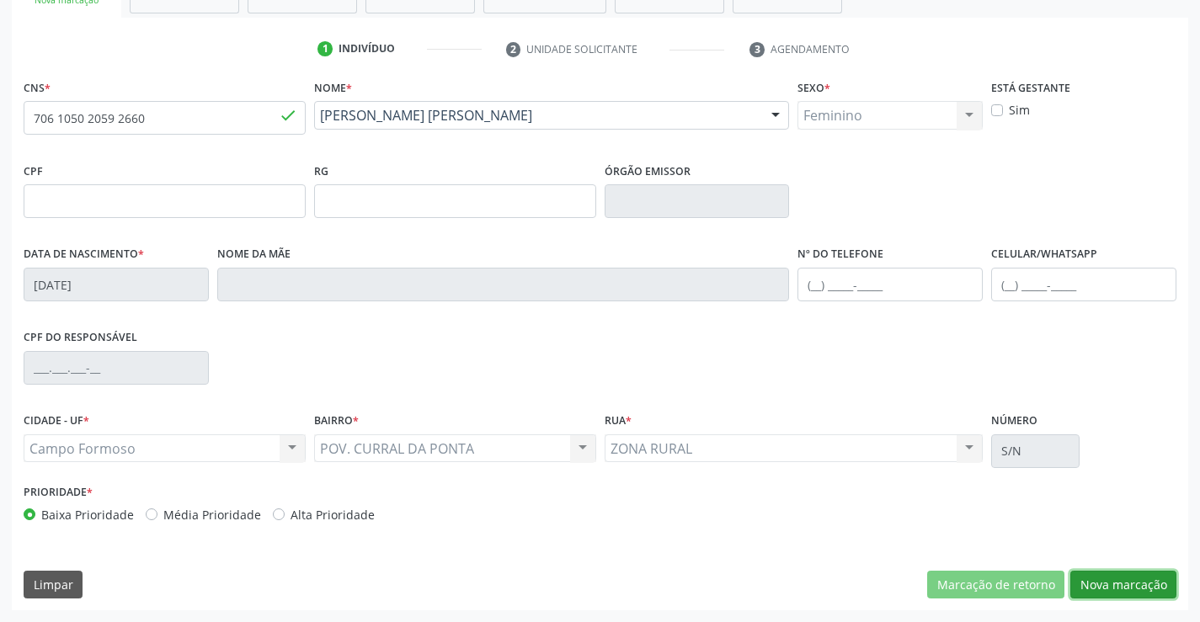
click at [1131, 584] on button "Nova marcação" at bounding box center [1123, 585] width 106 height 29
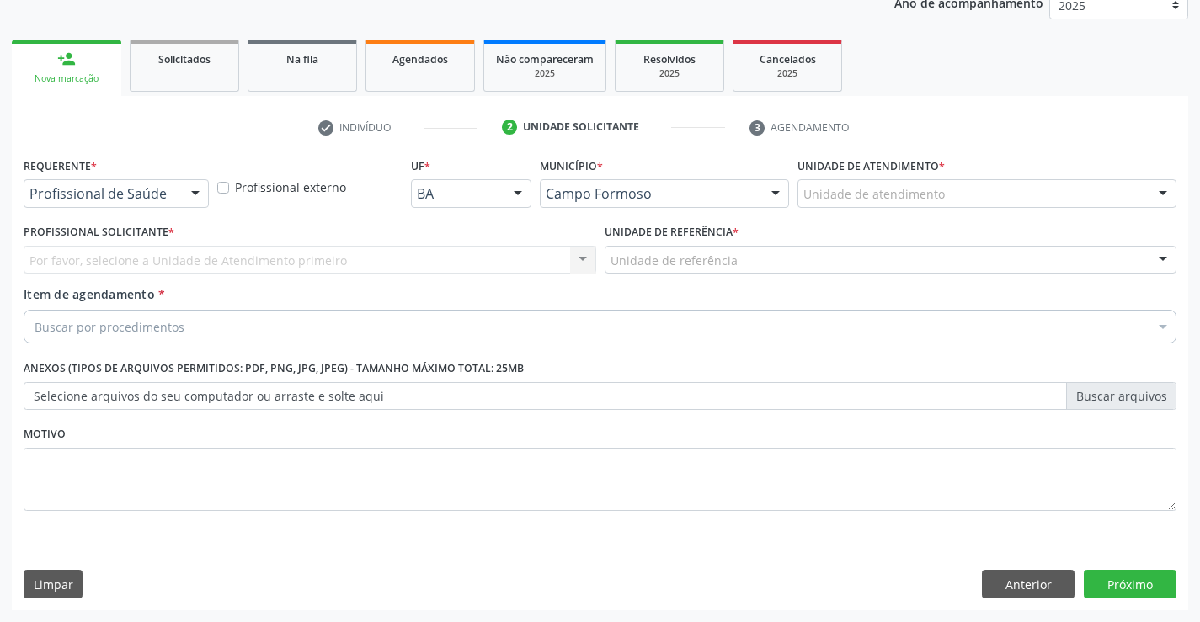
scroll to position [212, 0]
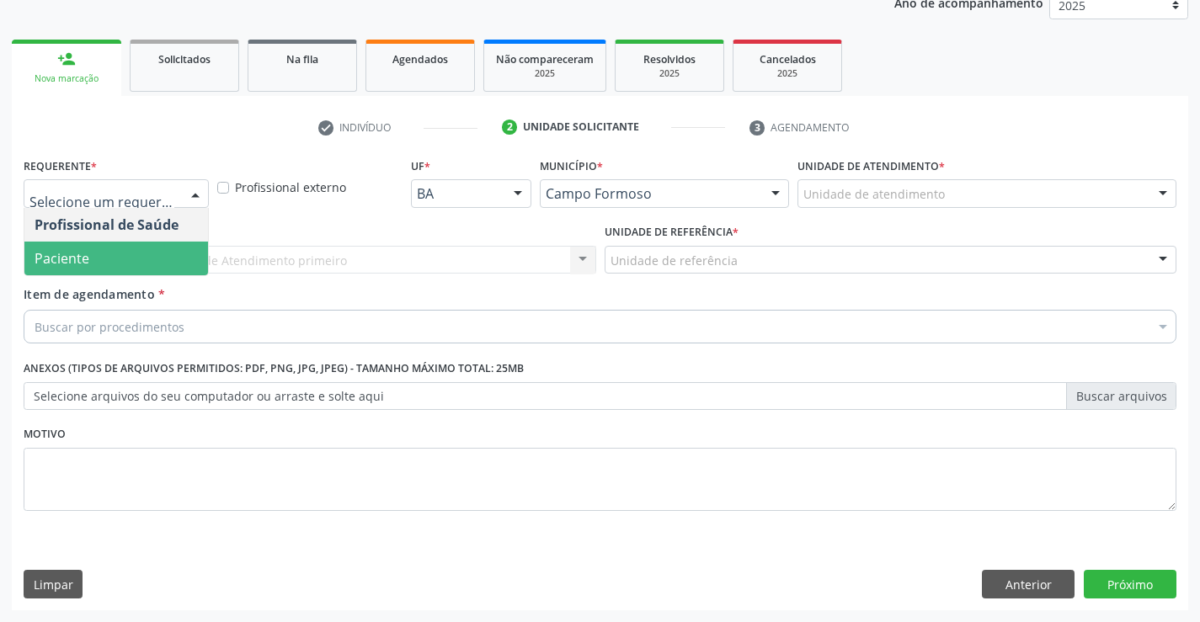
click at [97, 256] on span "Paciente" at bounding box center [116, 259] width 184 height 34
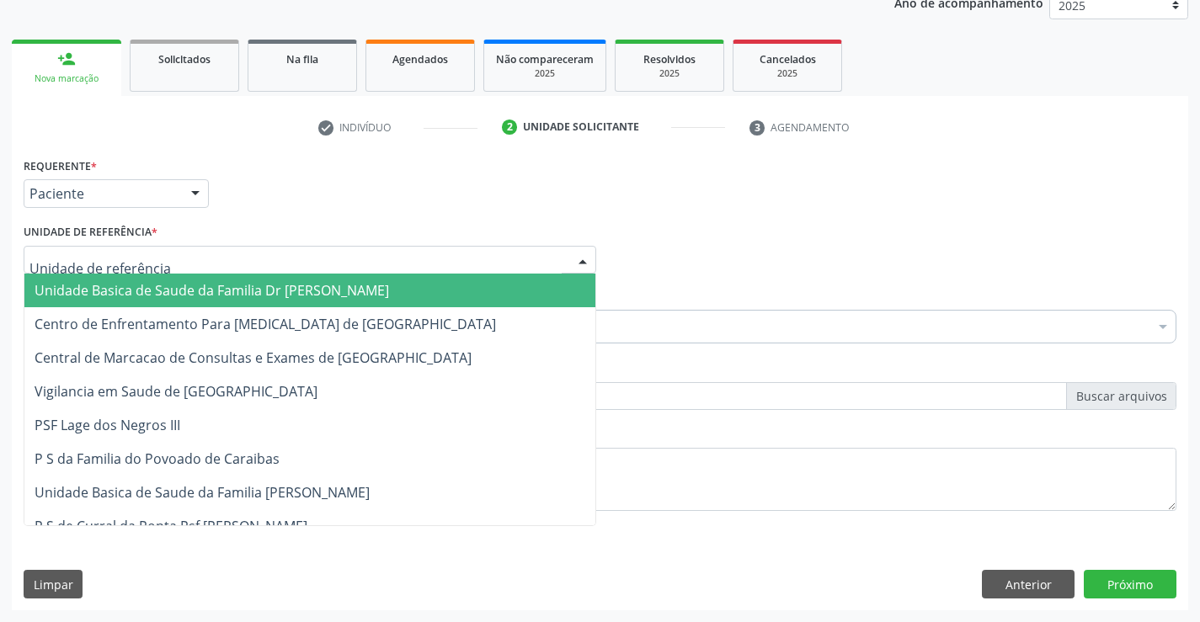
click at [203, 293] on span "Unidade Basica de Saude da Familia Dr [PERSON_NAME]" at bounding box center [212, 290] width 354 height 19
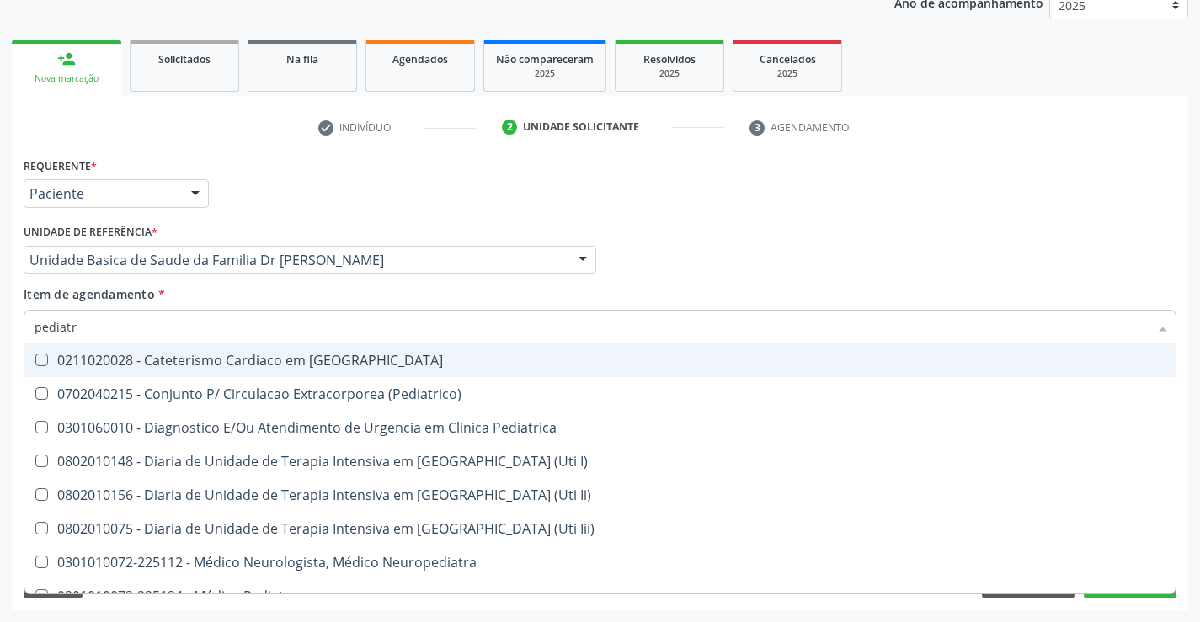
type input "pediatra"
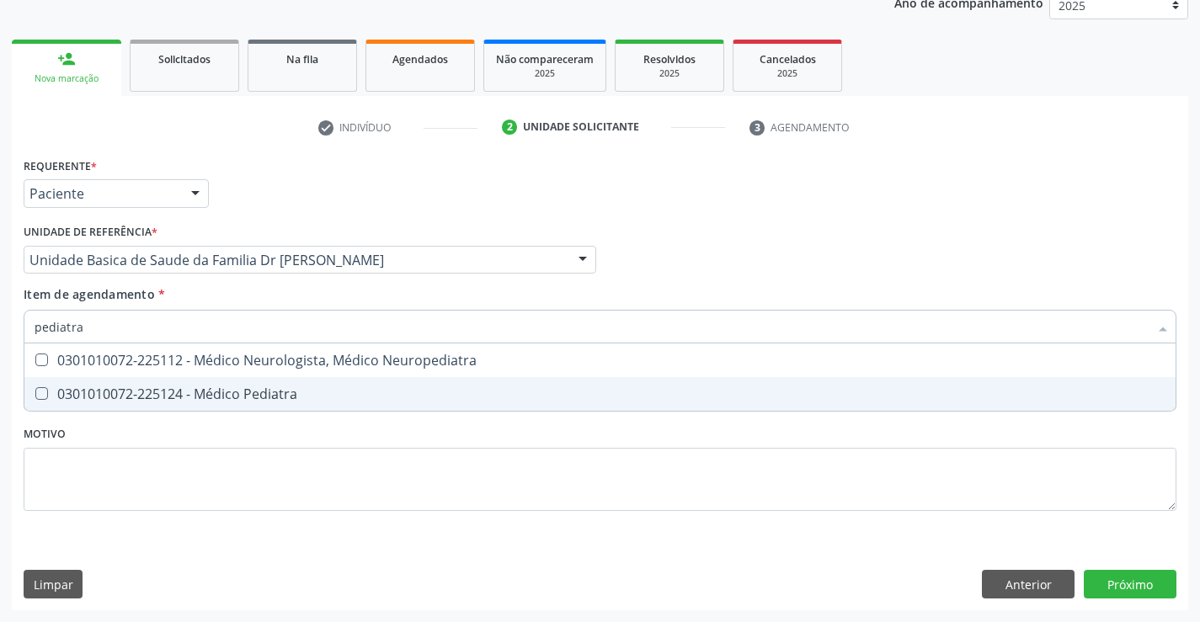
click at [300, 393] on div "0301010072-225124 - Médico Pediatra" at bounding box center [600, 393] width 1131 height 13
checkbox Pediatra "true"
click at [1123, 587] on div "Requerente * Paciente Profissional de Saúde Paciente Nenhum resultado encontrad…" at bounding box center [600, 381] width 1176 height 457
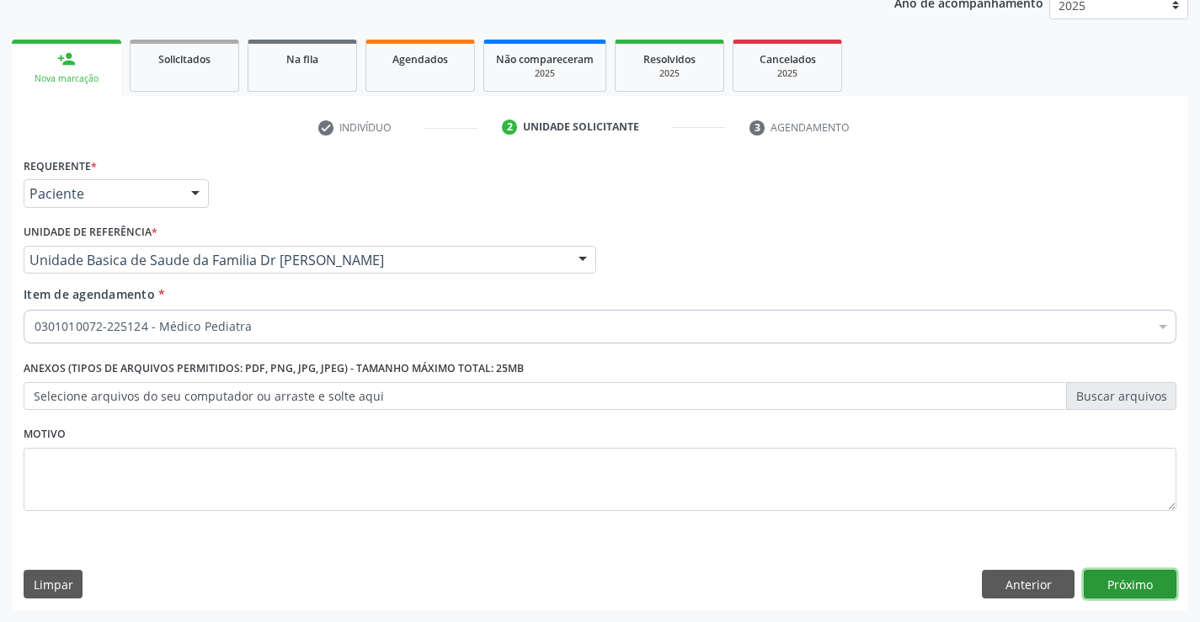
click at [1123, 587] on button "Próximo" at bounding box center [1130, 584] width 93 height 29
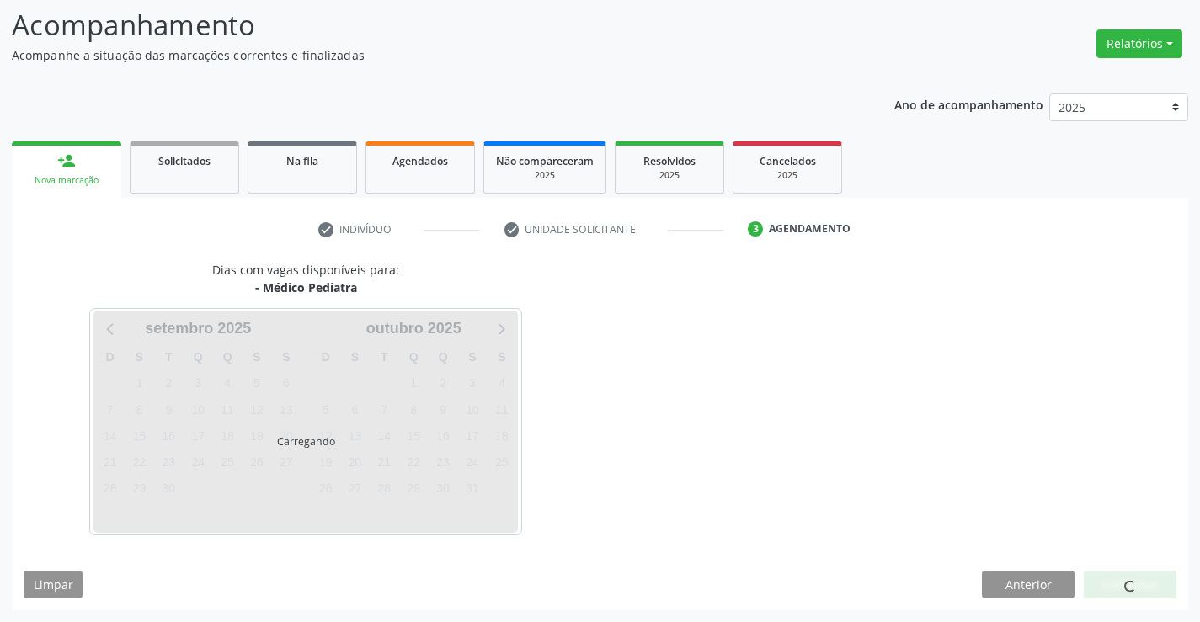
scroll to position [110, 0]
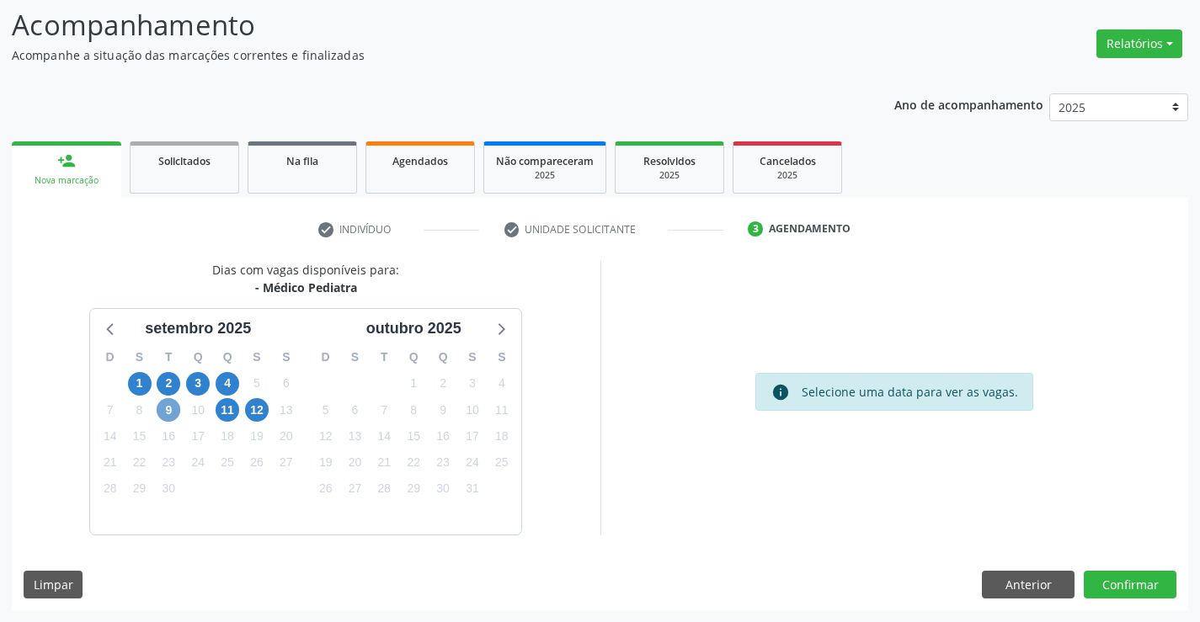
click at [165, 401] on span "9" at bounding box center [169, 410] width 24 height 24
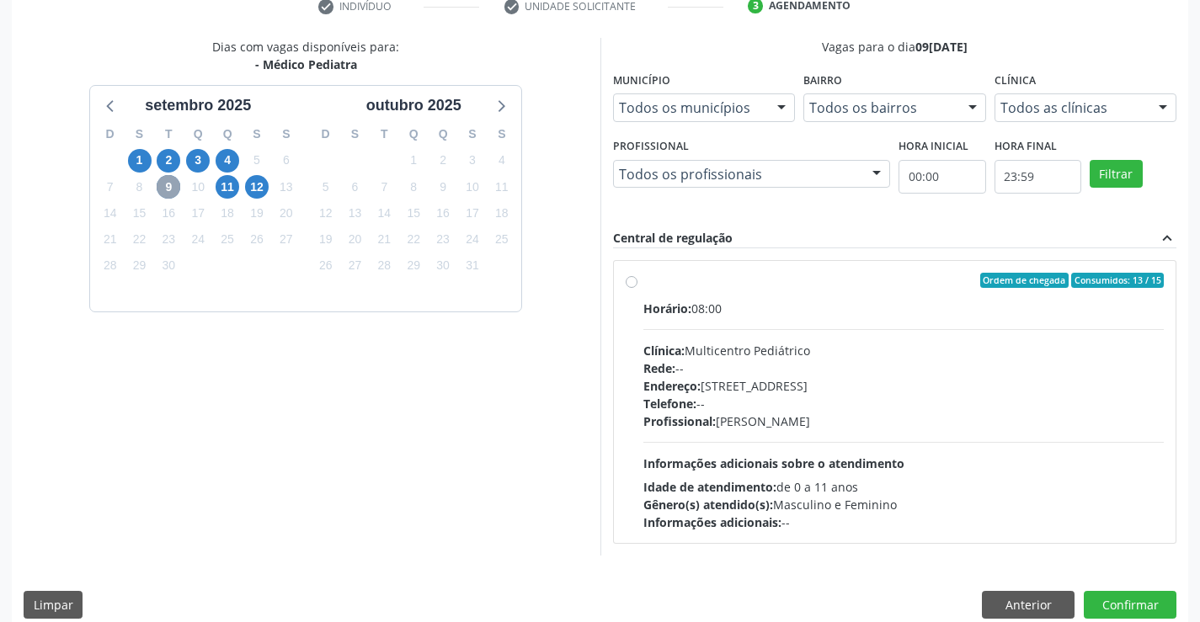
scroll to position [354, 0]
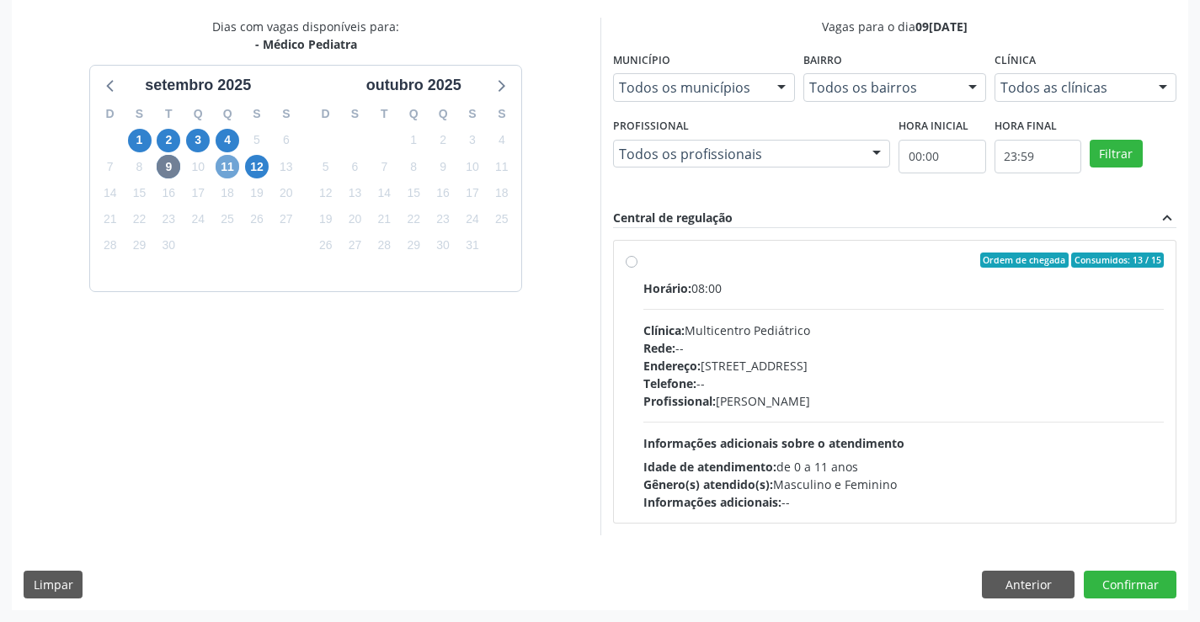
click at [225, 164] on span "11" at bounding box center [228, 167] width 24 height 24
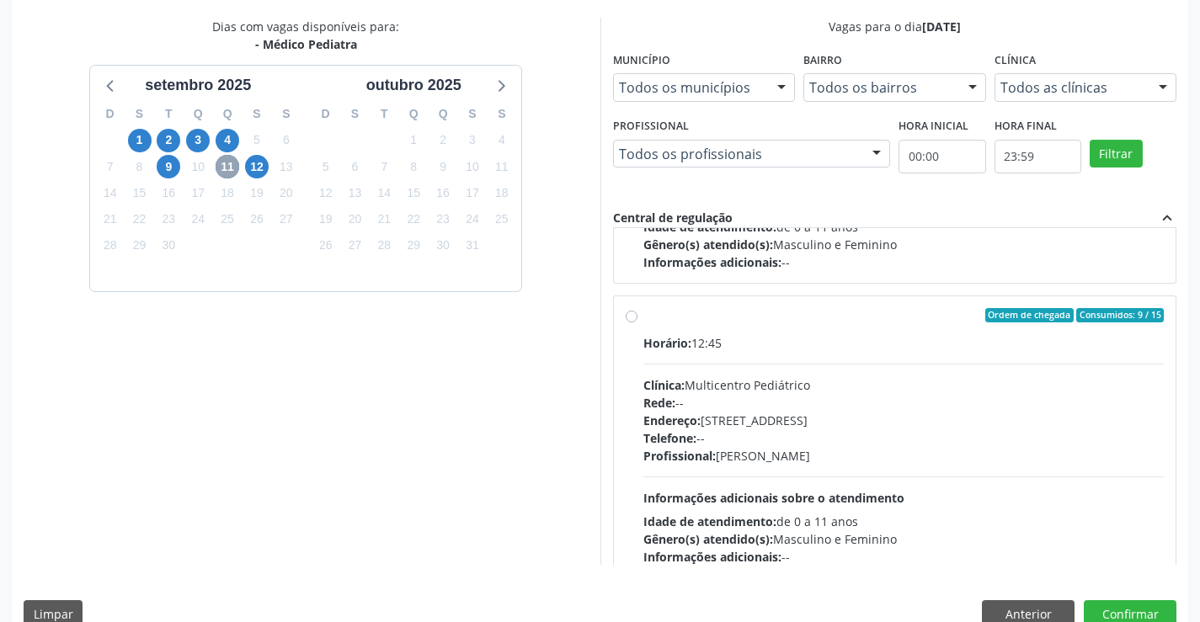
scroll to position [265, 0]
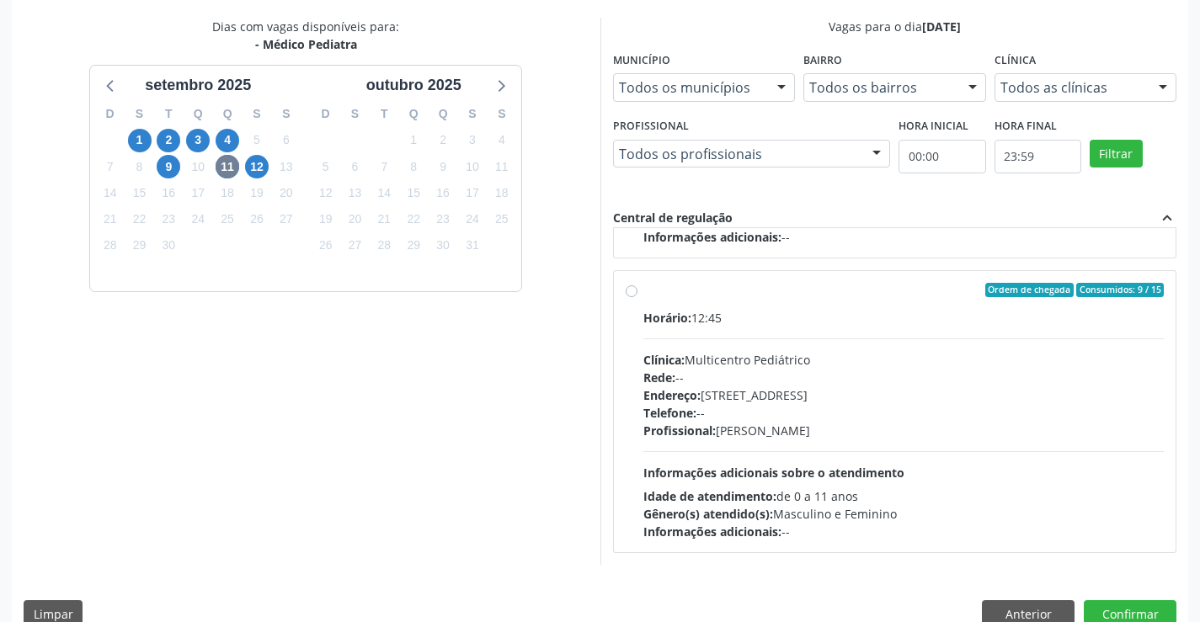
click at [723, 296] on div "Ordem de chegada Consumidos: 9 / 15" at bounding box center [903, 290] width 521 height 15
click at [637, 296] on input "Ordem de chegada Consumidos: 9 / 15 Horário: 12:45 Clínica: Multicentro Pediátr…" at bounding box center [632, 290] width 12 height 15
radio input "true"
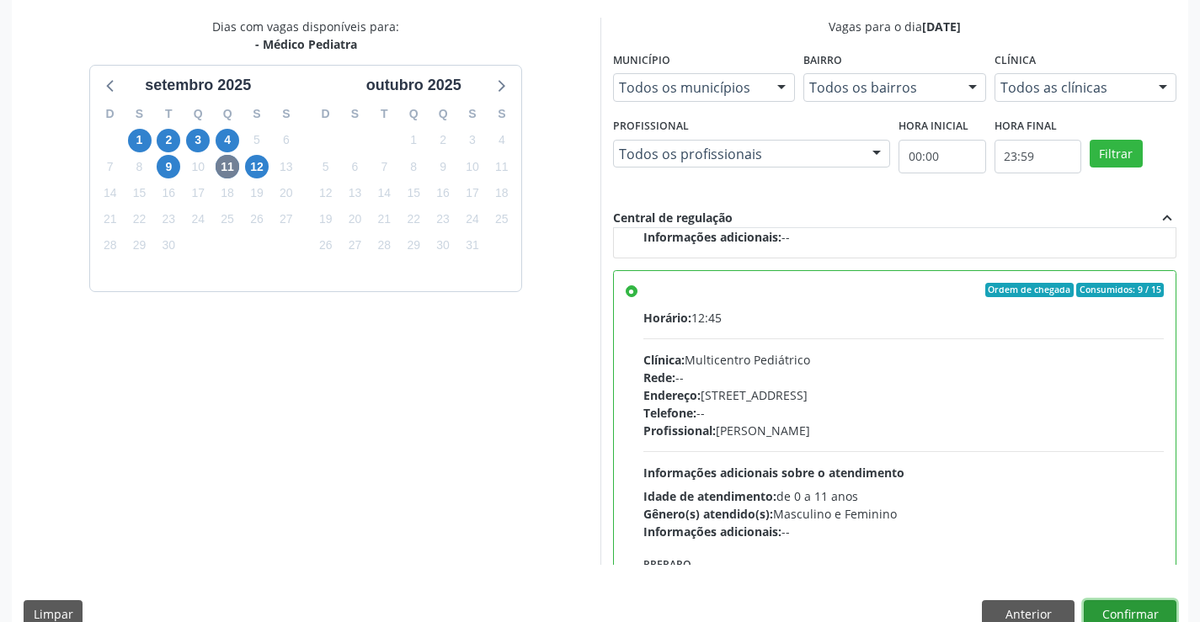
click at [1117, 610] on button "Confirmar" at bounding box center [1130, 614] width 93 height 29
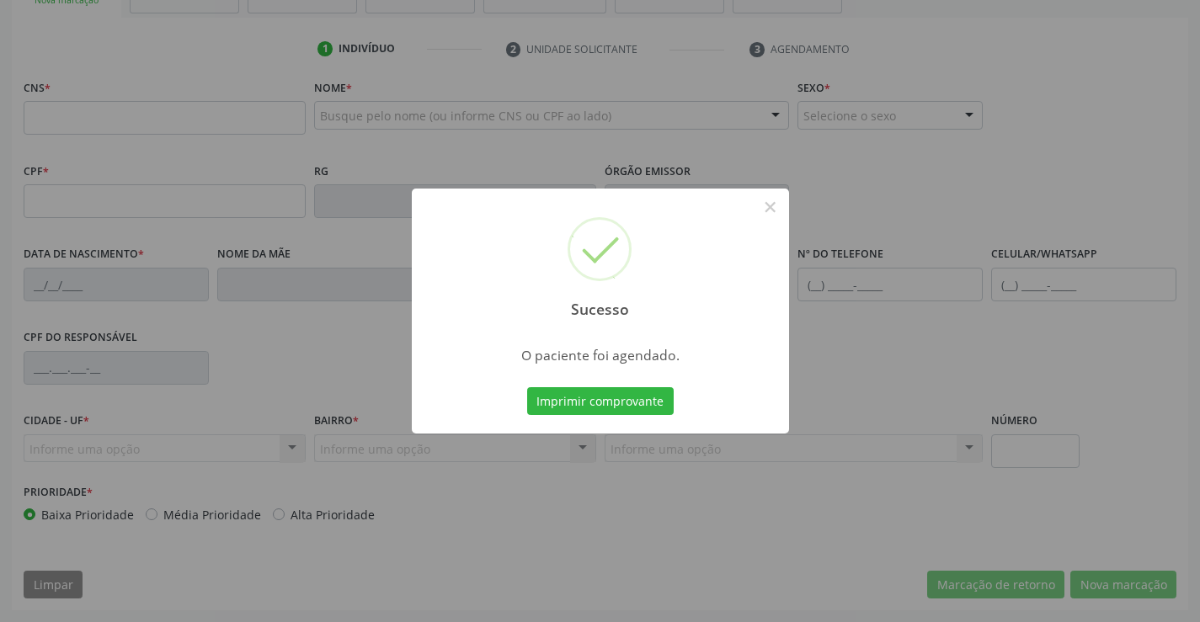
scroll to position [290, 0]
click at [589, 397] on button "Imprimir comprovante" at bounding box center [600, 401] width 147 height 29
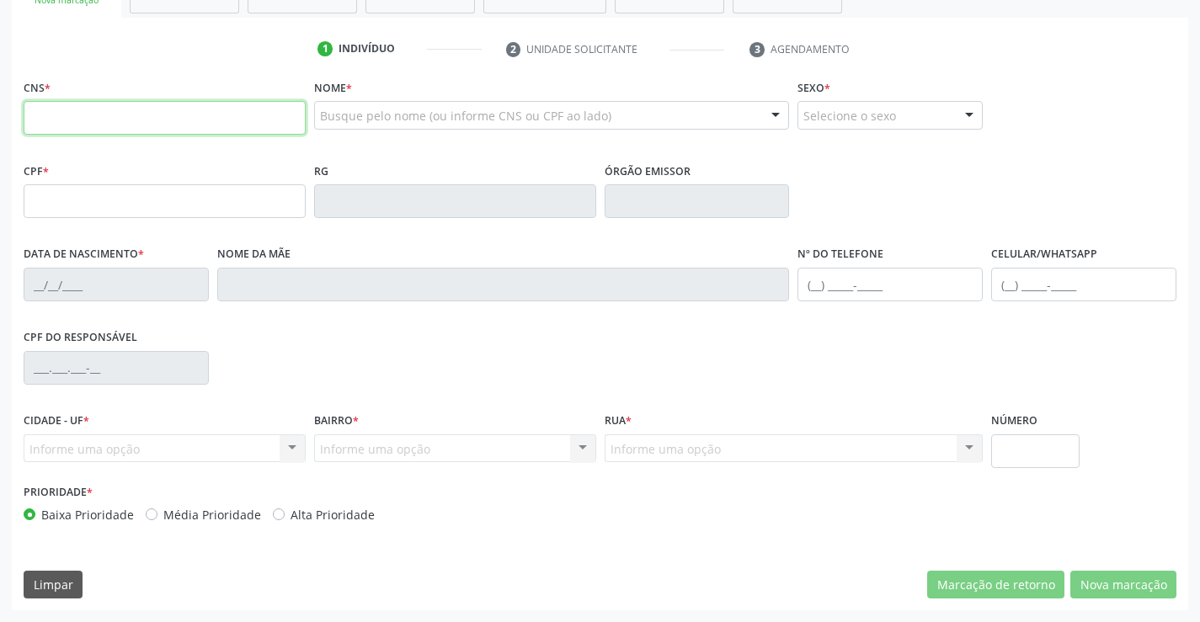
click at [101, 115] on input "text" at bounding box center [165, 118] width 282 height 34
type input "703 0038 0536 8878"
type input "16/03/2021"
type input "(74) 99109-5850"
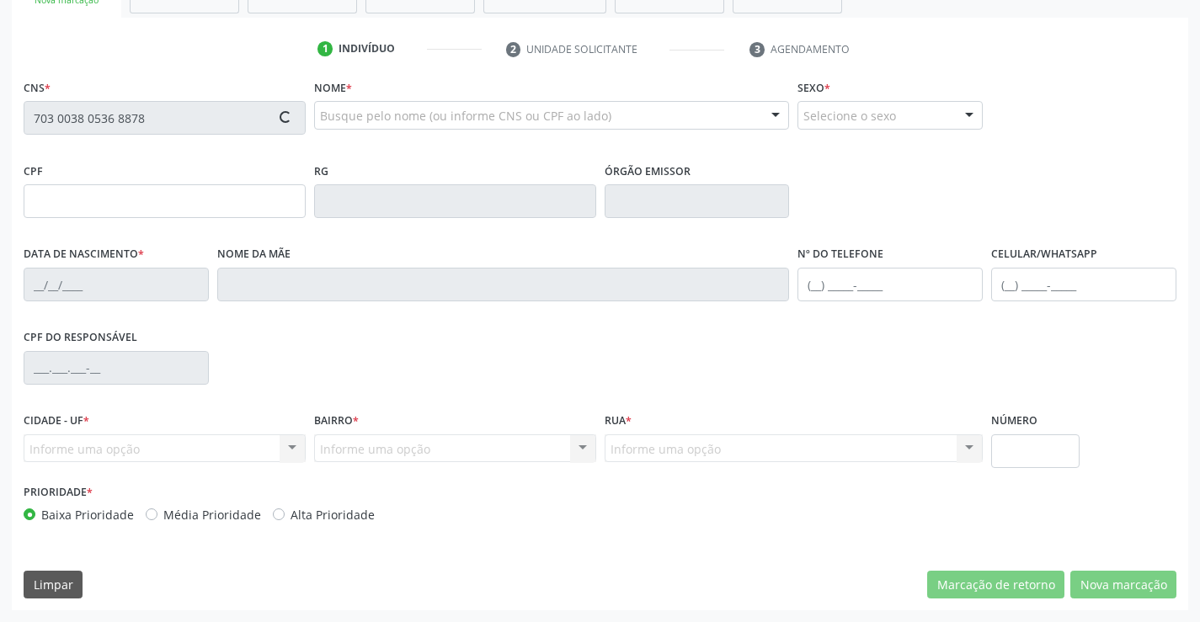
type input "S/N"
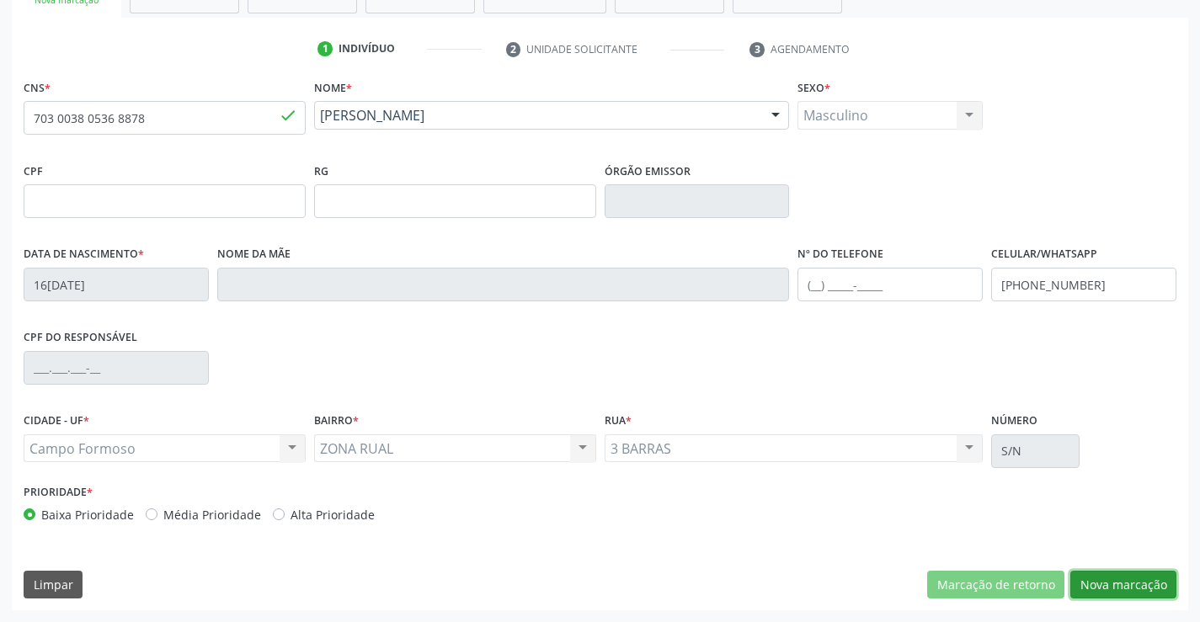
click at [1123, 586] on button "Nova marcação" at bounding box center [1123, 585] width 106 height 29
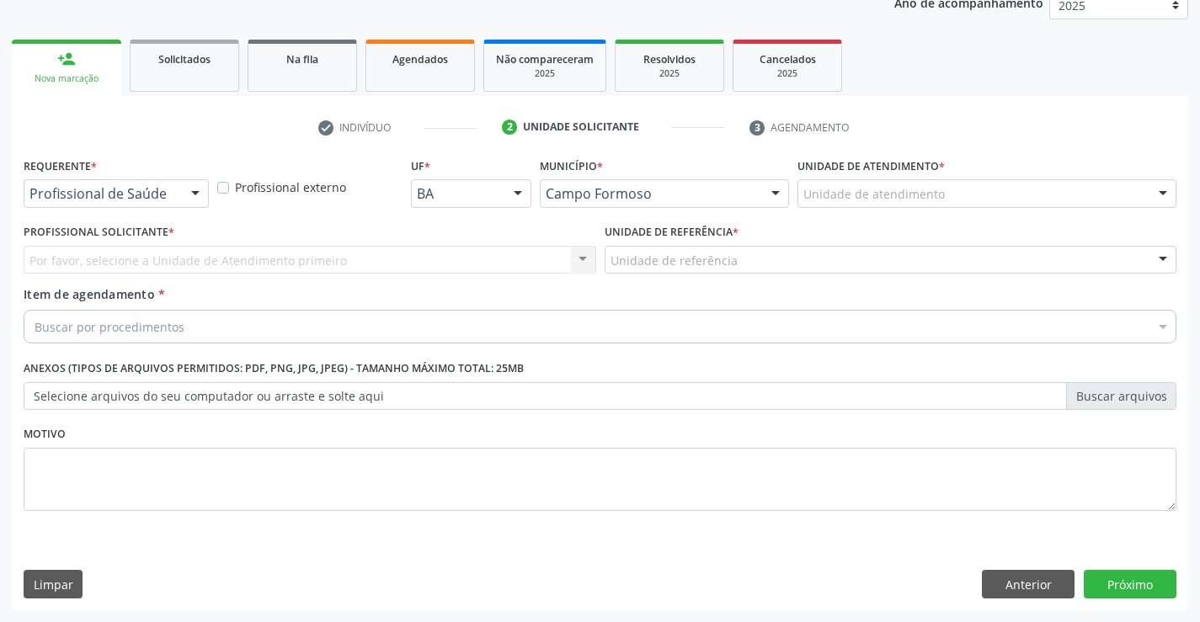
scroll to position [212, 0]
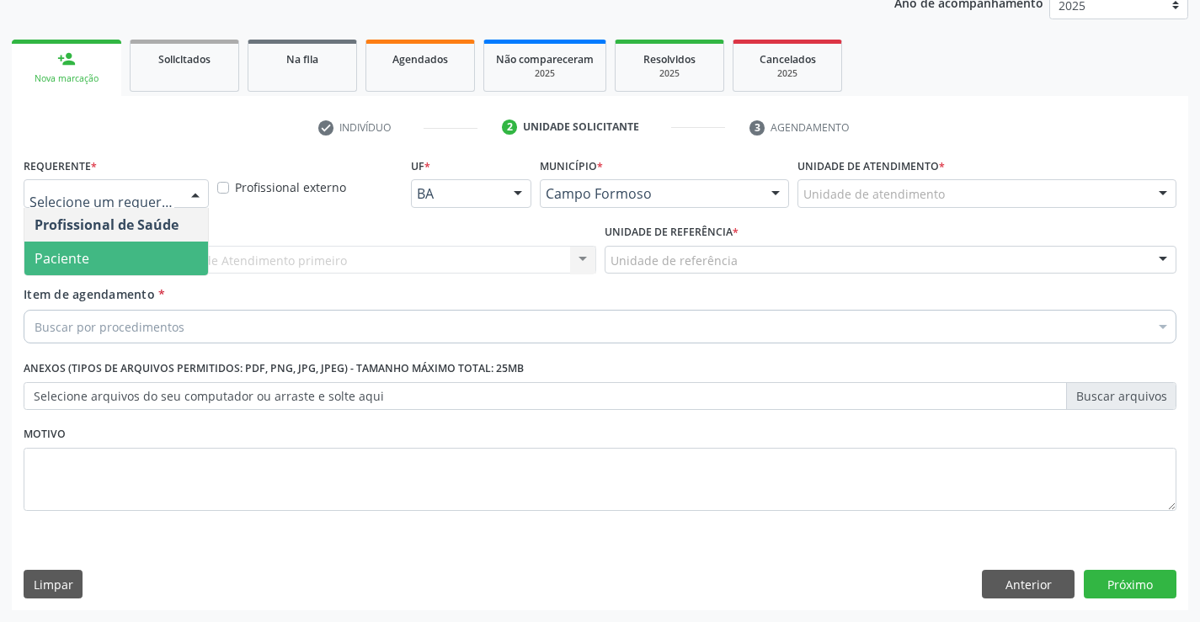
click at [77, 257] on span "Paciente" at bounding box center [62, 258] width 55 height 19
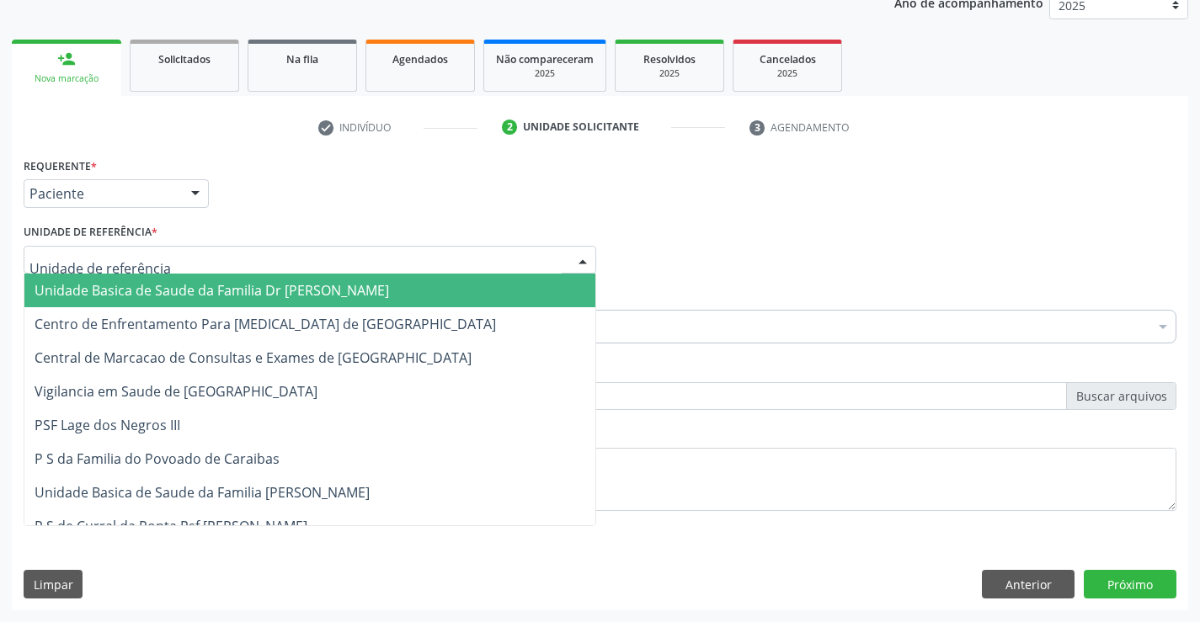
click at [248, 290] on span "Unidade Basica de Saude da Familia Dr [PERSON_NAME]" at bounding box center [212, 290] width 354 height 19
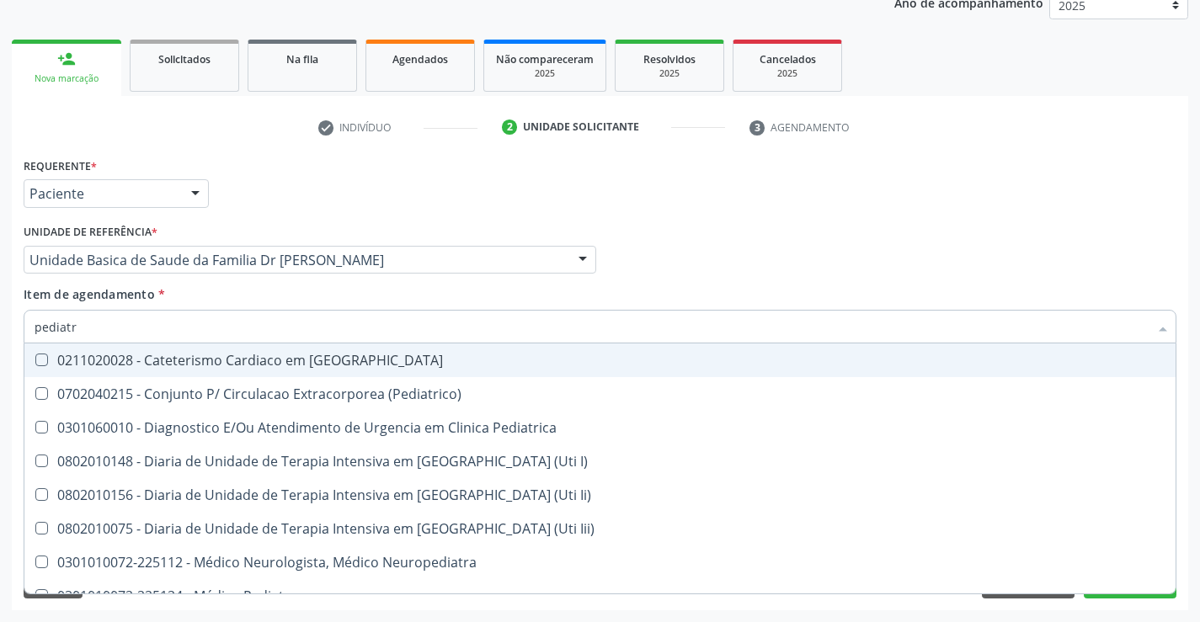
type input "pediatra"
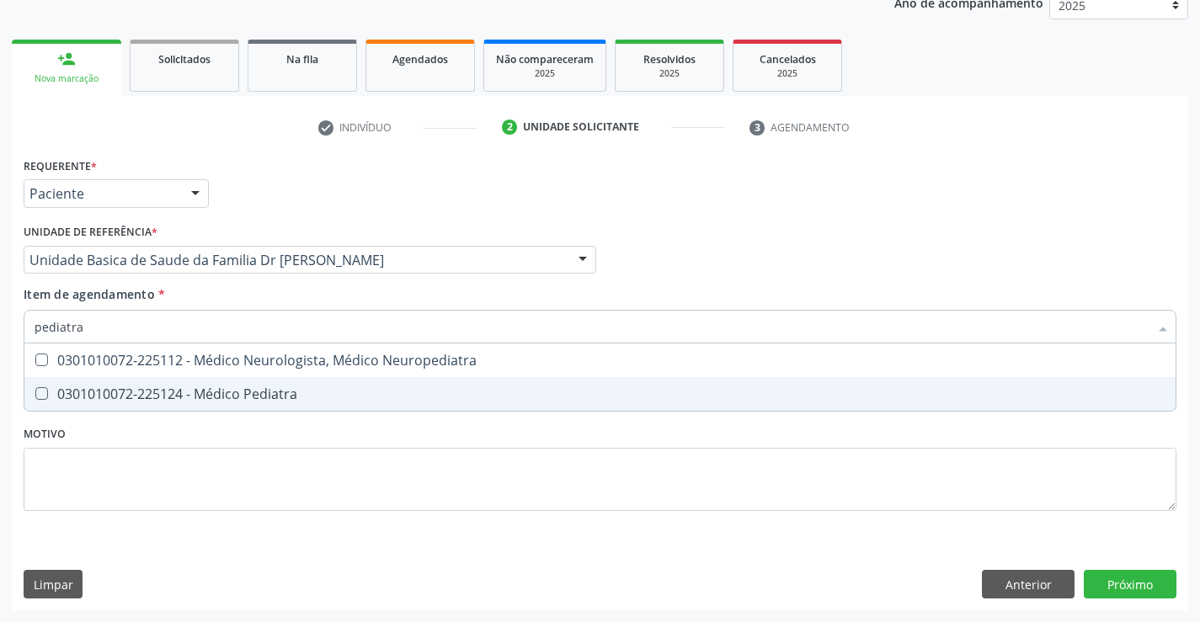
click at [248, 392] on div "0301010072-225124 - Médico Pediatra" at bounding box center [600, 393] width 1131 height 13
click at [1122, 581] on div "Requerente * Paciente Profissional de Saúde Paciente Nenhum resultado encontrad…" at bounding box center [600, 381] width 1176 height 457
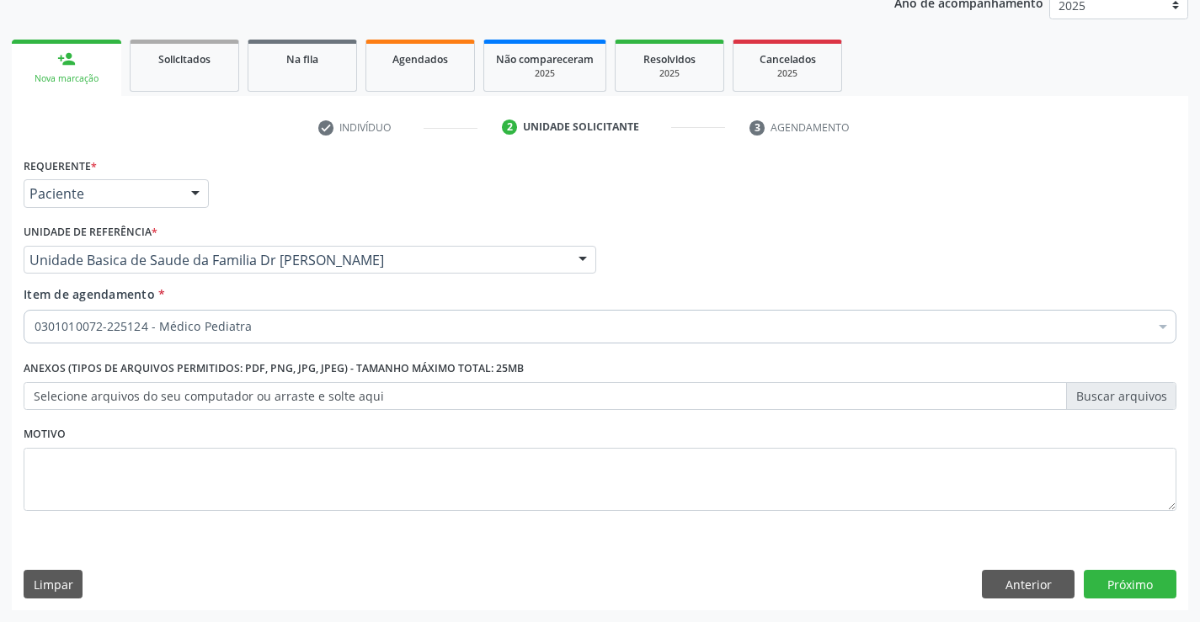
click at [1119, 567] on div "Requerente * Paciente Profissional de Saúde Paciente Nenhum resultado encontrad…" at bounding box center [600, 381] width 1176 height 457
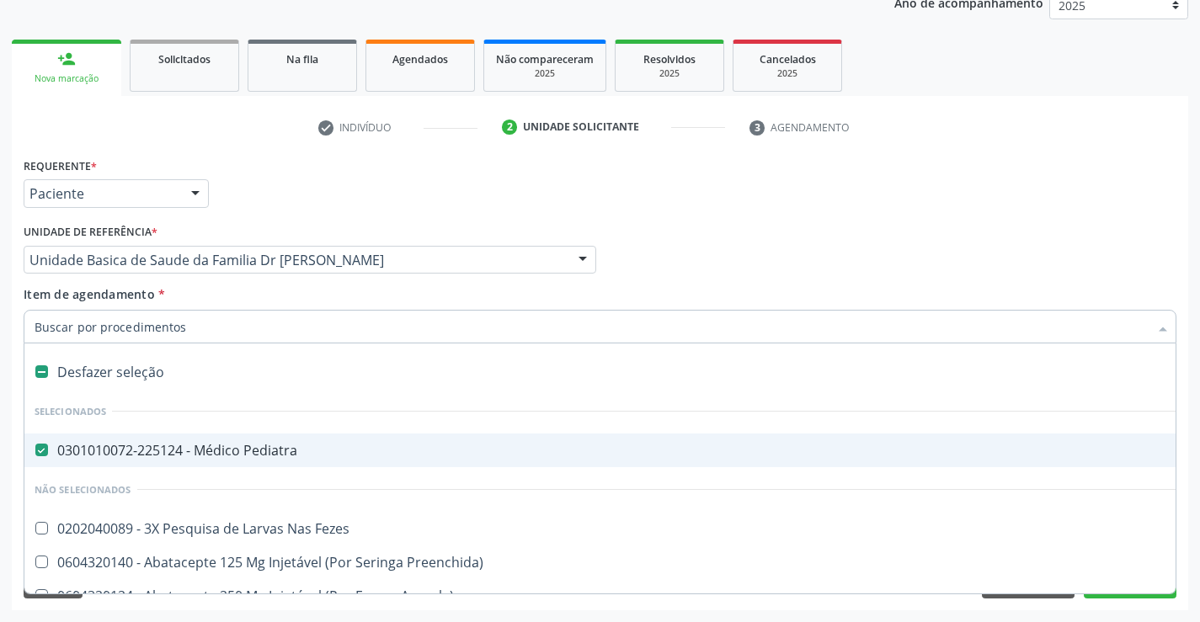
click at [127, 375] on div "Desfazer seleção" at bounding box center [689, 372] width 1331 height 34
click at [143, 444] on div "0301010072-225124 - Médico Pediatra" at bounding box center [690, 450] width 1311 height 13
checkbox Pediatra "true"
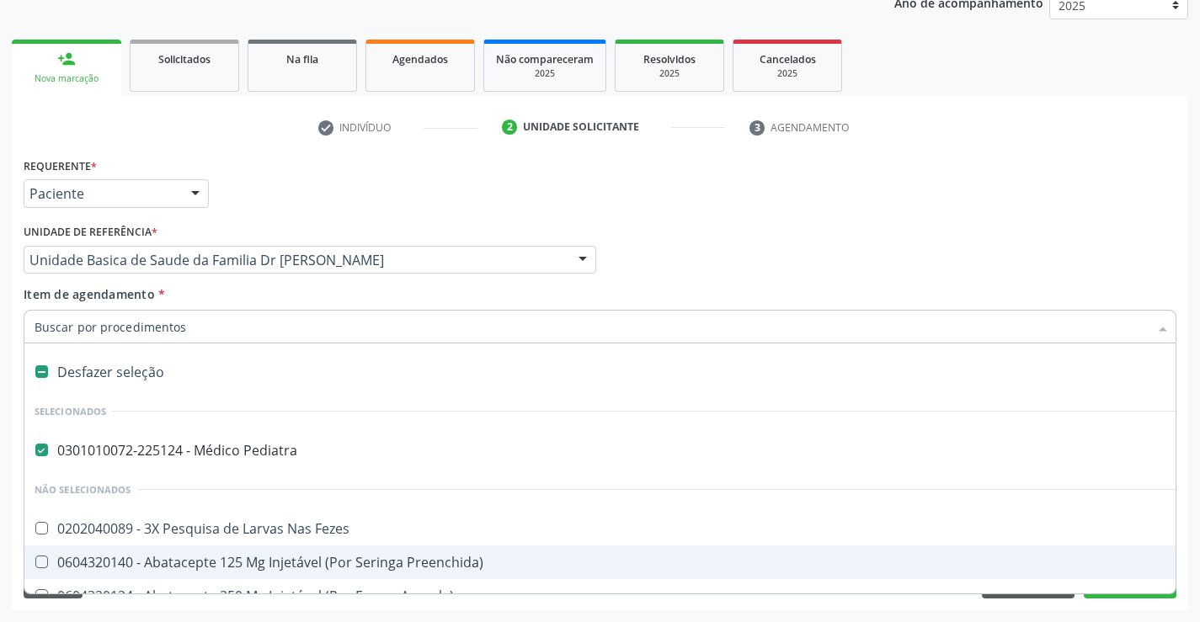
click at [1195, 498] on div "Acompanhamento Acompanhe a situação das marcações correntes e finalizadas Relat…" at bounding box center [600, 251] width 1200 height 742
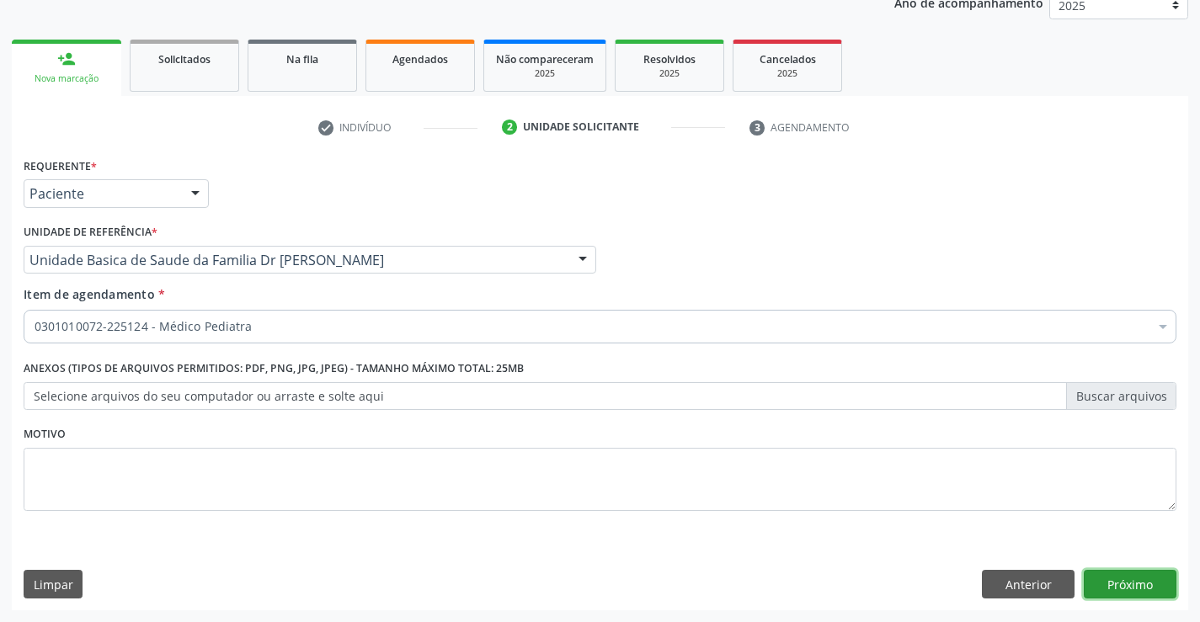
click at [1112, 571] on button "Próximo" at bounding box center [1130, 584] width 93 height 29
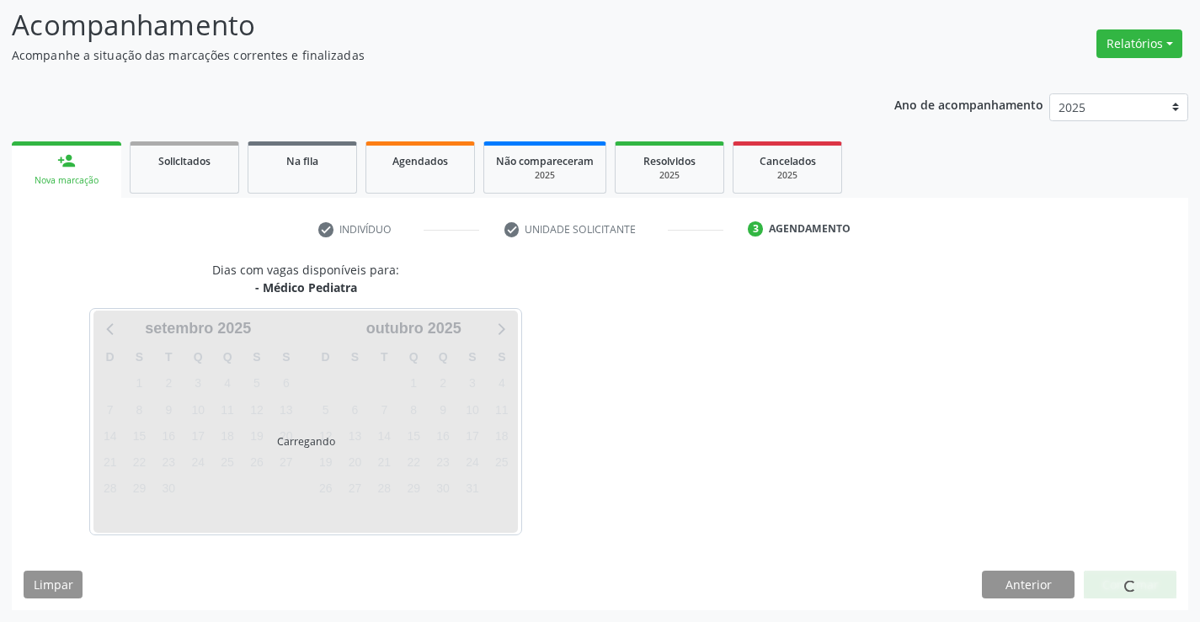
scroll to position [110, 0]
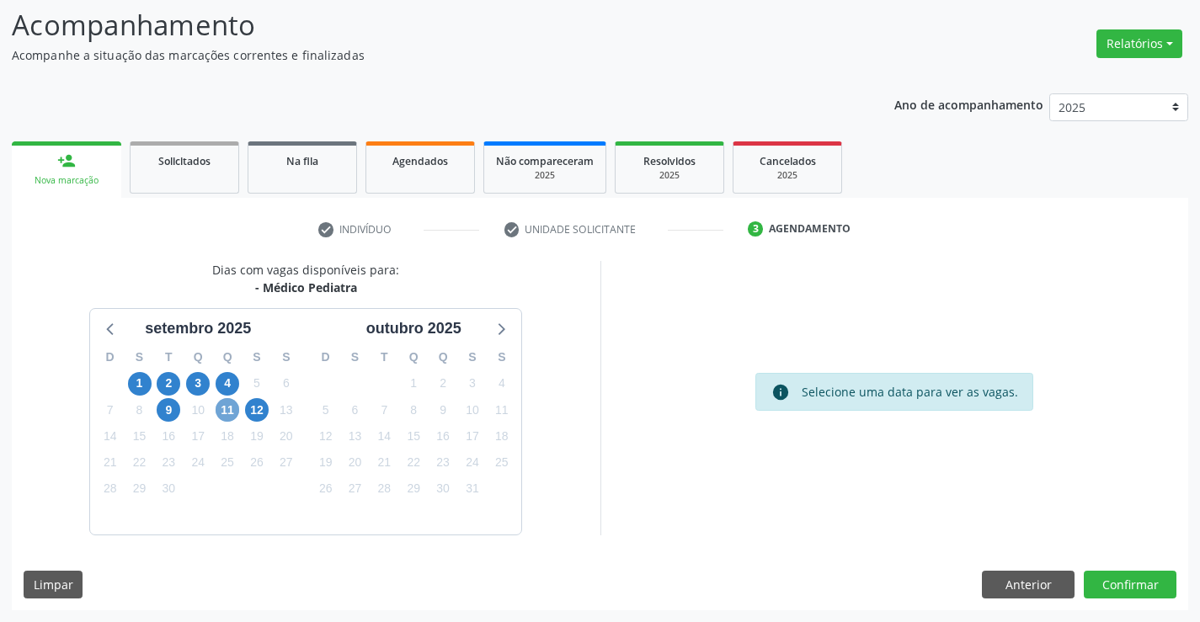
click at [223, 412] on span "11" at bounding box center [228, 410] width 24 height 24
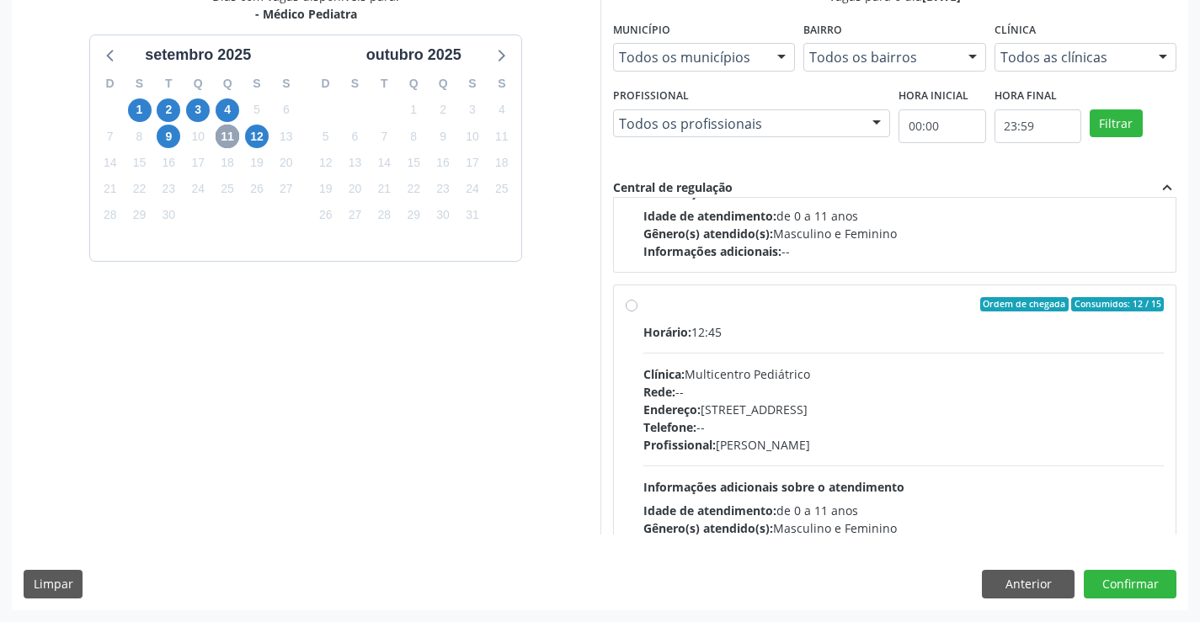
scroll to position [265, 0]
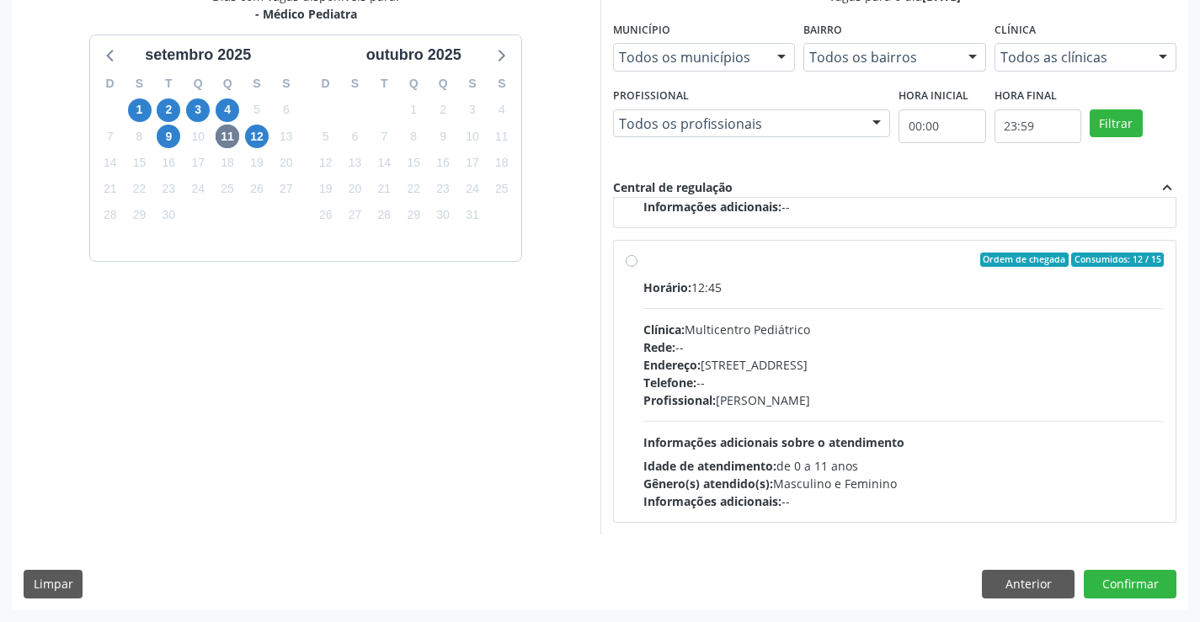
click at [807, 272] on label "Ordem de chegada Consumidos: 12 / 15 Horário: 12:45 Clínica: Multicentro Pediát…" at bounding box center [903, 382] width 521 height 258
click at [637, 268] on input "Ordem de chegada Consumidos: 12 / 15 Horário: 12:45 Clínica: Multicentro Pediát…" at bounding box center [632, 260] width 12 height 15
radio input "true"
click at [1125, 578] on button "Confirmar" at bounding box center [1130, 584] width 93 height 29
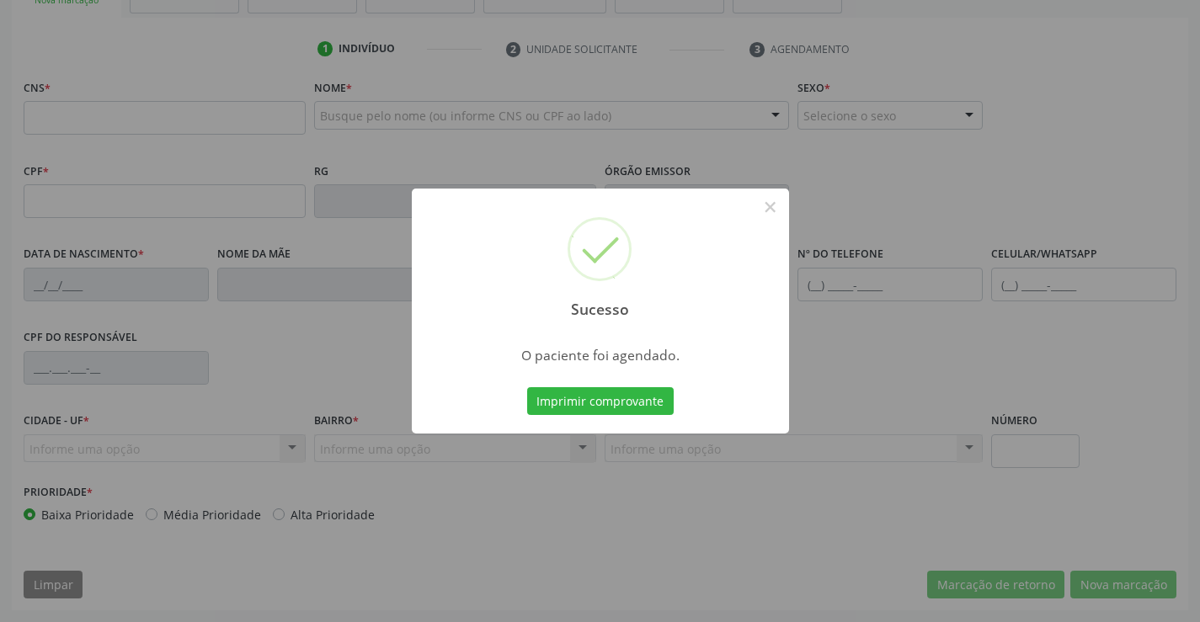
scroll to position [290, 0]
click at [573, 395] on button "Imprimir comprovante" at bounding box center [600, 401] width 147 height 29
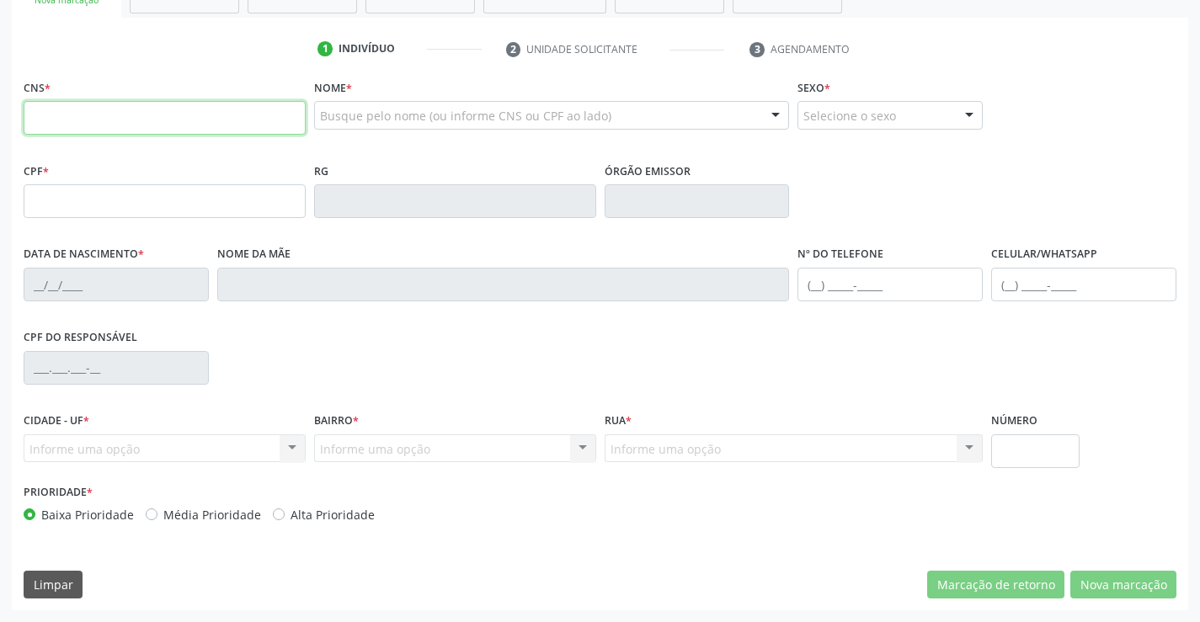
click at [83, 117] on input "text" at bounding box center [165, 118] width 282 height 34
click at [207, 113] on input "text" at bounding box center [165, 118] width 282 height 34
type input "700 2094 1215 6025"
type input "645.586.063-20"
type input "8377703"
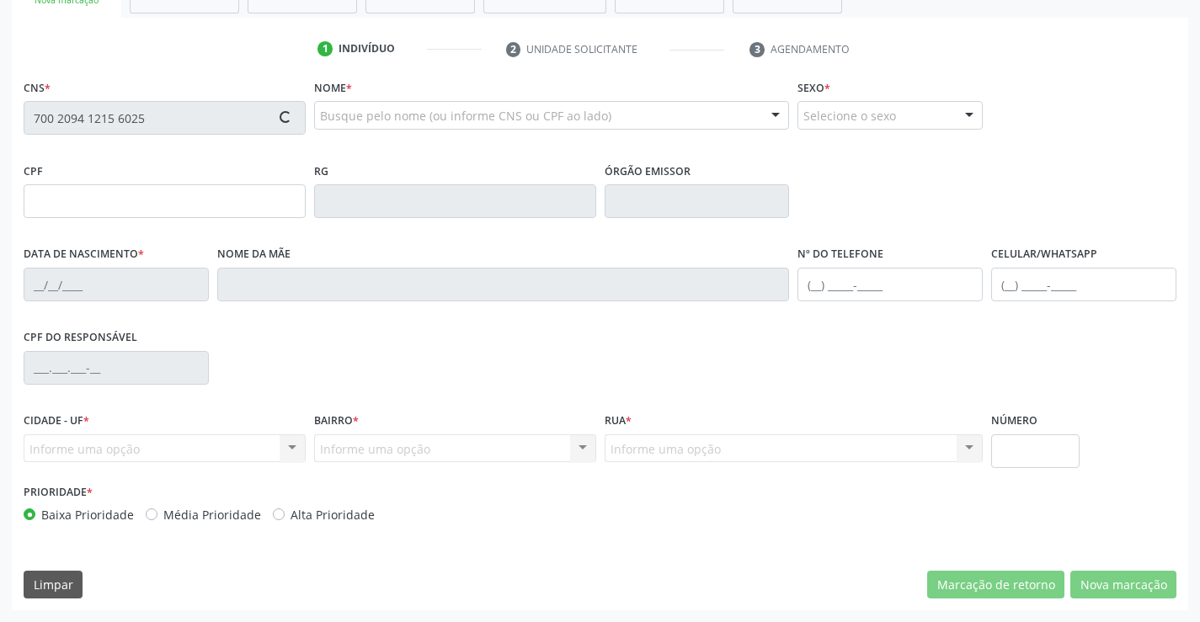
type input "06/01/1976"
type input "(87) 99612-9794"
type input "240"
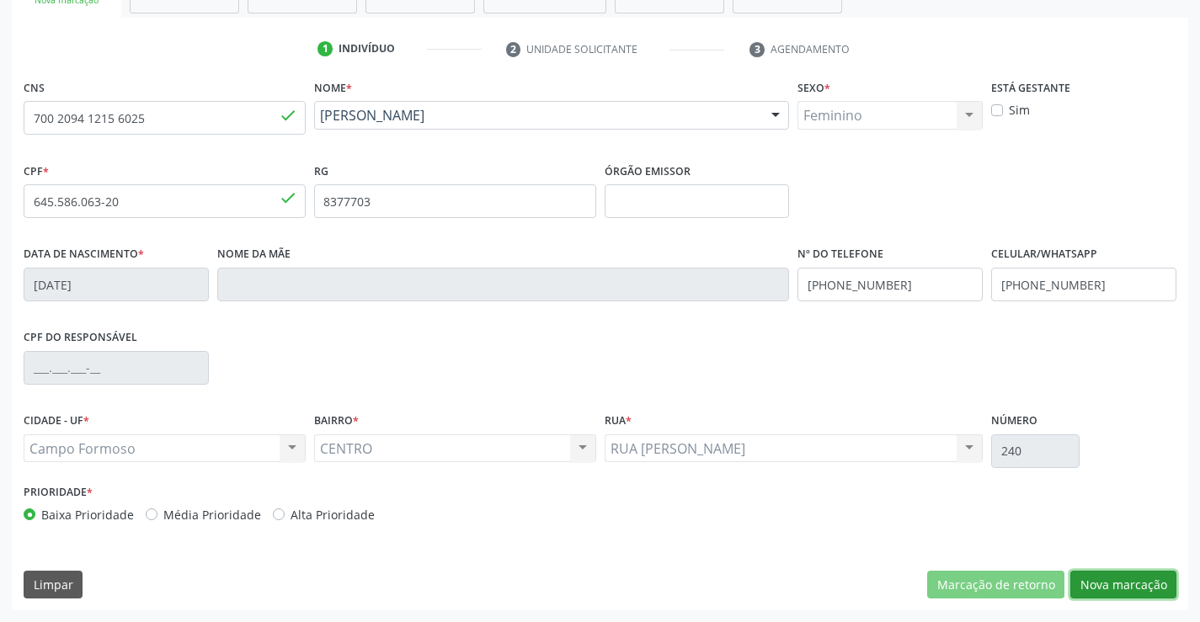
click at [1128, 580] on button "Nova marcação" at bounding box center [1123, 585] width 106 height 29
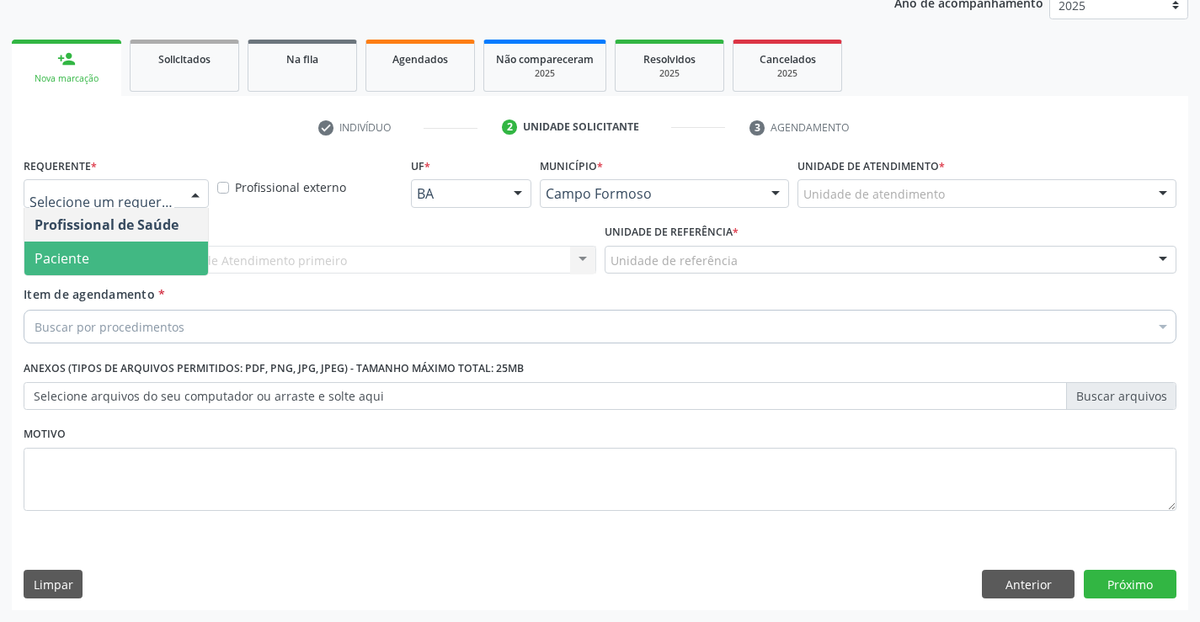
click at [109, 261] on span "Paciente" at bounding box center [116, 259] width 184 height 34
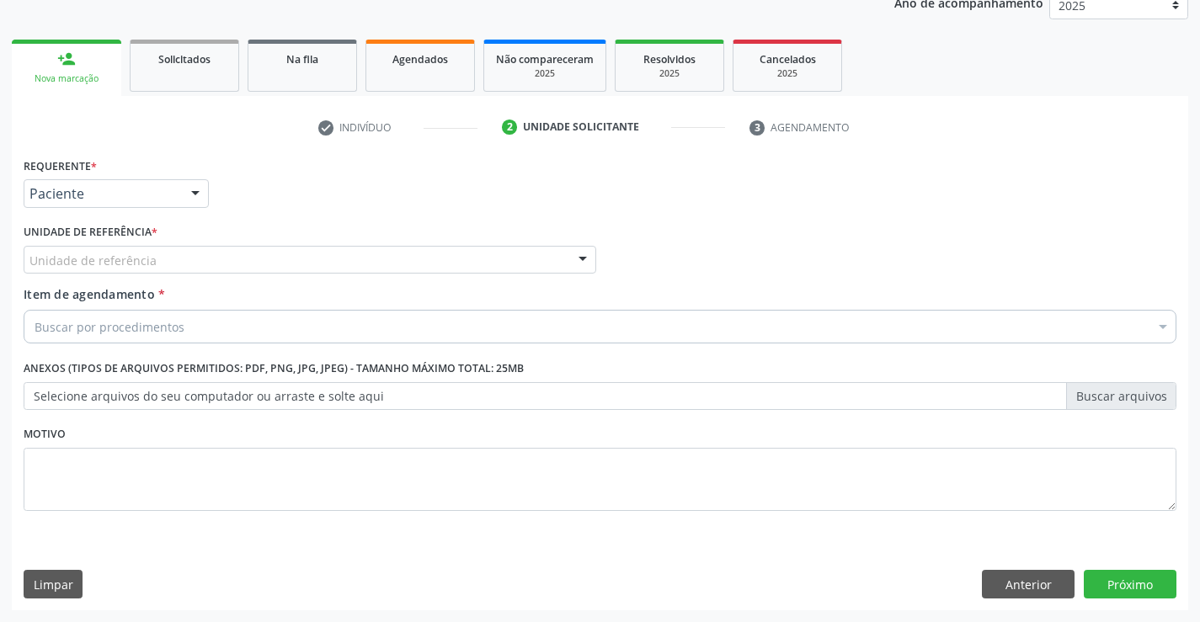
click at [150, 237] on label "Unidade de referência *" at bounding box center [91, 233] width 134 height 26
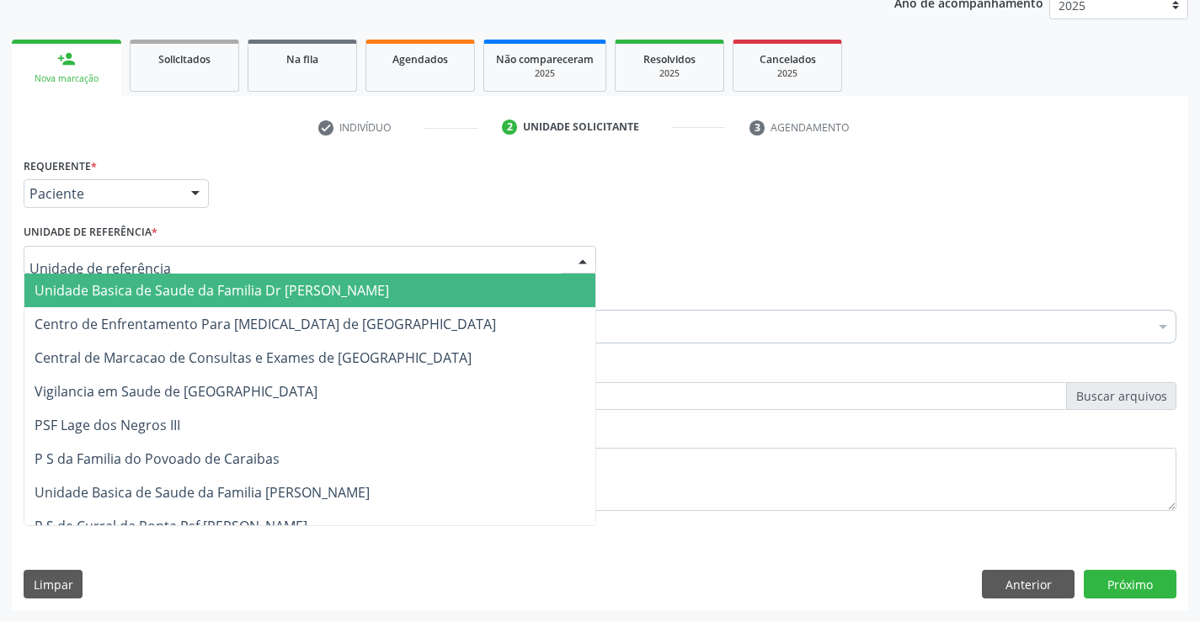
click at [154, 255] on div at bounding box center [310, 260] width 573 height 29
click at [173, 289] on span "Unidade Basica de Saude da Familia Dr [PERSON_NAME]" at bounding box center [212, 290] width 354 height 19
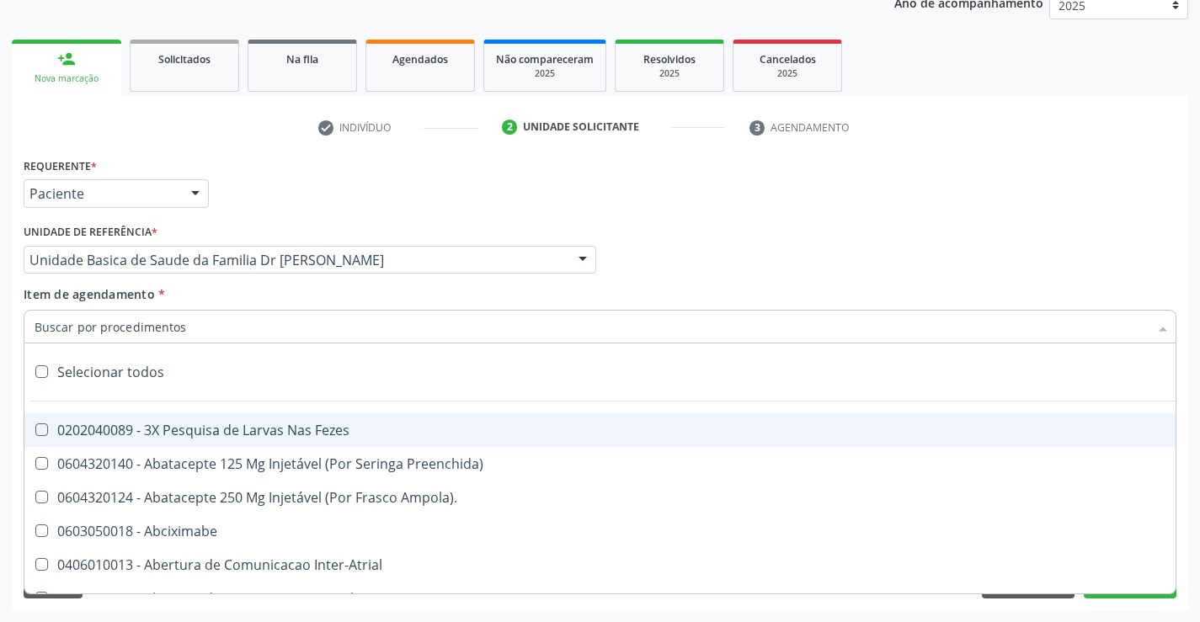
click at [192, 333] on div at bounding box center [600, 327] width 1153 height 34
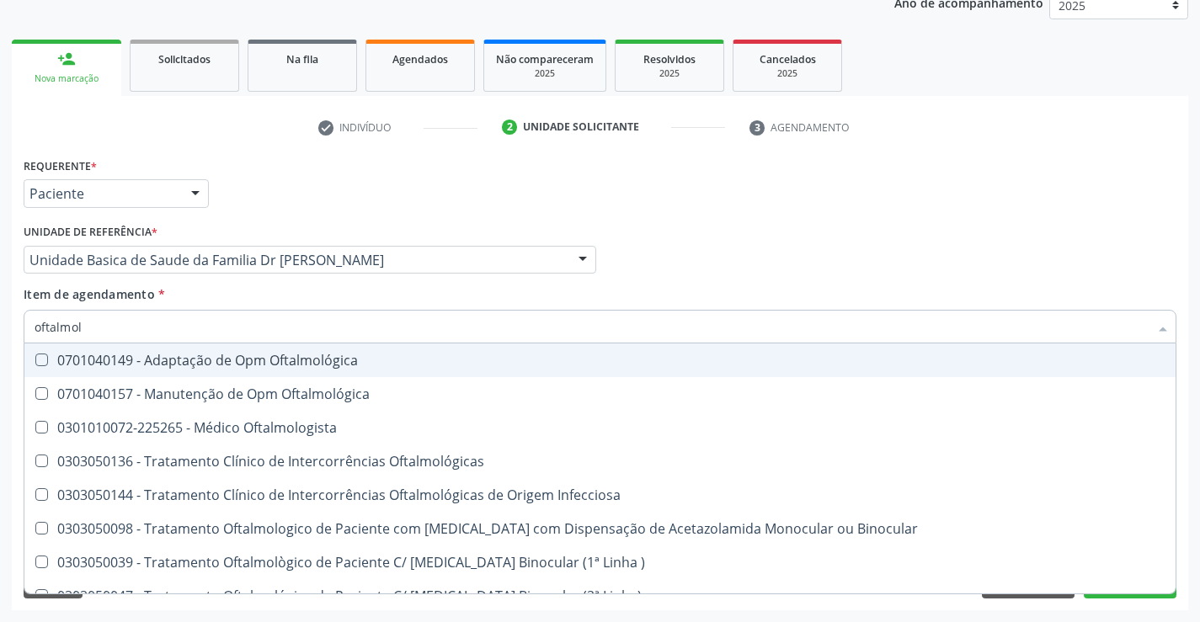
type input "oftalmolo"
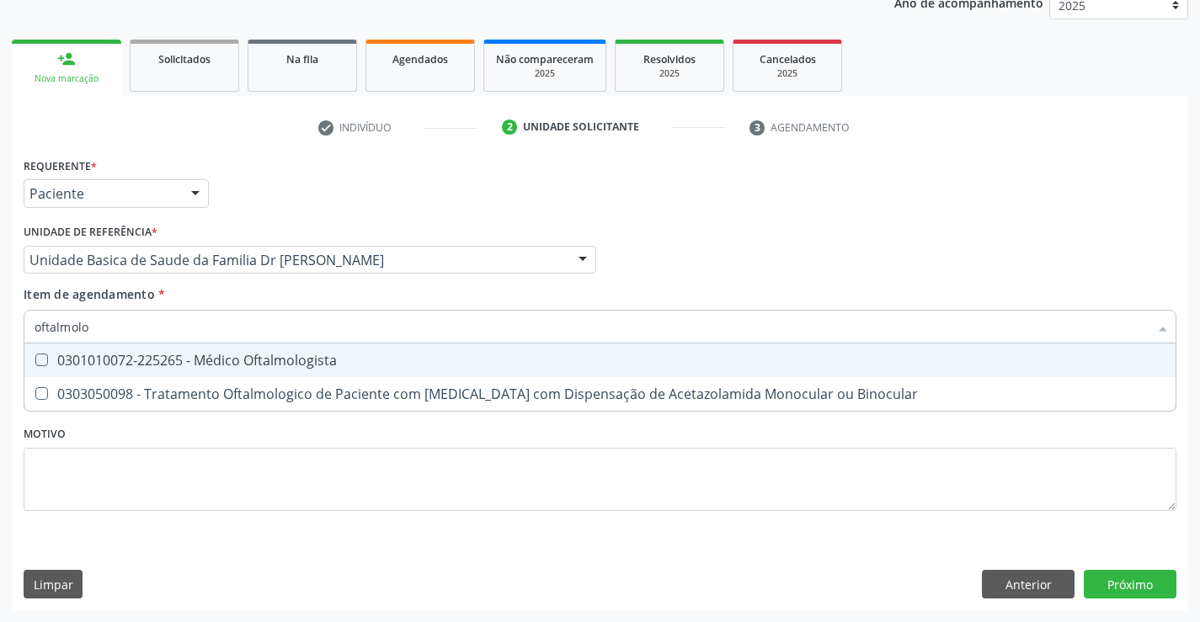
click at [262, 359] on div "0301010072-225265 - Médico Oftalmologista" at bounding box center [600, 360] width 1131 height 13
checkbox Oftalmologista "true"
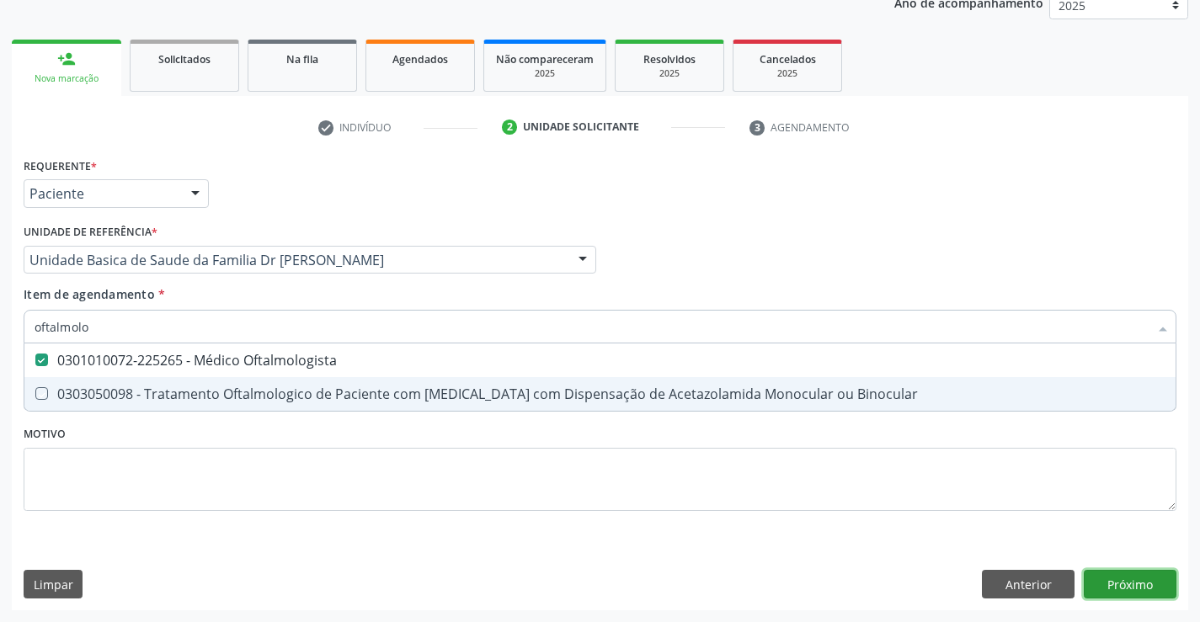
click at [1124, 582] on div "Requerente * Paciente Profissional de Saúde Paciente Nenhum resultado encontrad…" at bounding box center [600, 381] width 1176 height 457
checkbox Binocular "true"
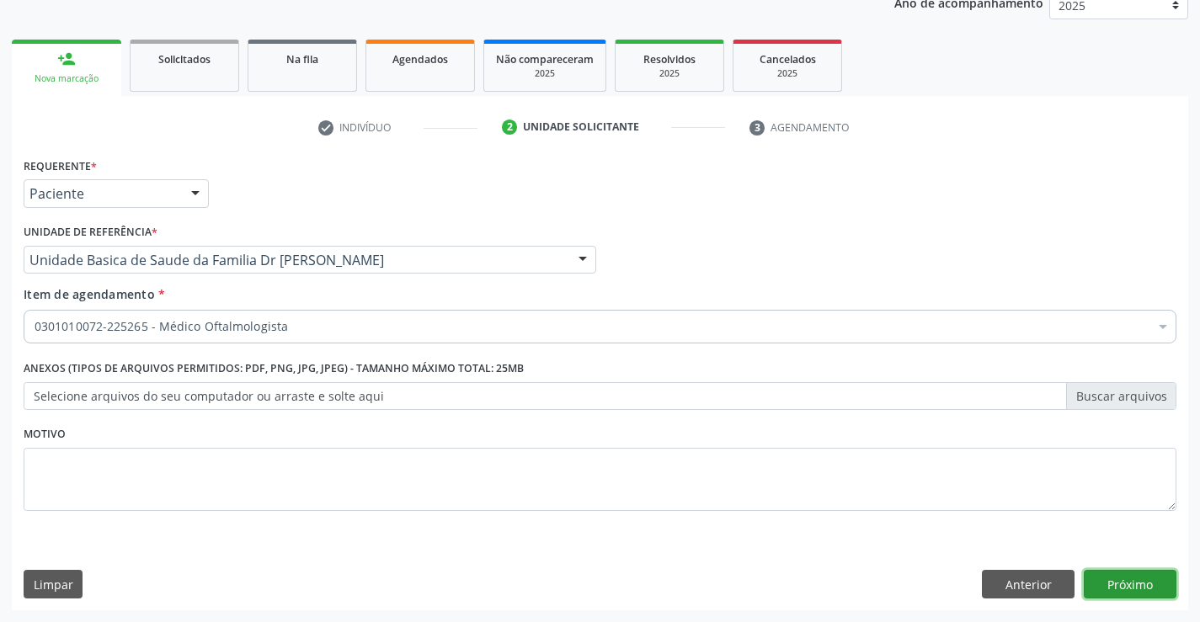
click at [1124, 579] on button "Próximo" at bounding box center [1130, 584] width 93 height 29
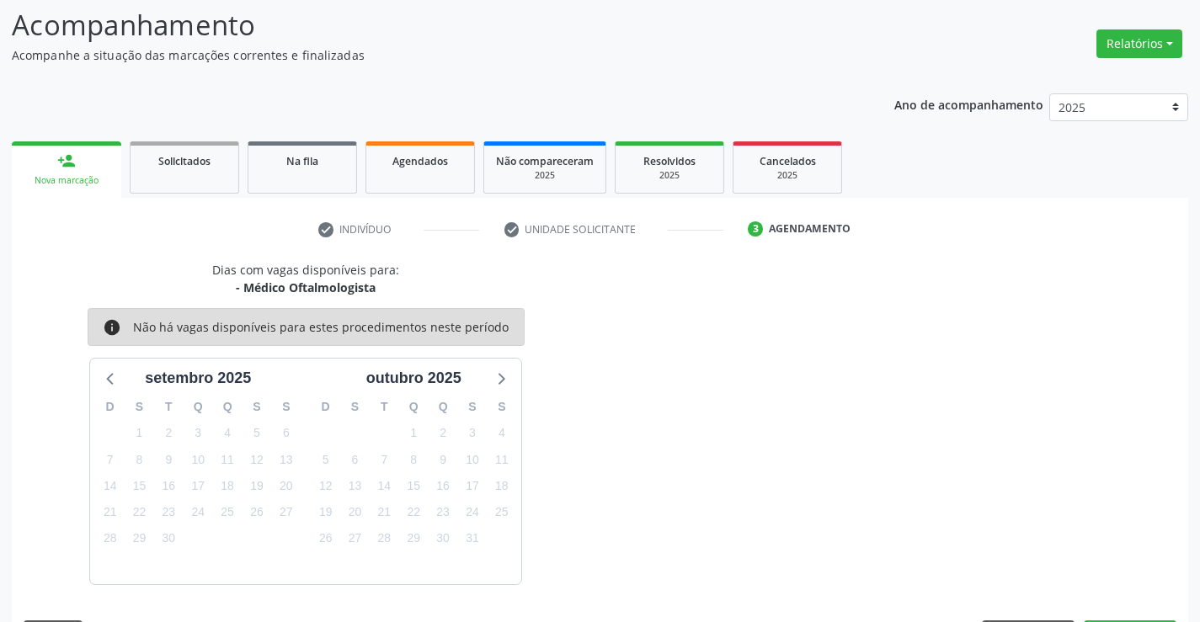
scroll to position [160, 0]
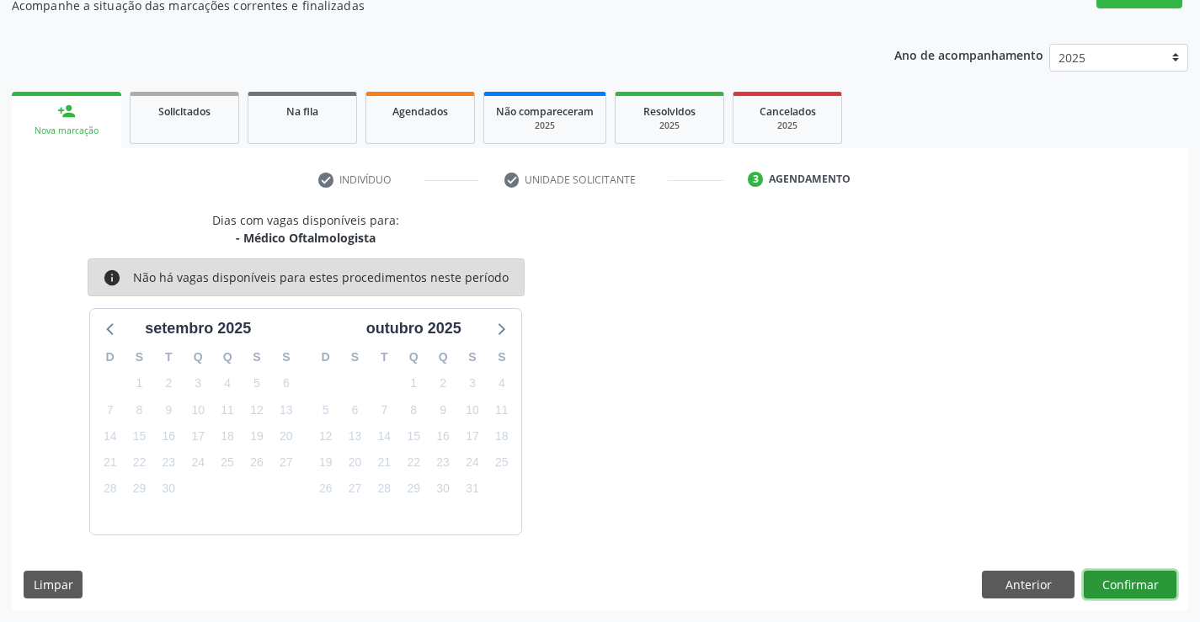
click at [1124, 579] on button "Confirmar" at bounding box center [1130, 585] width 93 height 29
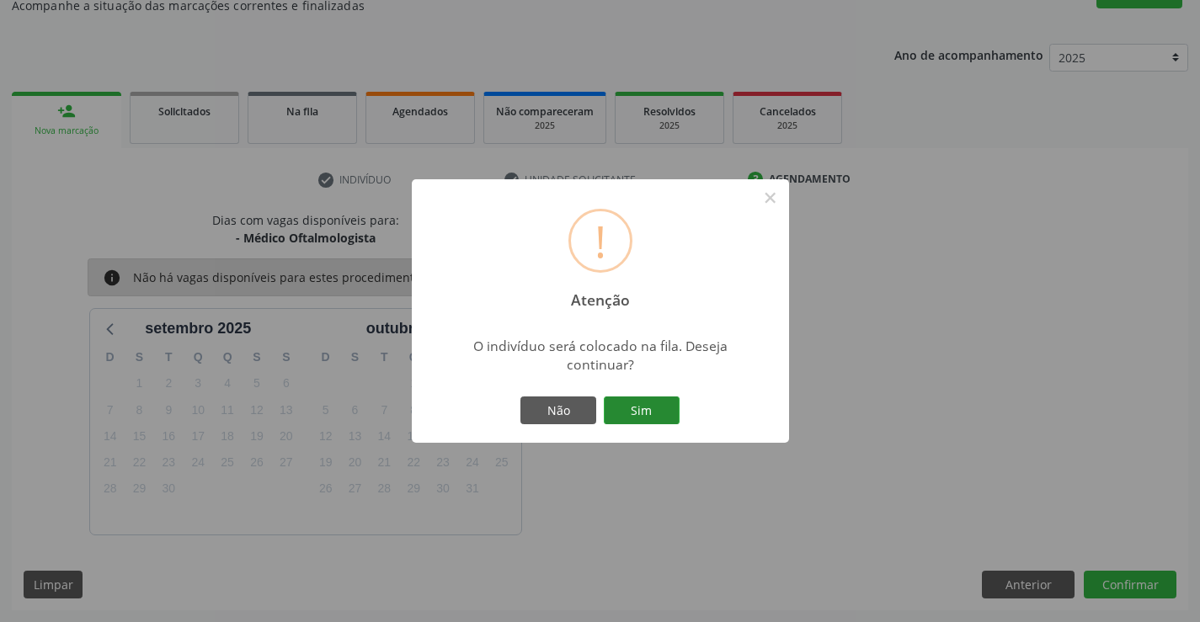
click at [637, 400] on button "Sim" at bounding box center [642, 411] width 76 height 29
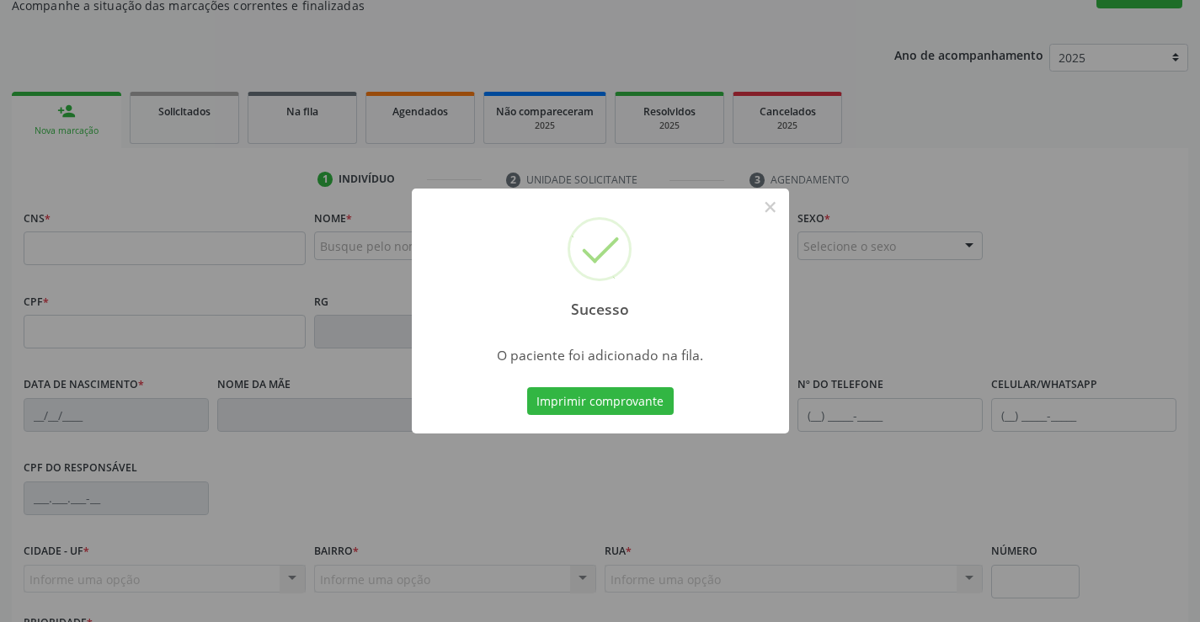
click at [637, 400] on button "Imprimir comprovante" at bounding box center [600, 401] width 147 height 29
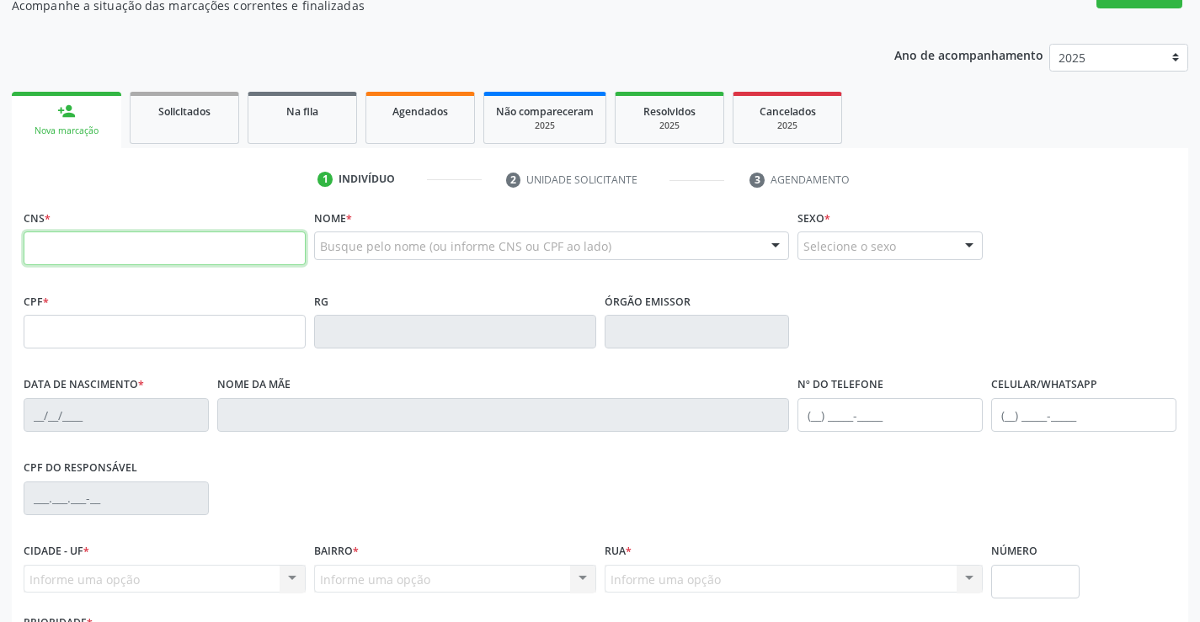
click at [78, 253] on input "text" at bounding box center [165, 249] width 282 height 34
click at [298, 113] on span "Na fila" at bounding box center [302, 111] width 32 height 14
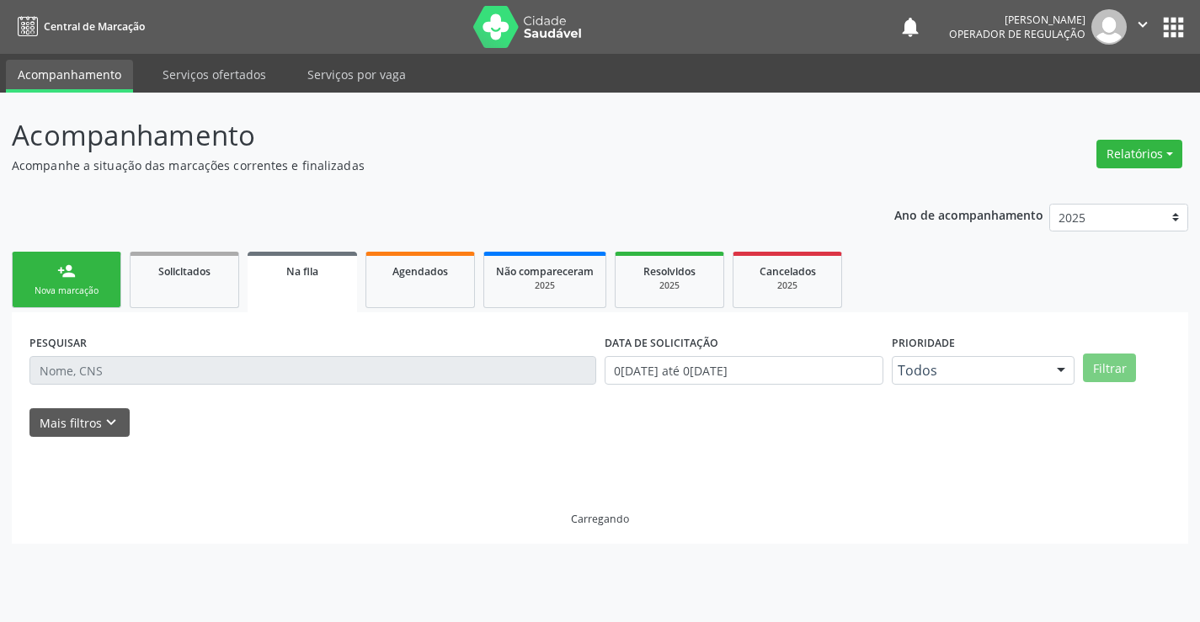
scroll to position [0, 0]
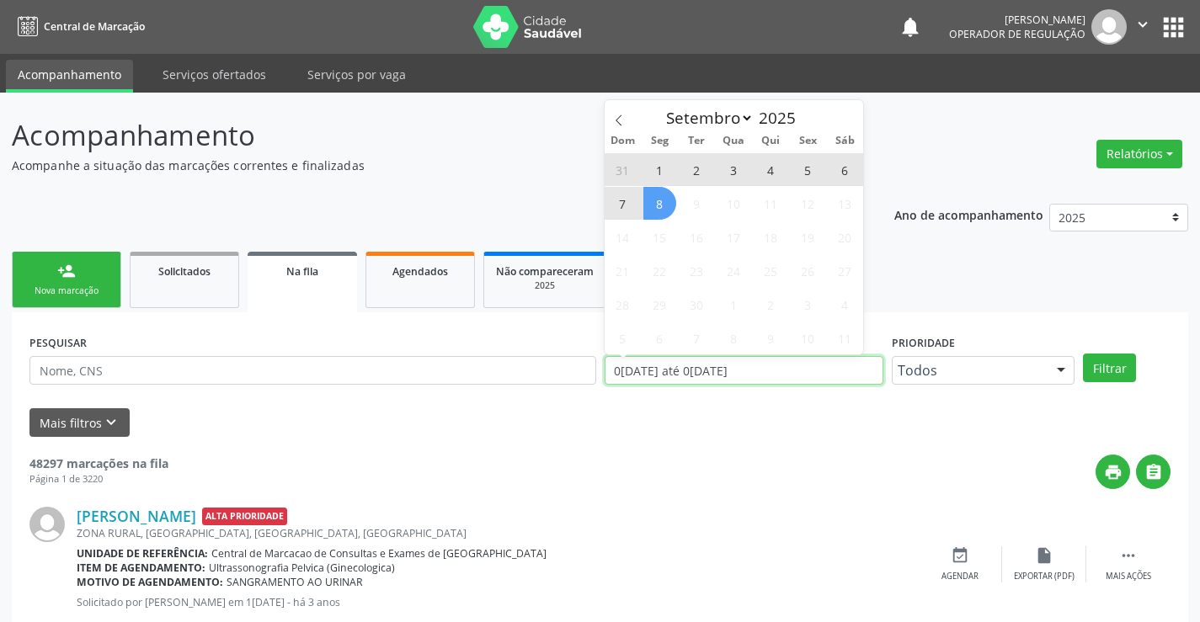
drag, startPoint x: 772, startPoint y: 373, endPoint x: 614, endPoint y: 374, distance: 158.3
click at [614, 374] on input "01/01/2023 até 08/09/2025" at bounding box center [744, 370] width 279 height 29
type input "2023"
select select "0"
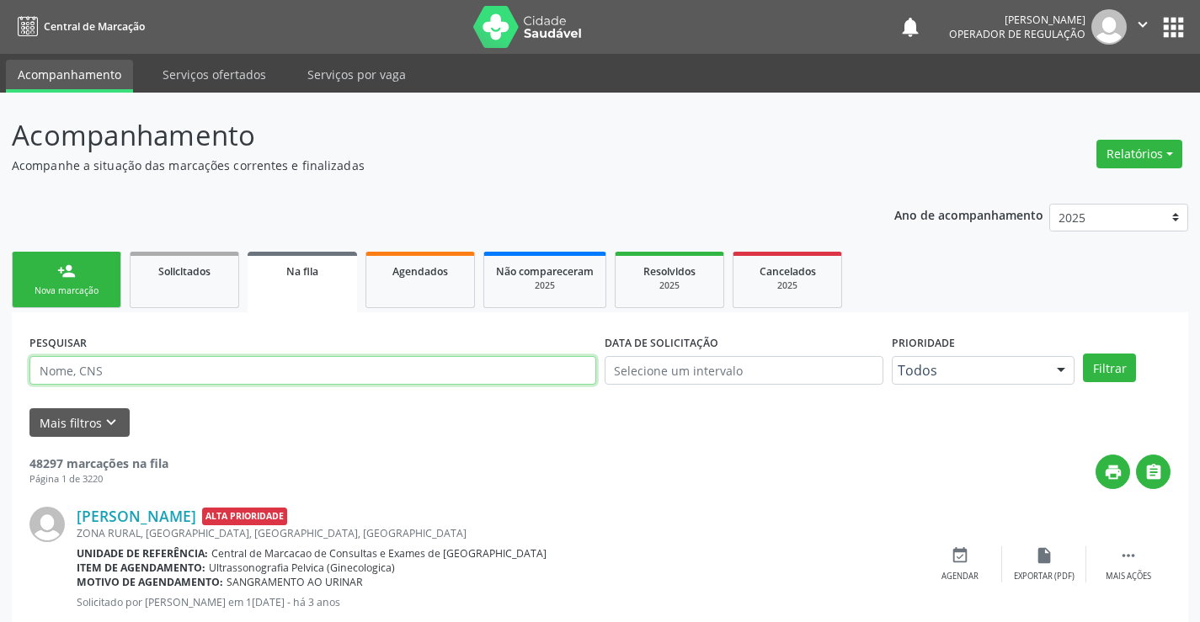
click at [151, 381] on input "text" at bounding box center [312, 370] width 567 height 29
type input "700209412156025"
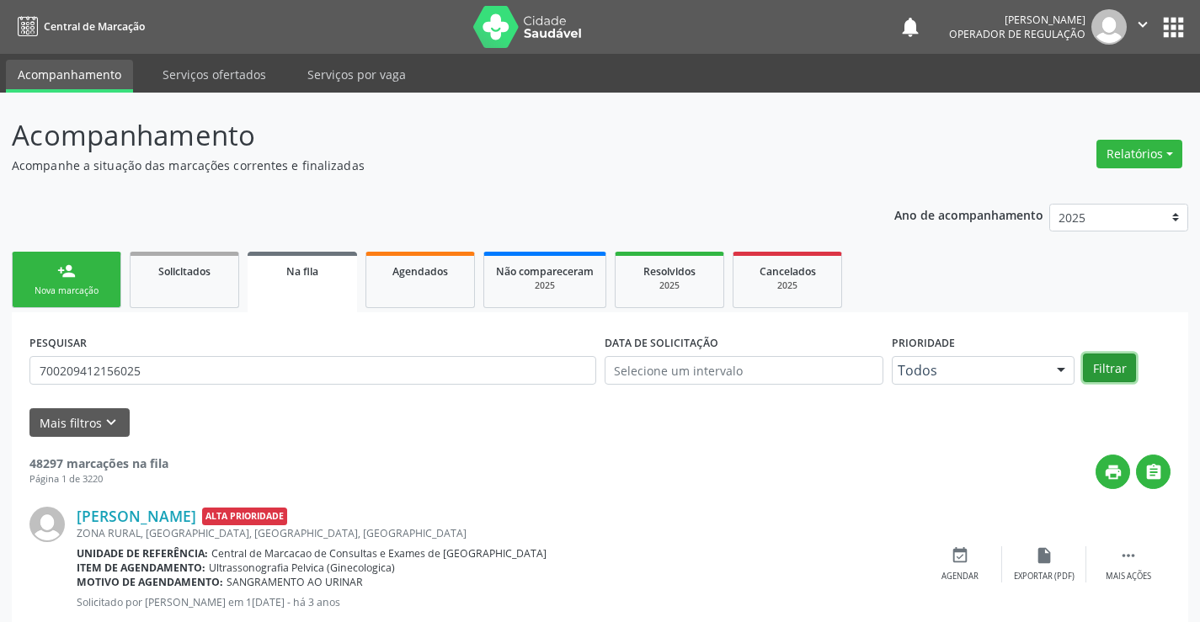
click at [1106, 358] on button "Filtrar" at bounding box center [1109, 368] width 53 height 29
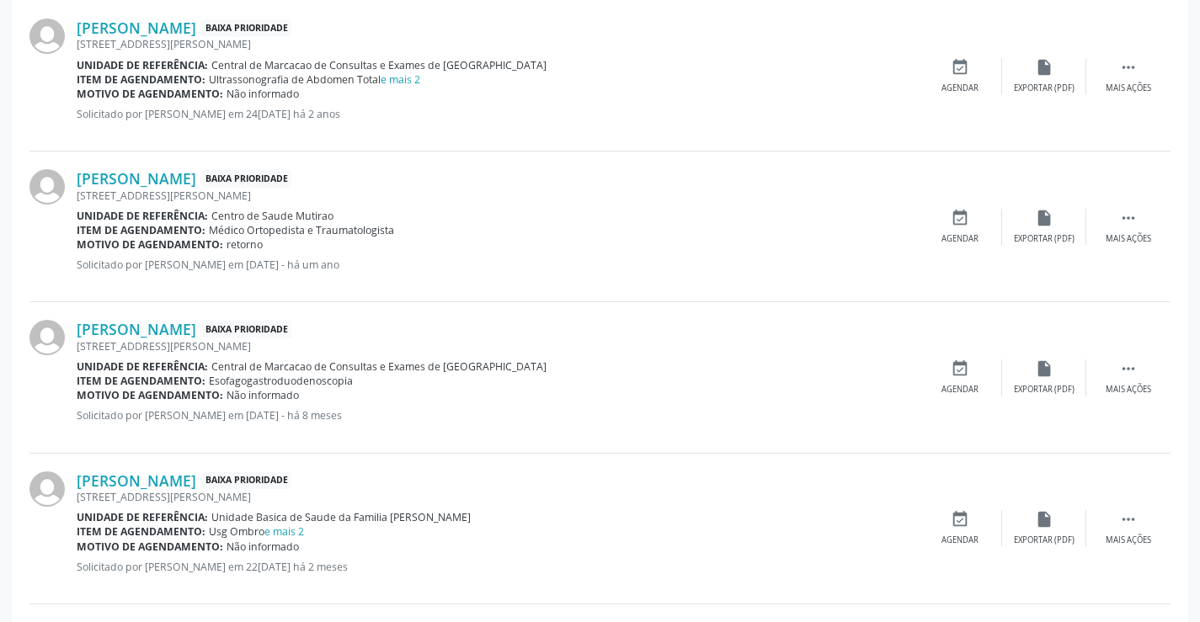
scroll to position [665, 0]
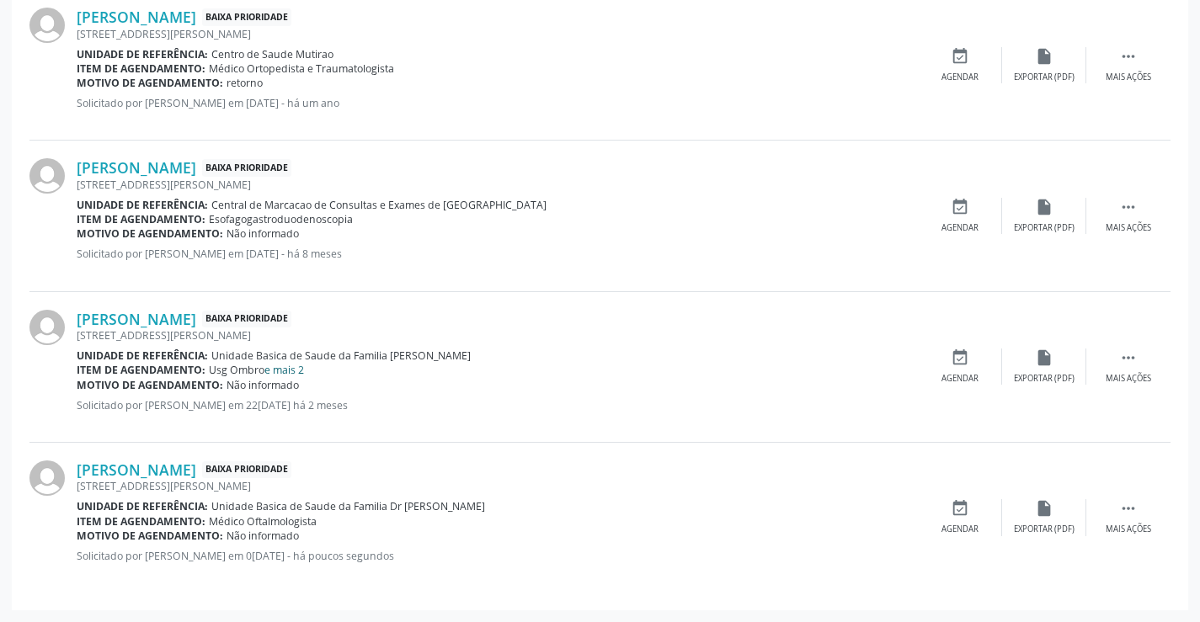
click at [289, 374] on link "e mais 2" at bounding box center [284, 370] width 40 height 14
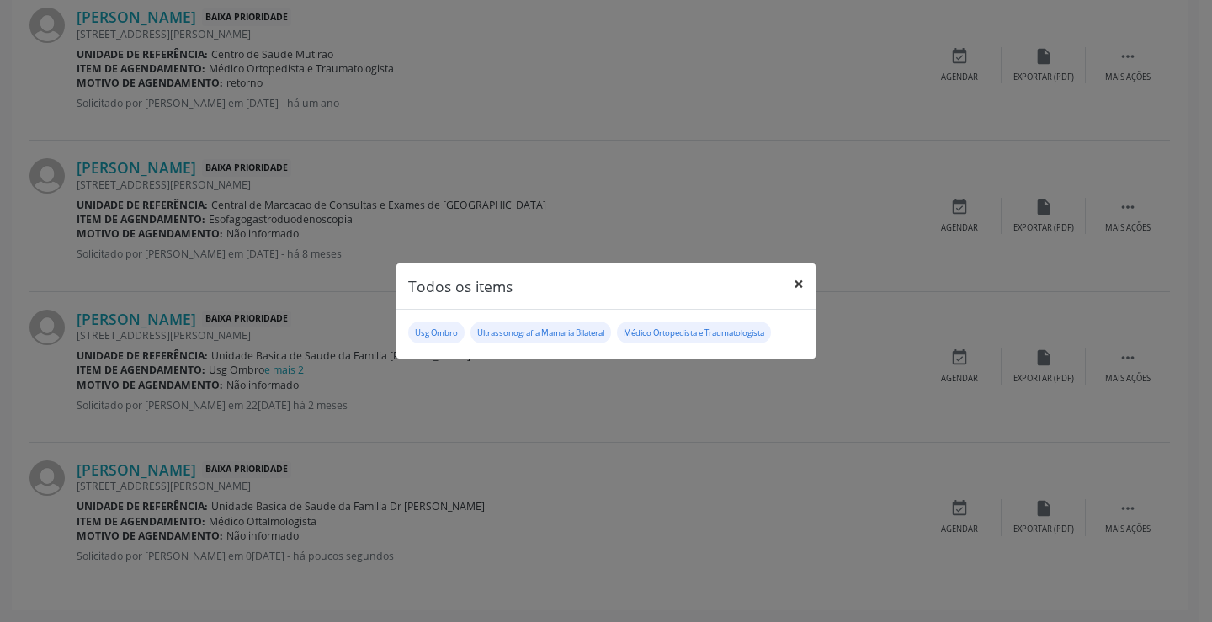
click at [803, 277] on button "×" at bounding box center [799, 284] width 34 height 41
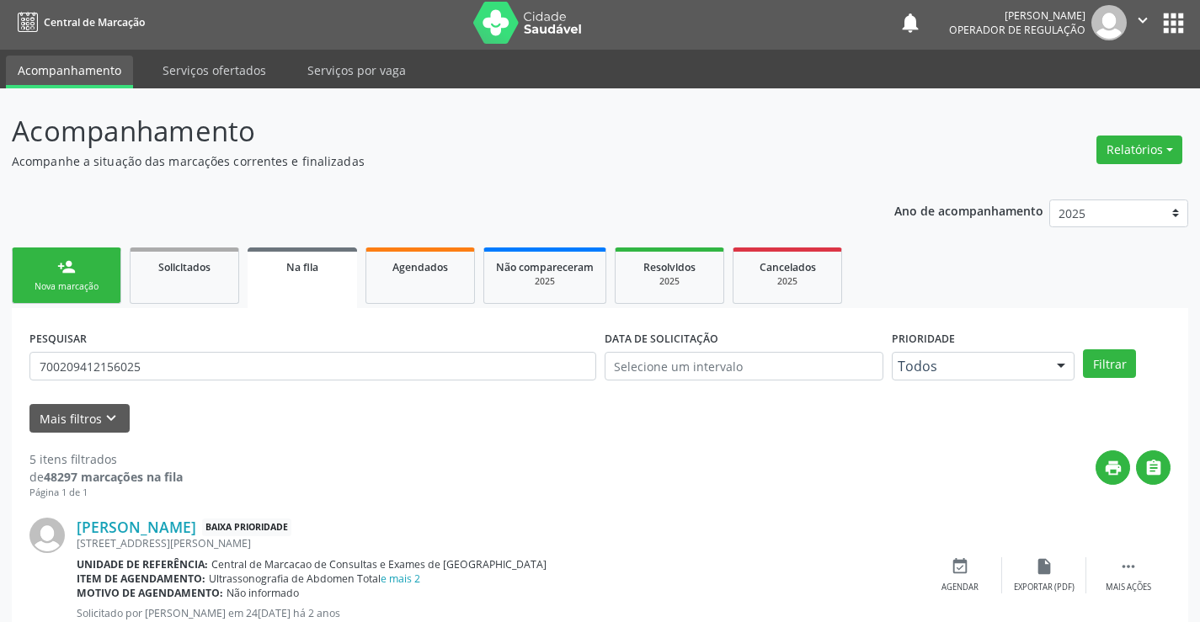
scroll to position [0, 0]
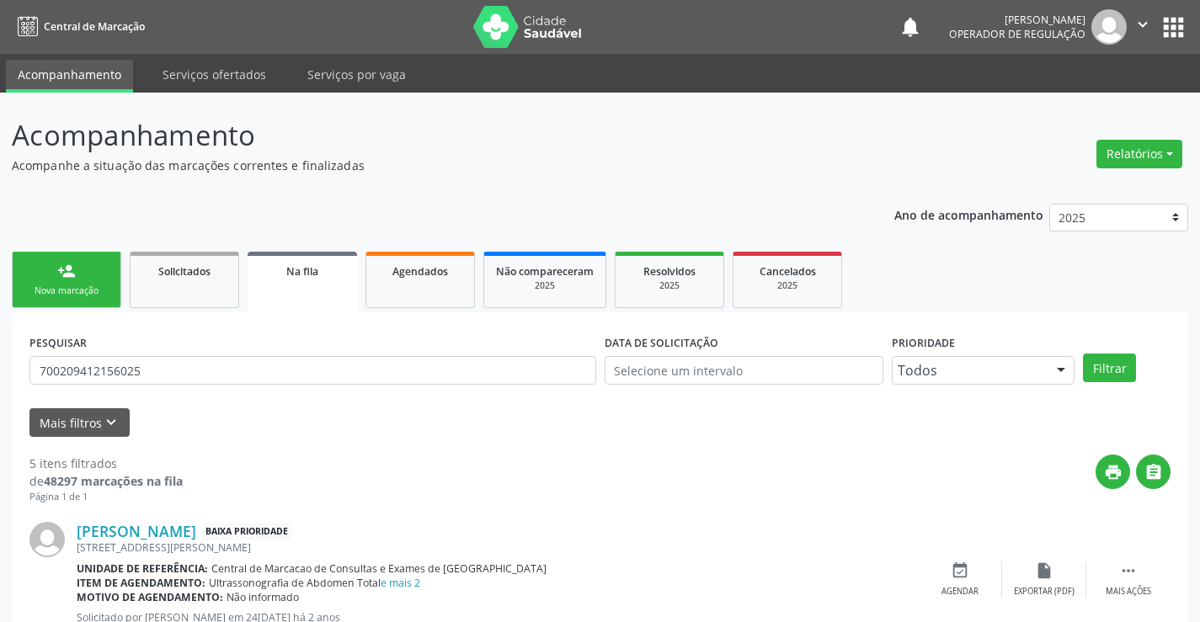
click at [43, 265] on link "person_add Nova marcação" at bounding box center [66, 280] width 109 height 56
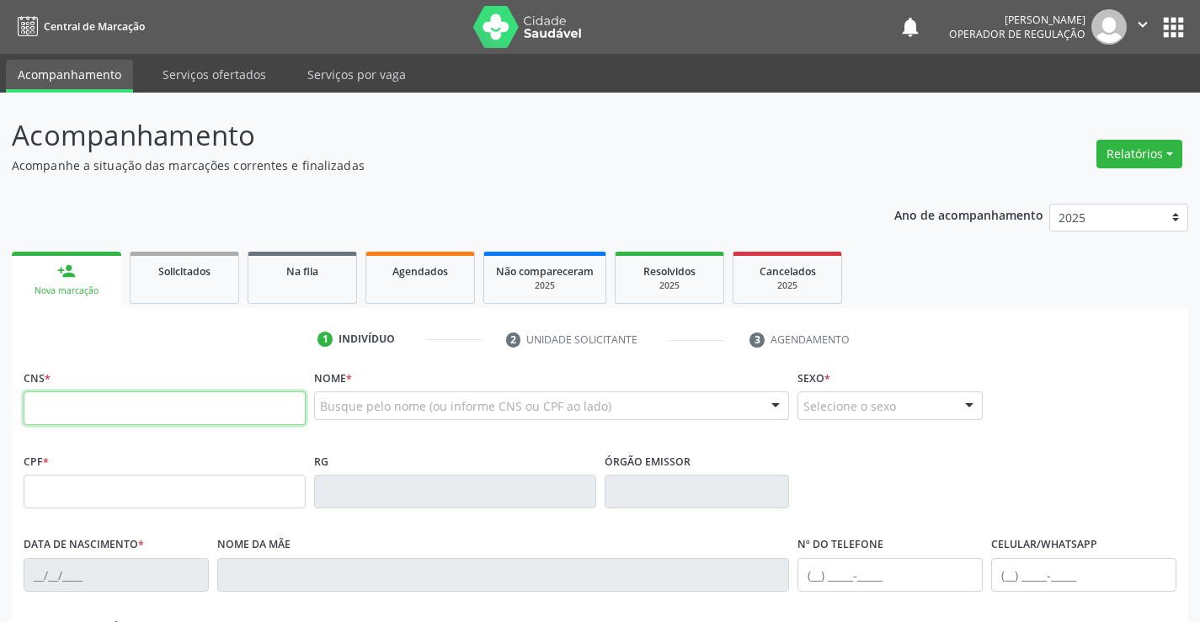
click at [133, 410] on input "text" at bounding box center [165, 409] width 282 height 34
type input "700 2059 3797 8229"
type input "2016991763"
type input "29/11/1966"
type input "(74) 98855-3432"
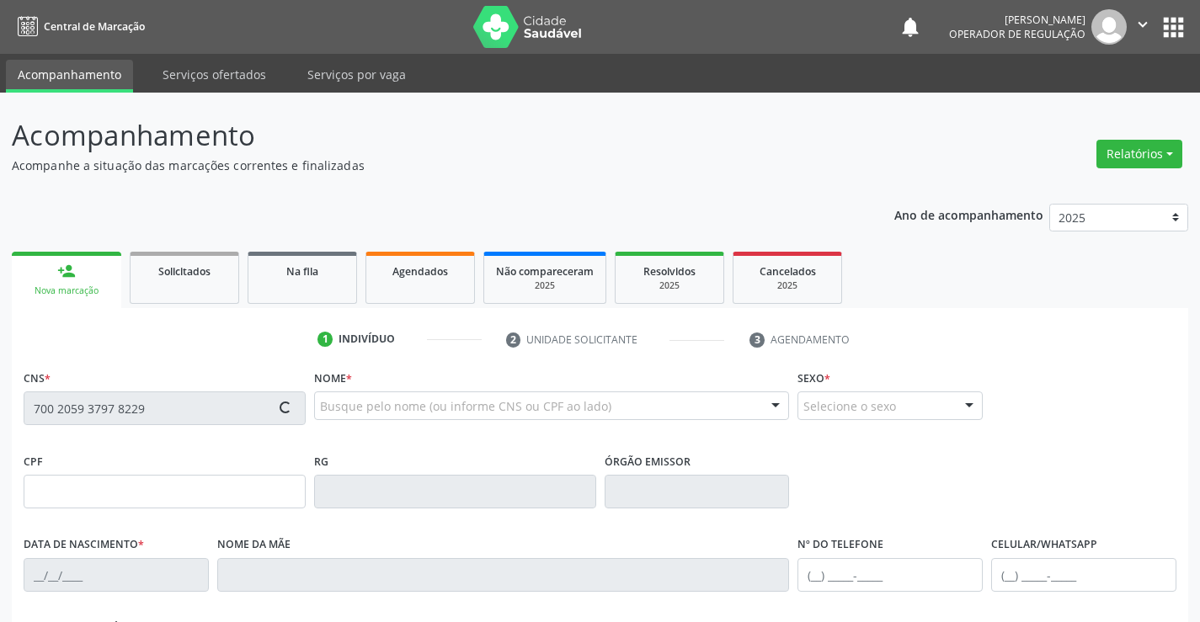
type input "(74) 98855-3432"
type input "432.660.025-04"
type input "S/N"
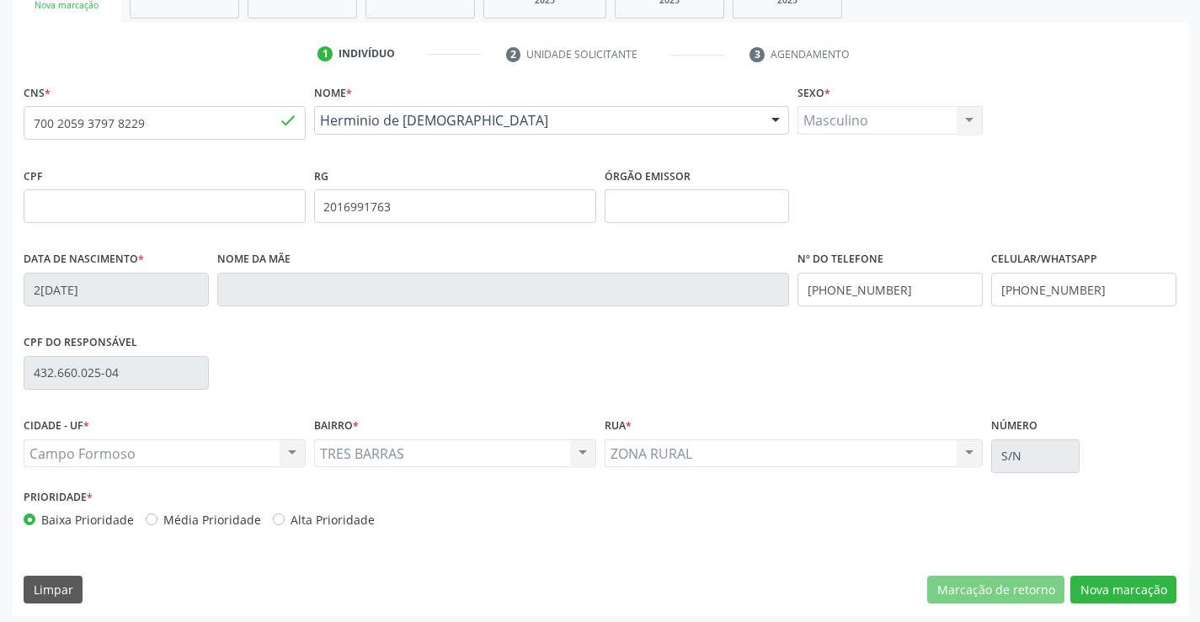
scroll to position [290, 0]
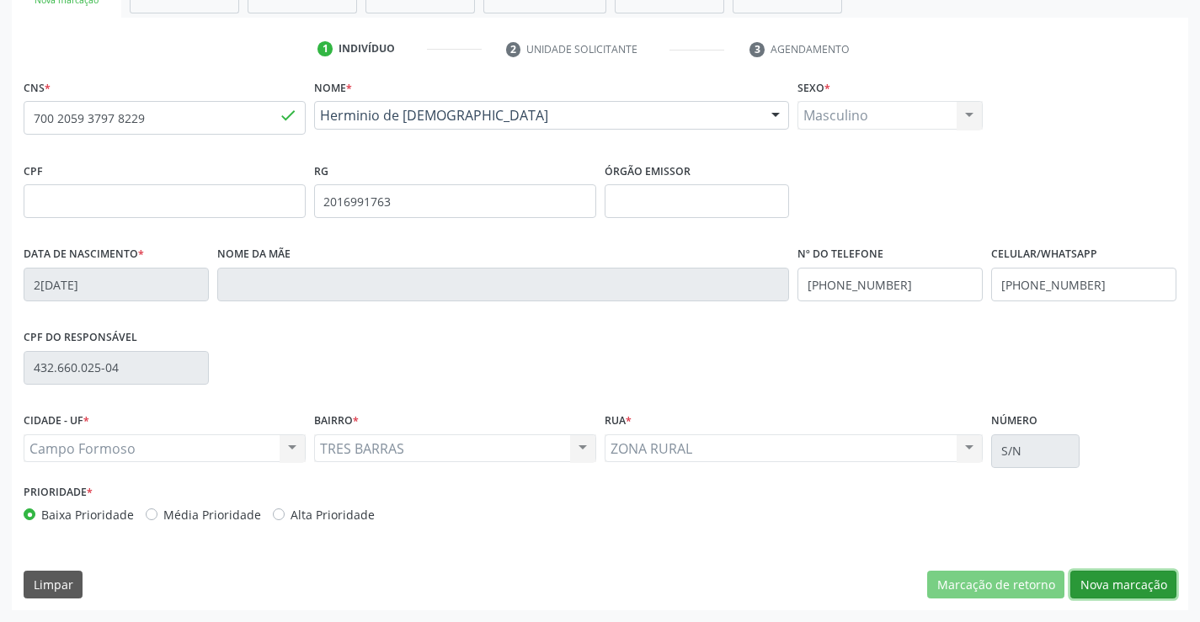
click at [1114, 575] on button "Nova marcação" at bounding box center [1123, 585] width 106 height 29
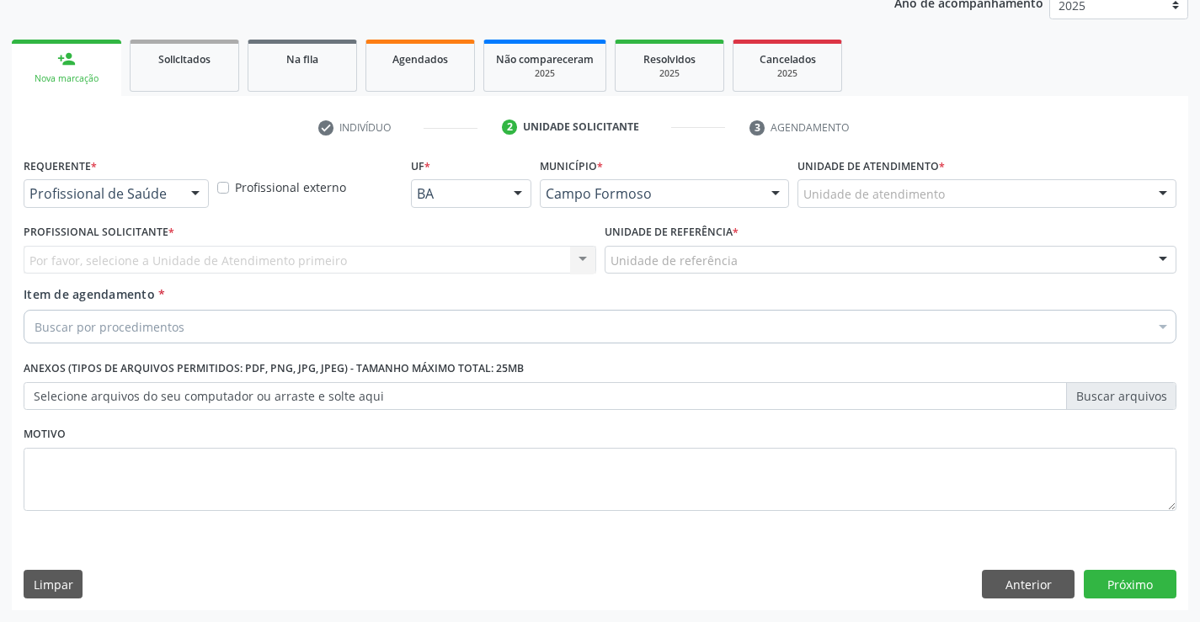
scroll to position [212, 0]
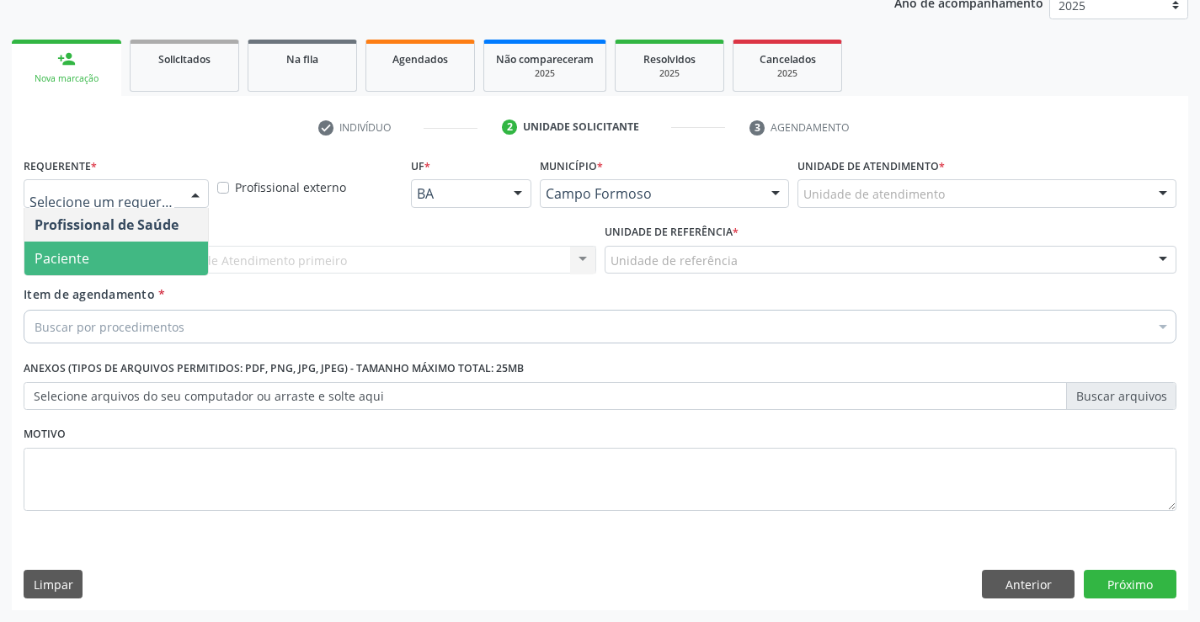
click at [137, 257] on span "Paciente" at bounding box center [116, 259] width 184 height 34
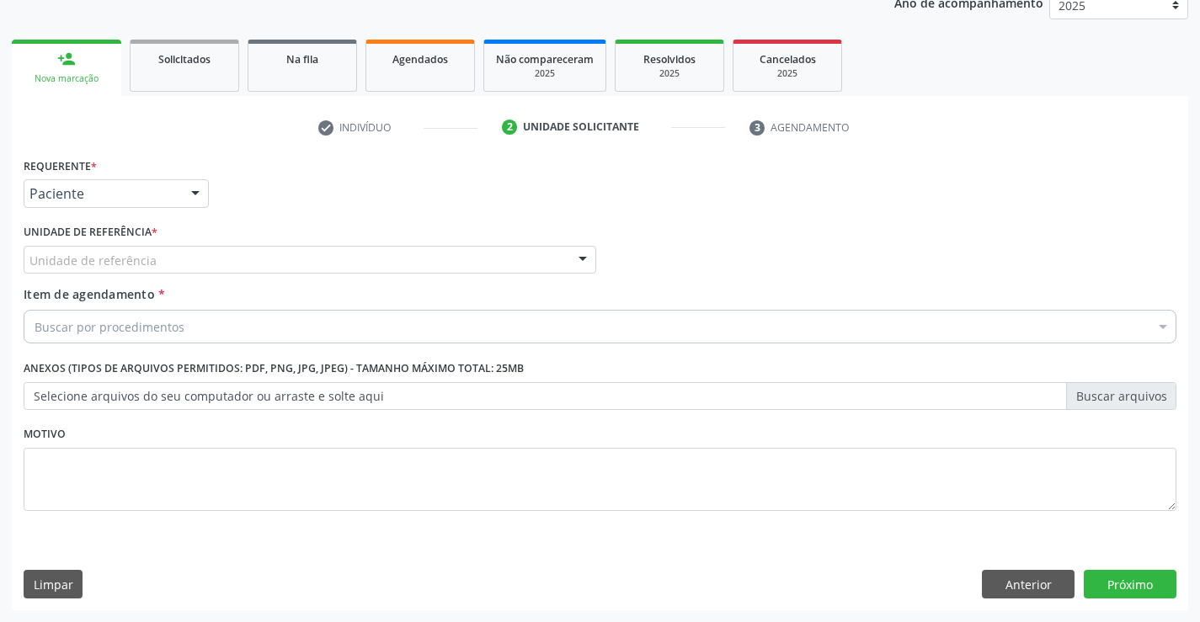
click at [189, 264] on div "Unidade de referência" at bounding box center [310, 260] width 573 height 29
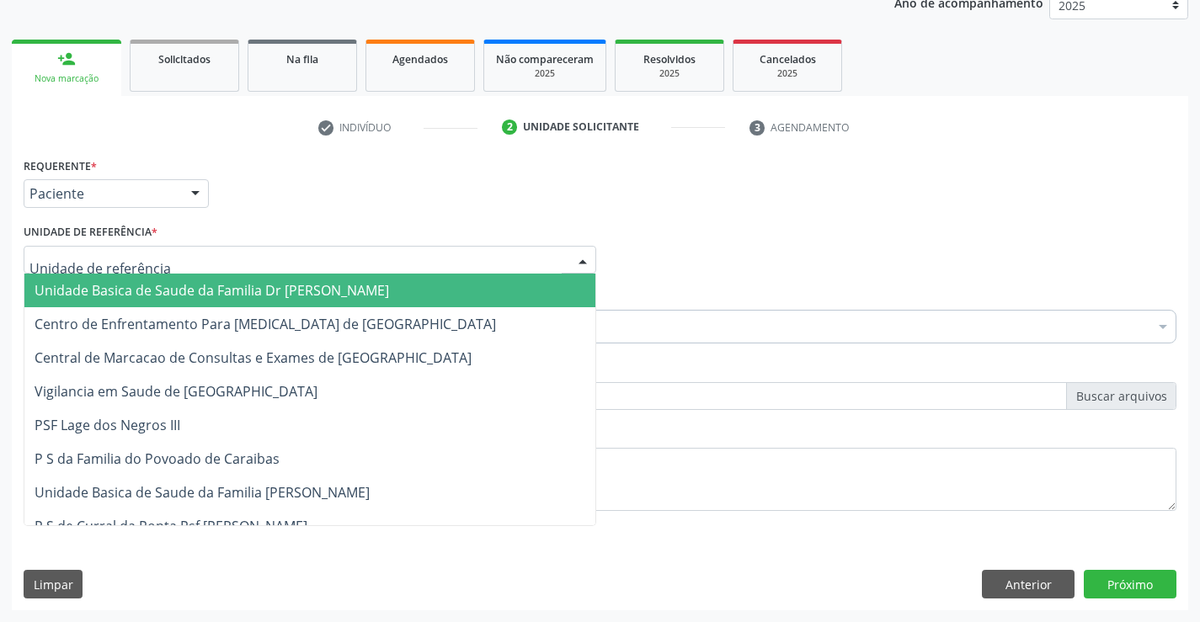
click at [244, 288] on span "Unidade Basica de Saude da Familia Dr [PERSON_NAME]" at bounding box center [212, 290] width 354 height 19
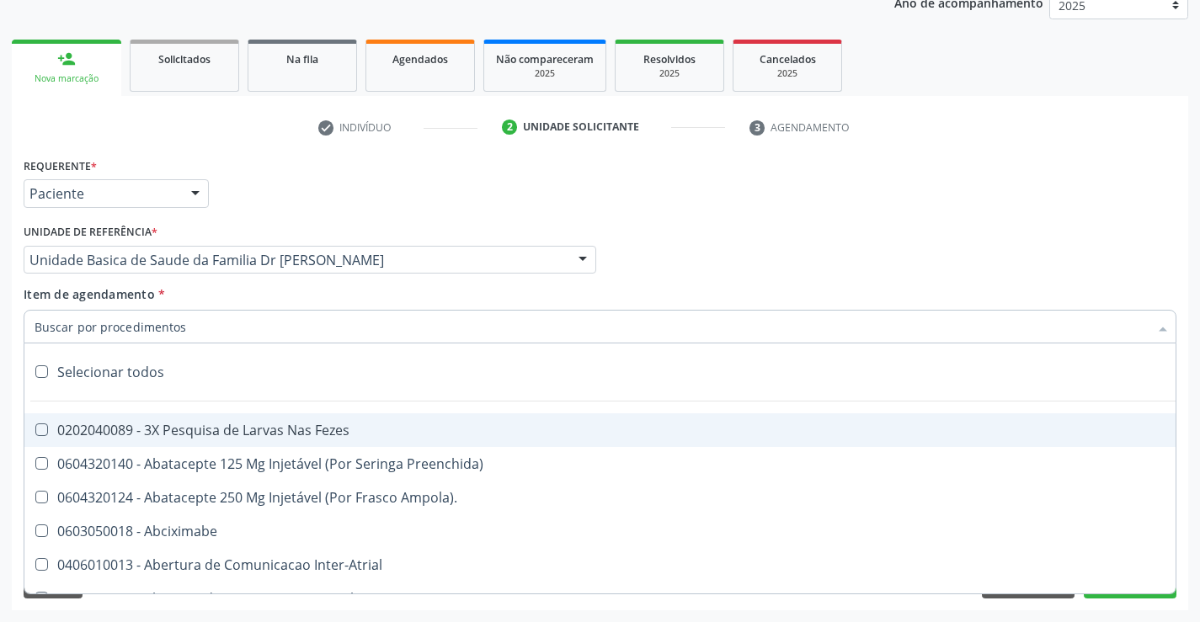
click at [253, 328] on div at bounding box center [600, 327] width 1153 height 34
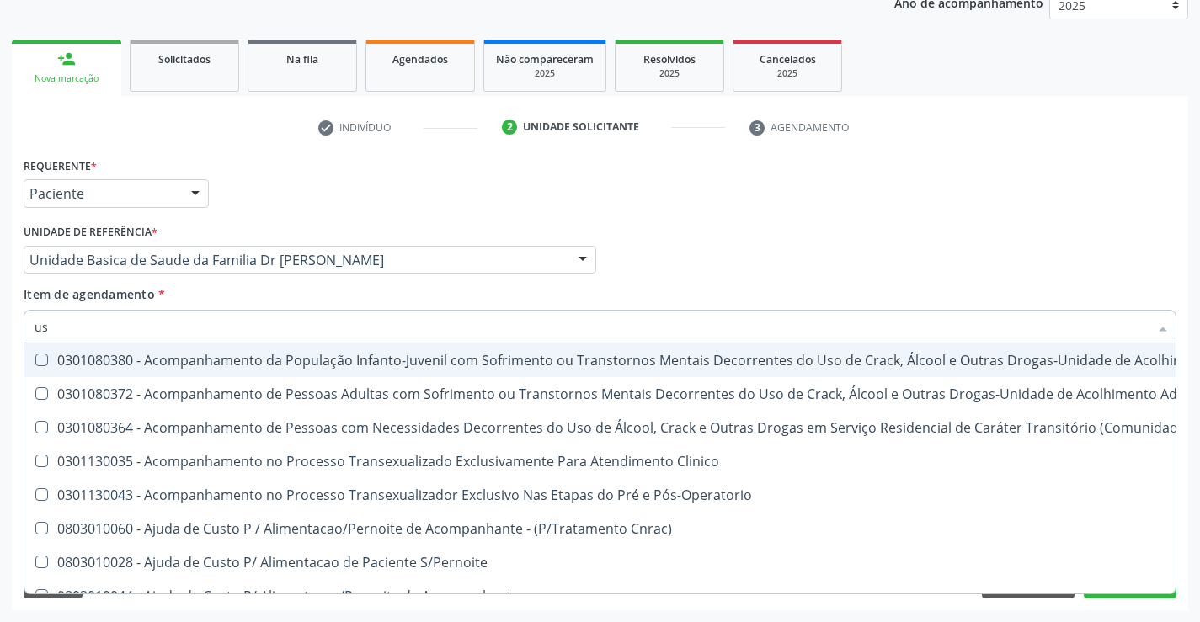
type input "usg"
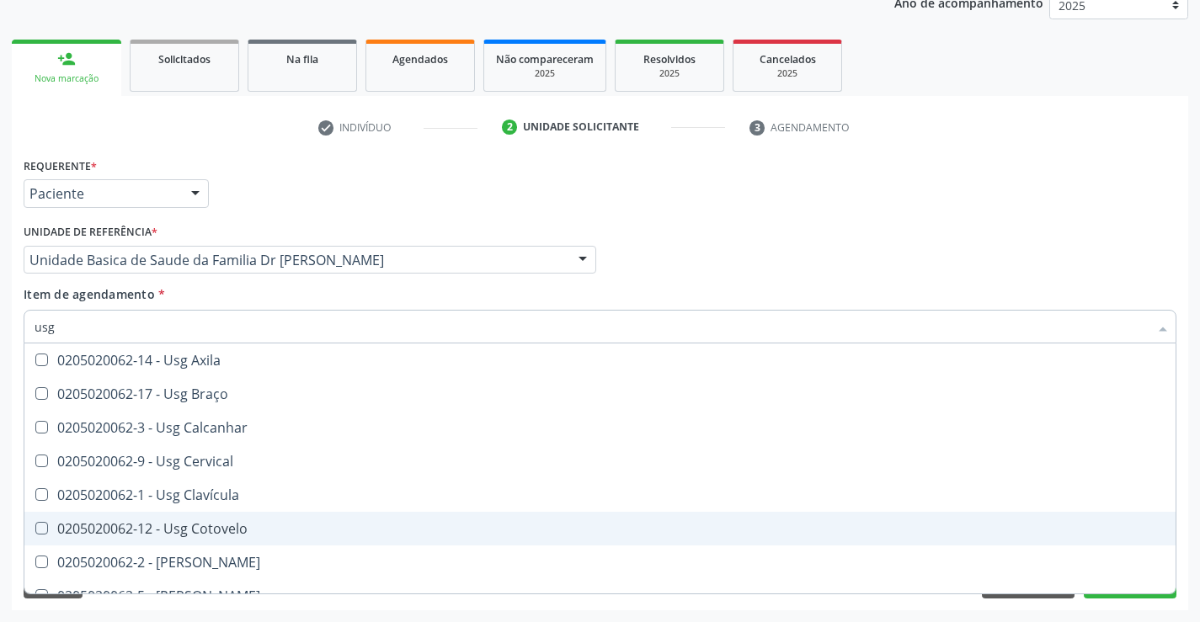
click at [269, 526] on div "0205020062-12 - Usg Cotovelo" at bounding box center [600, 528] width 1131 height 13
checkbox Cotovelo "true"
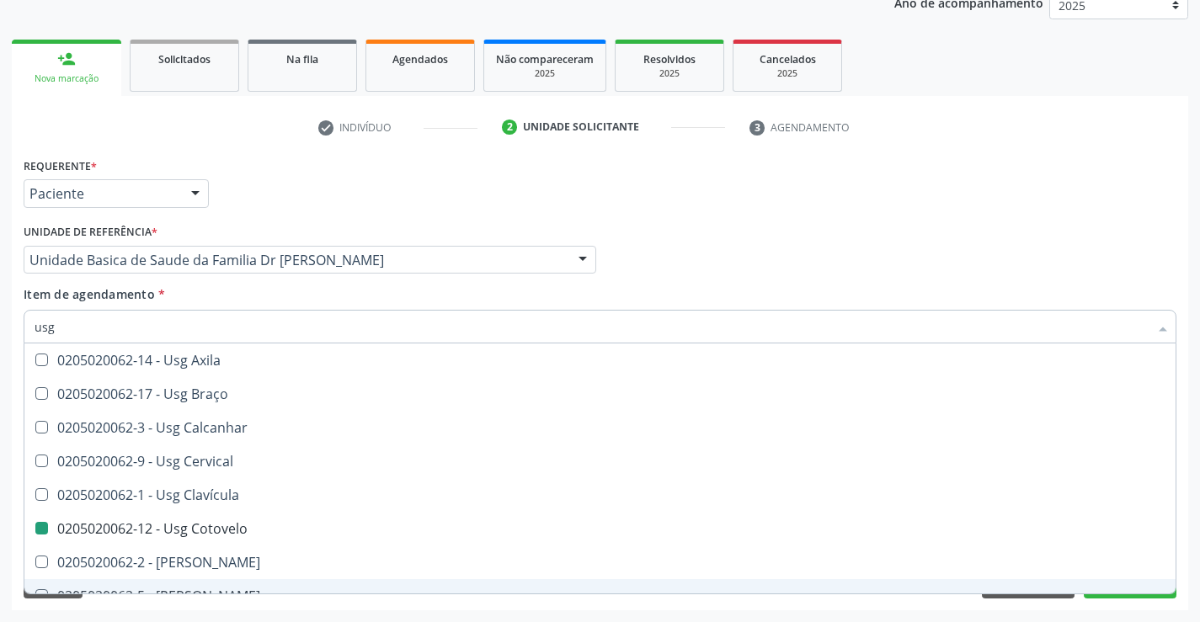
click at [1194, 541] on div "Acompanhamento Acompanhe a situação das marcações correntes e finalizadas Relat…" at bounding box center [600, 251] width 1200 height 742
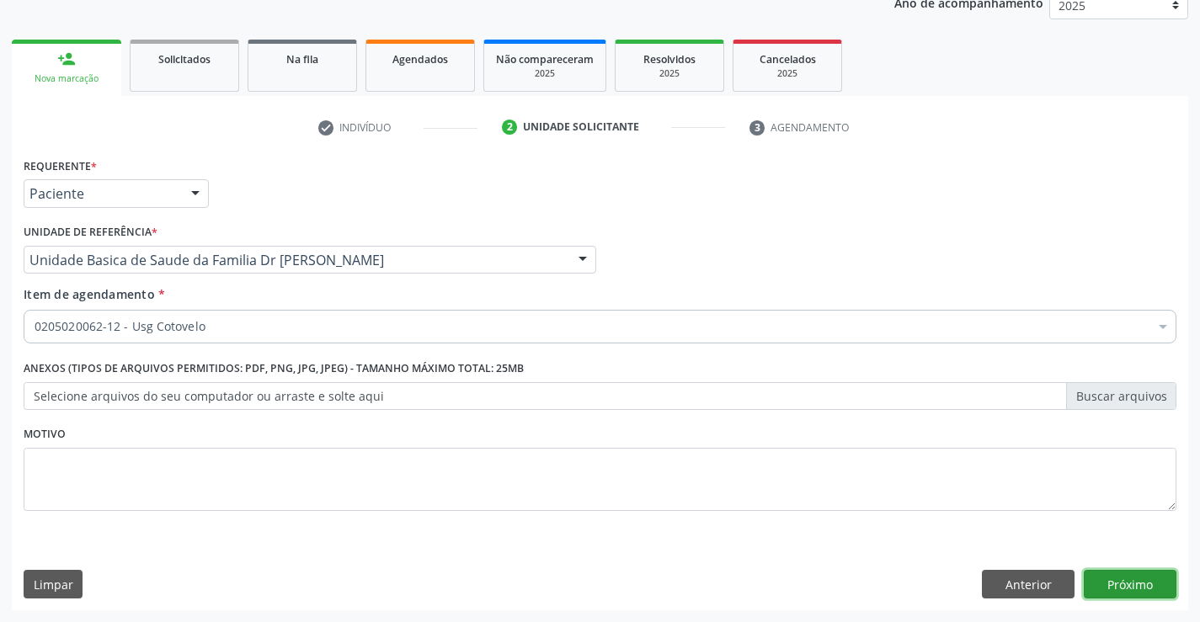
click at [1120, 573] on button "Próximo" at bounding box center [1130, 584] width 93 height 29
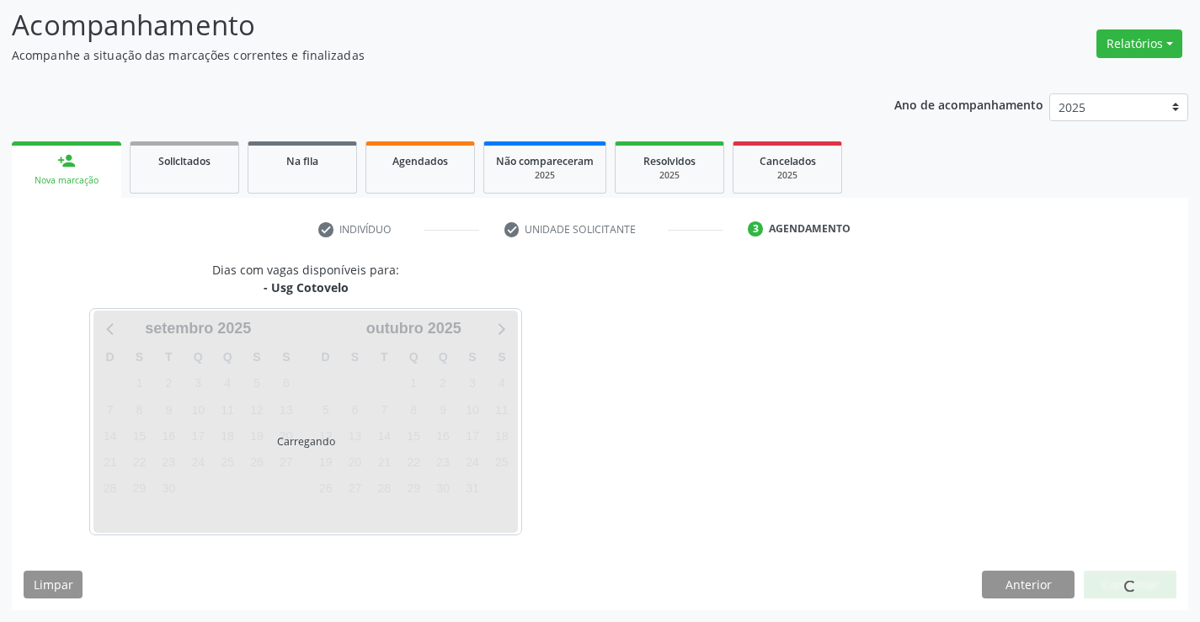
scroll to position [110, 0]
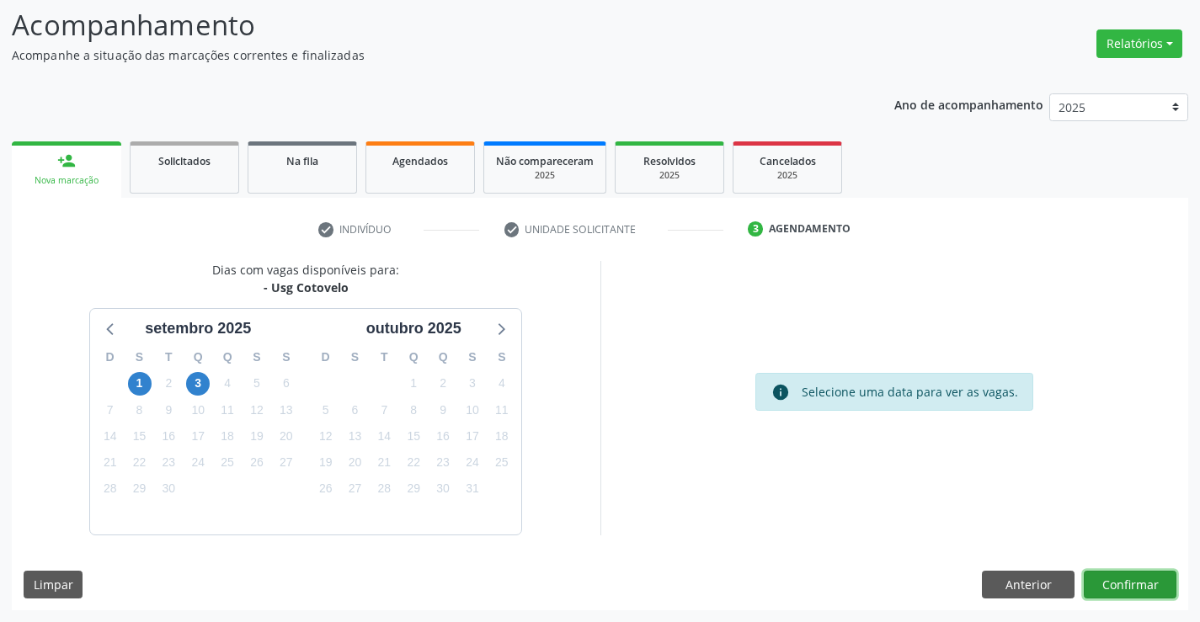
click at [1120, 573] on button "Confirmar" at bounding box center [1130, 585] width 93 height 29
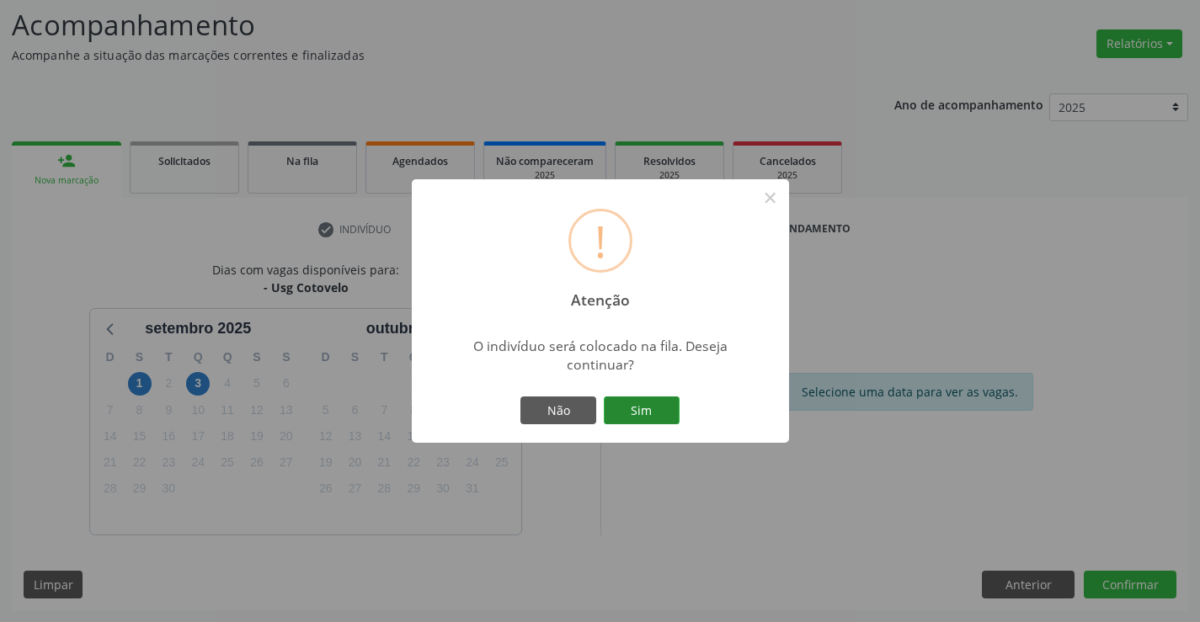
click at [642, 398] on button "Sim" at bounding box center [642, 411] width 76 height 29
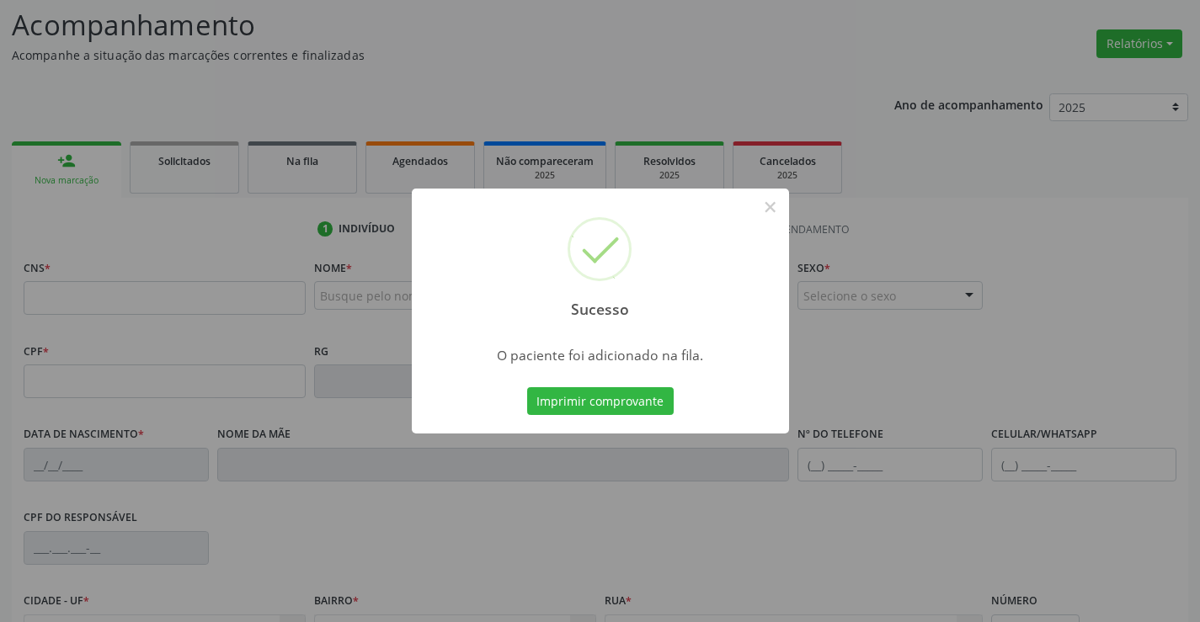
click at [642, 398] on button "Imprimir comprovante" at bounding box center [600, 401] width 147 height 29
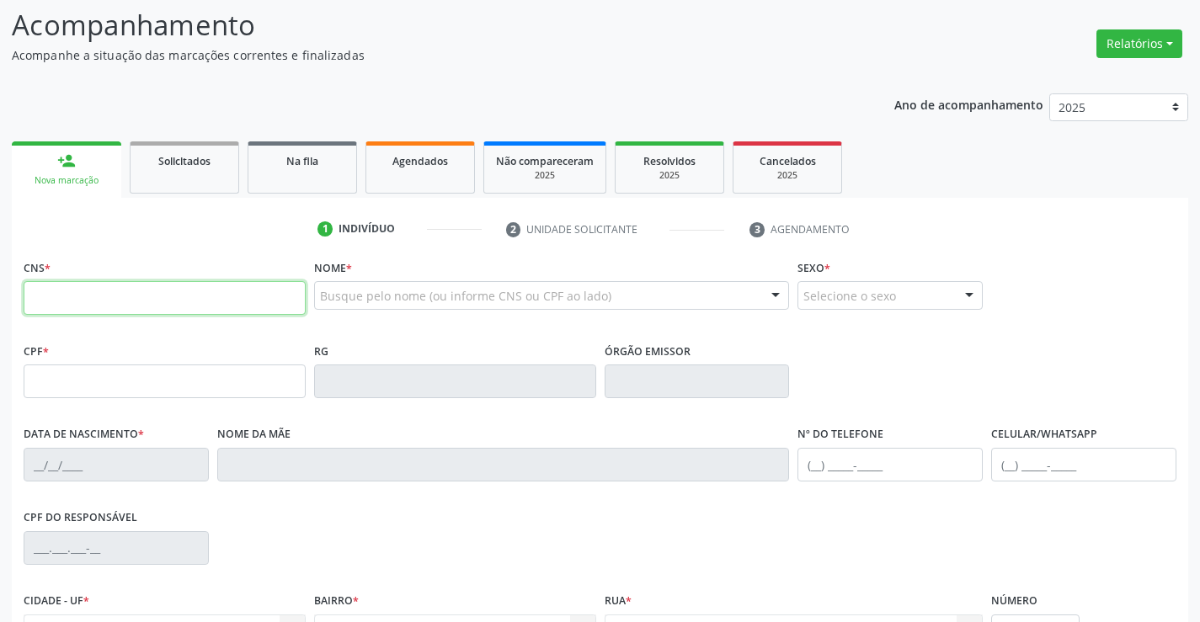
click at [56, 306] on input "text" at bounding box center [165, 298] width 282 height 34
click at [131, 306] on input "text" at bounding box center [165, 298] width 282 height 34
type input "705 0094 9079 4657"
type input "638.232.685-20"
type input "0649765800"
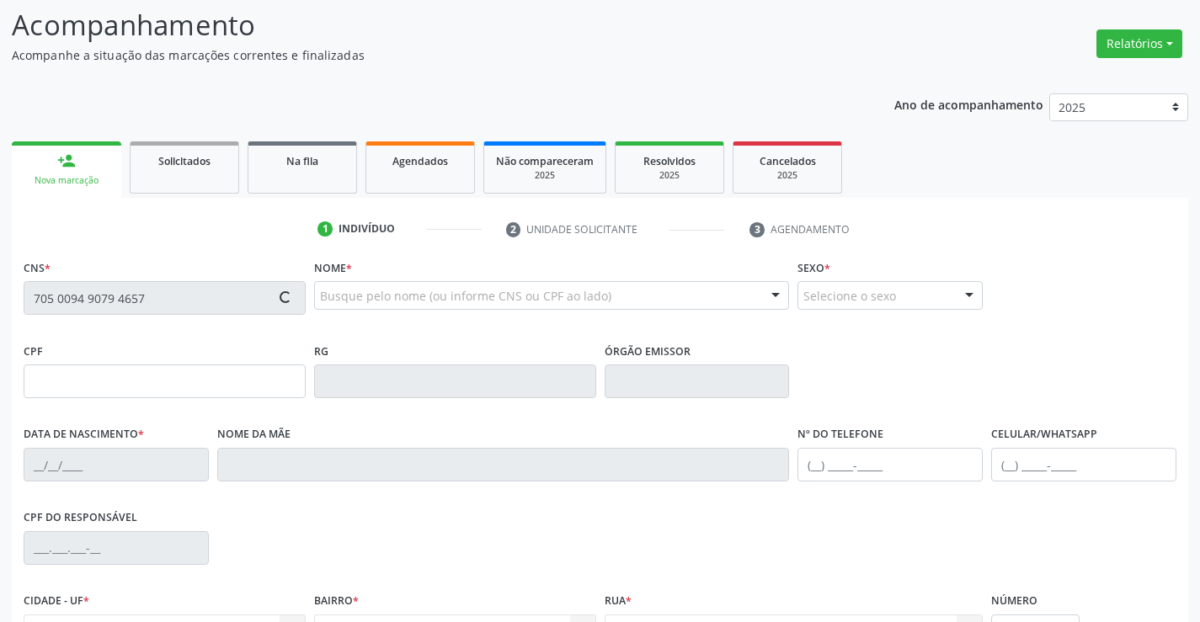
type input "20/12/1973"
type input "(74) 99918-5866"
type input "SN"
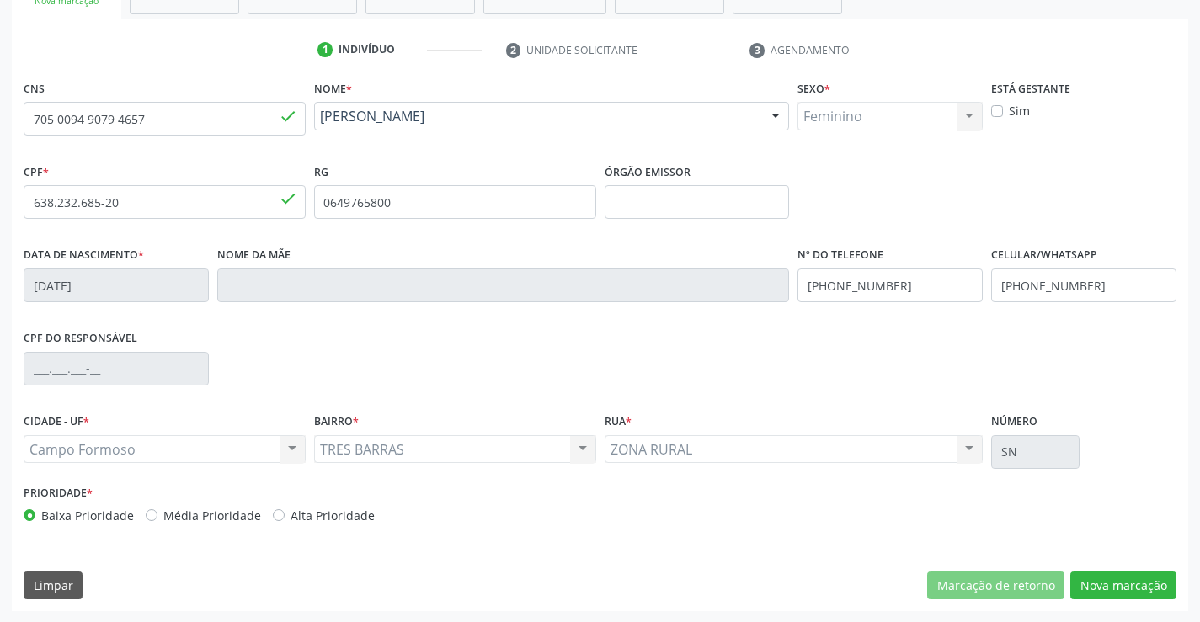
scroll to position [290, 0]
click at [1120, 574] on button "Nova marcação" at bounding box center [1123, 585] width 106 height 29
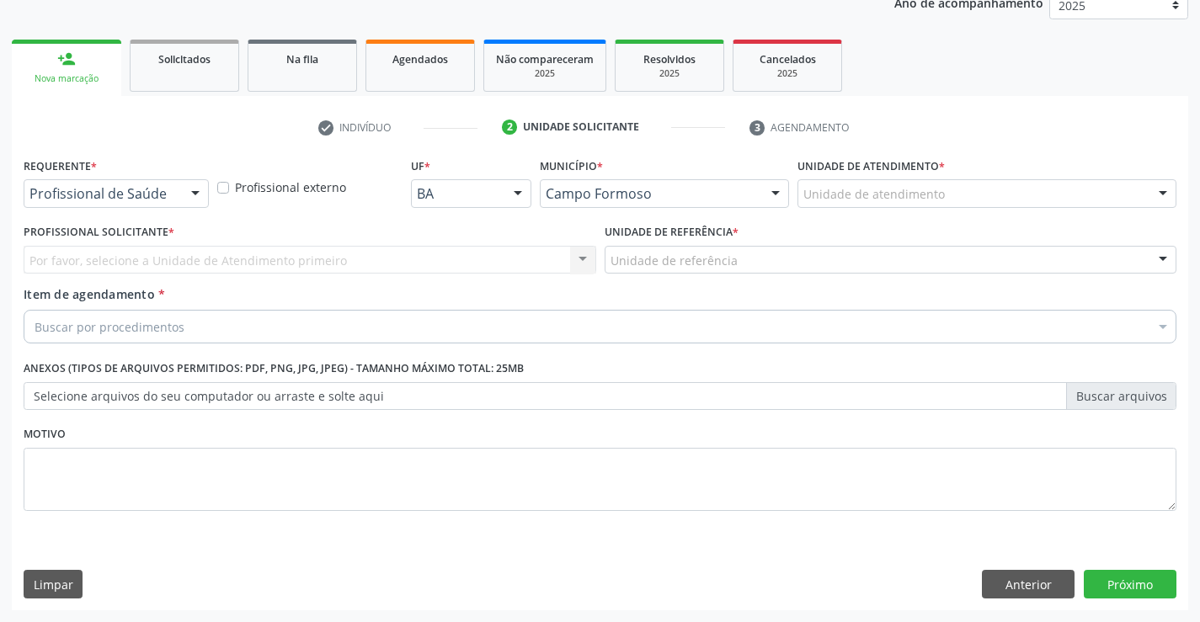
scroll to position [212, 0]
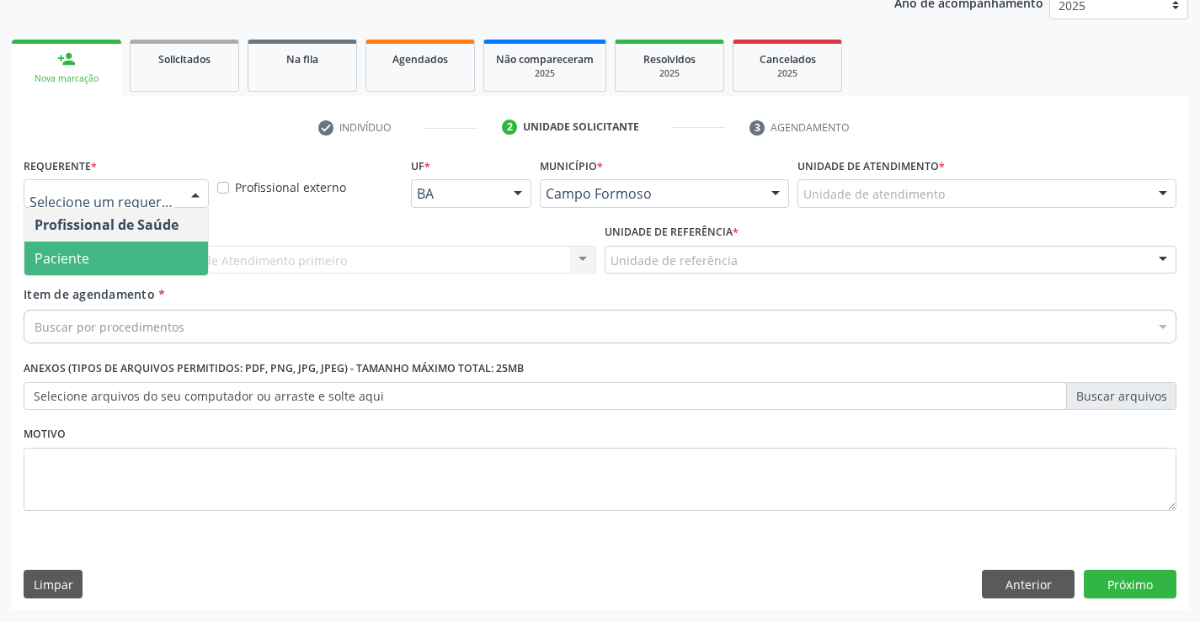
click at [75, 249] on span "Paciente" at bounding box center [62, 258] width 55 height 19
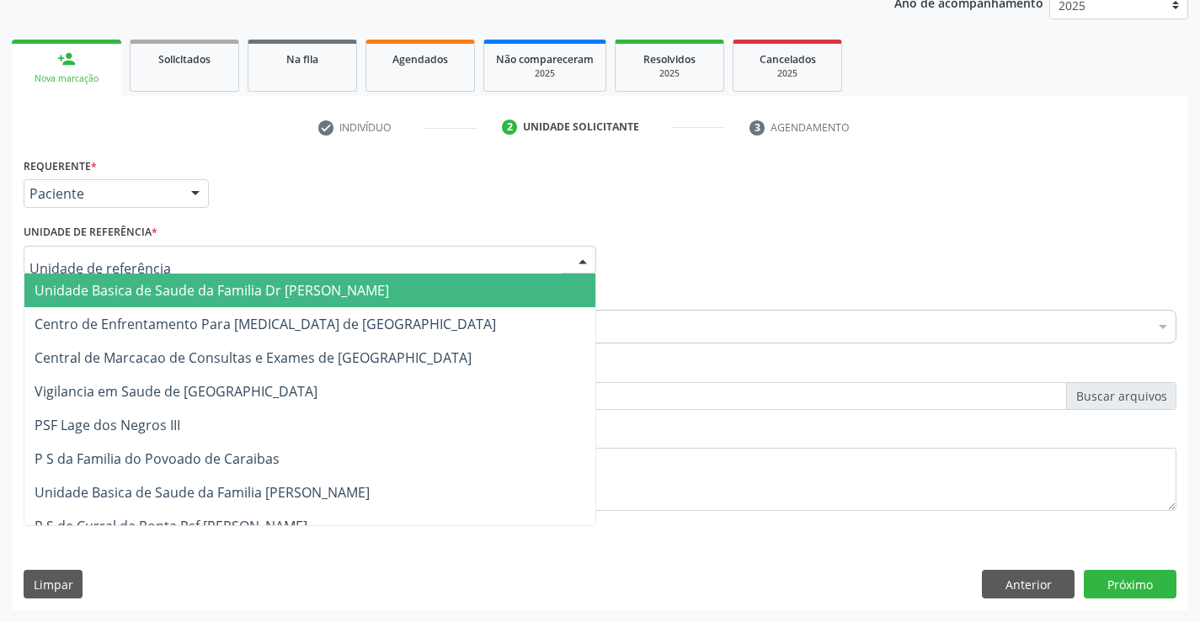
click at [205, 290] on span "Unidade Basica de Saude da Familia Dr [PERSON_NAME]" at bounding box center [212, 290] width 354 height 19
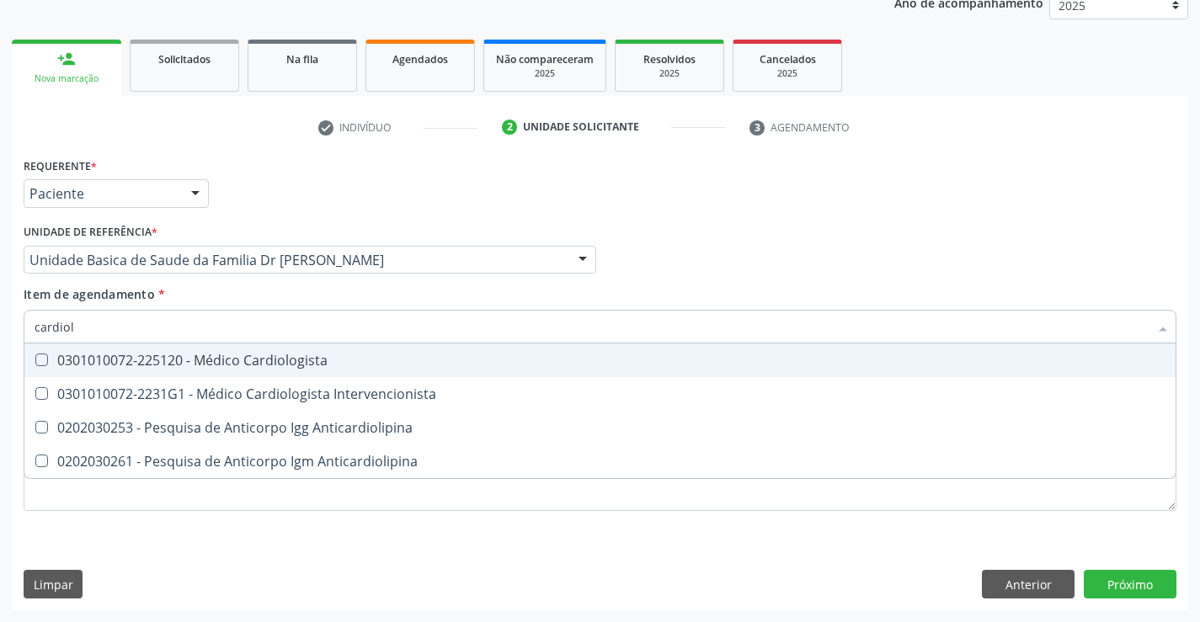
type input "cardiolo"
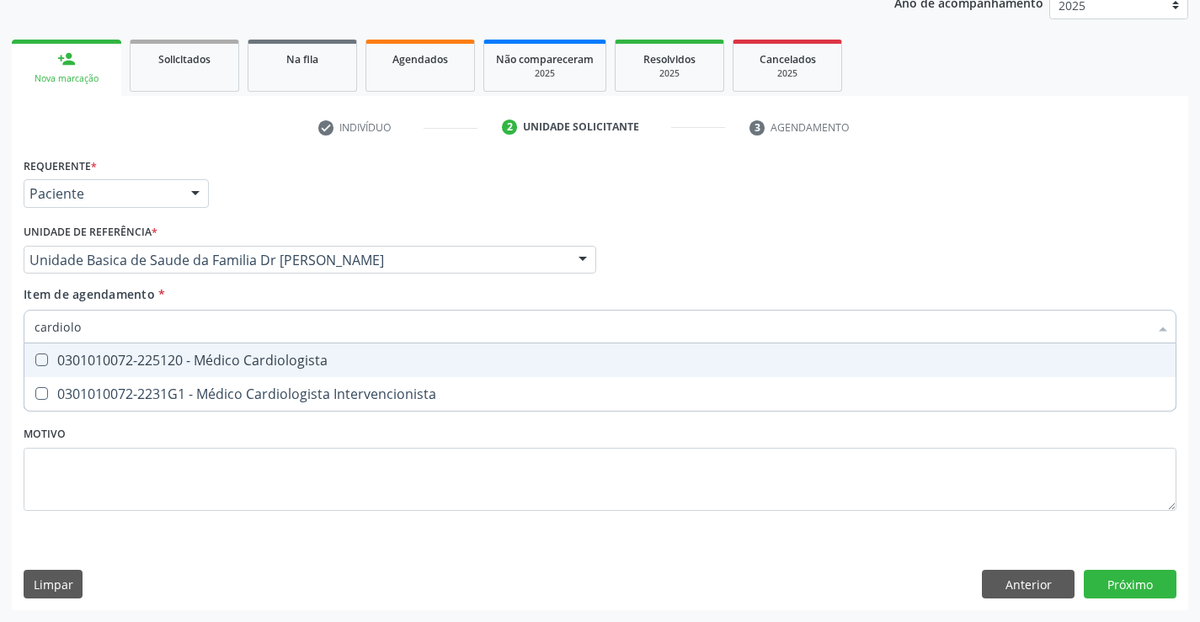
click at [268, 360] on div "0301010072-225120 - Médico Cardiologista" at bounding box center [600, 360] width 1131 height 13
checkbox Cardiologista "true"
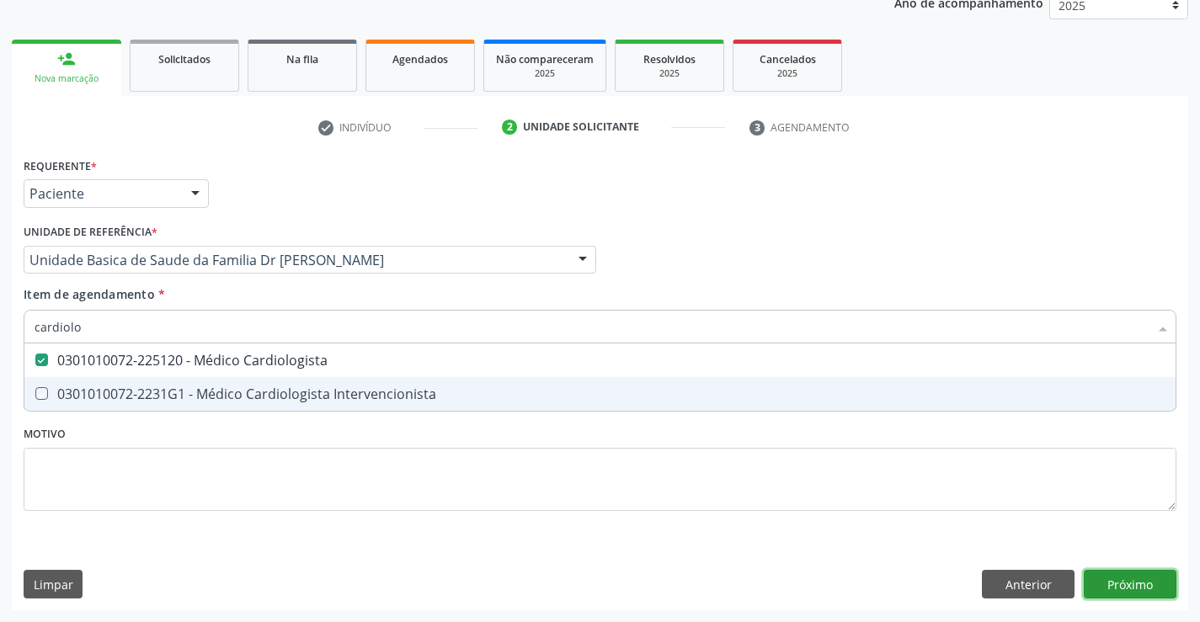
click at [1117, 578] on div "Requerente * Paciente Profissional de Saúde Paciente Nenhum resultado encontrad…" at bounding box center [600, 381] width 1176 height 457
checkbox Intervencionista "true"
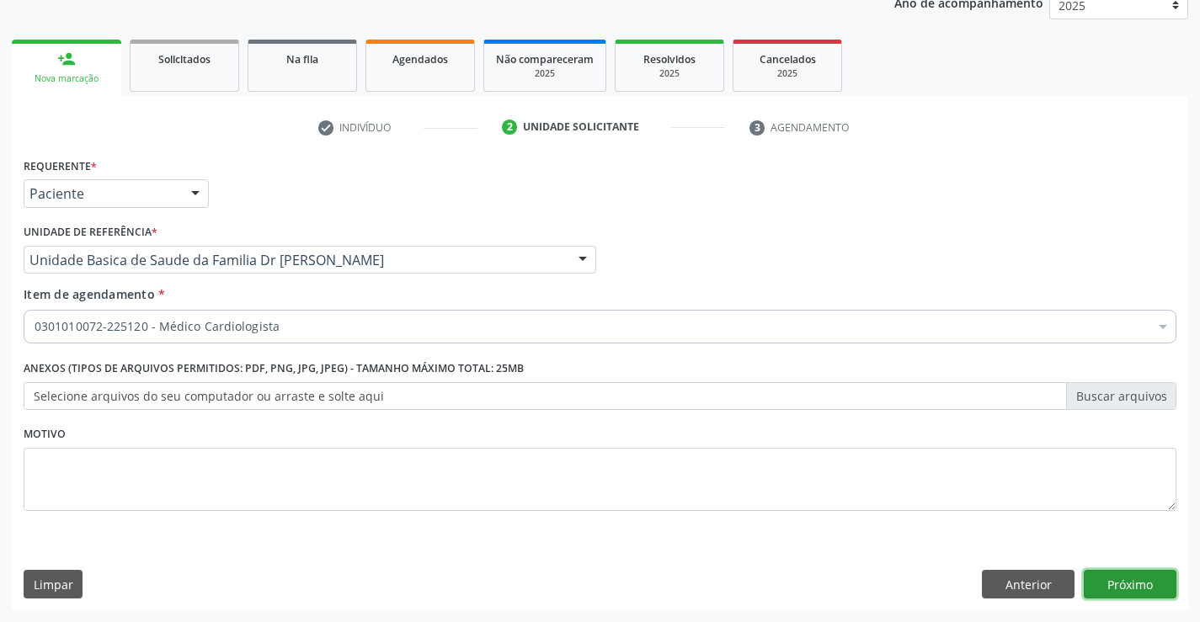
click at [1130, 578] on button "Próximo" at bounding box center [1130, 584] width 93 height 29
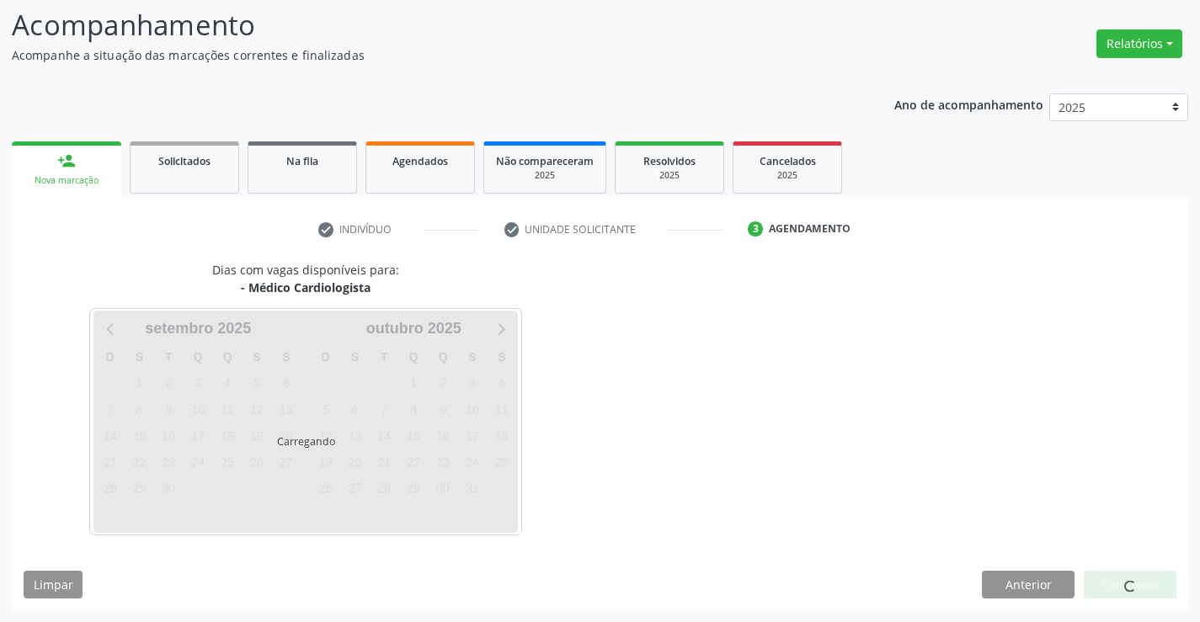
scroll to position [110, 0]
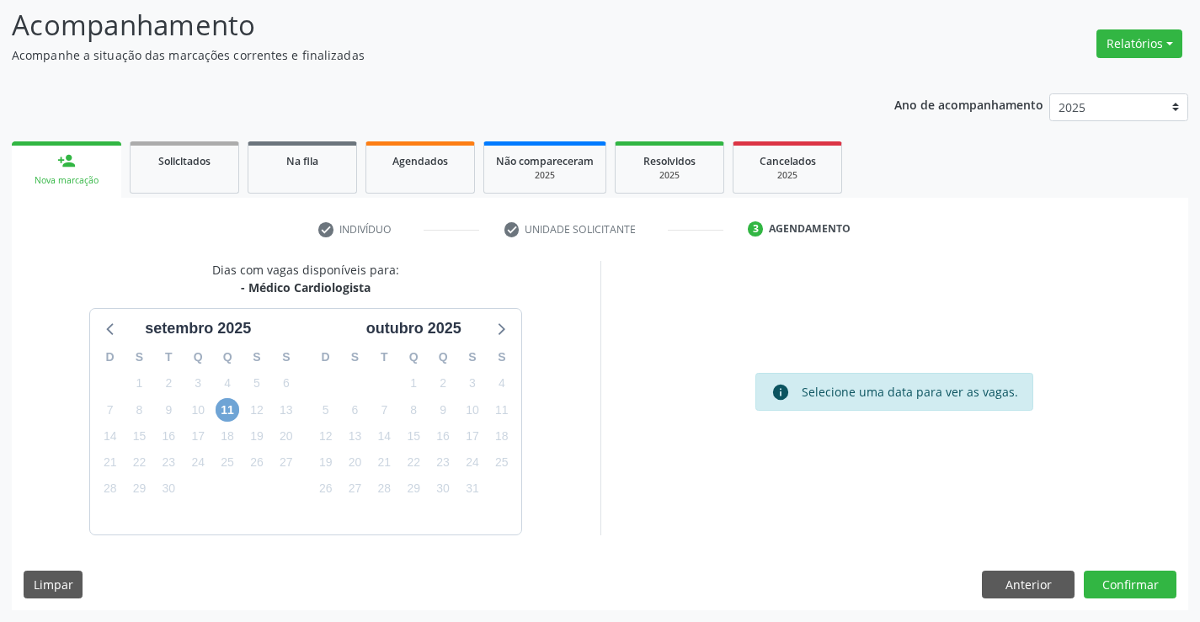
click at [229, 406] on span "11" at bounding box center [228, 410] width 24 height 24
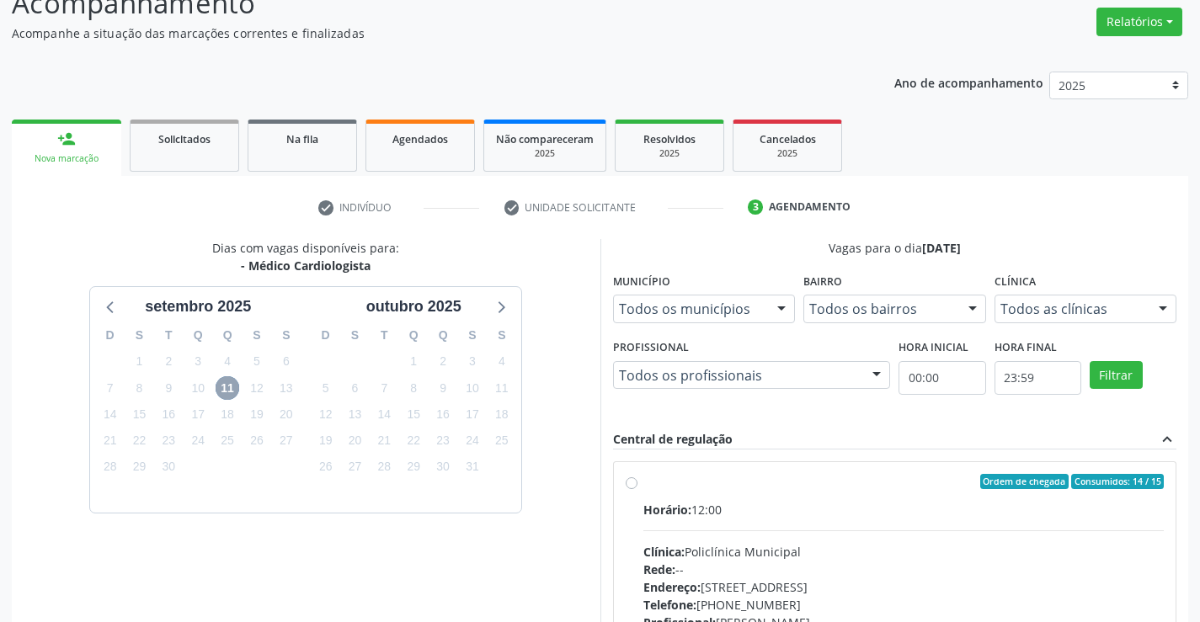
scroll to position [354, 0]
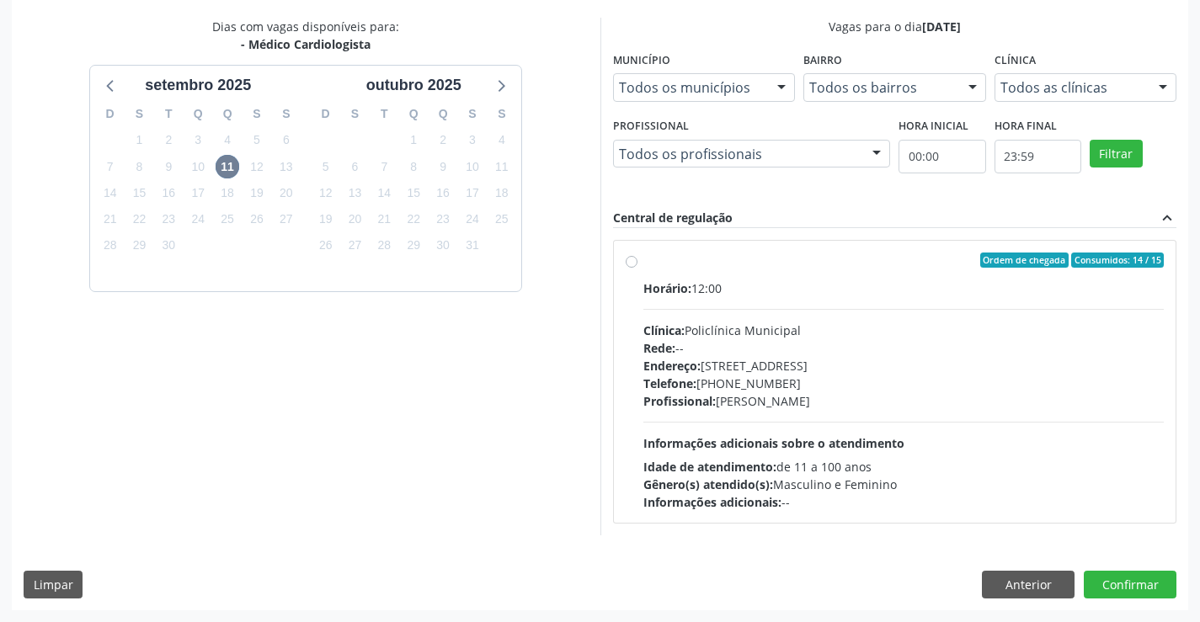
click at [791, 273] on label "Ordem de chegada Consumidos: 14 / 15 Horário: 12:00 Clínica: Policlínica Munici…" at bounding box center [903, 382] width 521 height 258
click at [637, 268] on input "Ordem de chegada Consumidos: 14 / 15 Horário: 12:00 Clínica: Policlínica Munici…" at bounding box center [632, 260] width 12 height 15
radio input "true"
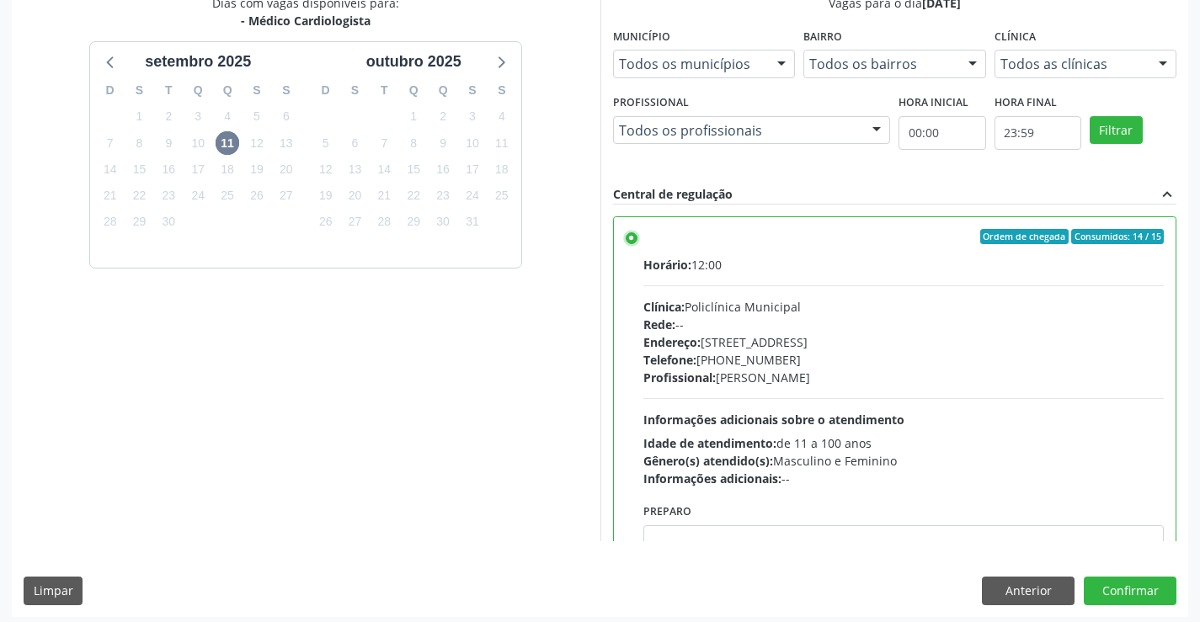
scroll to position [384, 0]
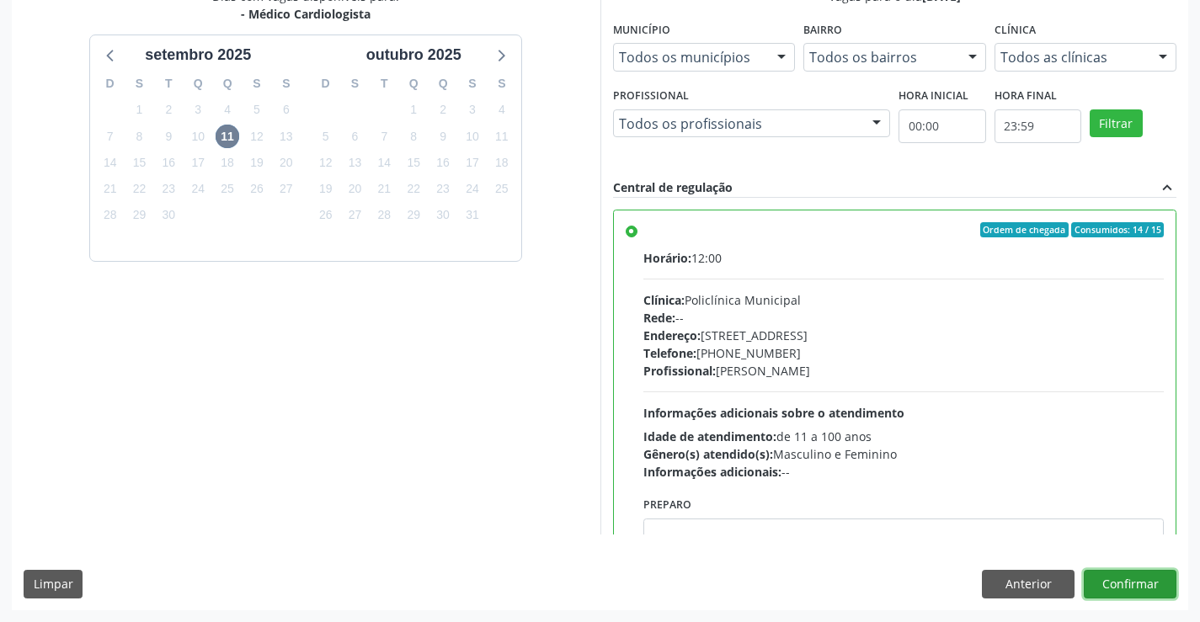
click at [1127, 577] on button "Confirmar" at bounding box center [1130, 584] width 93 height 29
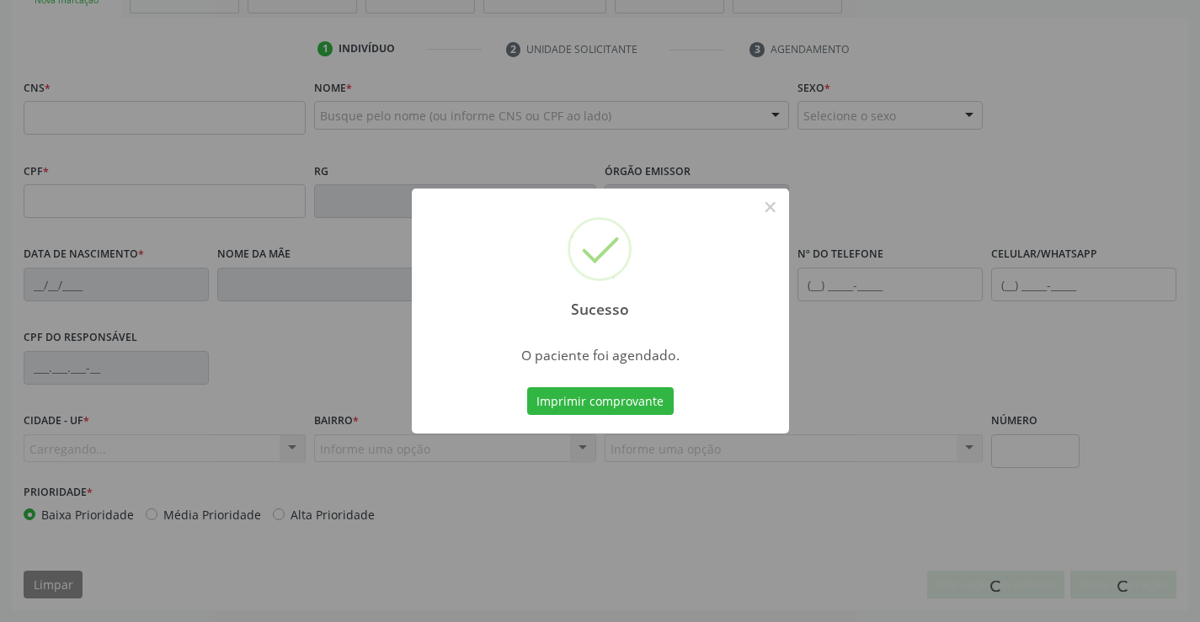
scroll to position [290, 0]
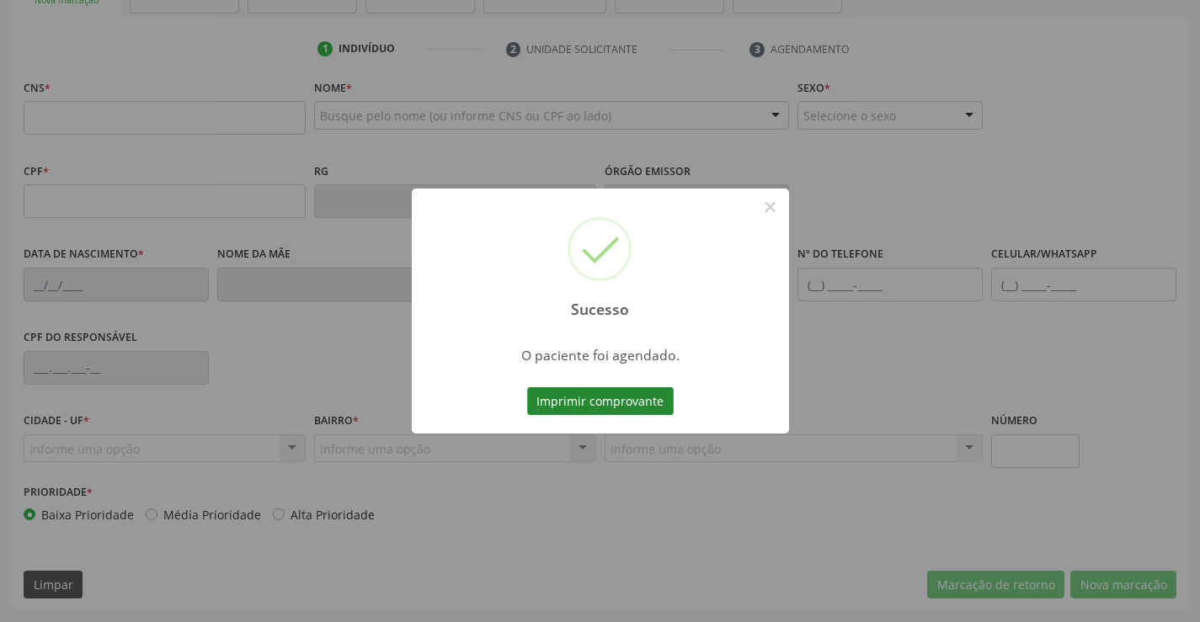
click at [605, 399] on button "Imprimir comprovante" at bounding box center [600, 401] width 147 height 29
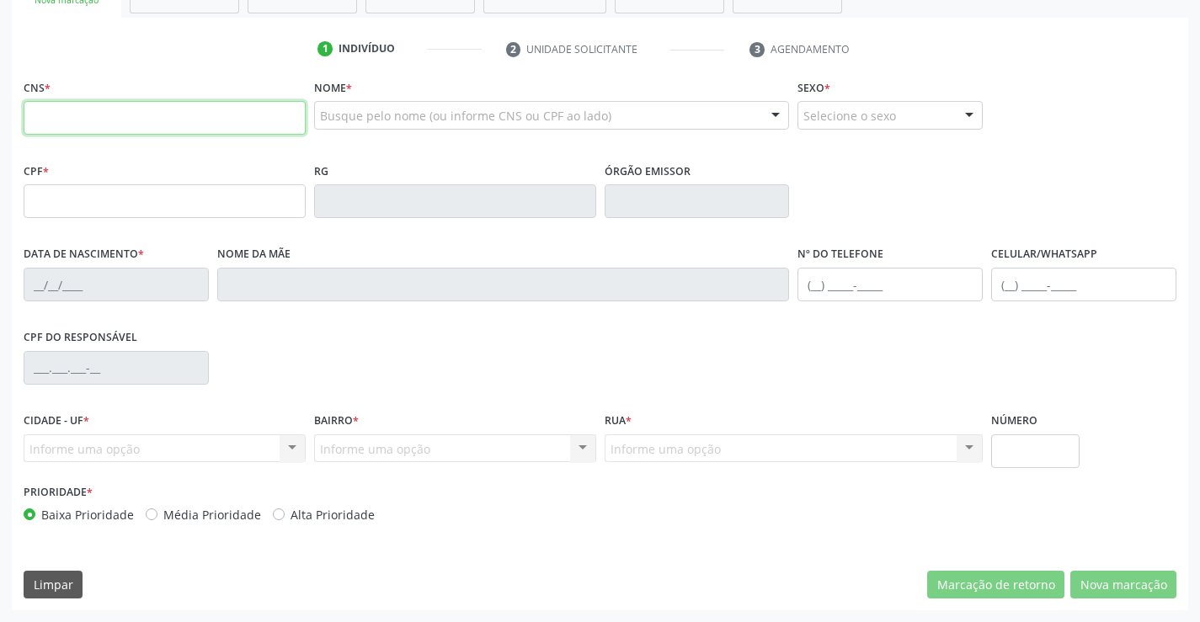
click at [134, 125] on input "text" at bounding box center [165, 118] width 282 height 34
click at [1192, 527] on div "Acompanhamento Acompanhe a situação das marcações correntes e finalizadas Relat…" at bounding box center [600, 212] width 1200 height 820
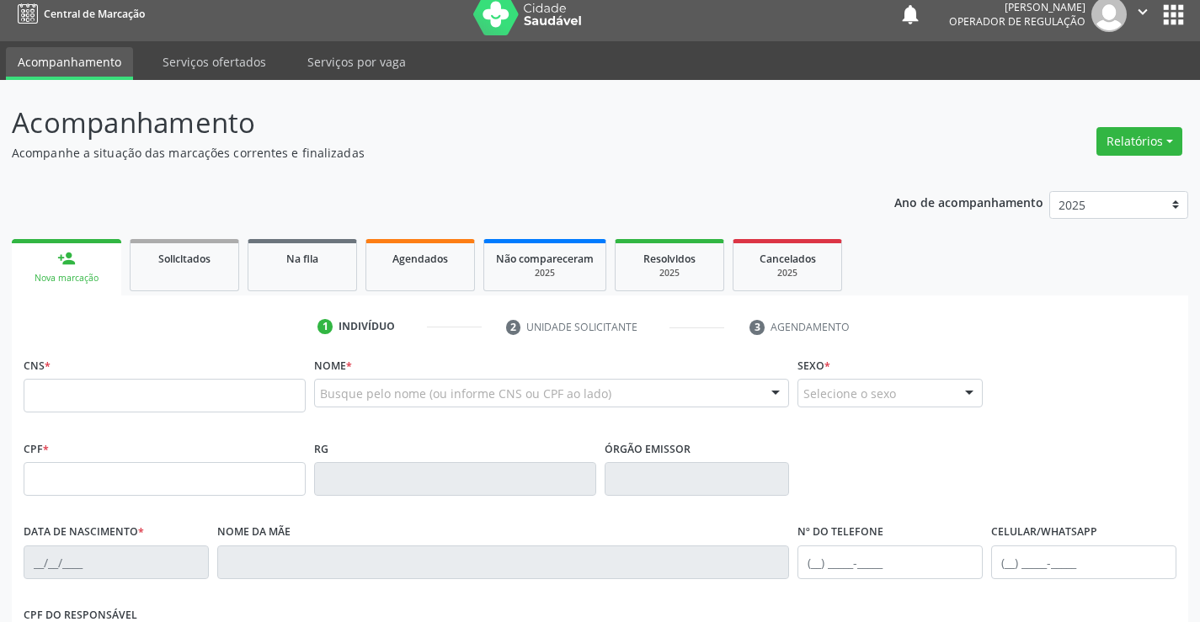
scroll to position [0, 0]
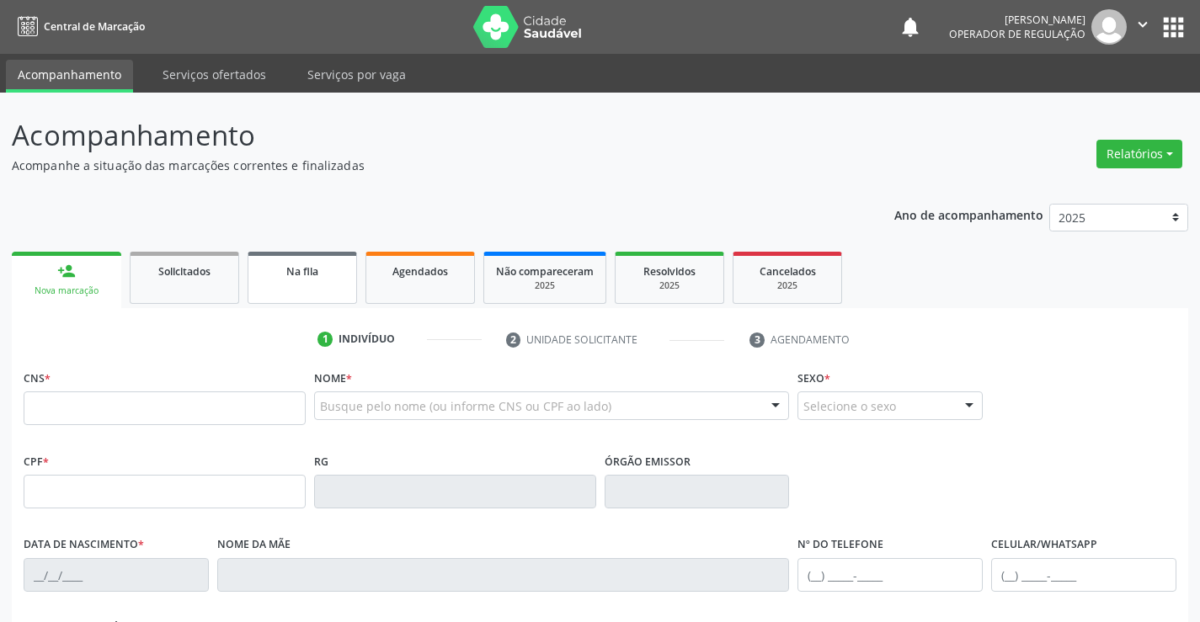
click at [315, 273] on span "Na fila" at bounding box center [302, 271] width 32 height 14
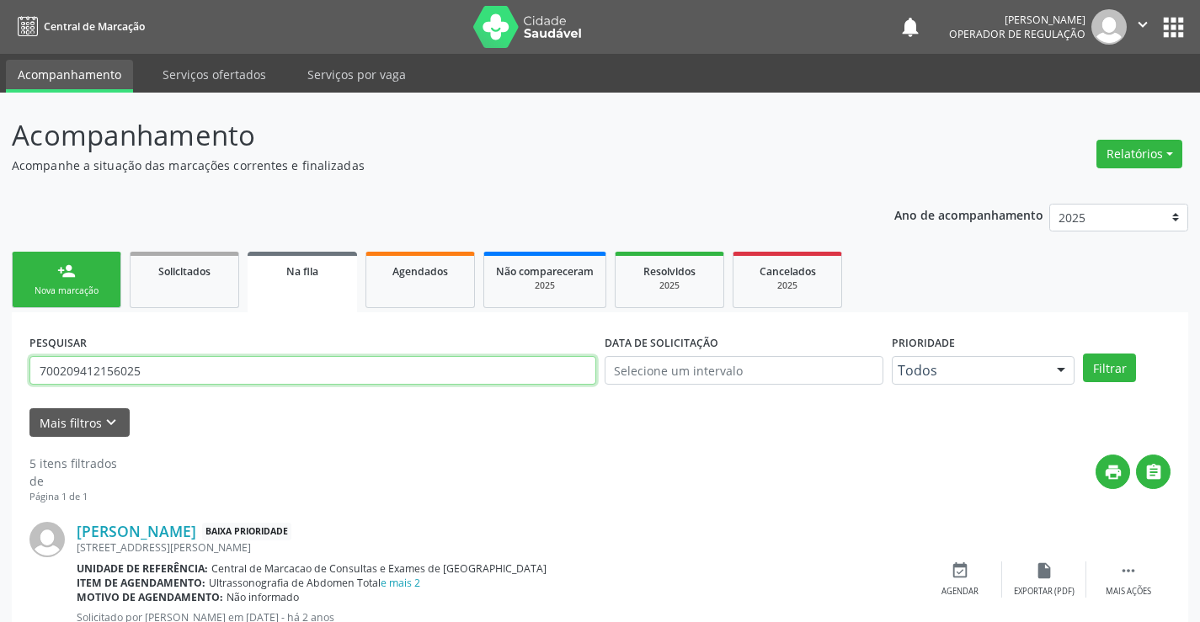
drag, startPoint x: 158, startPoint y: 360, endPoint x: 0, endPoint y: 413, distance: 166.9
click at [162, 374] on input "text" at bounding box center [312, 370] width 567 height 29
type input "709000853029219"
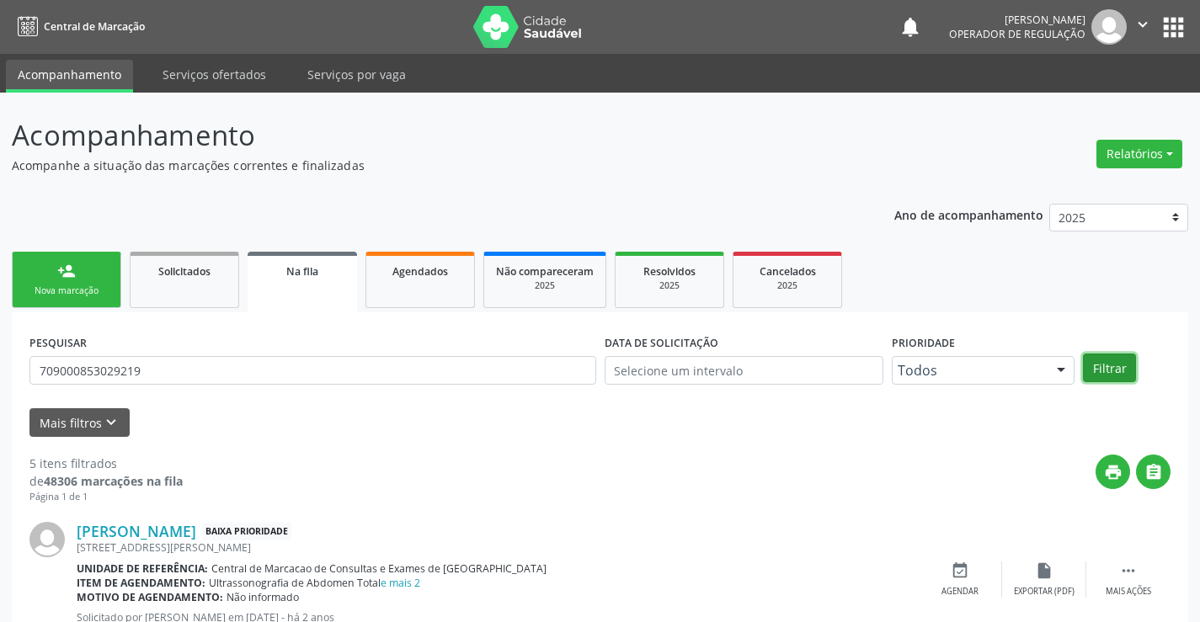
click at [1115, 359] on button "Filtrar" at bounding box center [1109, 368] width 53 height 29
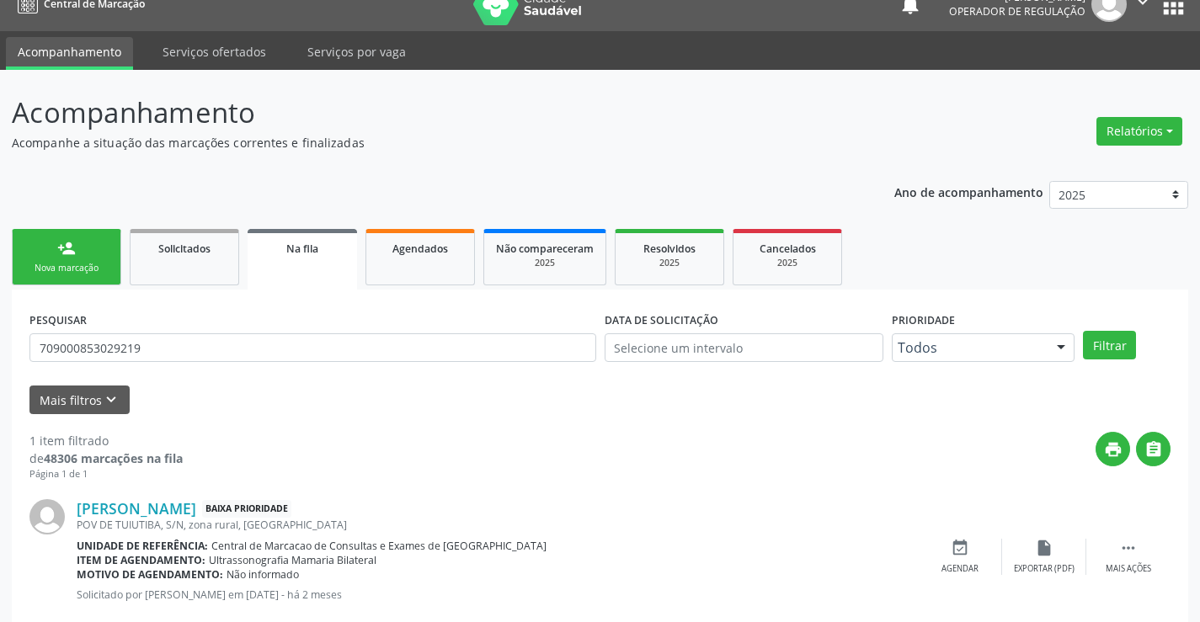
scroll to position [61, 0]
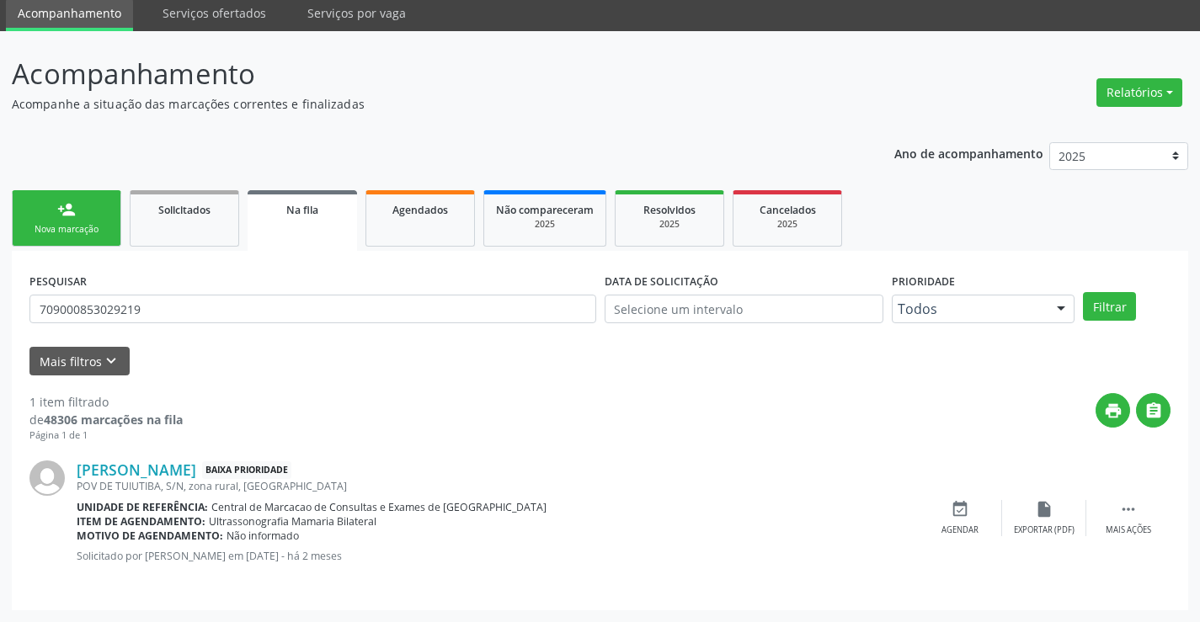
click at [51, 210] on link "person_add Nova marcação" at bounding box center [66, 218] width 109 height 56
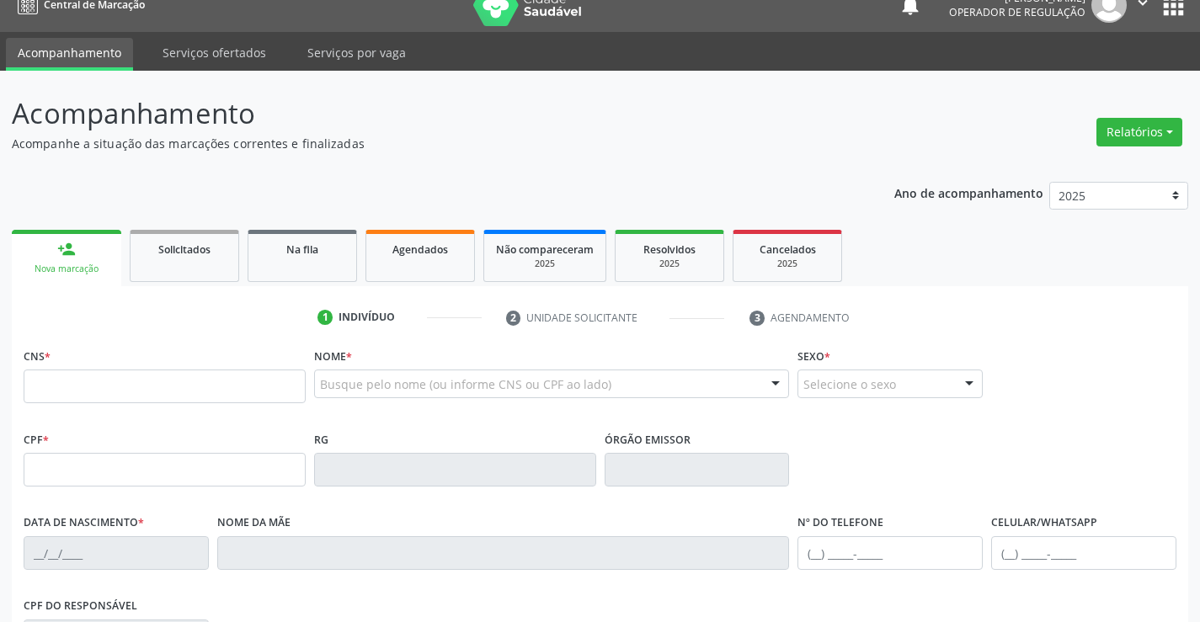
scroll to position [0, 0]
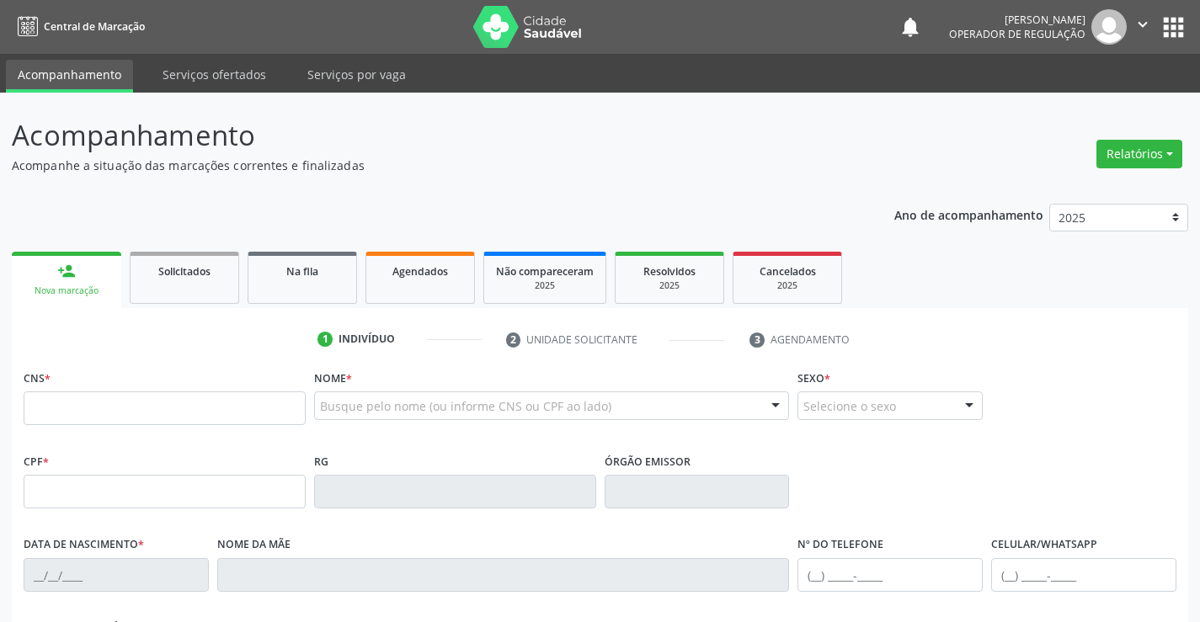
click at [1146, 23] on icon "" at bounding box center [1142, 24] width 19 height 19
click at [1091, 99] on link "Sair" at bounding box center [1100, 103] width 116 height 24
